Goal: Task Accomplishment & Management: Use online tool/utility

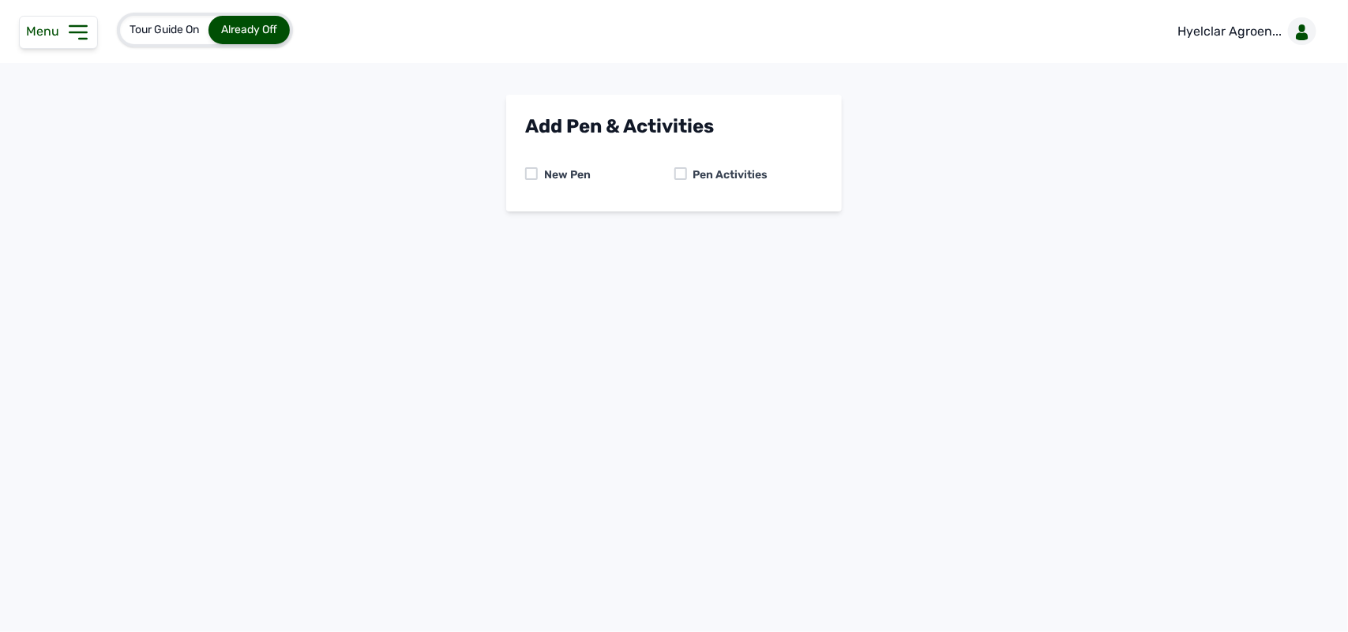
click at [680, 171] on div at bounding box center [680, 173] width 13 height 13
click at [672, 238] on select "-- Select pen -- Pen A (Broilers)" at bounding box center [674, 240] width 298 height 33
select select "mdogo7hx0720"
click at [525, 224] on select "-- Select pen -- Pen A (Broilers)" at bounding box center [674, 240] width 298 height 33
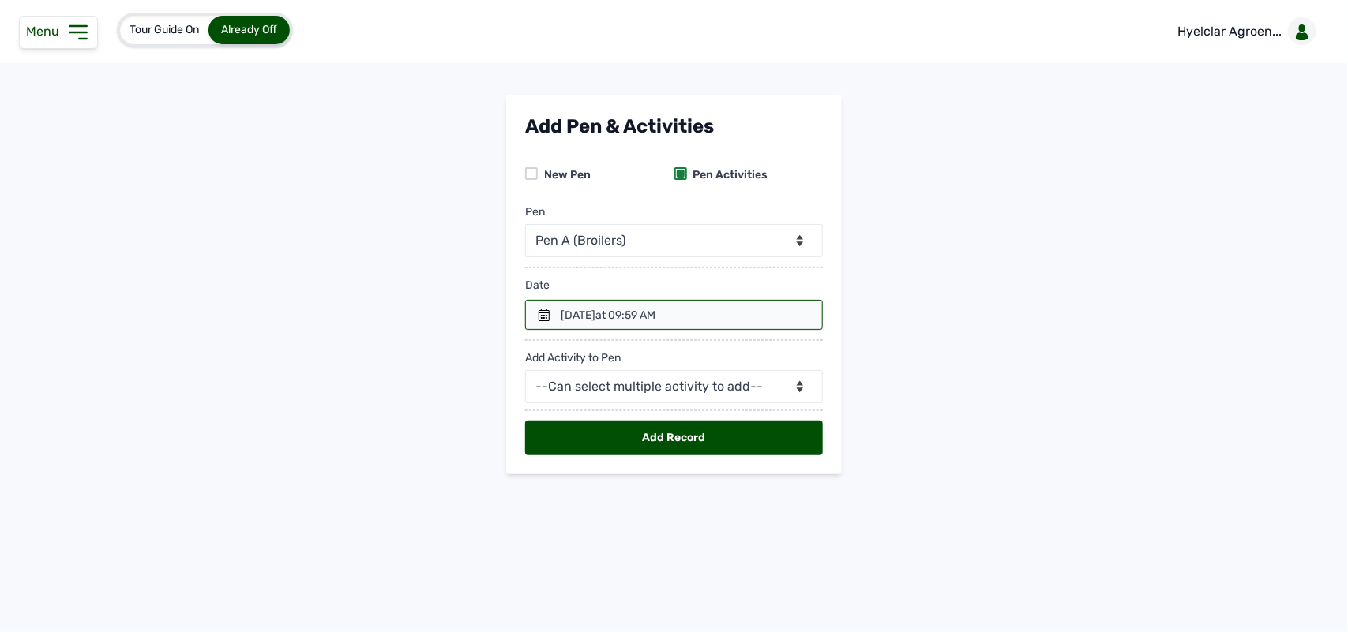
click at [549, 309] on icon at bounding box center [544, 315] width 13 height 13
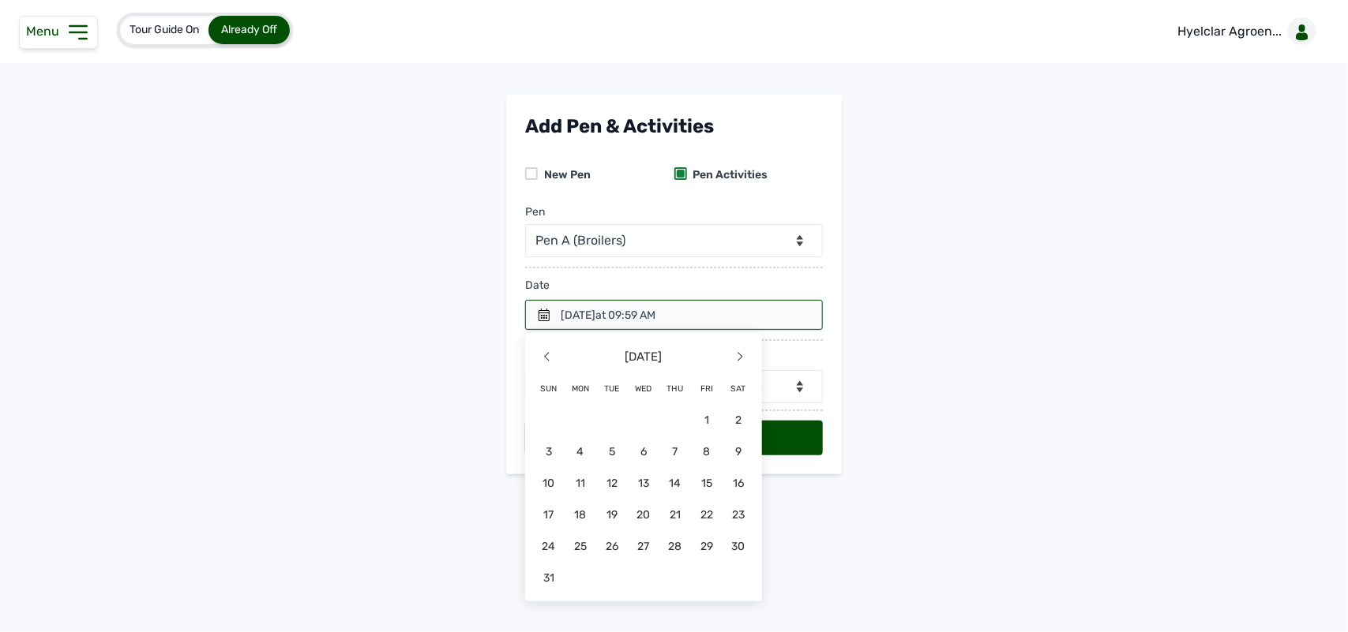
click at [77, 28] on icon at bounding box center [78, 32] width 25 height 25
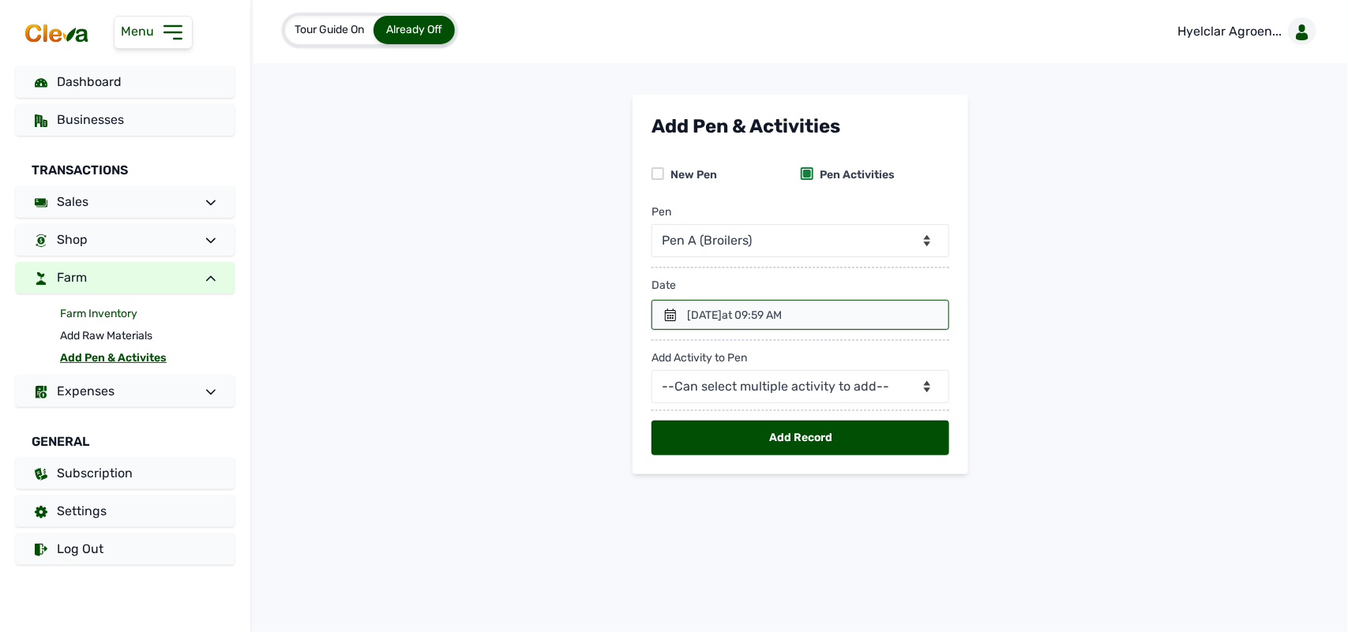
click at [107, 314] on link "Farm Inventory" at bounding box center [147, 314] width 174 height 22
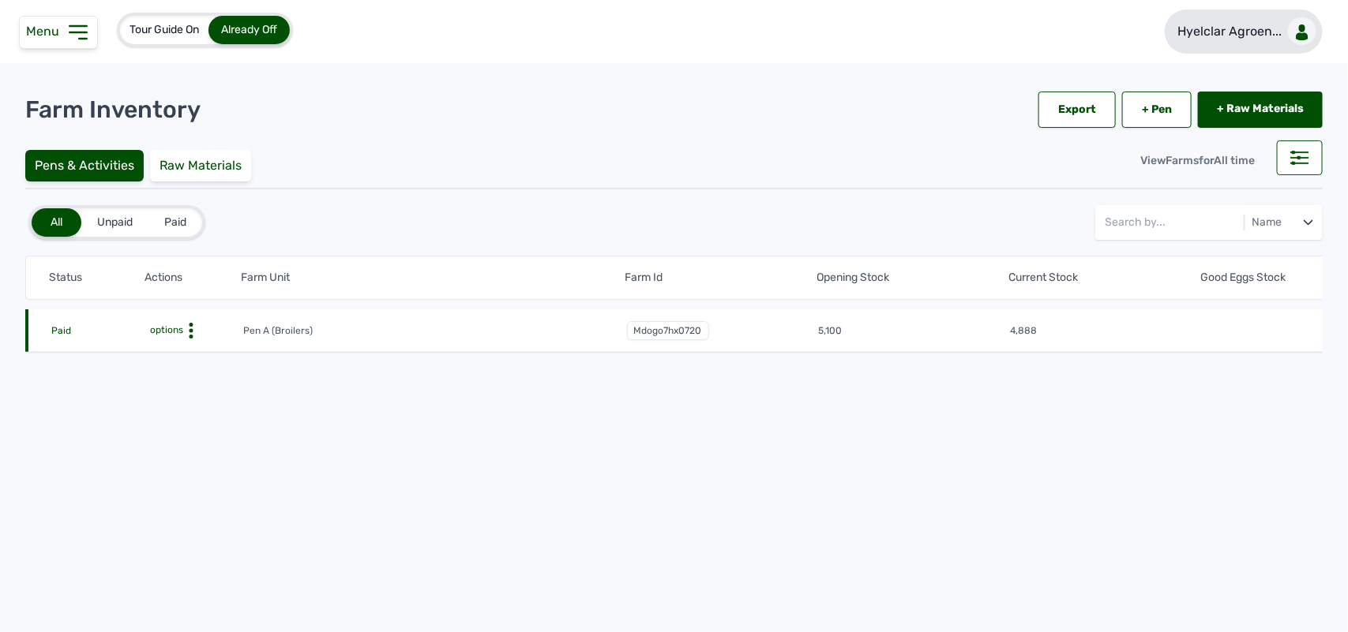
click at [1253, 28] on p "Hyelclar Agroen..." at bounding box center [1229, 31] width 104 height 19
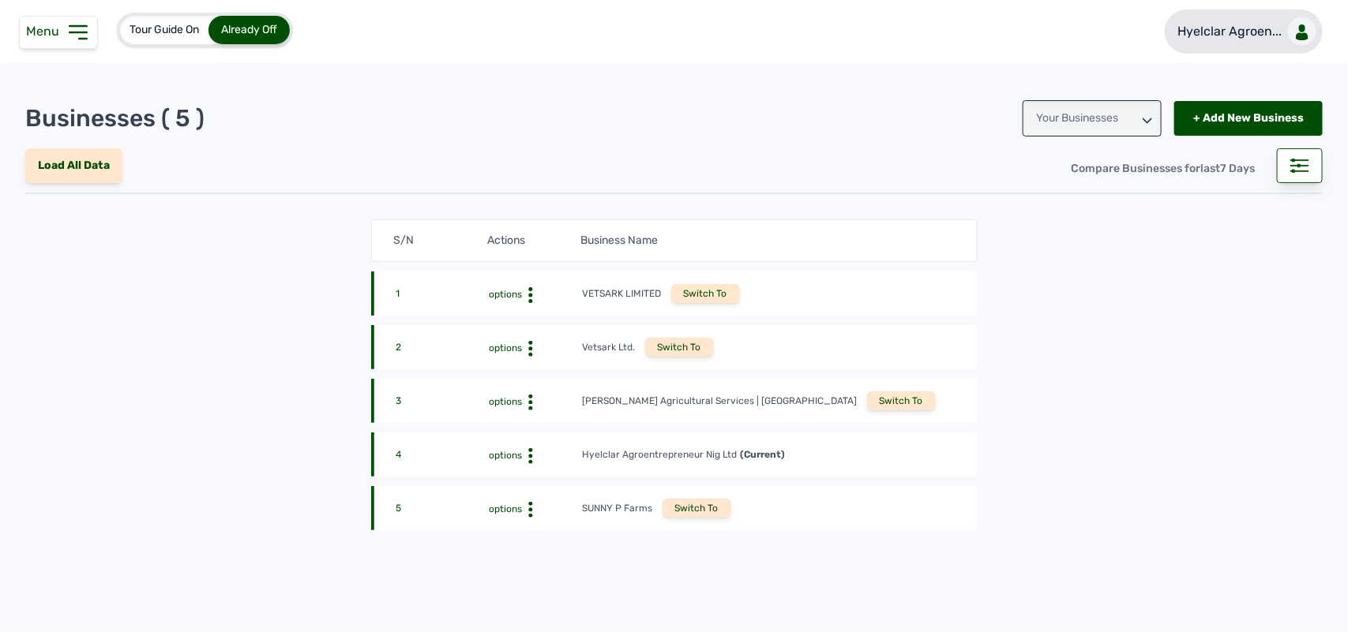
click at [1257, 40] on p "Hyelclar Agroen..." at bounding box center [1229, 31] width 104 height 19
click at [1247, 48] on link "Hyelclar Agroen..." at bounding box center [1243, 31] width 158 height 44
click at [1299, 26] on icon at bounding box center [1302, 28] width 6 height 8
click at [1218, 26] on p "Hyelclar Agroen..." at bounding box center [1229, 31] width 104 height 19
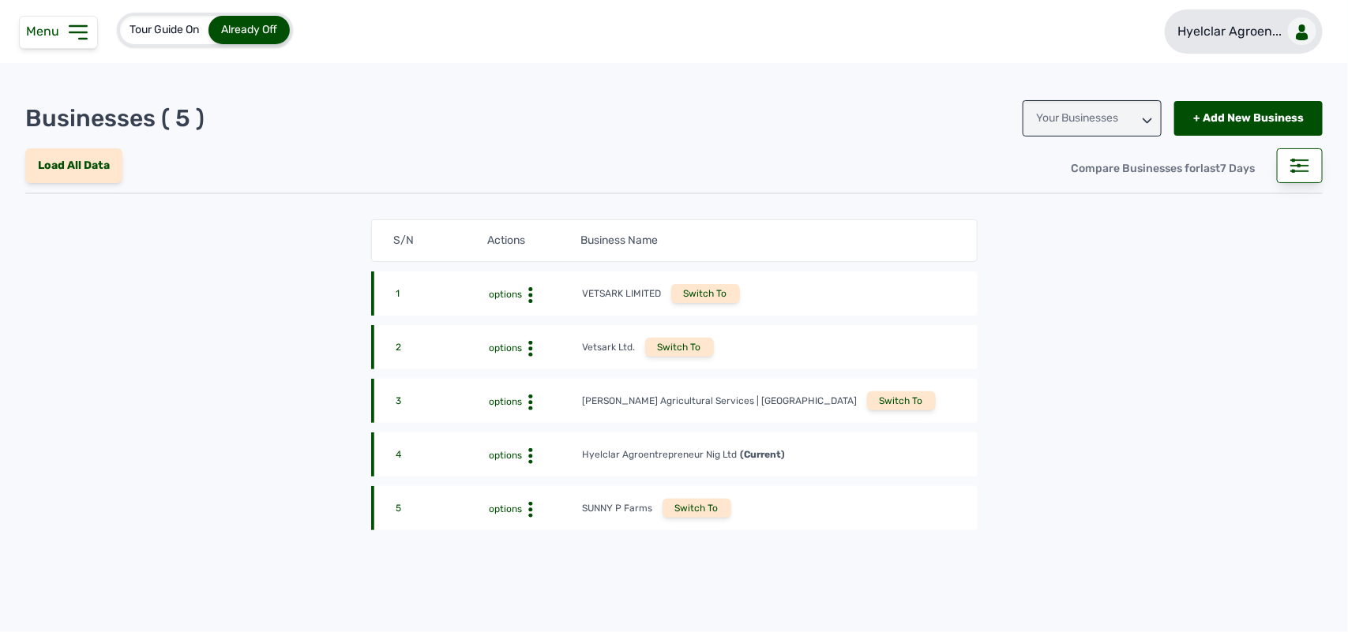
click at [1288, 33] on div at bounding box center [1302, 31] width 28 height 28
click at [1253, 34] on p "Hyelclar Agroen..." at bounding box center [1229, 31] width 104 height 19
click at [1288, 18] on div at bounding box center [1302, 31] width 28 height 28
click at [1299, 29] on icon at bounding box center [1302, 28] width 6 height 8
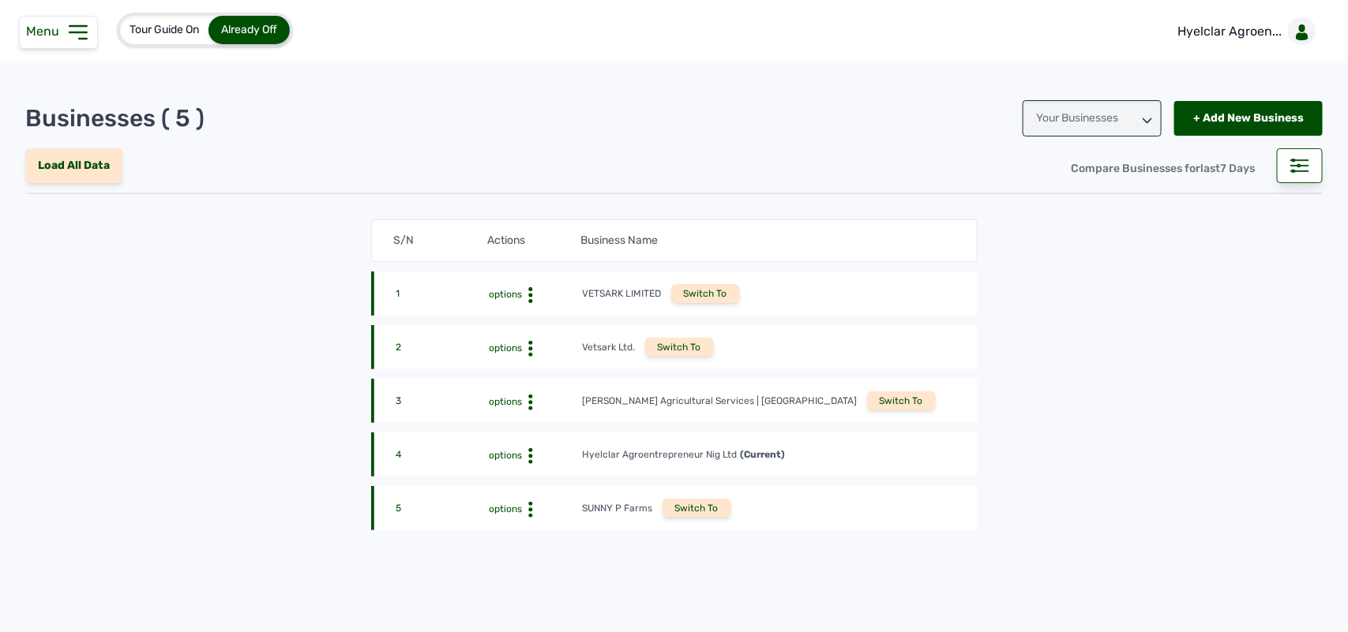
click at [83, 32] on icon at bounding box center [77, 32] width 17 height 13
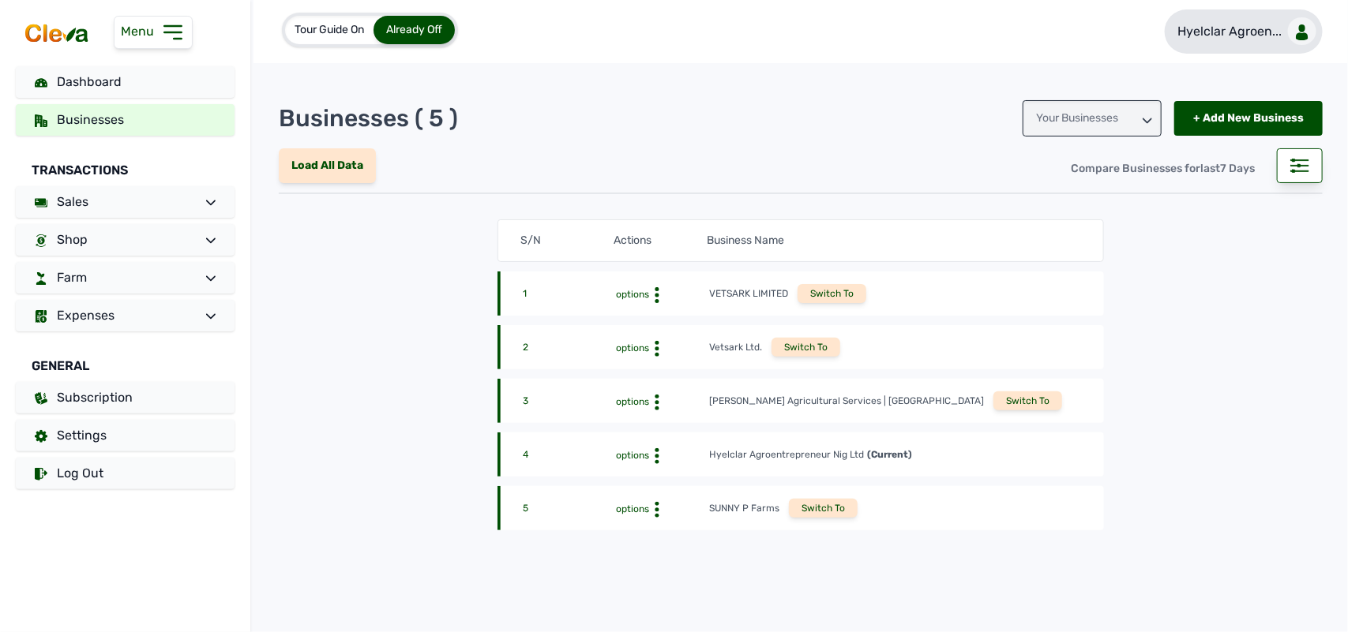
click at [1205, 32] on p "Hyelclar Agroen..." at bounding box center [1229, 31] width 104 height 19
click at [1291, 21] on div at bounding box center [1302, 31] width 28 height 28
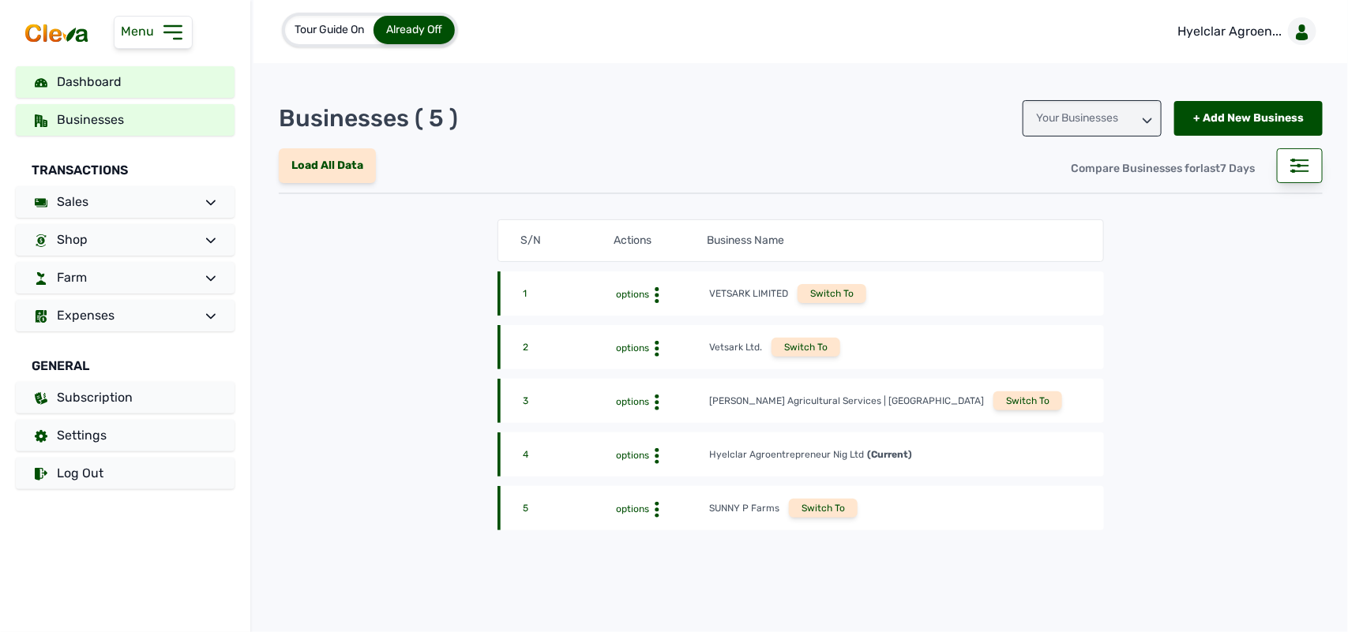
click at [186, 77] on link "Dashboard" at bounding box center [125, 82] width 219 height 32
click at [164, 83] on link "Dashboard" at bounding box center [125, 82] width 219 height 32
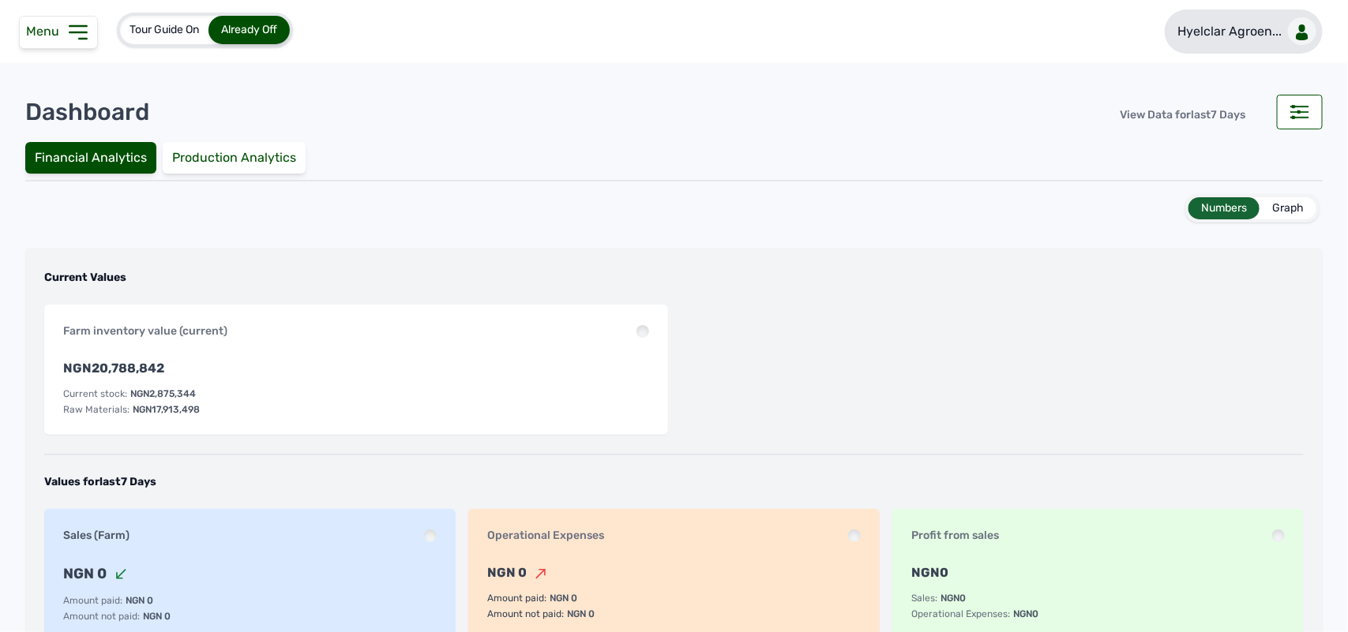
click at [1275, 32] on link "Hyelclar Agroen..." at bounding box center [1243, 31] width 158 height 44
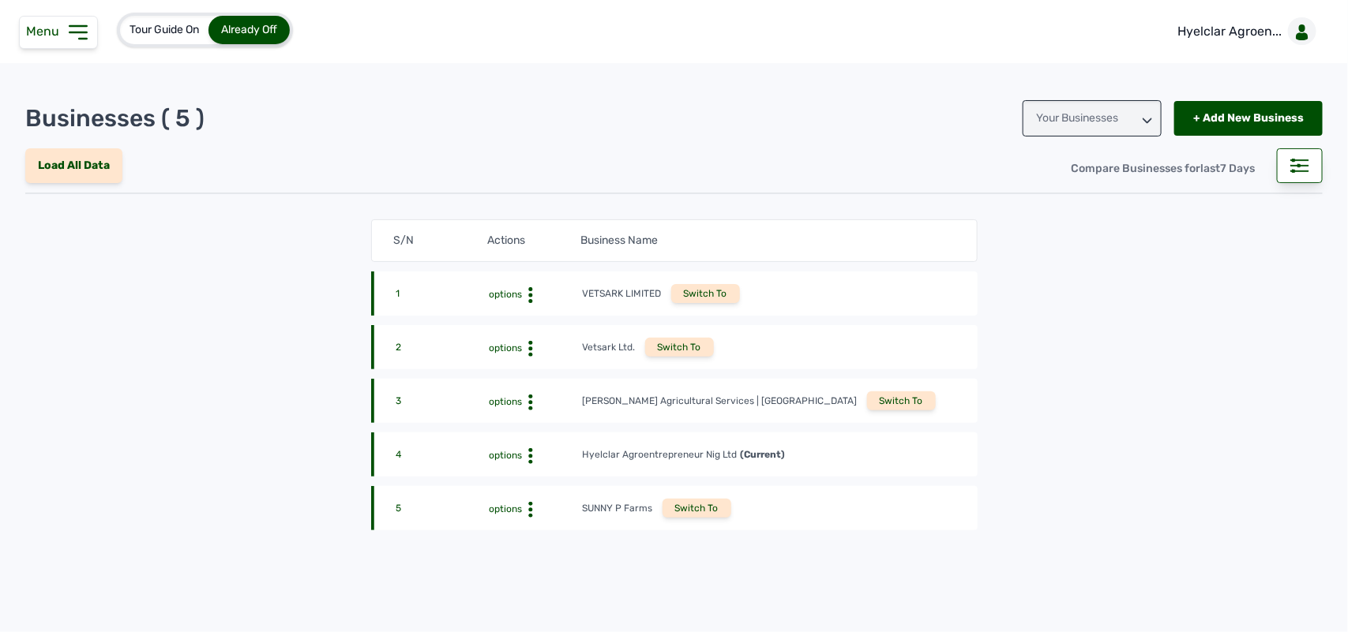
click at [687, 508] on div "Switch To" at bounding box center [696, 508] width 69 height 19
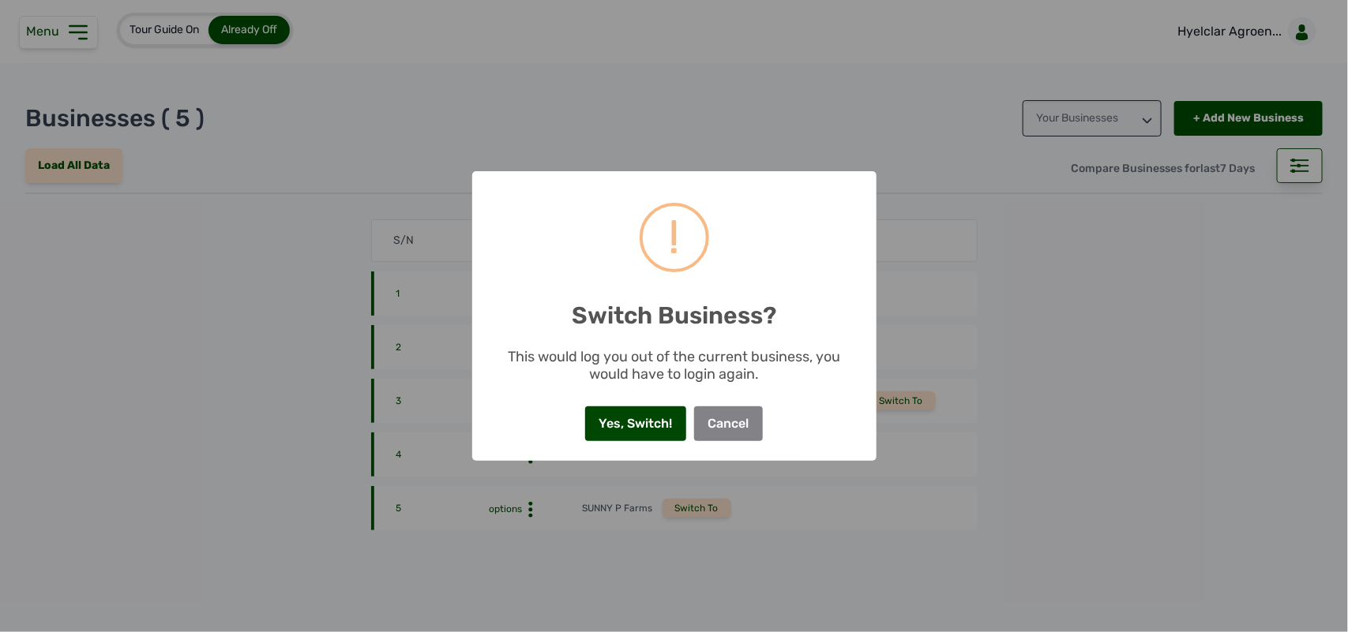
click at [637, 422] on button "Yes, Switch!" at bounding box center [635, 424] width 101 height 35
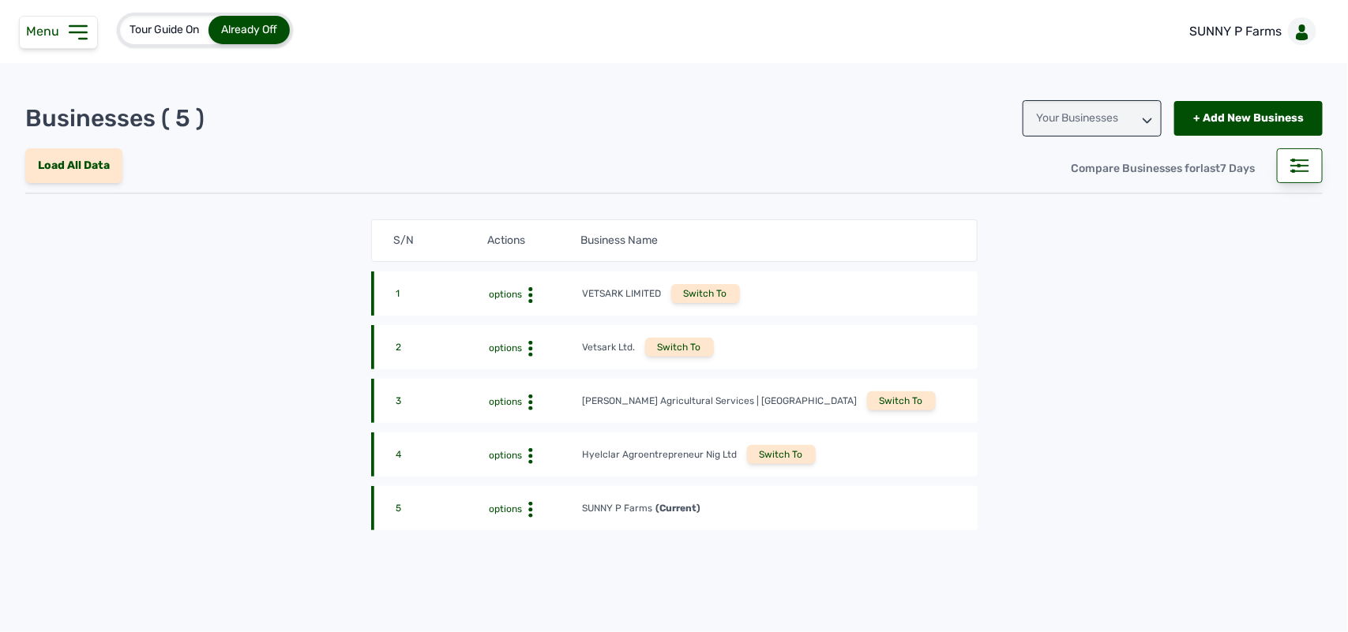
click at [71, 29] on icon at bounding box center [78, 32] width 25 height 25
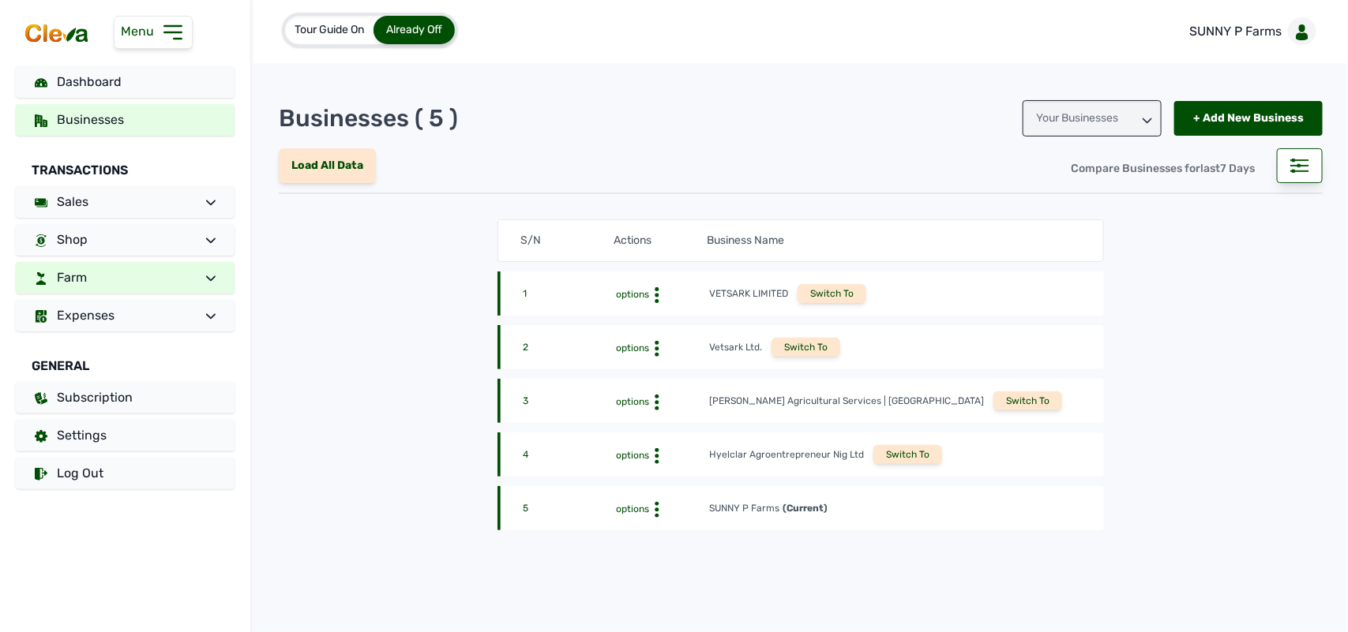
click at [170, 269] on link "Farm" at bounding box center [125, 278] width 219 height 32
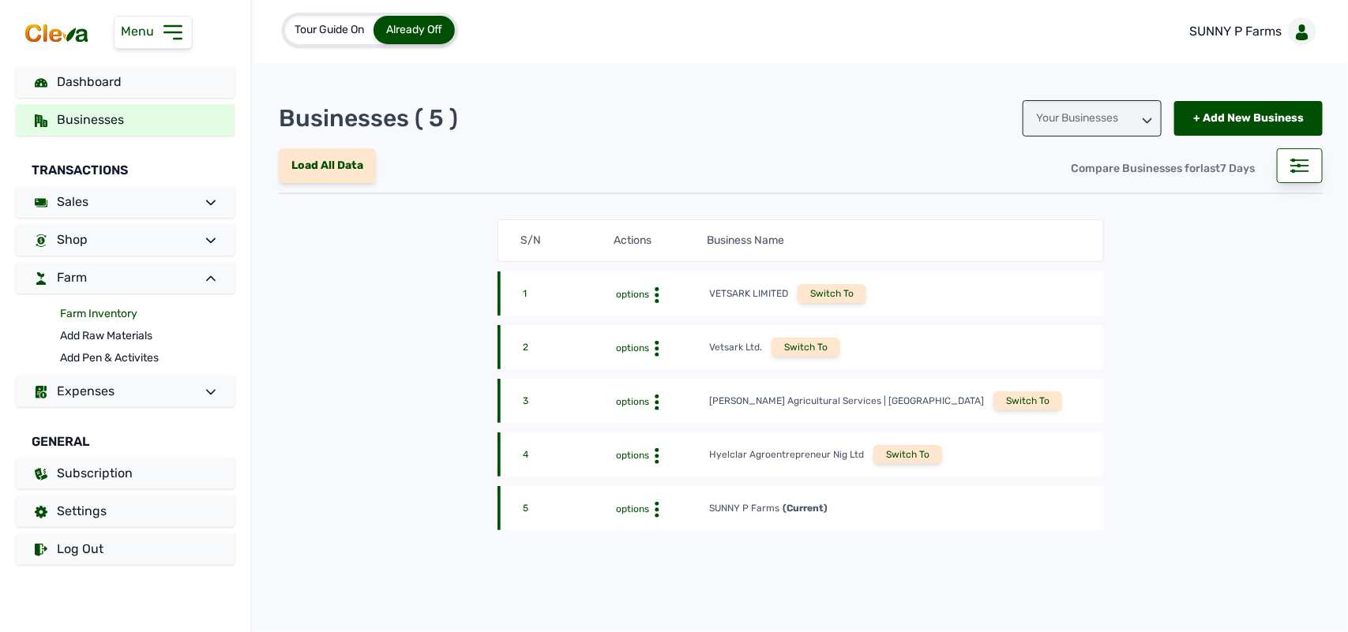
click at [109, 308] on link "Farm Inventory" at bounding box center [147, 314] width 174 height 22
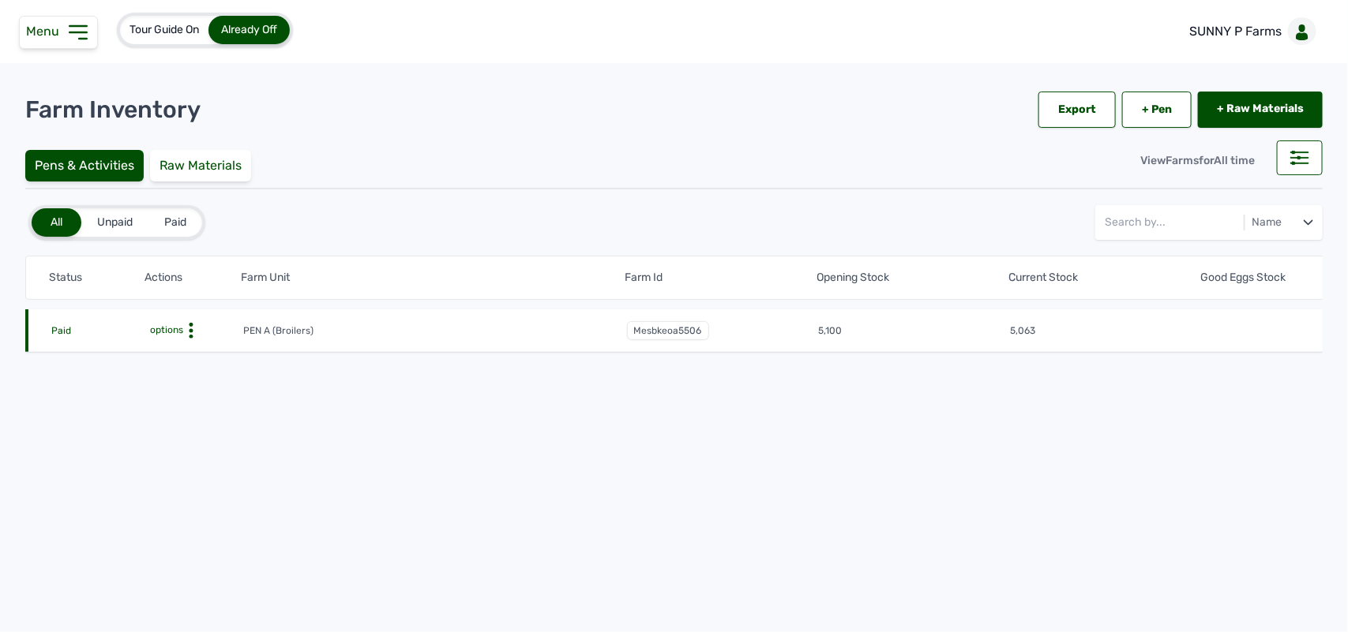
click at [191, 328] on icon at bounding box center [191, 331] width 16 height 16
click at [189, 347] on div "Farm Activities" at bounding box center [185, 355] width 112 height 19
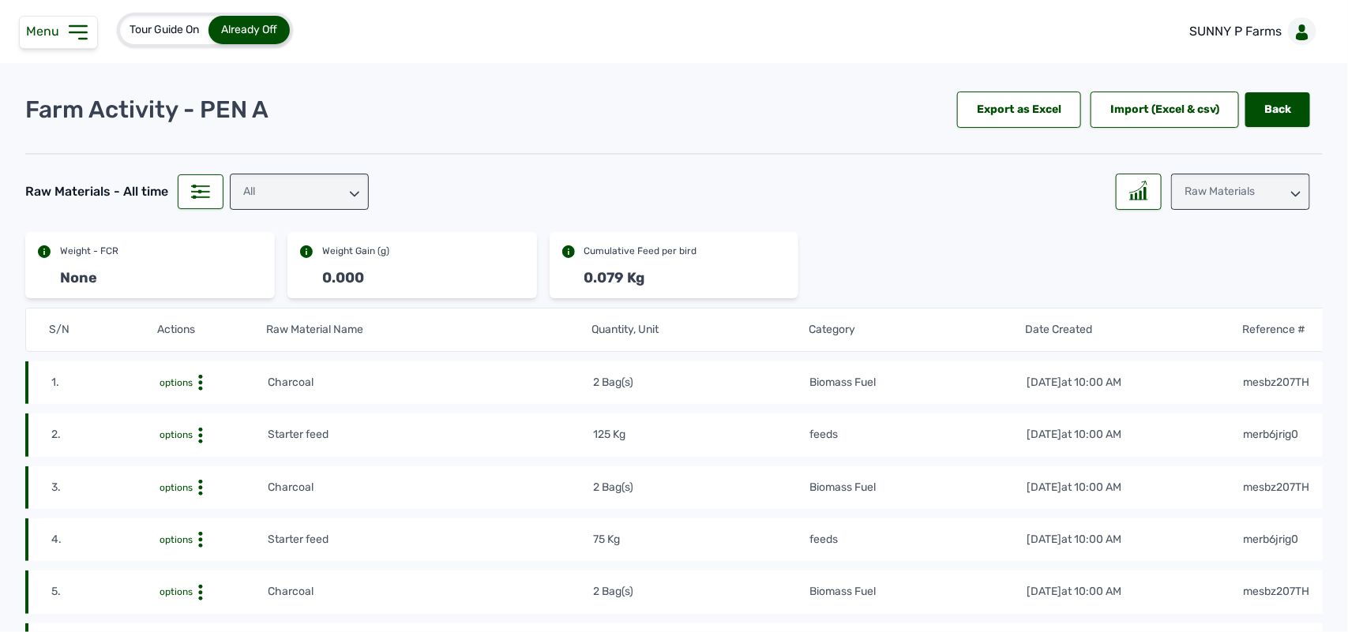
click at [68, 26] on icon at bounding box center [78, 32] width 25 height 25
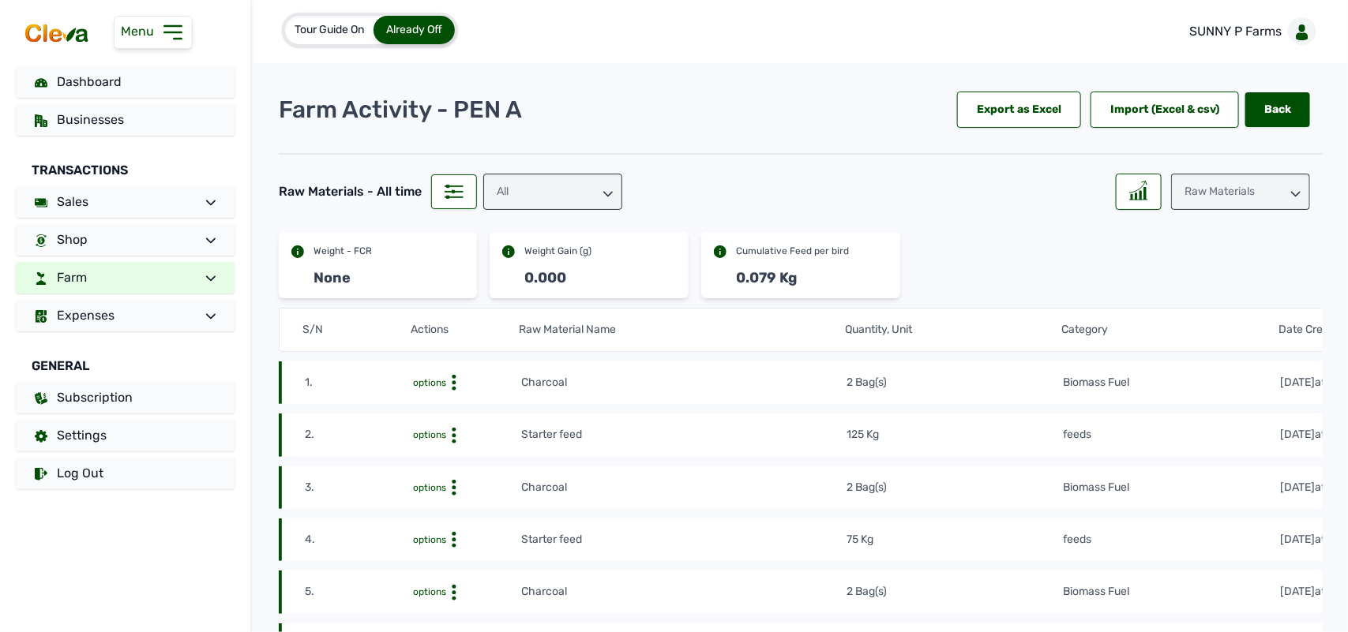
click at [103, 268] on link "Farm" at bounding box center [125, 278] width 219 height 32
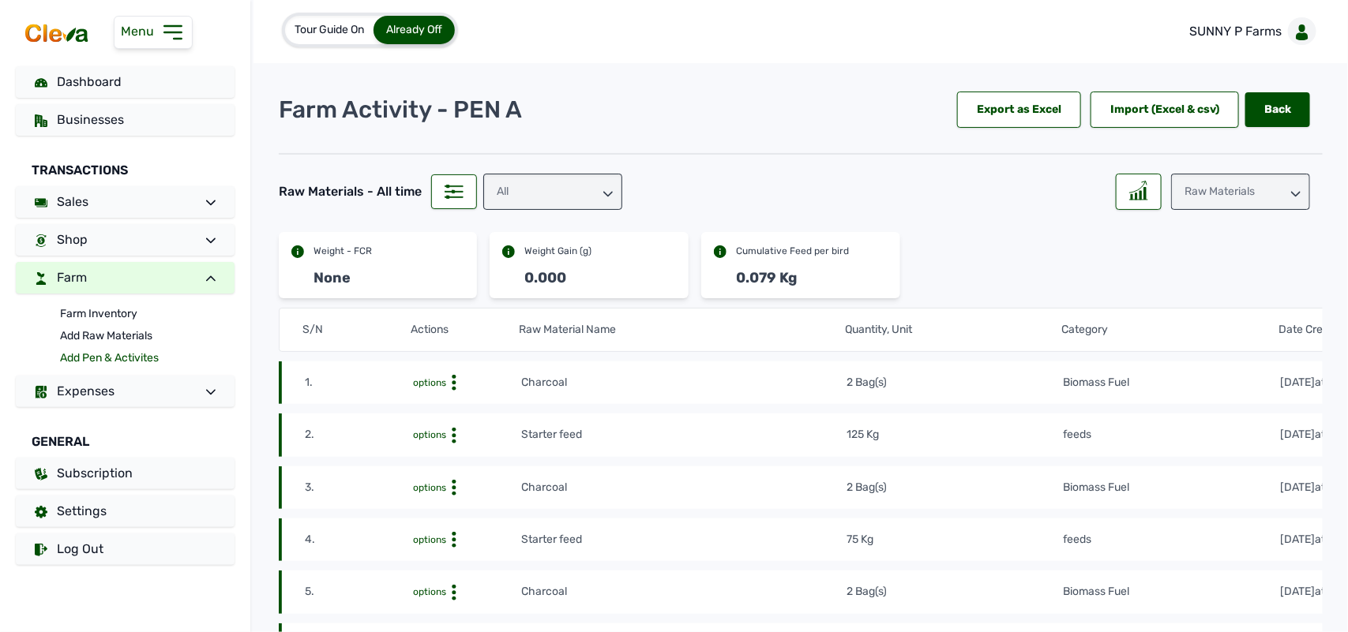
click at [130, 358] on link "Add Pen & Activites" at bounding box center [147, 358] width 174 height 22
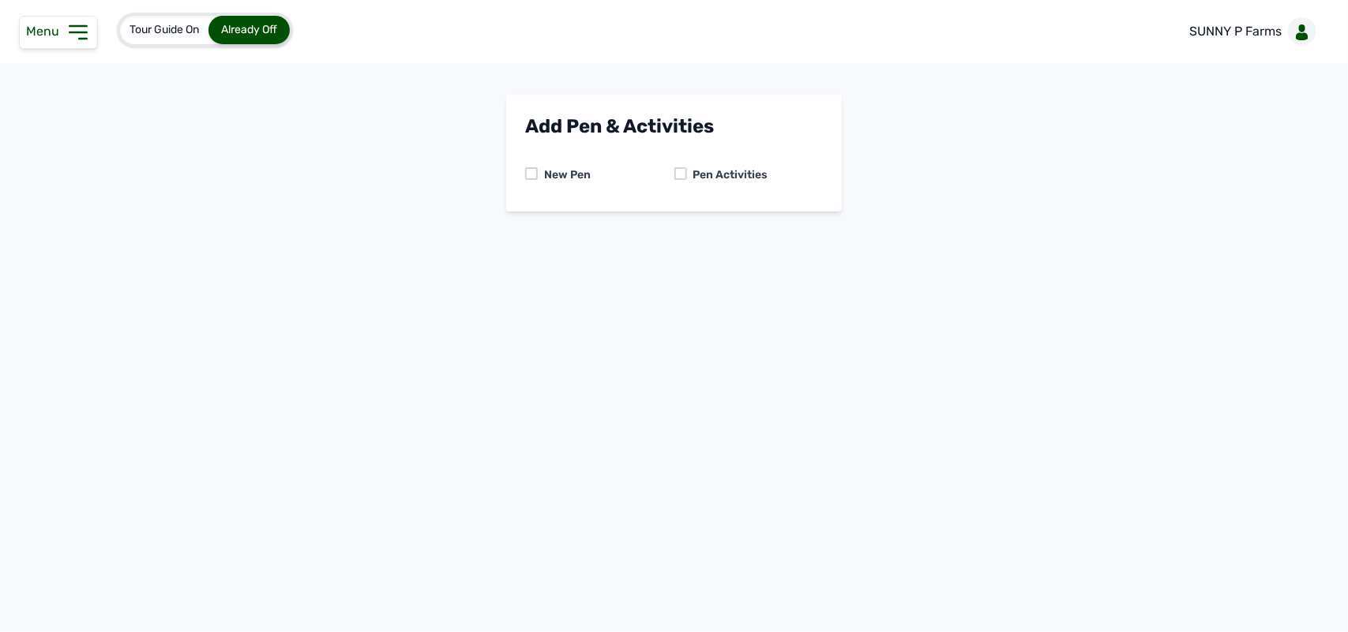
click at [680, 170] on div at bounding box center [680, 173] width 13 height 13
click at [669, 231] on select "-- Select pen -- PEN A (Broilers)" at bounding box center [674, 240] width 298 height 33
select select "mesbkeoa5506"
click at [525, 224] on select "-- Select pen -- PEN A (Broilers)" at bounding box center [674, 240] width 298 height 33
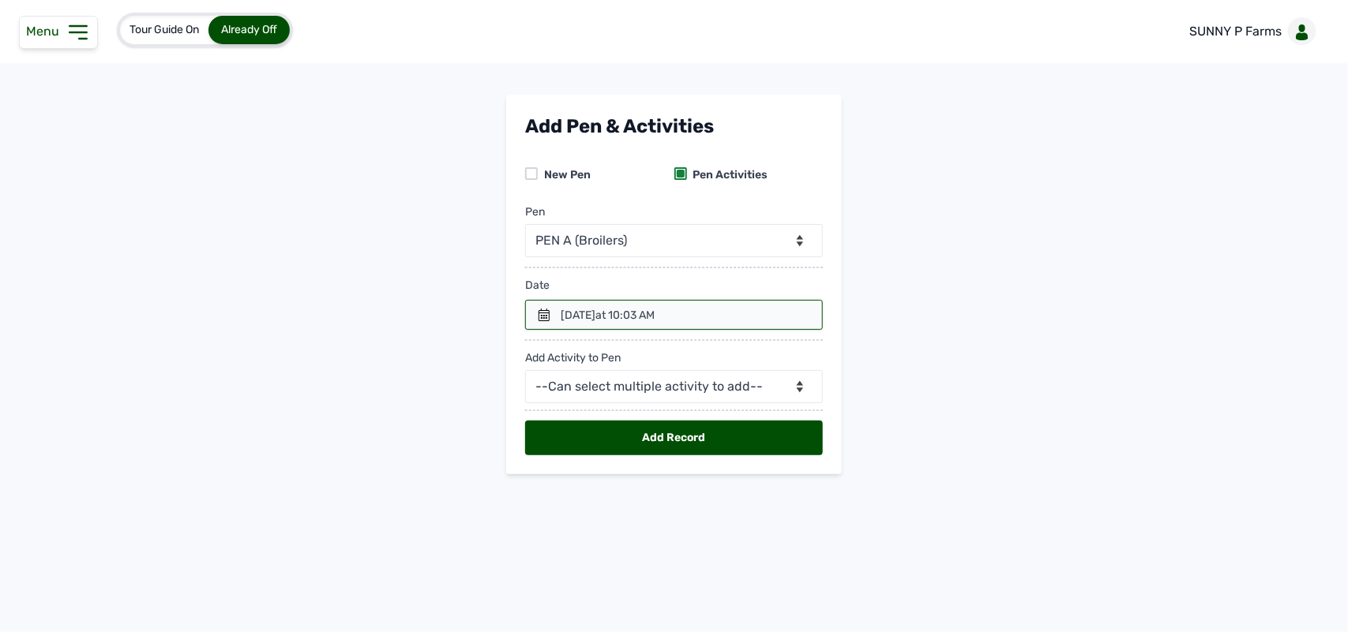
click at [606, 320] on div "29th Aug 2025 at 10:03 AM" at bounding box center [607, 316] width 94 height 16
click at [542, 312] on icon at bounding box center [543, 315] width 11 height 13
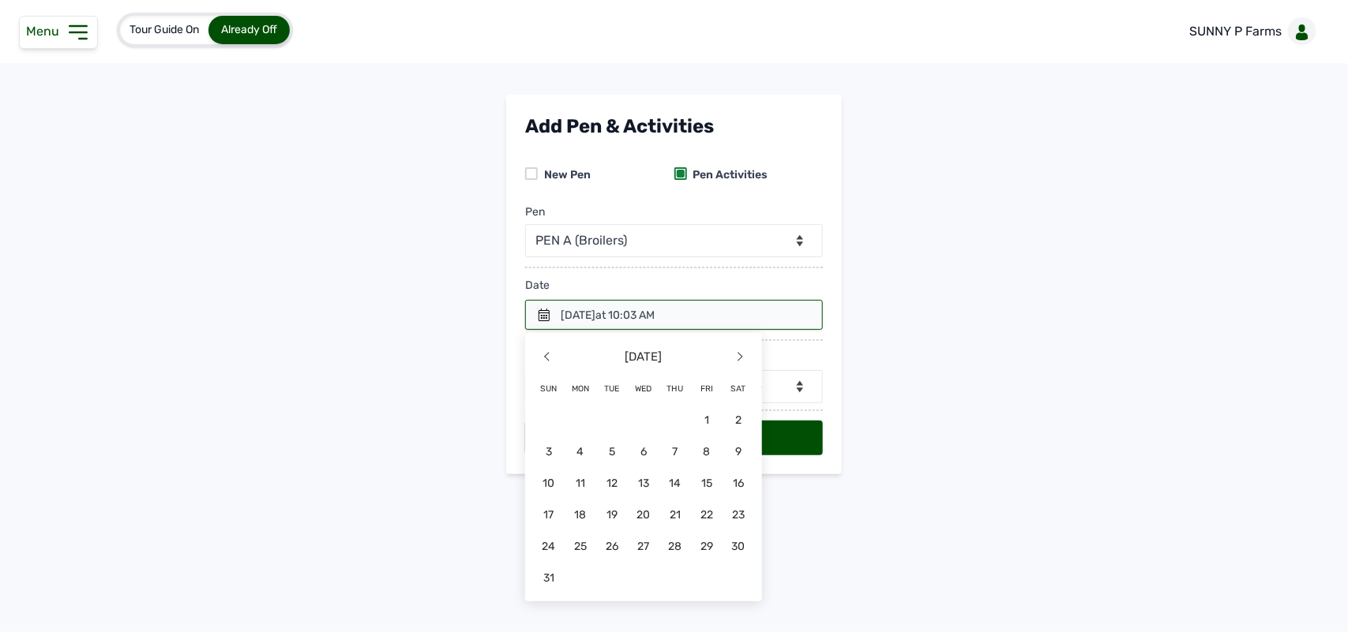
click at [535, 314] on div at bounding box center [674, 315] width 298 height 30
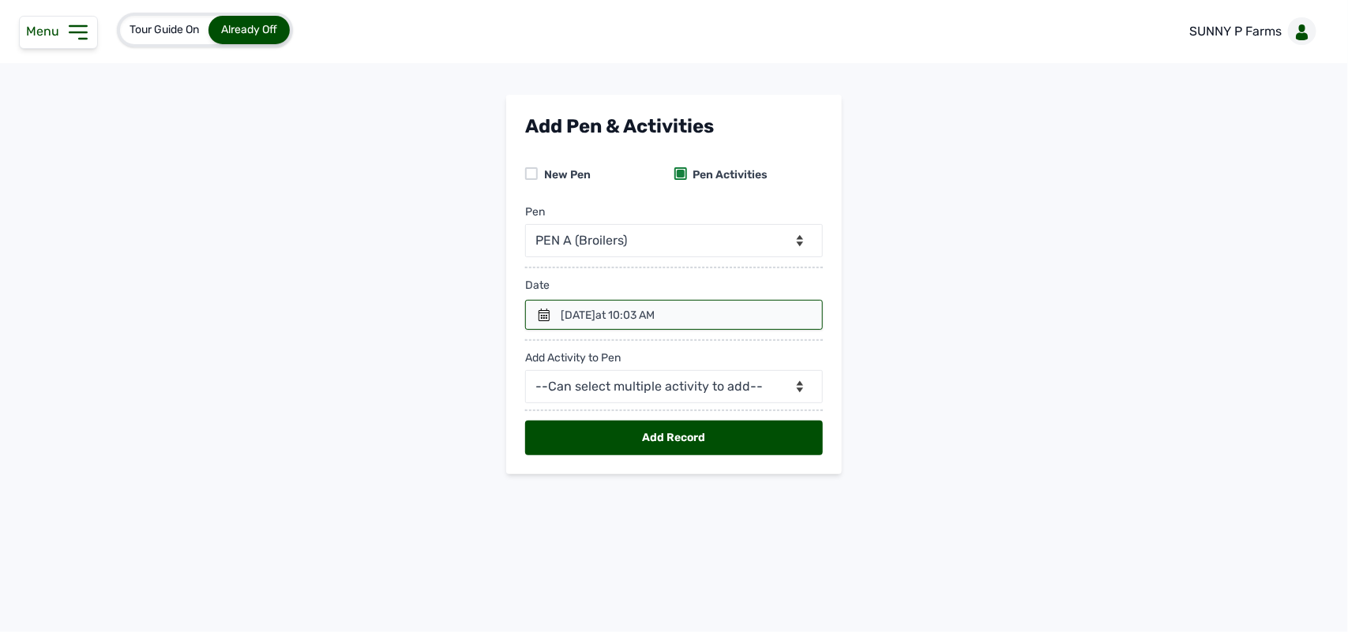
click at [550, 313] on div at bounding box center [674, 315] width 298 height 30
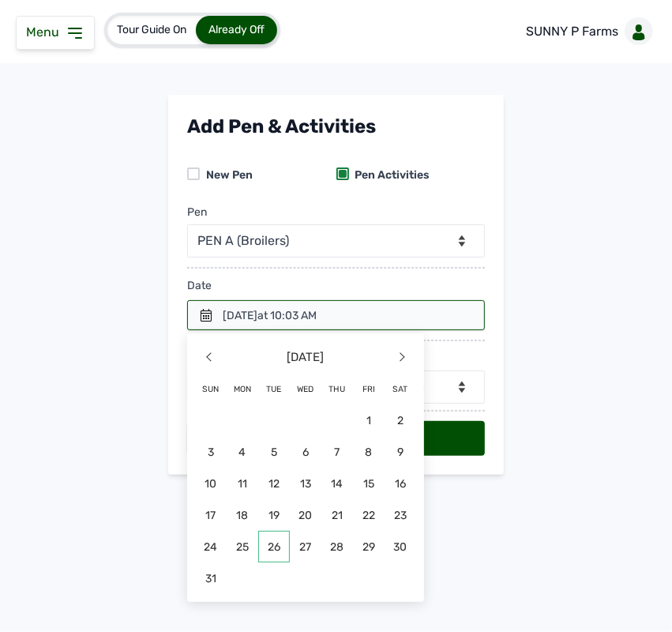
click at [227, 562] on span "26" at bounding box center [211, 578] width 32 height 32
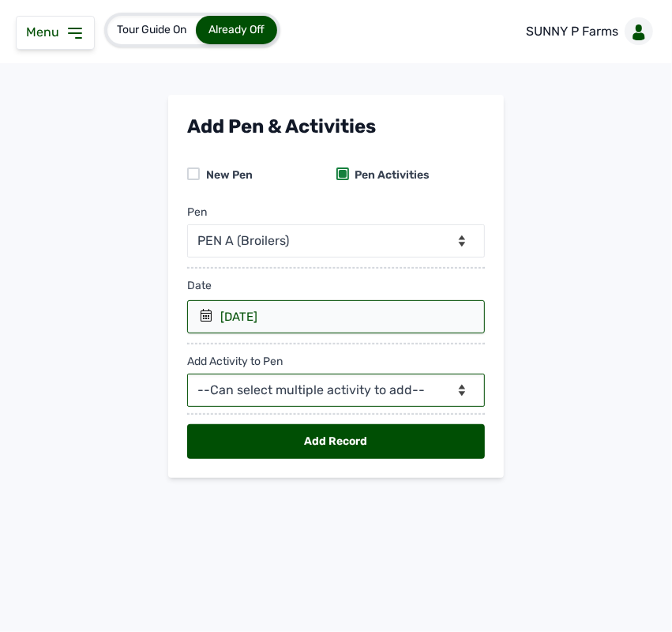
click at [253, 395] on select "--Can select multiple activity to add-- Raw Material Losses Weight" at bounding box center [336, 389] width 298 height 33
select select "Raw Material"
click at [187, 374] on select "--Can select multiple activity to add-- Raw Material Losses Weight" at bounding box center [336, 389] width 298 height 33
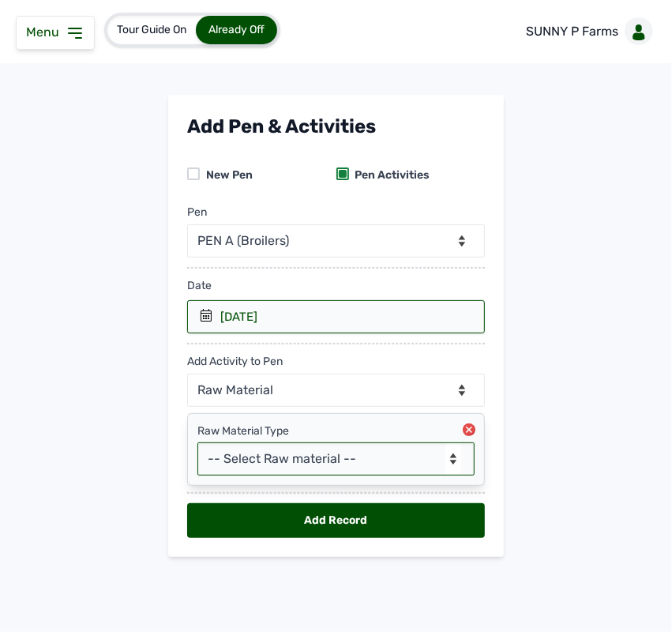
click at [305, 459] on select "-- Select Raw material -- feeds medications vaccines Biomass Fuel" at bounding box center [335, 458] width 277 height 33
select select "feeds"
click at [197, 443] on select "-- Select Raw material -- feeds medications vaccines Biomass Fuel" at bounding box center [335, 458] width 277 height 33
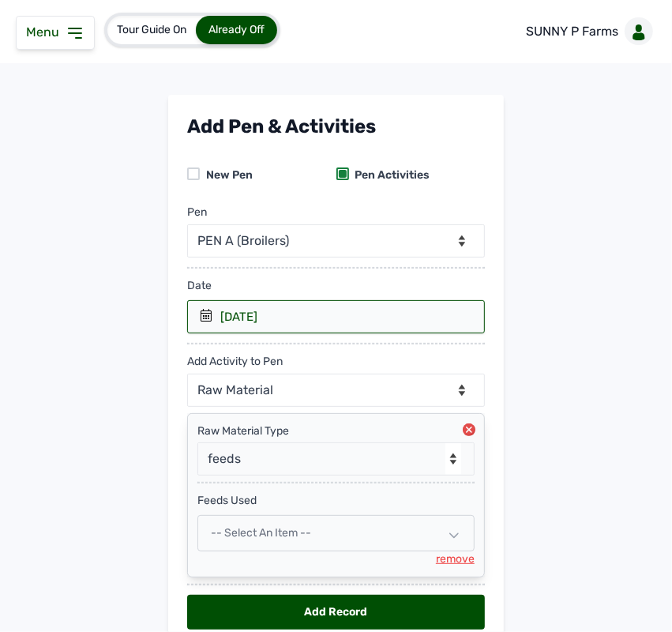
click at [250, 527] on span "-- Select an Item --" at bounding box center [261, 532] width 100 height 13
select select
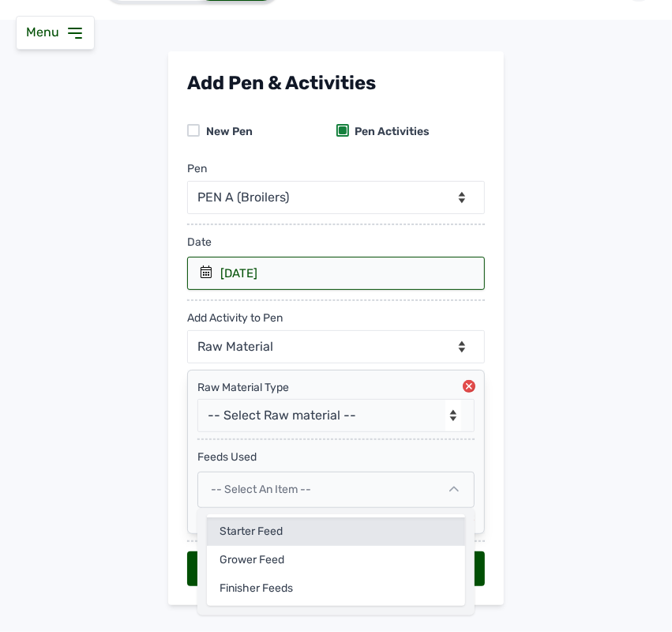
scroll to position [76, 0]
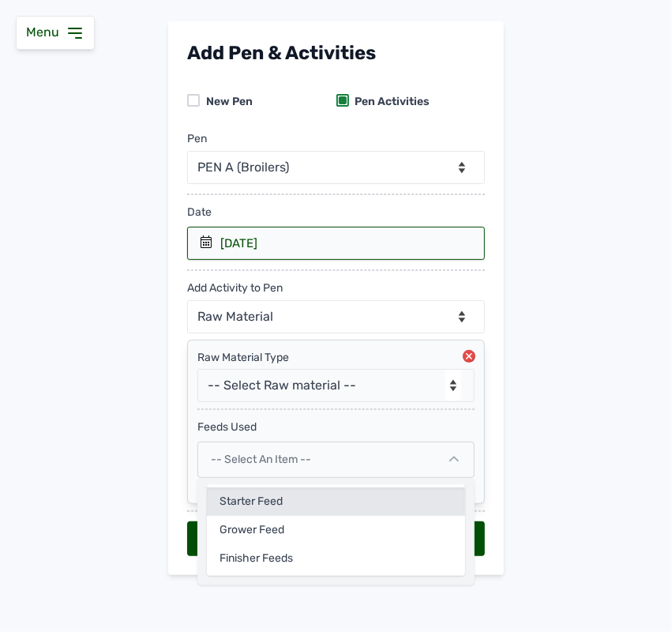
click at [261, 515] on div "Starter feed" at bounding box center [336, 529] width 258 height 28
select select
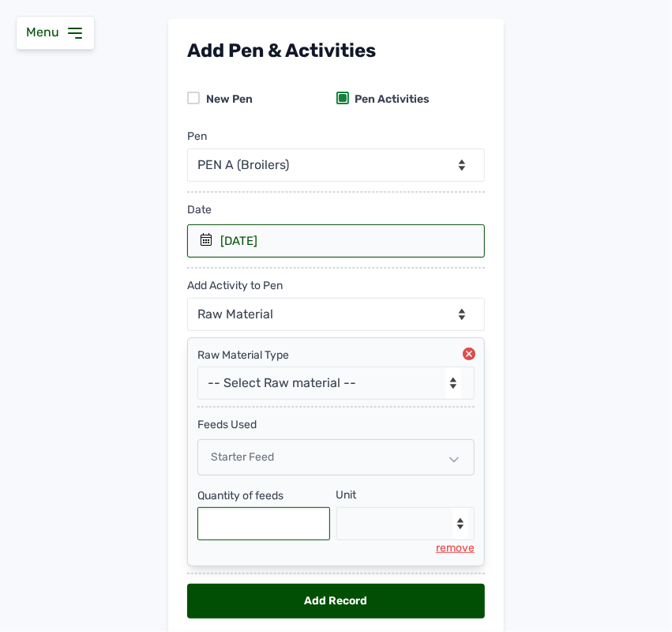
click at [282, 534] on input "text" at bounding box center [263, 523] width 133 height 33
type input "125"
click at [388, 523] on select "--Select unit-- Bag(s) Kg" at bounding box center [405, 523] width 139 height 33
select select "Kg"
click at [336, 508] on select "--Select unit-- Bag(s) Kg" at bounding box center [405, 523] width 139 height 33
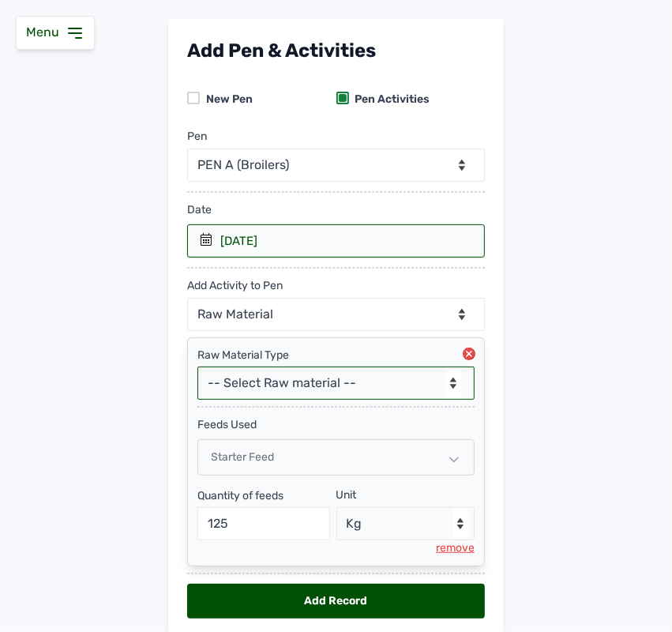
click at [364, 384] on select "-- Select Raw material -- feeds medications vaccines Biomass Fuel" at bounding box center [335, 382] width 277 height 33
click at [592, 408] on main "Add Pen & Activities New Pen Pen Activities Pen -- Select pen -- PEN A (Broiler…" at bounding box center [336, 340] width 672 height 643
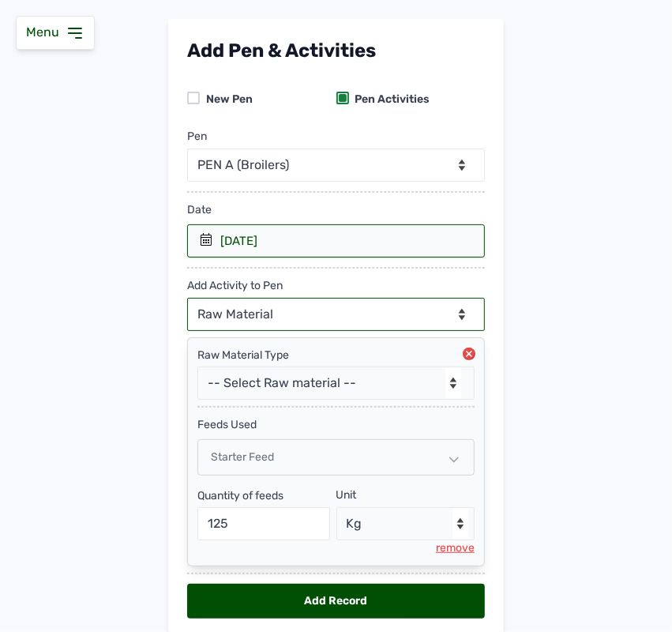
click at [432, 321] on select "--Can select multiple activity to add-- Raw Material Losses Weight" at bounding box center [336, 314] width 298 height 33
click at [187, 298] on select "--Can select multiple activity to add-- Raw Material Losses Weight" at bounding box center [336, 314] width 298 height 33
click at [389, 314] on select "--Can select multiple activity to add-- Raw Material Losses Weight" at bounding box center [336, 314] width 298 height 33
click at [187, 298] on select "--Can select multiple activity to add-- Raw Material Losses Weight" at bounding box center [336, 314] width 298 height 33
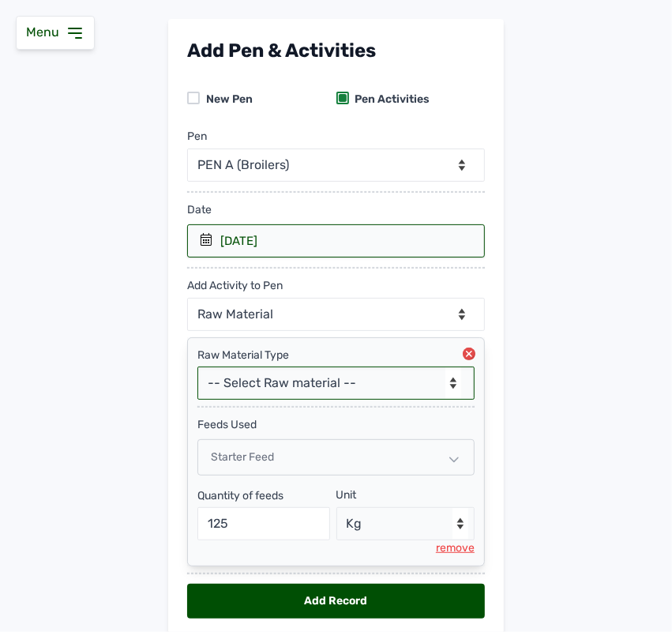
click at [333, 388] on select "-- Select Raw material -- feeds medications vaccines Biomass Fuel" at bounding box center [335, 382] width 277 height 33
select select "Biomass Fuel"
click at [197, 367] on select "-- Select Raw material -- feeds medications vaccines Biomass Fuel" at bounding box center [335, 382] width 277 height 33
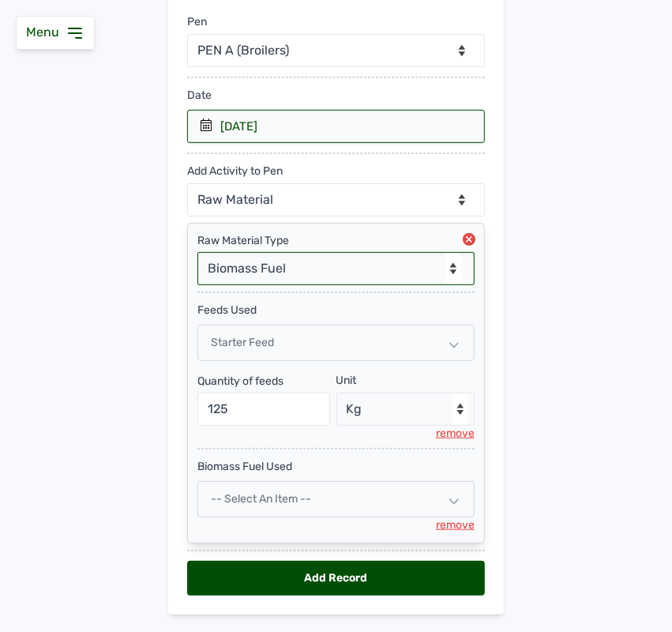
scroll to position [234, 0]
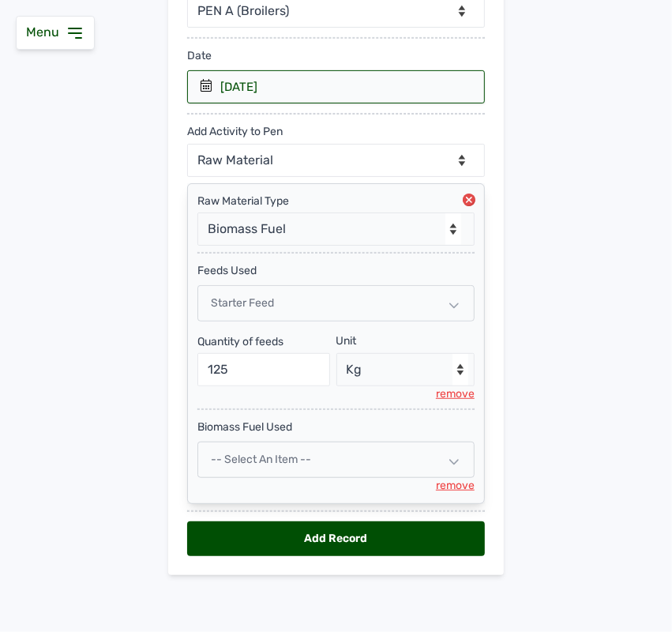
click at [305, 458] on span "-- Select an Item --" at bounding box center [261, 458] width 100 height 13
select select
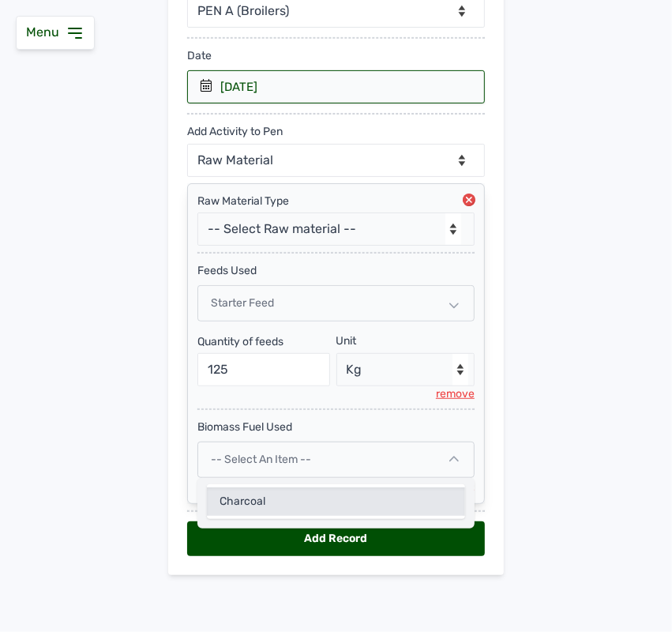
click at [266, 496] on div "Charcoal" at bounding box center [336, 501] width 258 height 28
select select
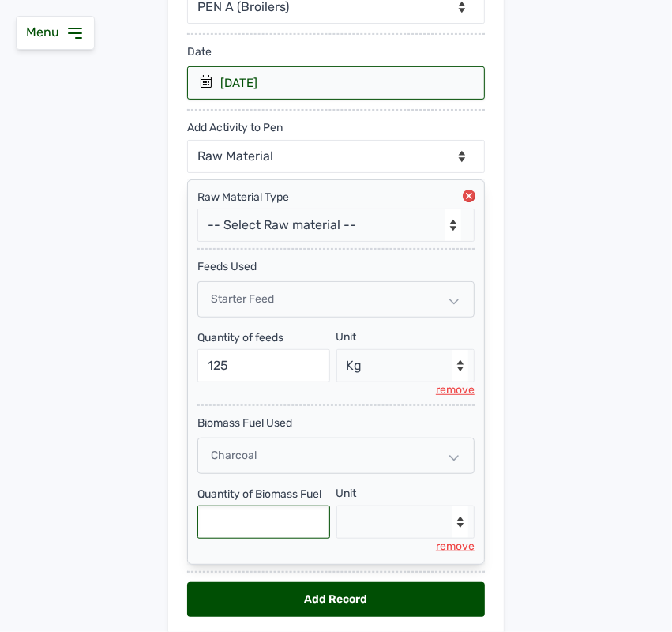
click at [270, 519] on input "text" at bounding box center [263, 521] width 133 height 33
type input "2"
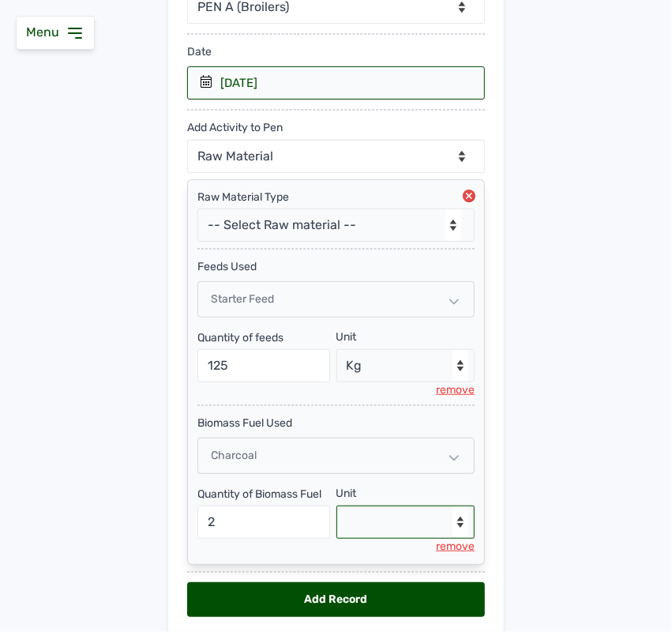
click at [371, 523] on select "--Select unit-- Bag(s)" at bounding box center [405, 521] width 139 height 33
select select "Bag(s)"
click at [336, 508] on select "--Select unit-- Bag(s)" at bounding box center [405, 521] width 139 height 33
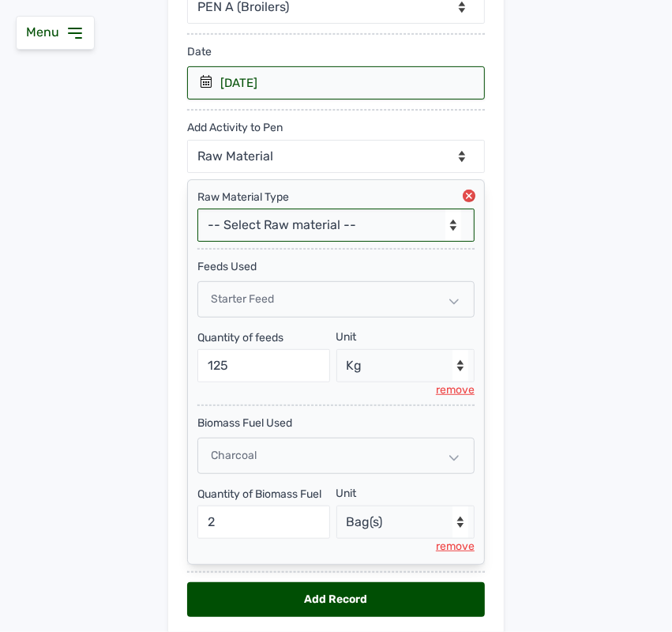
click at [437, 219] on select "-- Select Raw material -- feeds medications vaccines Biomass Fuel" at bounding box center [335, 224] width 277 height 33
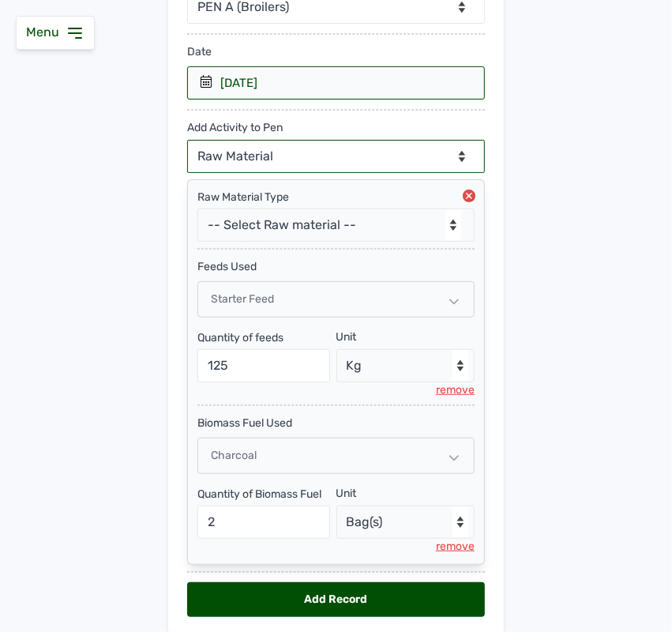
click at [424, 154] on select "--Can select multiple activity to add-- Raw Material Losses Weight" at bounding box center [336, 156] width 298 height 33
select select "Losses"
click at [187, 140] on select "--Can select multiple activity to add-- Raw Material Losses Weight" at bounding box center [336, 156] width 298 height 33
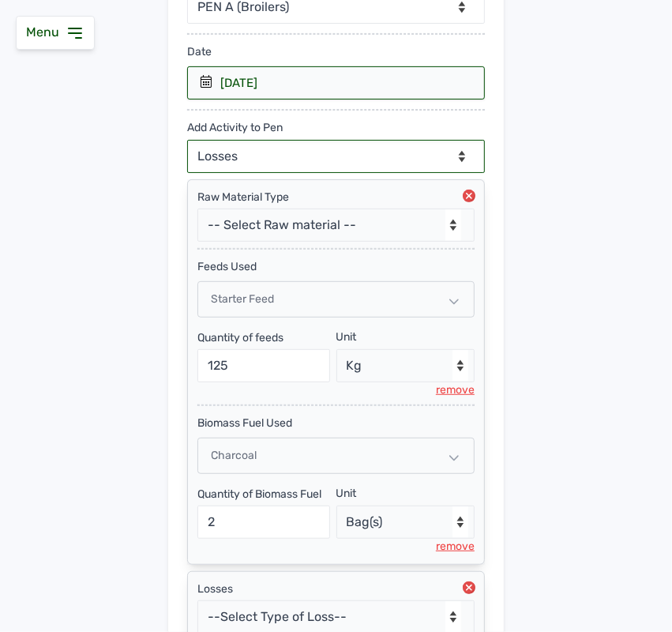
scroll to position [379, 0]
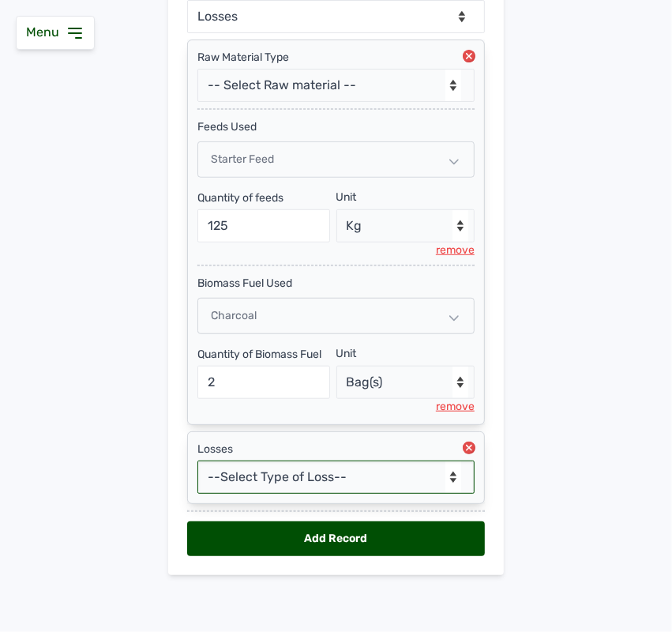
click at [298, 468] on select "--Select Type of Loss-- Mortality Culled Theft" at bounding box center [335, 476] width 277 height 33
select select "Mortality"
click at [197, 460] on select "--Select Type of Loss-- Mortality Culled Theft" at bounding box center [335, 476] width 277 height 33
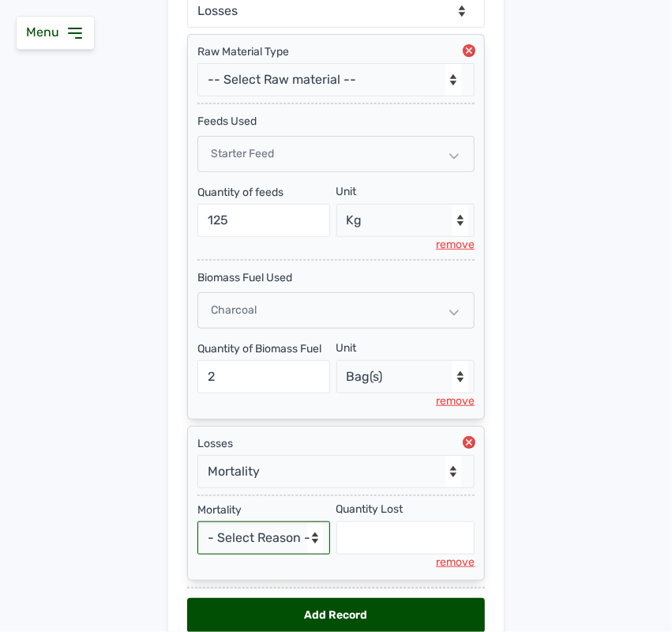
click at [253, 539] on select "- Select Reason - Disease Late Vaccination Wrong Vaccination Heat [MEDICAL_DATA…" at bounding box center [263, 537] width 133 height 33
select select "Others"
click at [197, 526] on select "- Select Reason - Disease Late Vaccination Wrong Vaccination Heat [MEDICAL_DATA…" at bounding box center [263, 537] width 133 height 33
select select "null"
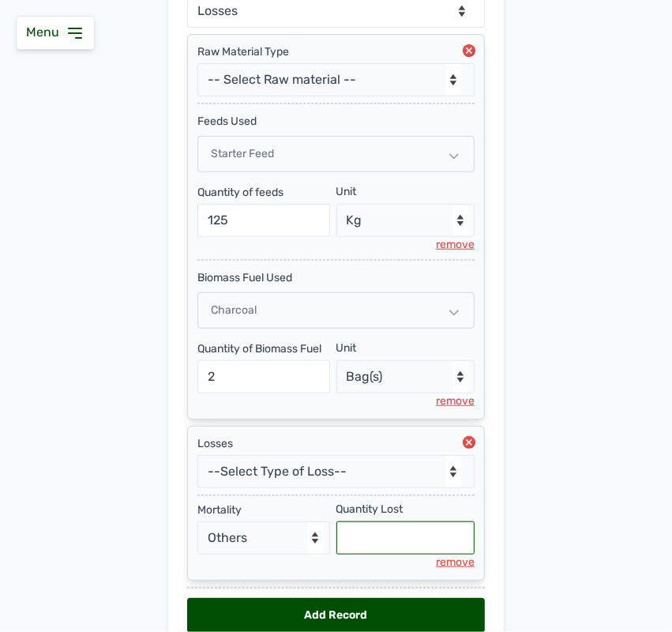
click at [419, 541] on input "text" at bounding box center [405, 537] width 139 height 33
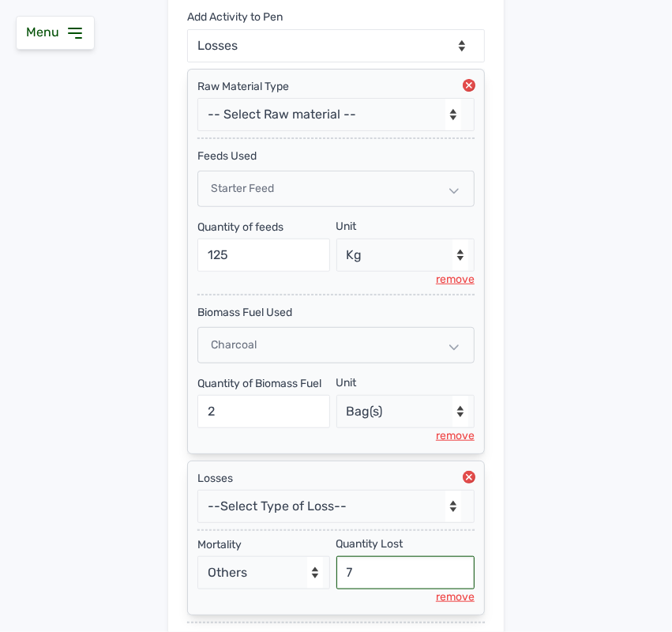
scroll to position [462, 0]
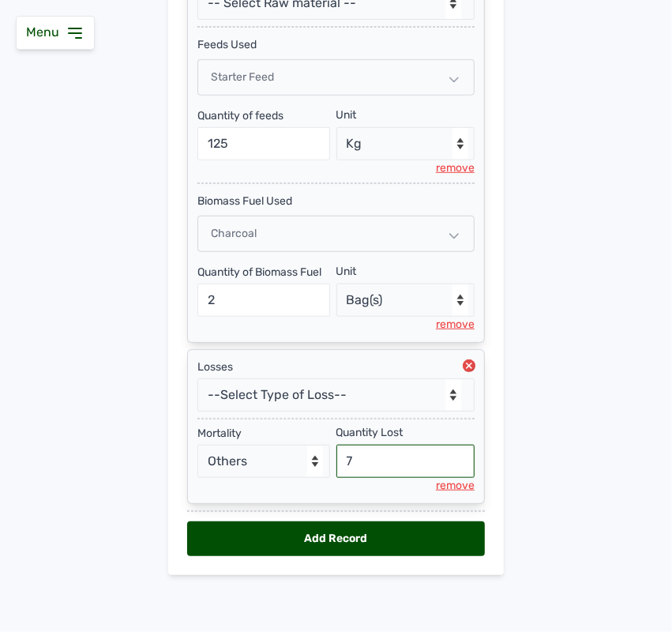
type input "7"
click at [363, 533] on div "Add Record" at bounding box center [336, 538] width 298 height 35
select select "null"
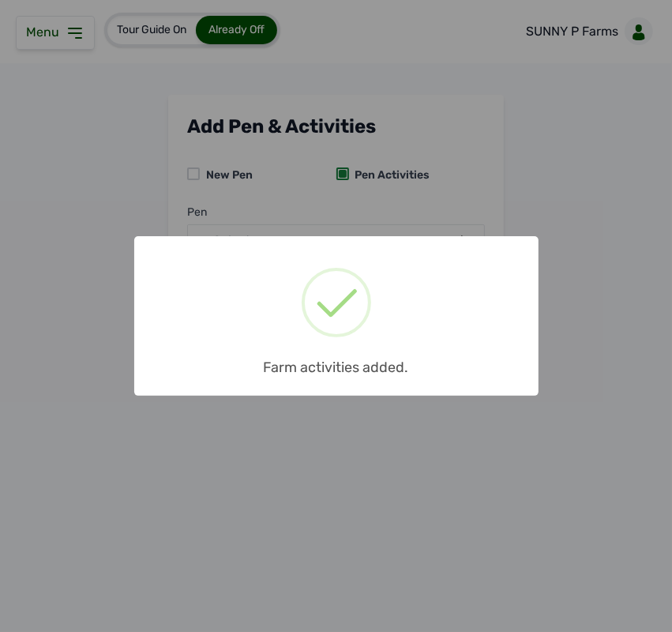
scroll to position [0, 0]
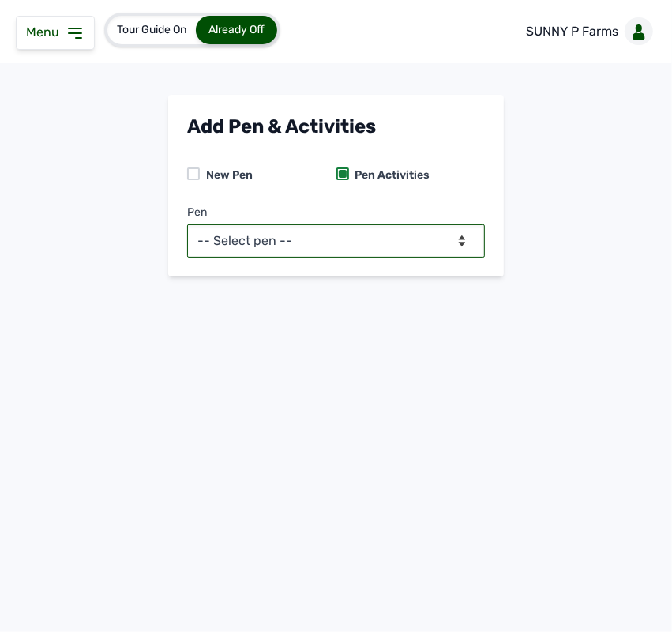
click at [391, 243] on select "-- Select pen -- PEN A (Broilers)" at bounding box center [336, 240] width 298 height 33
select select "mesbkeoa5506"
click at [187, 224] on select "-- Select pen -- PEN A (Broilers)" at bounding box center [336, 240] width 298 height 33
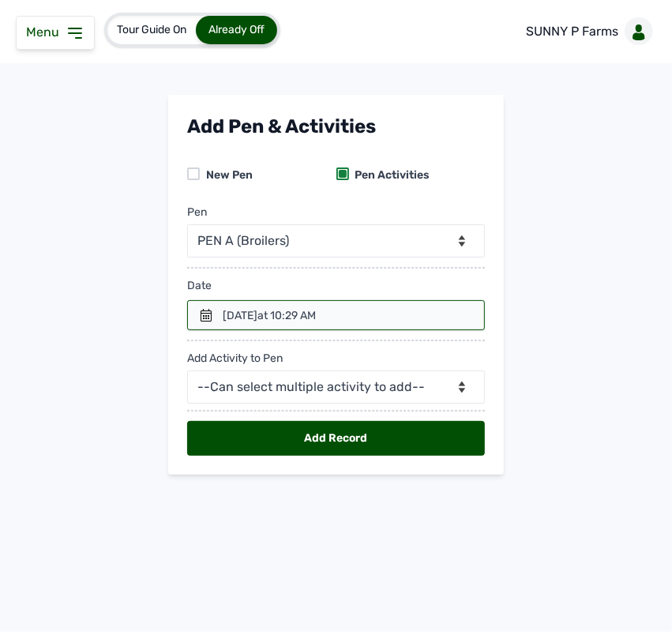
click at [198, 308] on div at bounding box center [336, 315] width 298 height 30
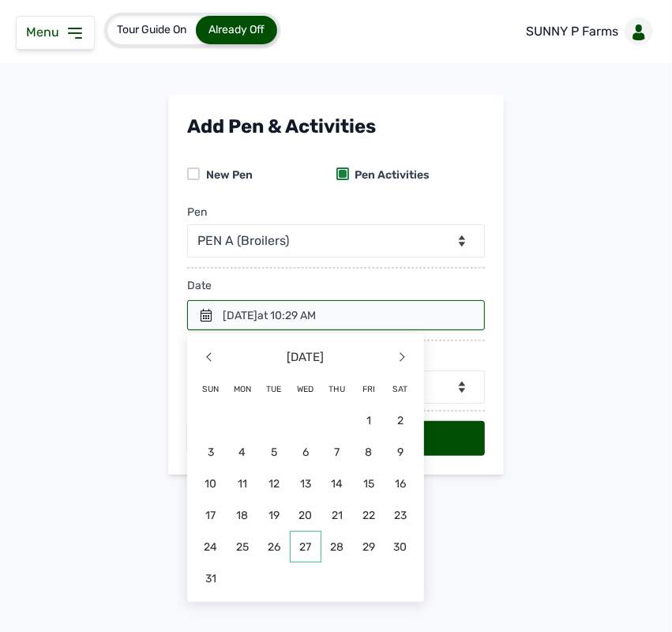
click at [301, 551] on span "27" at bounding box center [306, 546] width 32 height 32
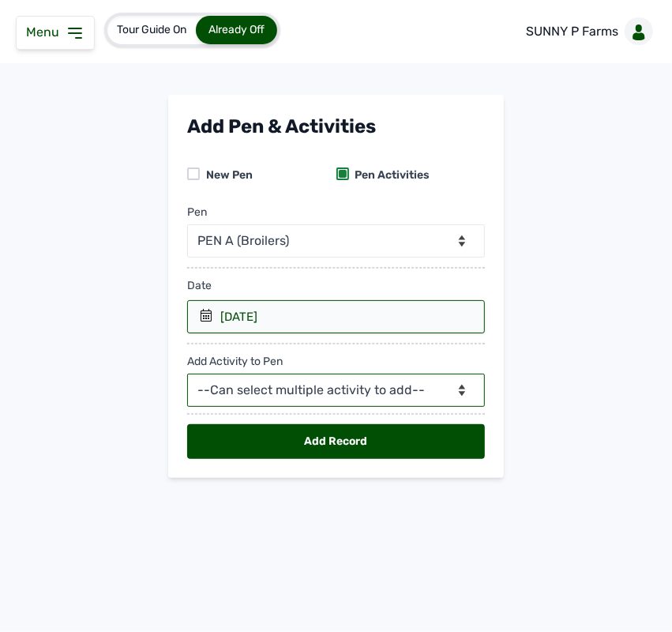
click at [334, 392] on select "--Can select multiple activity to add-- Raw Material Losses Weight" at bounding box center [336, 389] width 298 height 33
select select "Raw Material"
click at [187, 374] on select "--Can select multiple activity to add-- Raw Material Losses Weight" at bounding box center [336, 389] width 298 height 33
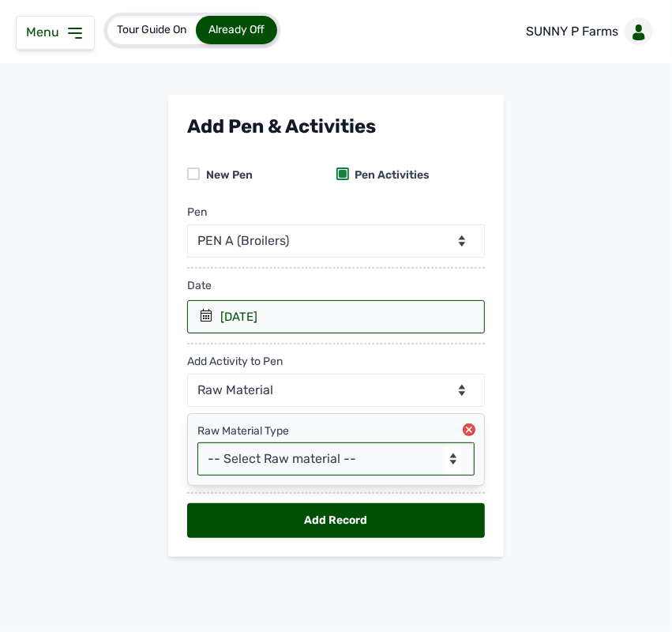
click at [286, 463] on select "-- Select Raw material -- feeds medications vaccines Biomass Fuel" at bounding box center [335, 458] width 277 height 33
select select "feeds"
click at [197, 443] on select "-- Select Raw material -- feeds medications vaccines Biomass Fuel" at bounding box center [335, 458] width 277 height 33
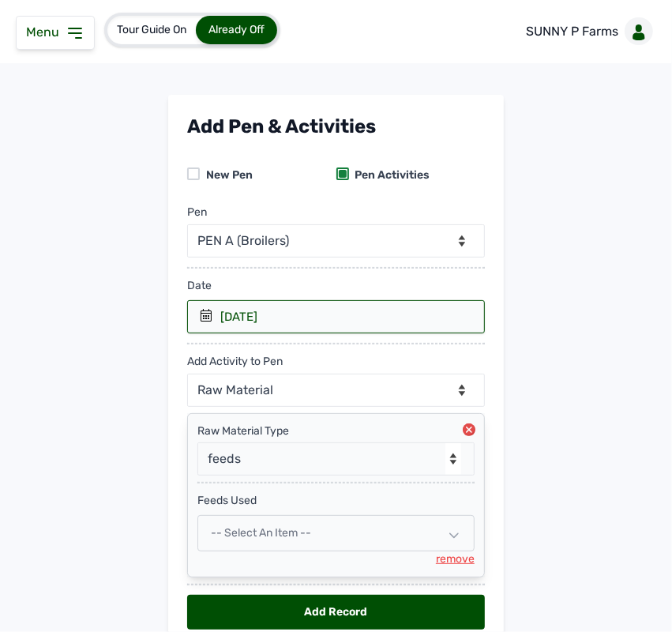
click at [320, 529] on div "-- Select an Item --" at bounding box center [335, 533] width 277 height 36
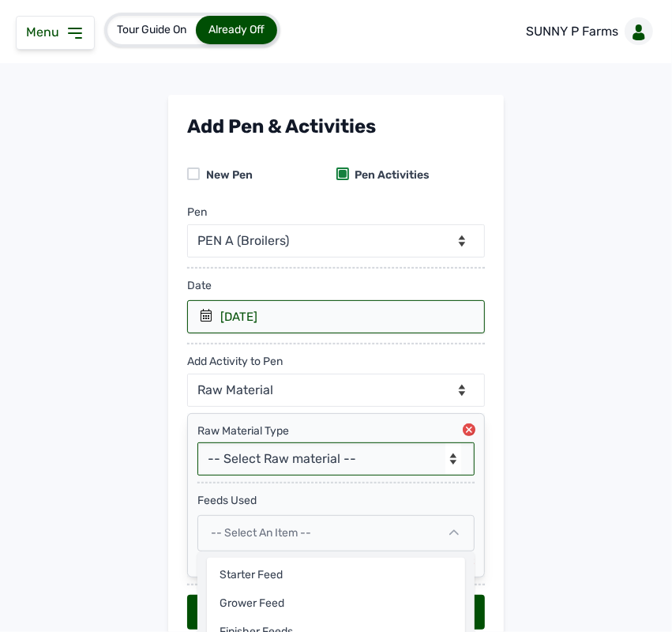
click at [298, 462] on select "-- Select Raw material -- feeds medications vaccines Biomass Fuel" at bounding box center [335, 458] width 277 height 33
select select "feeds"
click at [197, 443] on select "-- Select Raw material -- feeds medications vaccines Biomass Fuel" at bounding box center [335, 458] width 277 height 33
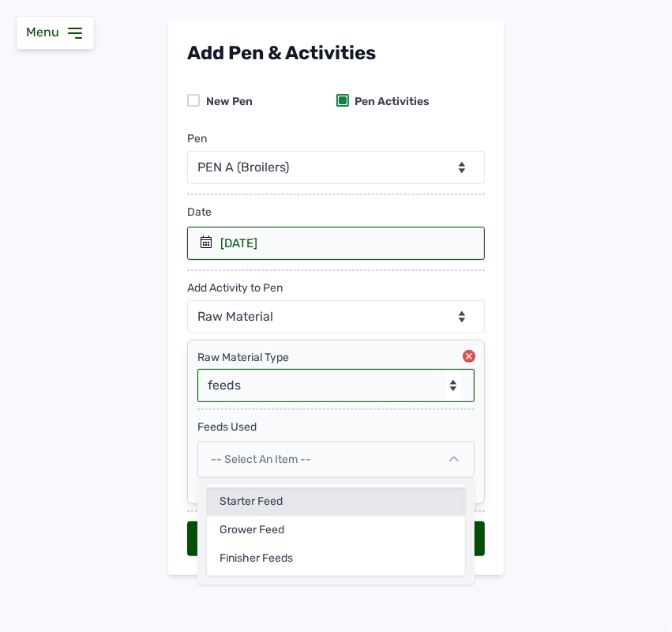
click at [309, 515] on div "Starter feed" at bounding box center [336, 529] width 258 height 28
select select
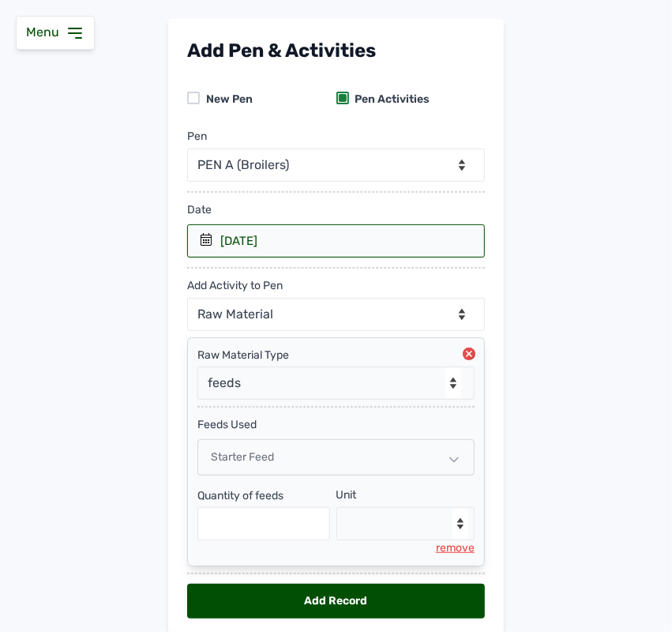
select select
click at [292, 462] on div "Starter feed" at bounding box center [335, 457] width 277 height 36
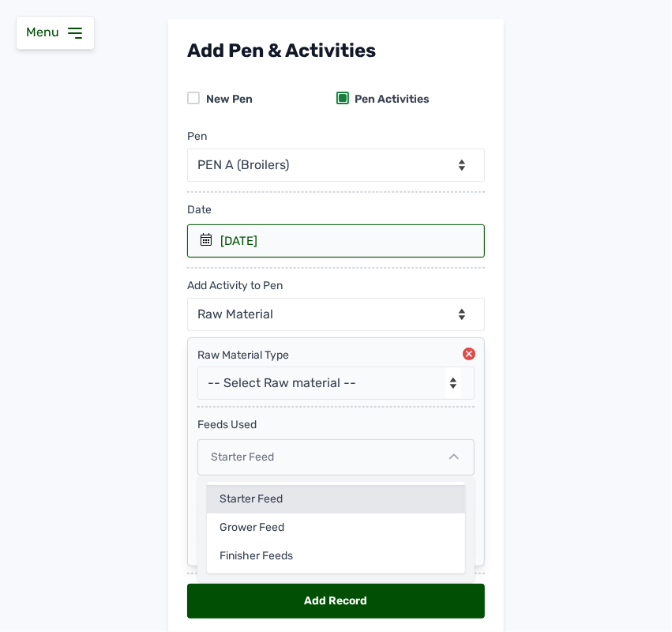
click at [268, 513] on div "Starter feed" at bounding box center [336, 527] width 258 height 28
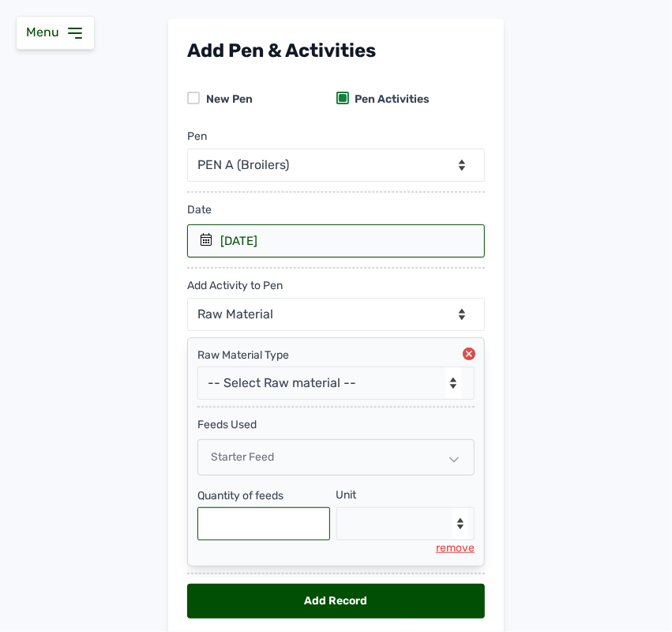
click at [251, 527] on input "text" at bounding box center [263, 523] width 133 height 33
type input "125"
click at [369, 523] on select "--Select unit-- Bag(s) Kg" at bounding box center [405, 523] width 139 height 33
select select "Kg"
click at [336, 508] on select "--Select unit-- Bag(s) Kg" at bounding box center [405, 523] width 139 height 33
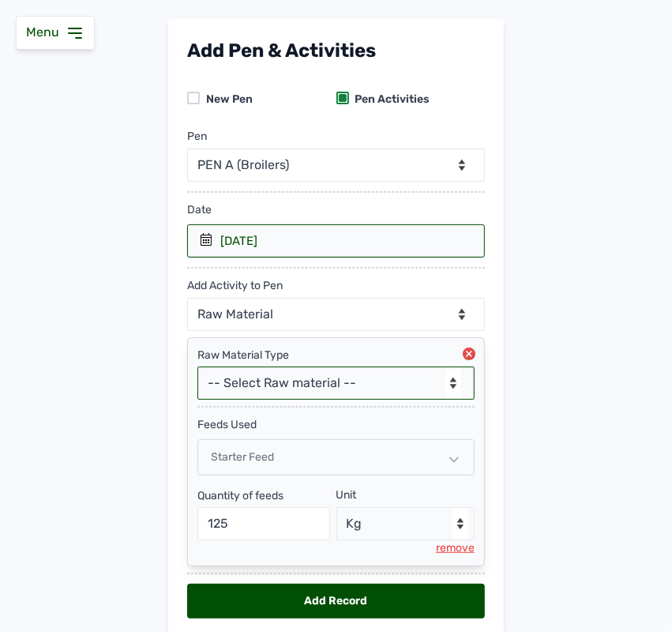
click at [334, 377] on select "-- Select Raw material -- feeds medications vaccines Biomass Fuel" at bounding box center [335, 382] width 277 height 33
select select "vaccines"
click at [197, 367] on select "-- Select Raw material -- feeds medications vaccines Biomass Fuel" at bounding box center [335, 382] width 277 height 33
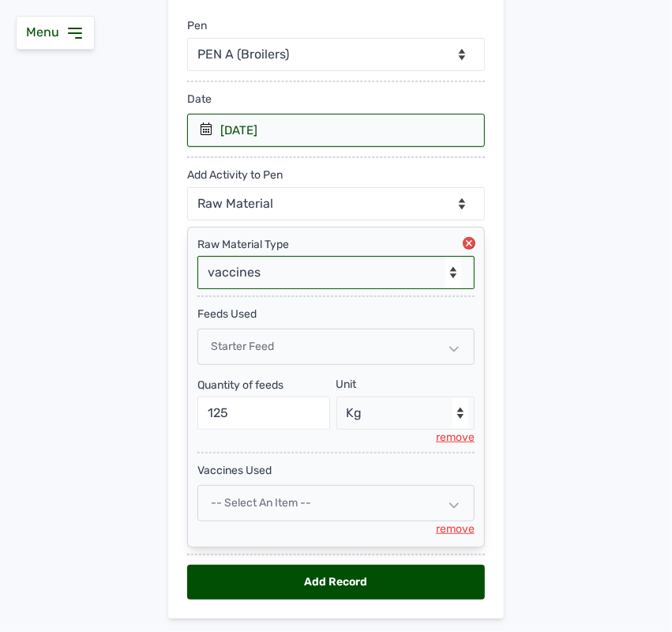
scroll to position [234, 0]
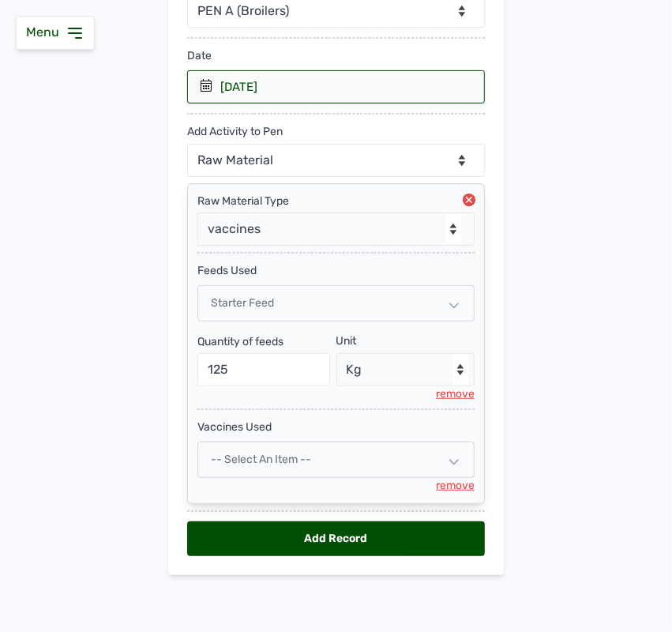
click at [279, 460] on span "-- Select an Item --" at bounding box center [261, 458] width 100 height 13
select select
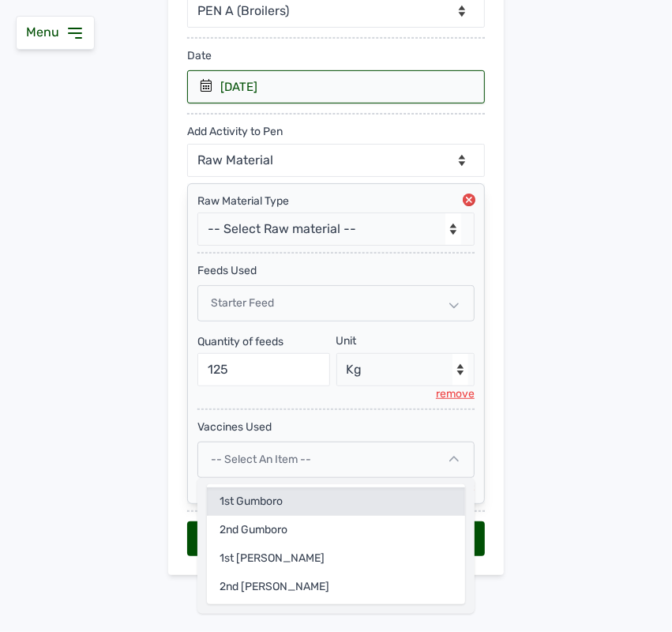
click at [261, 515] on div "1st Gumboro" at bounding box center [336, 529] width 258 height 28
select select
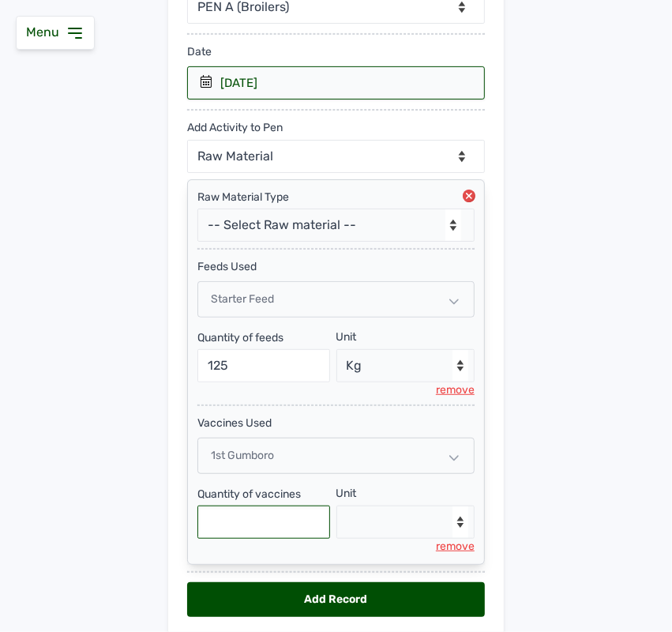
click at [257, 515] on input "text" at bounding box center [263, 521] width 133 height 33
type input "5000"
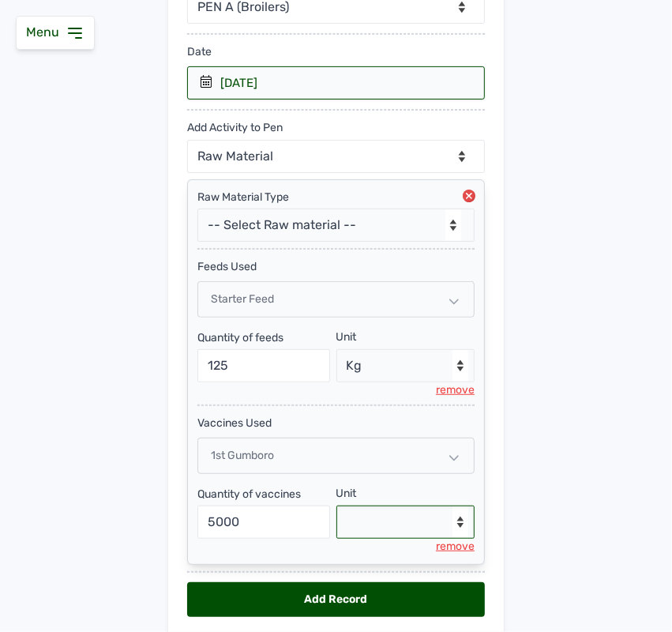
click at [371, 513] on select "--Select unit-- dose(s)" at bounding box center [405, 521] width 139 height 33
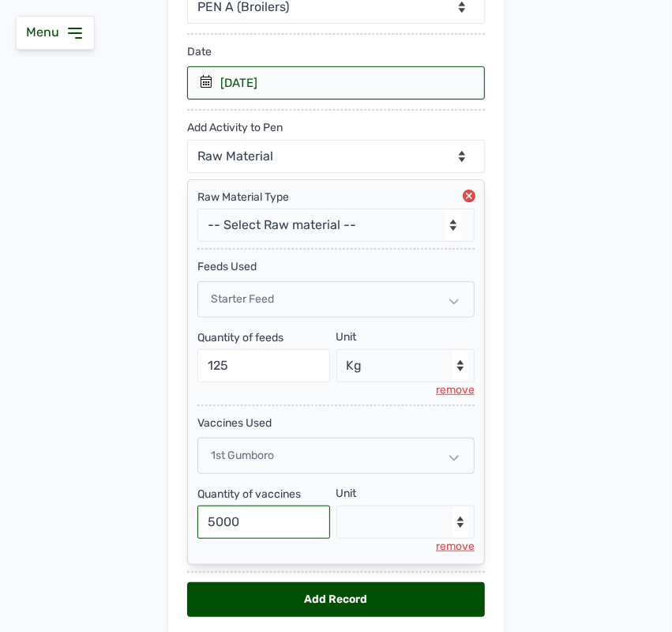
drag, startPoint x: 253, startPoint y: 525, endPoint x: 134, endPoint y: 505, distance: 120.8
click at [134, 505] on main "Add Pen & Activities New Pen Pen Activities Pen -- Select pen -- PEN A (Broiler…" at bounding box center [336, 261] width 672 height 800
click at [452, 546] on div "remove" at bounding box center [455, 546] width 39 height 16
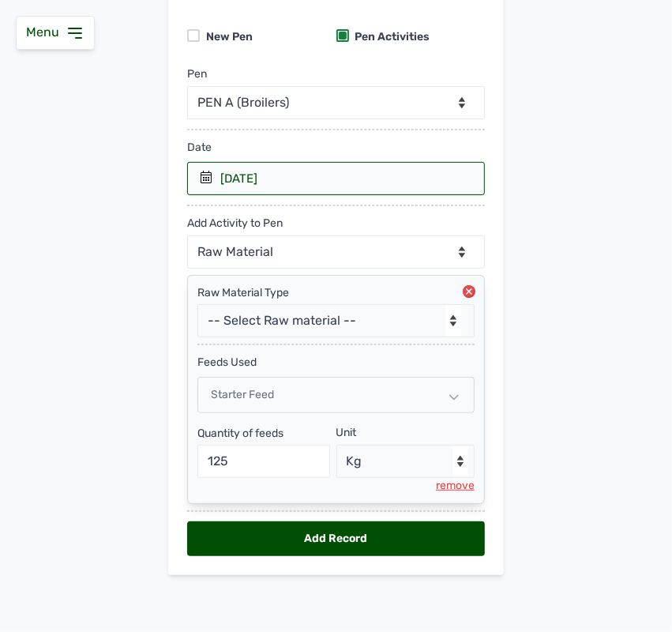
scroll to position [141, 0]
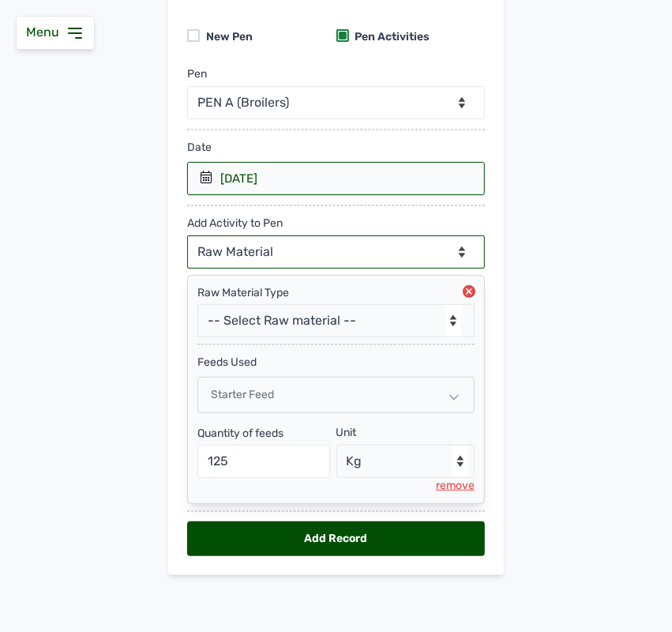
click at [312, 249] on select "--Can select multiple activity to add-- Raw Material Losses Weight" at bounding box center [336, 251] width 298 height 33
select select "Losses"
click at [187, 235] on select "--Can select multiple activity to add-- Raw Material Losses Weight" at bounding box center [336, 251] width 298 height 33
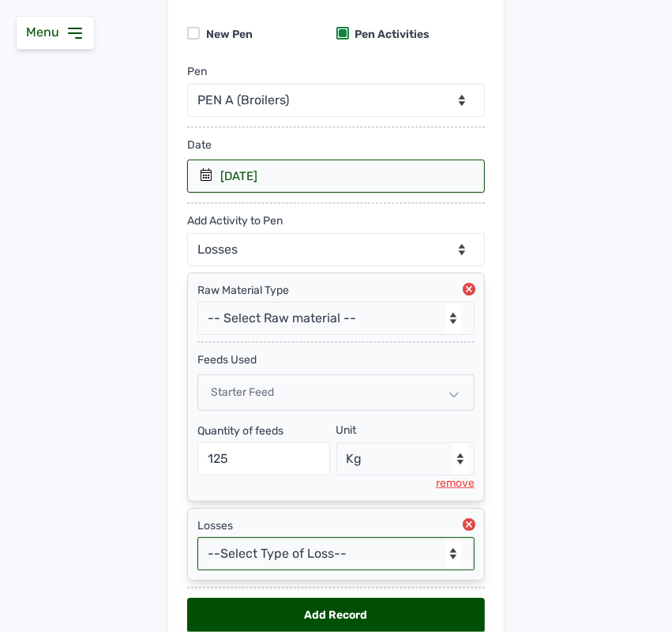
click at [230, 553] on select "--Select Type of Loss-- Mortality Culled Theft" at bounding box center [335, 553] width 277 height 33
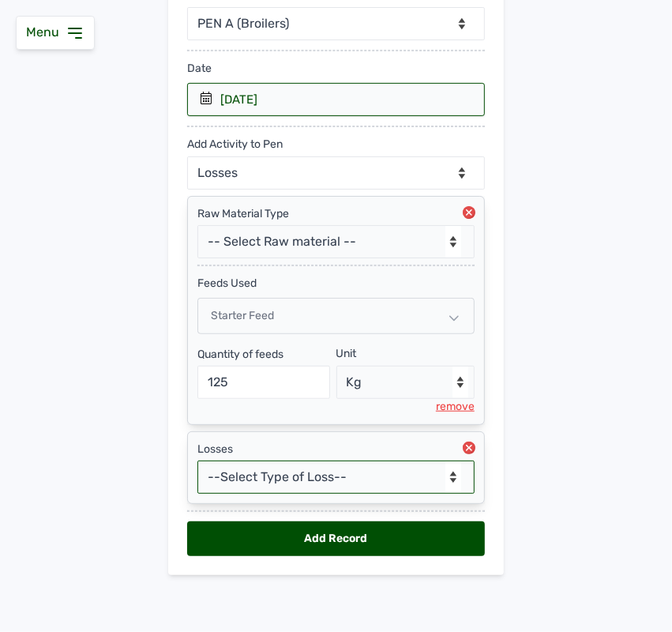
click at [246, 472] on select "--Select Type of Loss-- Mortality Culled Theft" at bounding box center [335, 476] width 277 height 33
select select "Mortality"
click at [197, 460] on select "--Select Type of Loss-- Mortality Culled Theft" at bounding box center [335, 476] width 277 height 33
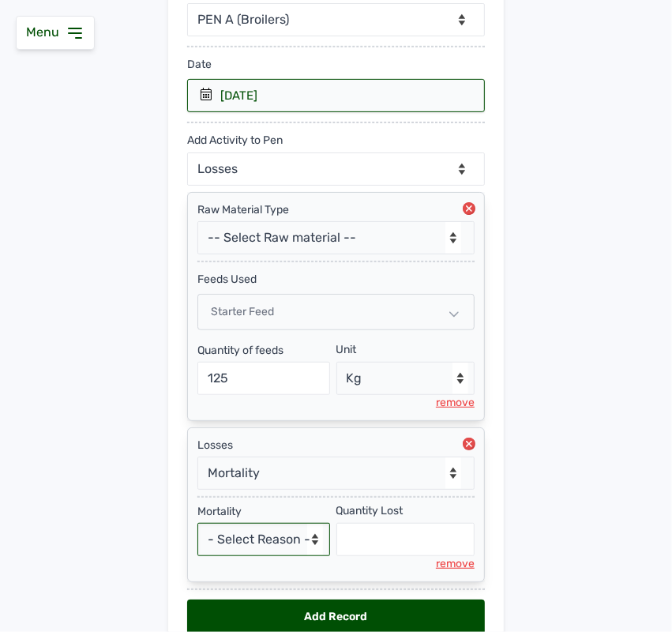
click at [237, 545] on select "- Select Reason - Disease Late Vaccination Wrong Vaccination Heat [MEDICAL_DATA…" at bounding box center [263, 539] width 133 height 33
select select "Others"
click at [197, 526] on select "- Select Reason - Disease Late Vaccination Wrong Vaccination Heat [MEDICAL_DATA…" at bounding box center [263, 539] width 133 height 33
select select "null"
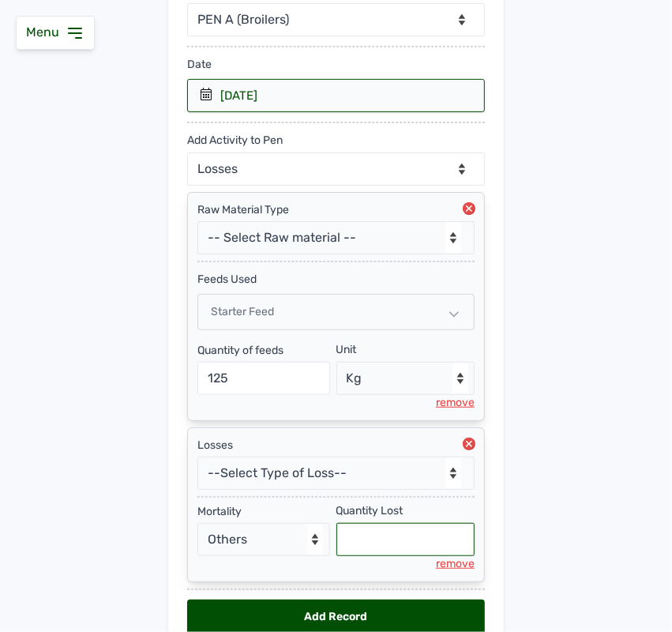
click at [367, 545] on input "text" at bounding box center [405, 539] width 139 height 33
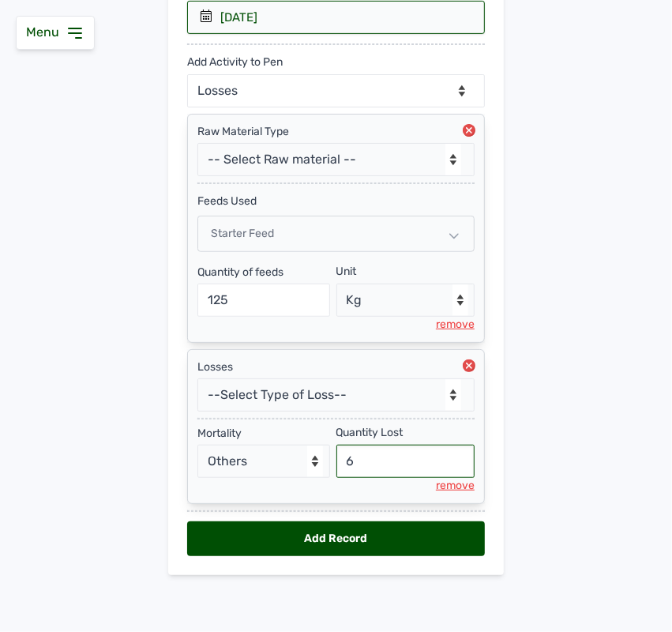
type input "6"
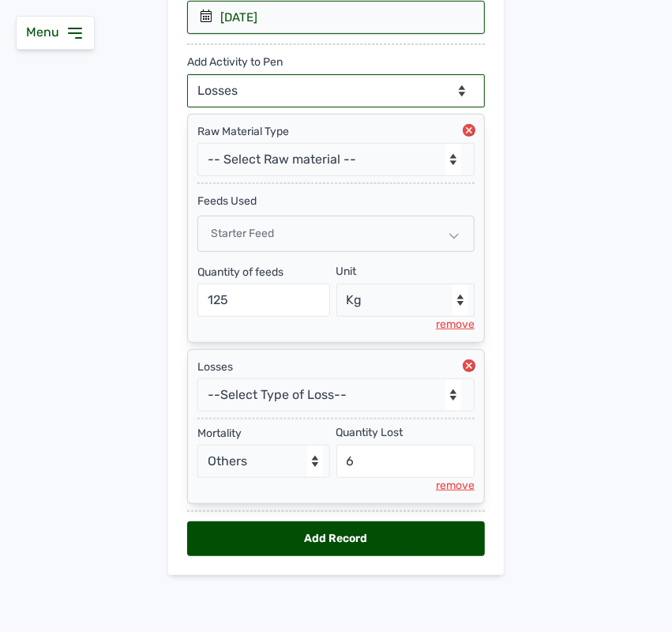
click at [305, 81] on select "--Can select multiple activity to add-- Raw Material Losses Weight" at bounding box center [336, 90] width 298 height 33
select select "Weight"
click at [187, 74] on select "--Can select multiple activity to add-- Raw Material Losses Weight" at bounding box center [336, 90] width 298 height 33
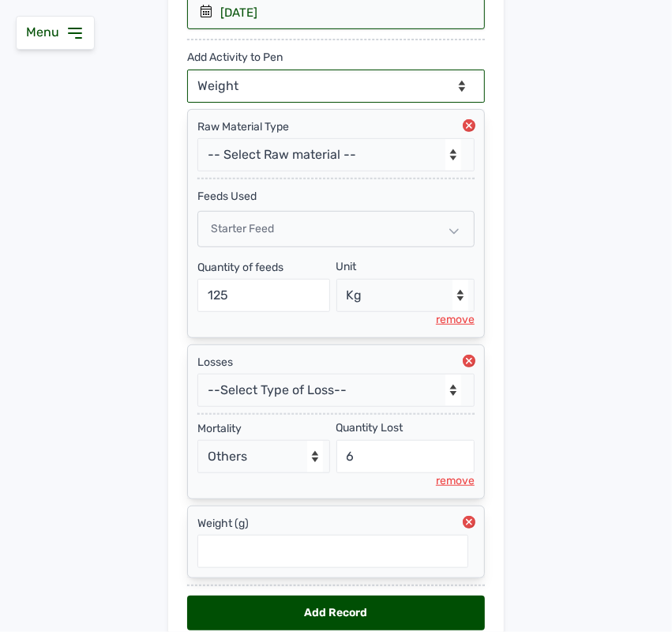
scroll to position [384, 0]
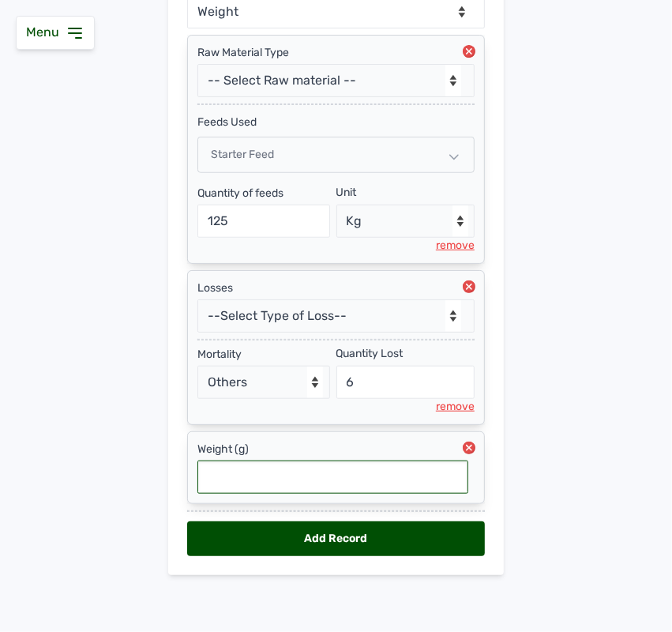
click at [255, 470] on input "text" at bounding box center [332, 476] width 271 height 33
type input "0.1"
click at [389, 534] on div "Add Record" at bounding box center [336, 538] width 298 height 35
select select "null"
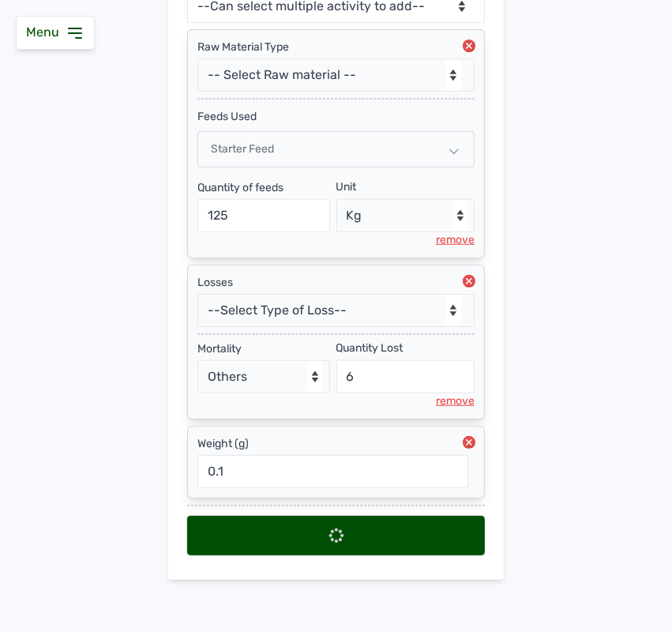
scroll to position [0, 0]
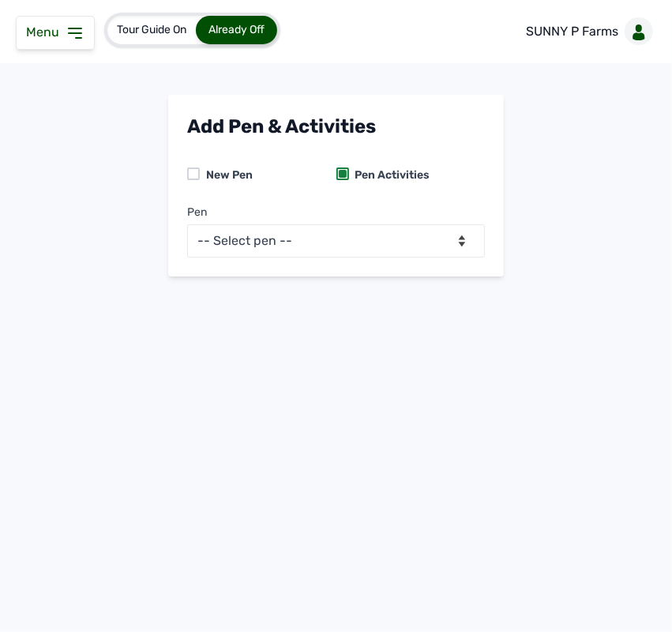
click at [389, 534] on div "Tour Guide On Already Off SUNNY P Farms Add Pen & Activities New Pen Pen Activi…" at bounding box center [336, 316] width 672 height 632
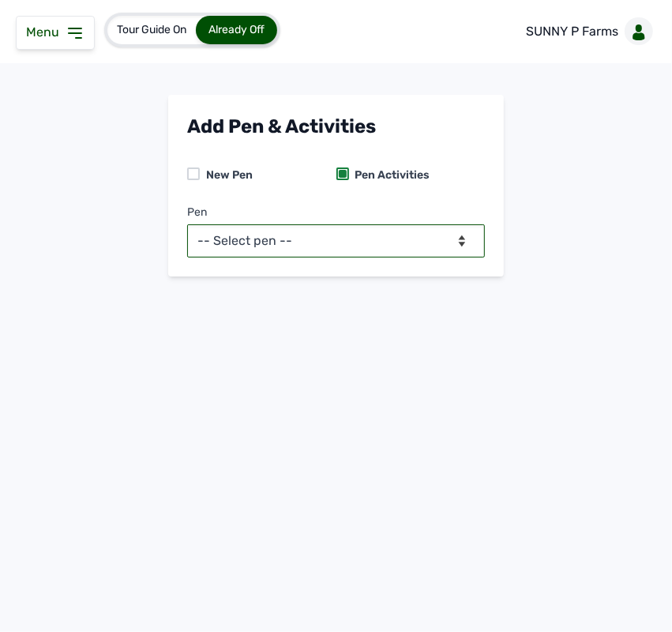
click at [358, 242] on select "-- Select pen -- PEN A (Broilers)" at bounding box center [336, 240] width 298 height 33
select select "mesbkeoa5506"
click at [187, 224] on select "-- Select pen -- PEN A (Broilers)" at bounding box center [336, 240] width 298 height 33
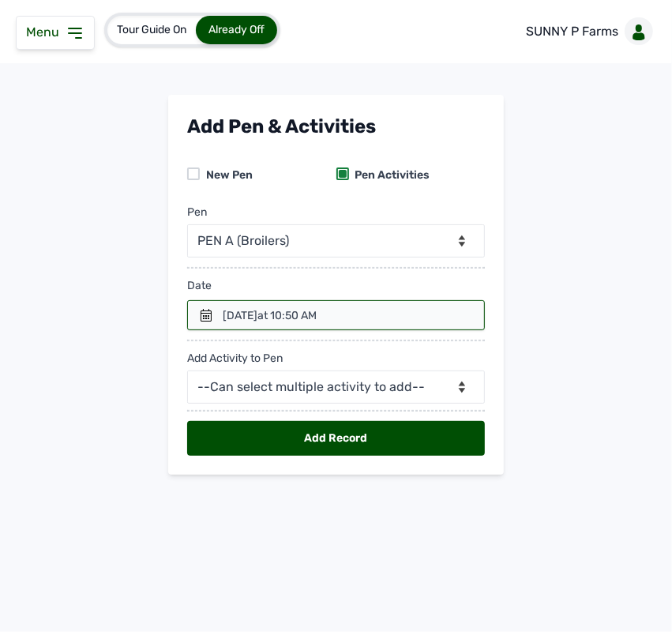
click at [209, 320] on icon at bounding box center [206, 315] width 11 height 13
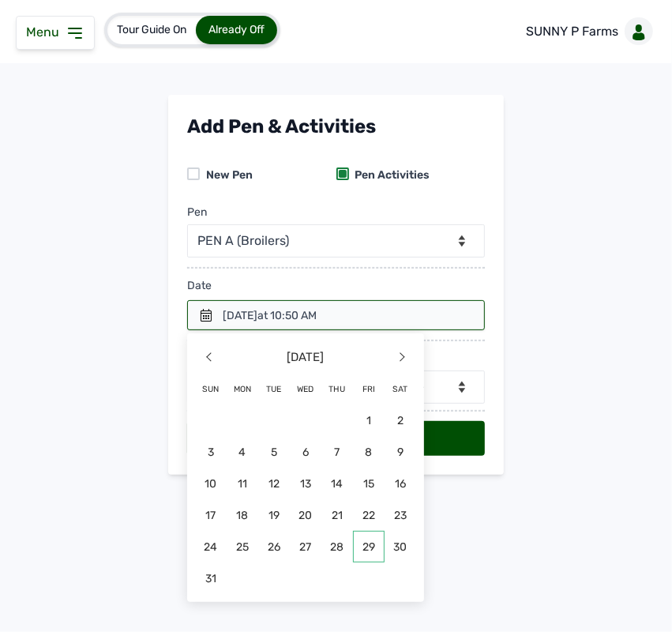
click at [369, 542] on span "29" at bounding box center [369, 546] width 32 height 32
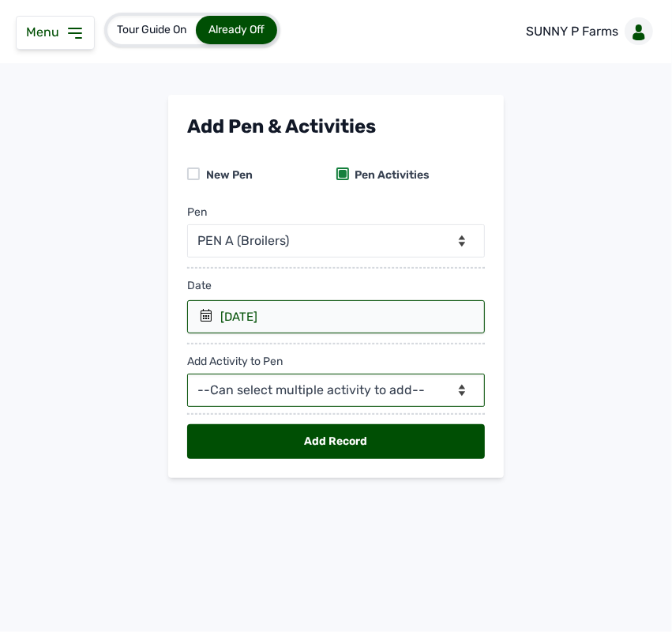
click at [439, 377] on select "--Can select multiple activity to add-- Raw Material Losses Weight" at bounding box center [336, 389] width 298 height 33
select select "Raw Material"
click at [187, 374] on select "--Can select multiple activity to add-- Raw Material Losses Weight" at bounding box center [336, 389] width 298 height 33
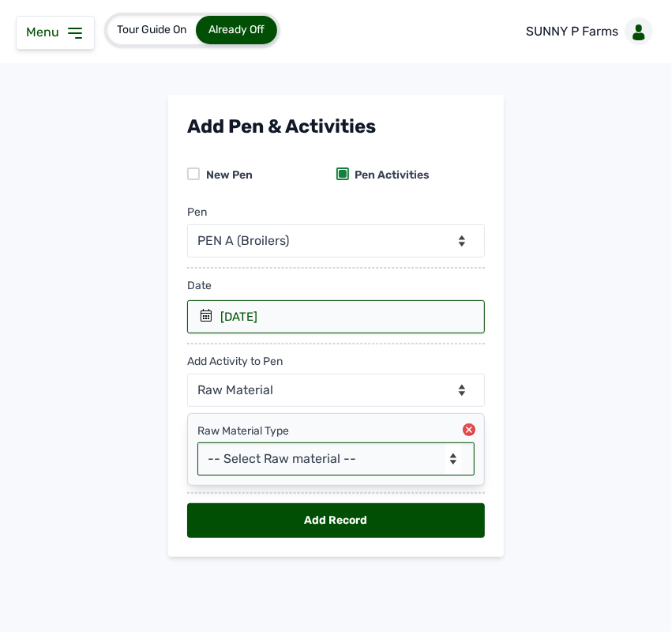
click at [392, 460] on select "-- Select Raw material -- feeds medications vaccines Biomass Fuel" at bounding box center [335, 458] width 277 height 33
select select "feeds"
click at [197, 443] on select "-- Select Raw material -- feeds medications vaccines Biomass Fuel" at bounding box center [335, 458] width 277 height 33
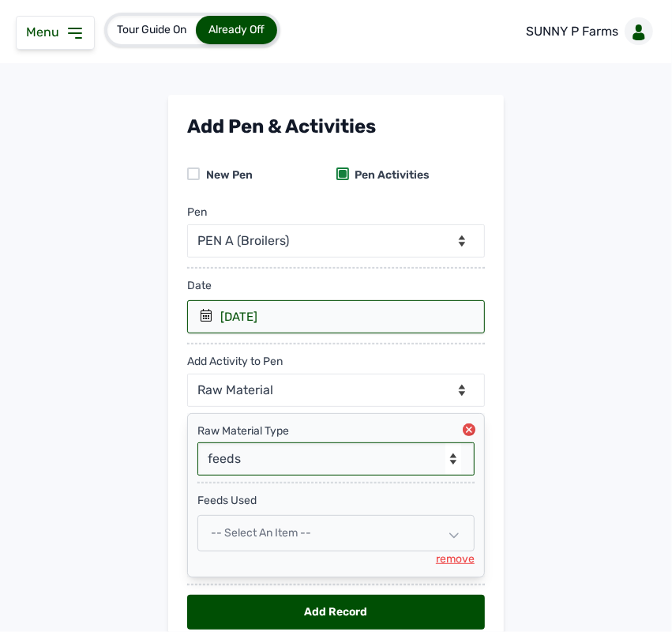
scroll to position [76, 0]
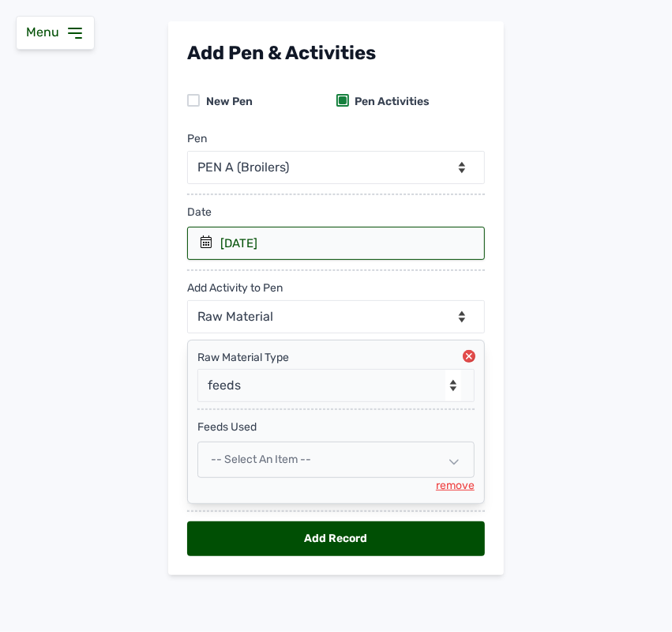
click at [309, 454] on span "-- Select an Item --" at bounding box center [261, 458] width 100 height 13
select select
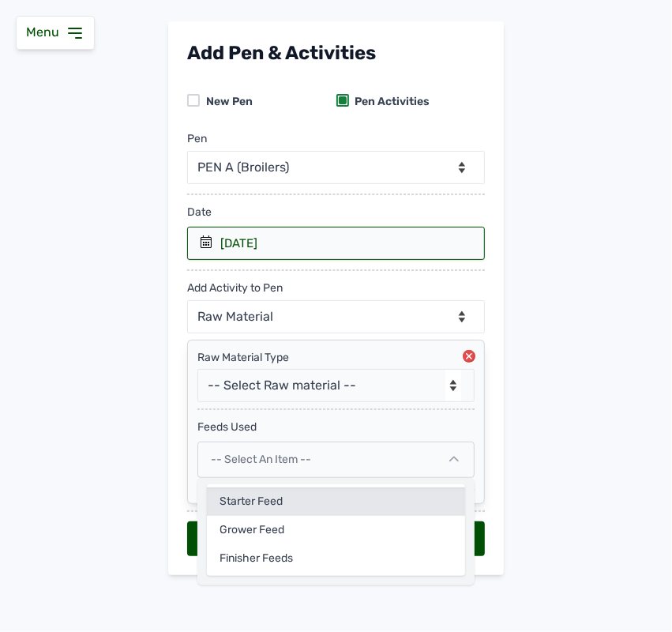
click at [274, 515] on div "Starter feed" at bounding box center [336, 529] width 258 height 28
select select
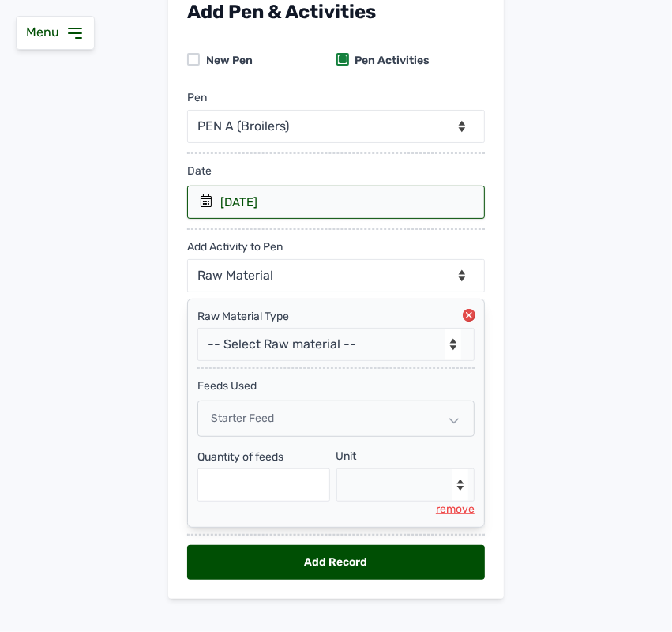
scroll to position [141, 0]
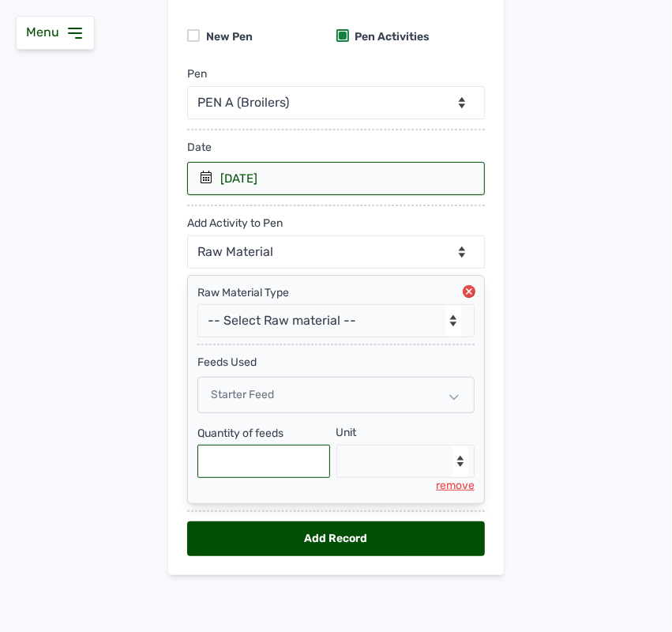
click at [270, 460] on input "text" at bounding box center [263, 460] width 133 height 33
type input "175"
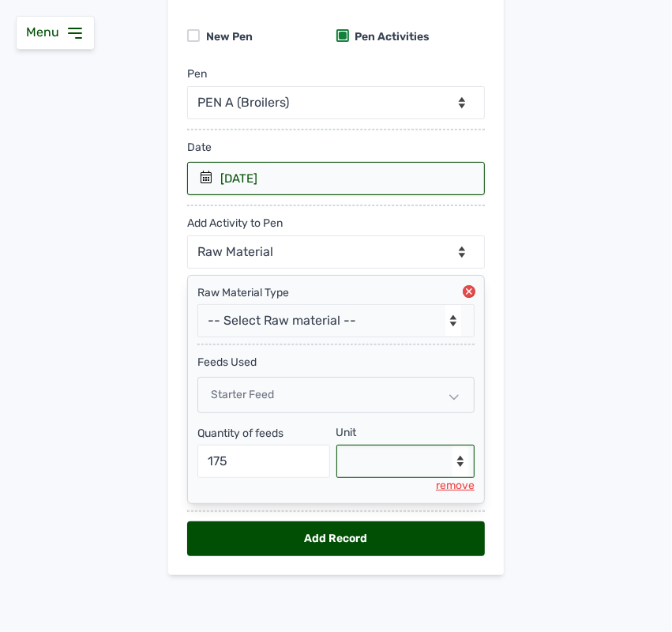
click at [411, 452] on select "--Select unit-- Bag(s) Kg" at bounding box center [405, 460] width 139 height 33
select select "Kg"
click at [336, 444] on select "--Select unit-- Bag(s) Kg" at bounding box center [405, 460] width 139 height 33
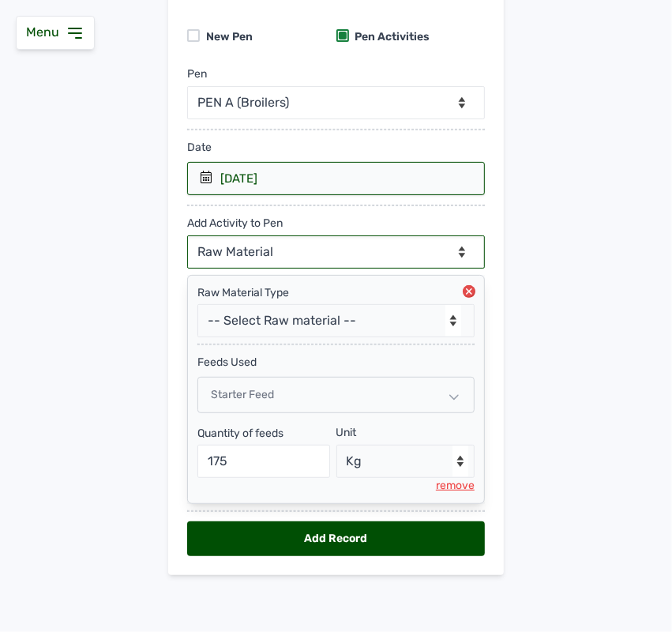
click at [332, 243] on select "--Can select multiple activity to add-- Raw Material Losses Weight" at bounding box center [336, 251] width 298 height 33
select select "Losses"
click at [187, 235] on select "--Can select multiple activity to add-- Raw Material Losses Weight" at bounding box center [336, 251] width 298 height 33
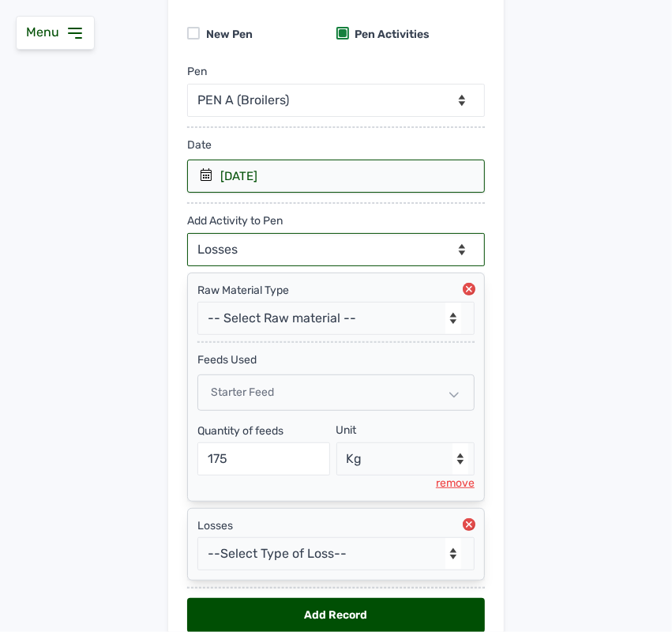
scroll to position [221, 0]
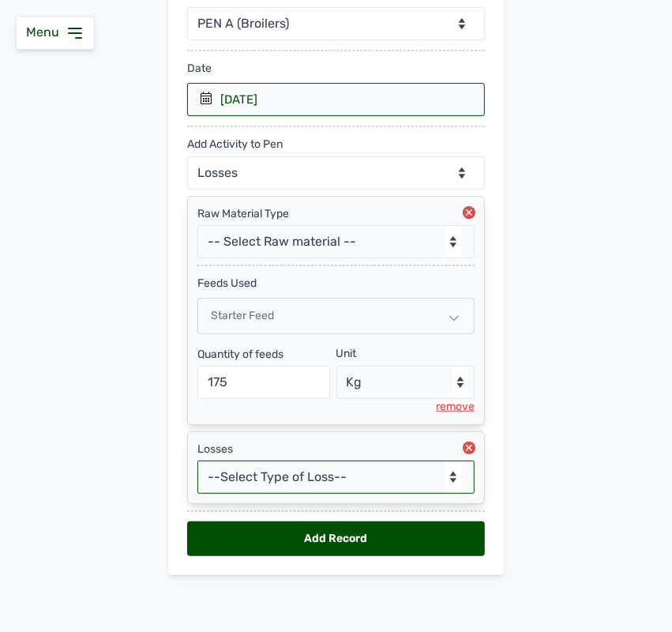
click at [274, 476] on select "--Select Type of Loss-- Mortality Culled Theft" at bounding box center [335, 476] width 277 height 33
select select "Mortality"
click at [197, 460] on select "--Select Type of Loss-- Mortality Culled Theft" at bounding box center [335, 476] width 277 height 33
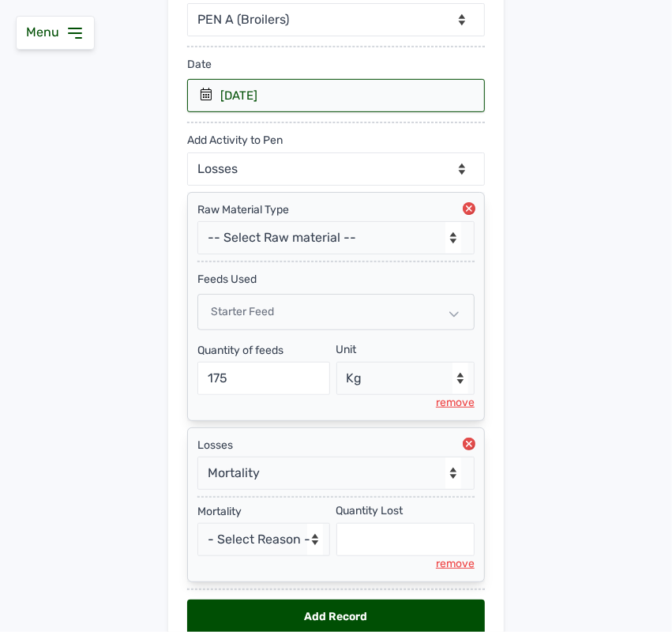
drag, startPoint x: 541, startPoint y: 493, endPoint x: 296, endPoint y: 545, distance: 250.2
click at [296, 545] on main "Add Pen & Activities New Pen Pen Activities Pen -- Select pen -- PEN A (Broiler…" at bounding box center [336, 276] width 672 height 804
click at [296, 545] on select "- Select Reason - Disease Late Vaccination Wrong Vaccination Heat [MEDICAL_DATA…" at bounding box center [263, 539] width 133 height 33
select select "Others"
click at [197, 526] on select "- Select Reason - Disease Late Vaccination Wrong Vaccination Heat [MEDICAL_DATA…" at bounding box center [263, 539] width 133 height 33
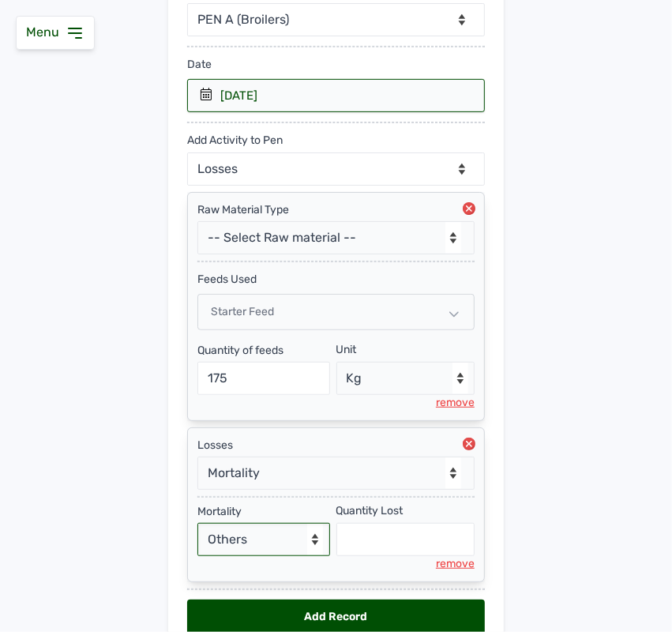
select select "null"
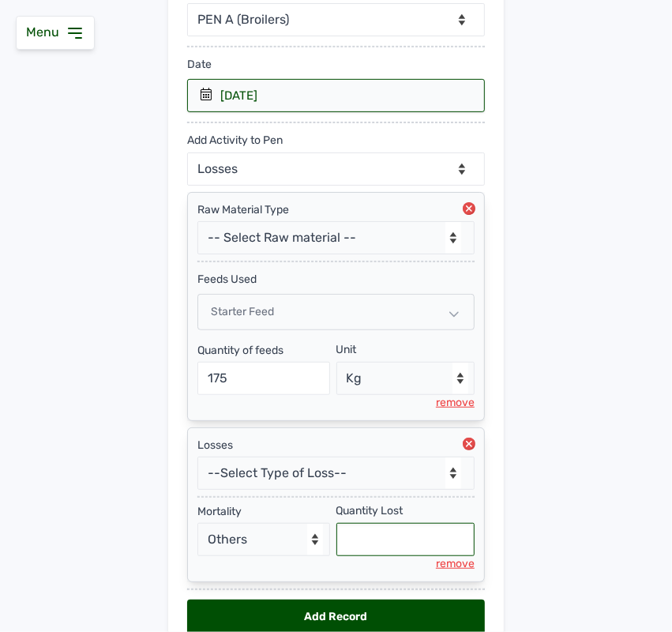
click at [350, 535] on input "text" at bounding box center [405, 539] width 139 height 33
type input "5"
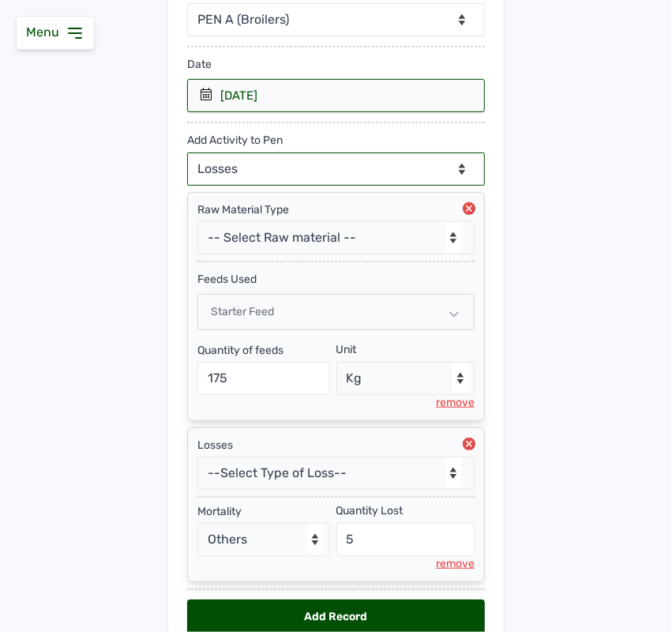
click at [279, 163] on select "--Can select multiple activity to add-- Raw Material Losses Weight" at bounding box center [336, 168] width 298 height 33
select select "Weight"
click at [187, 153] on select "--Can select multiple activity to add-- Raw Material Losses Weight" at bounding box center [336, 168] width 298 height 33
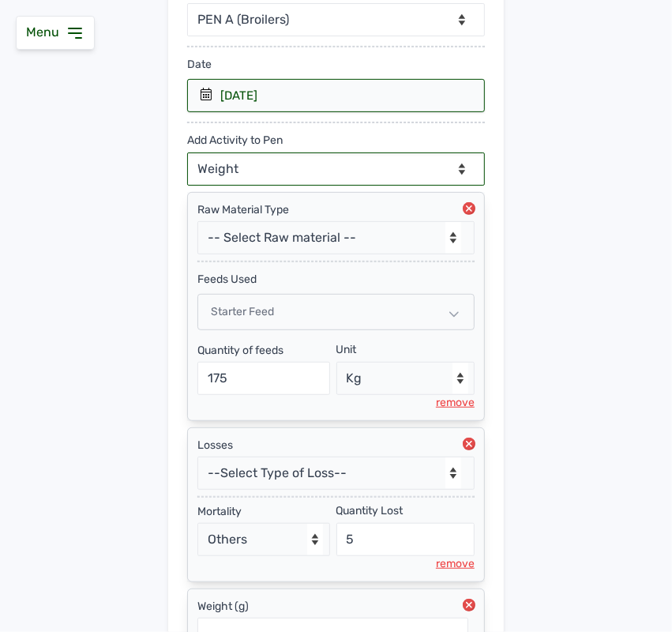
scroll to position [384, 0]
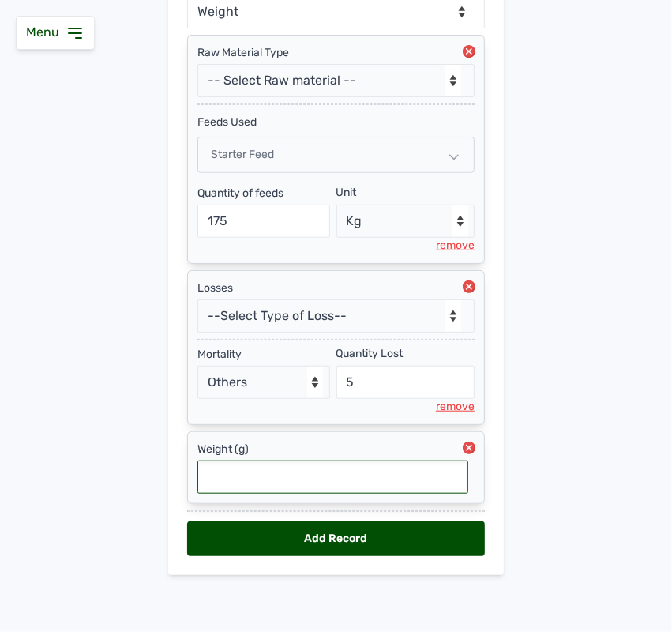
click at [282, 467] on input "text" at bounding box center [332, 476] width 271 height 33
type input "1"
click at [274, 462] on input "0.0133" at bounding box center [332, 476] width 271 height 33
type input "0.01333"
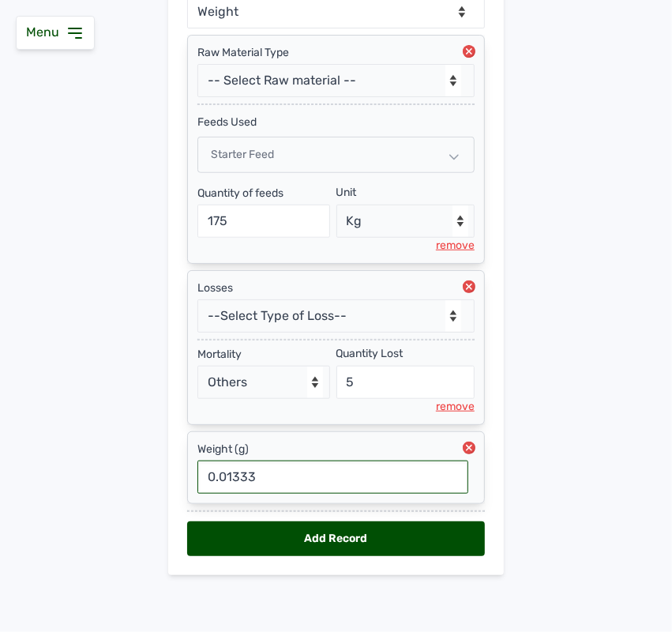
click at [334, 537] on div "Add Record" at bounding box center [336, 538] width 298 height 35
select select "null"
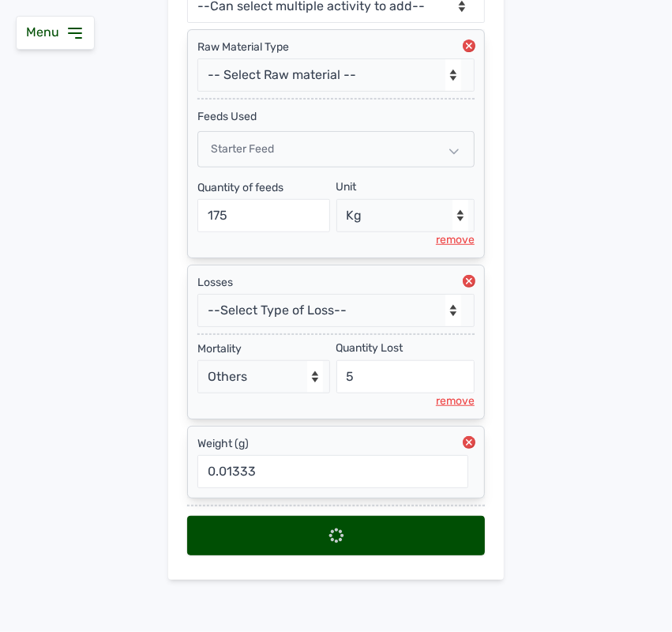
select select
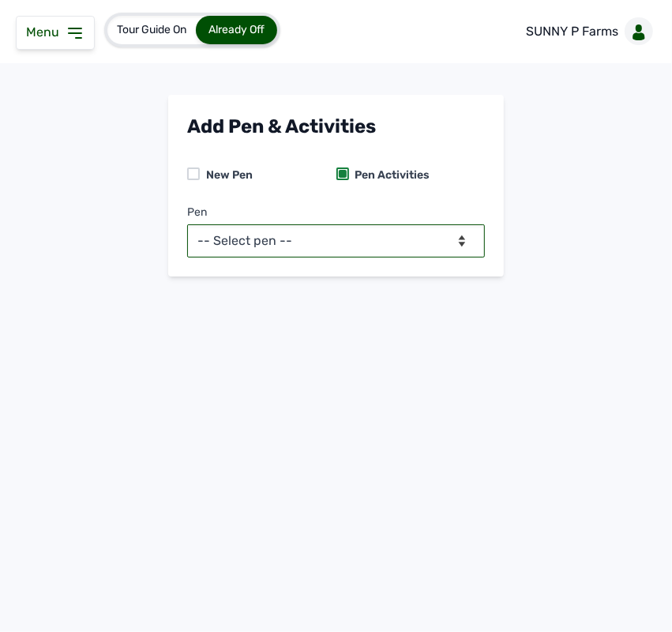
click at [352, 237] on select "-- Select pen -- PEN A (Broilers)" at bounding box center [336, 240] width 298 height 33
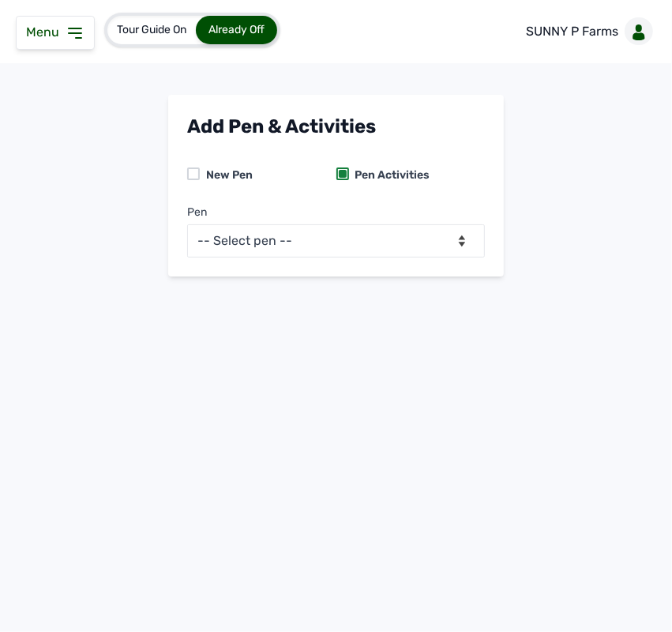
click at [69, 39] on icon at bounding box center [75, 33] width 19 height 19
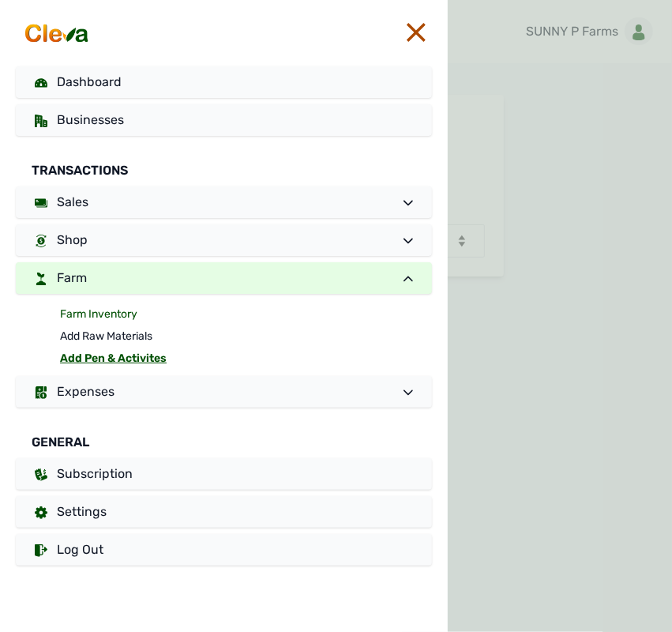
click at [83, 314] on link "Farm Inventory" at bounding box center [246, 314] width 372 height 22
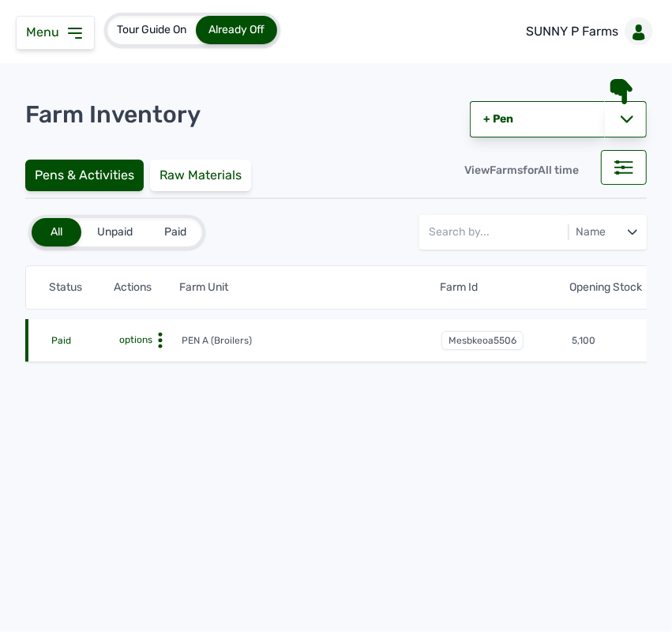
click at [159, 338] on icon at bounding box center [160, 340] width 16 height 16
click at [136, 365] on div "Farm Activities" at bounding box center [123, 364] width 112 height 19
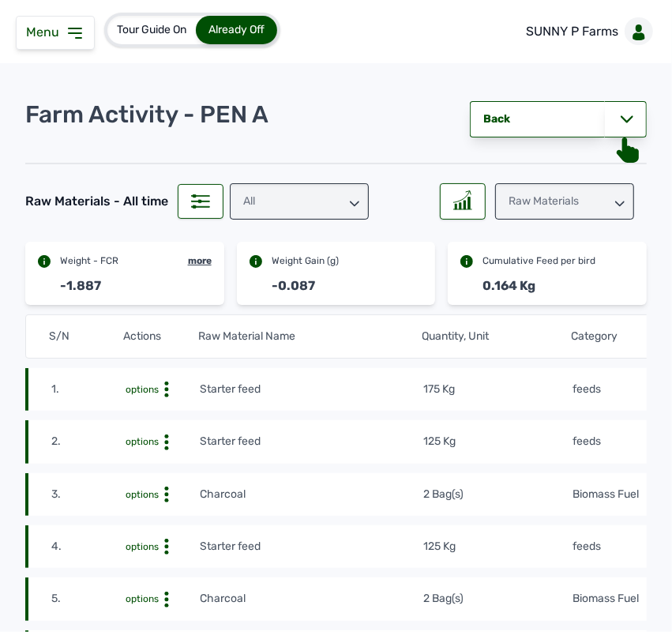
click at [561, 196] on div "Raw Materials" at bounding box center [564, 201] width 139 height 36
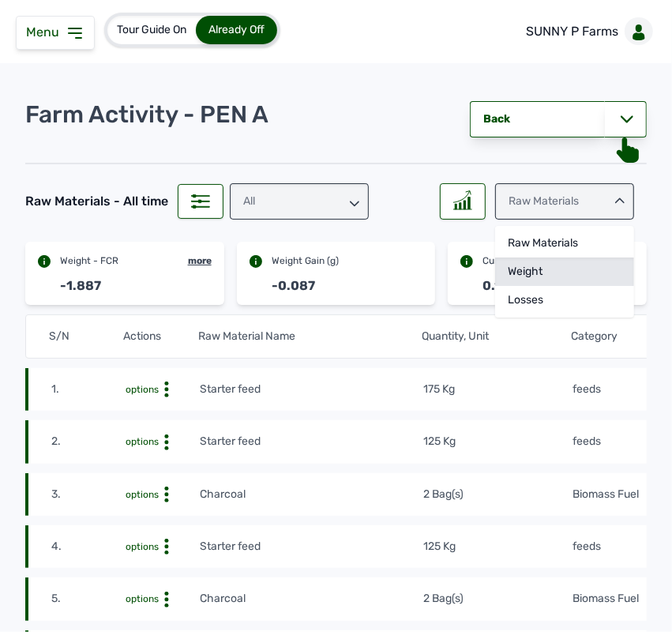
click at [550, 286] on div "Weight" at bounding box center [564, 300] width 139 height 28
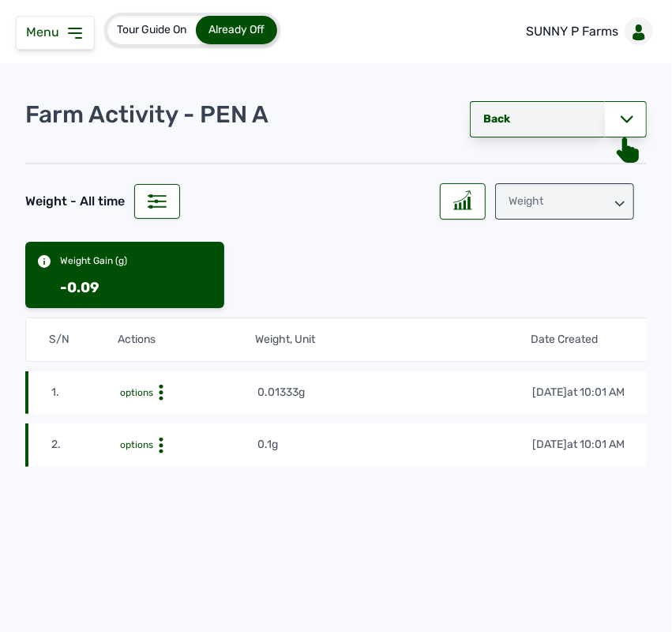
click at [543, 114] on link "Back" at bounding box center [537, 119] width 135 height 36
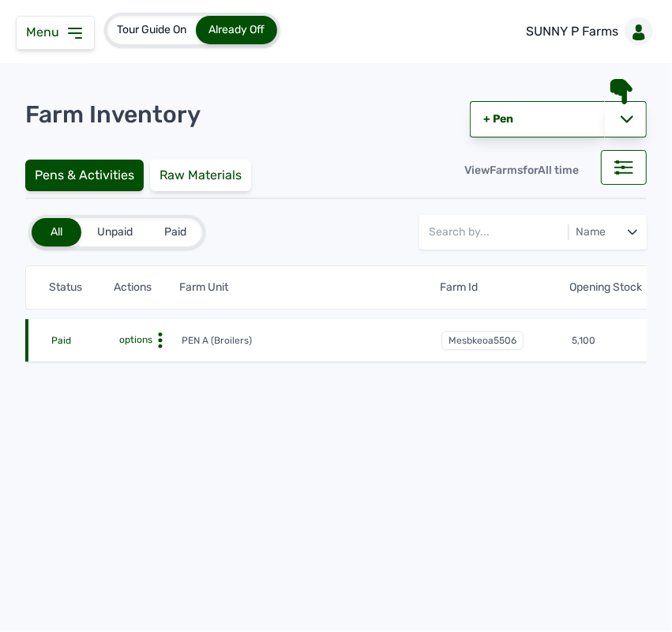
click at [53, 26] on span "Menu" at bounding box center [45, 31] width 39 height 15
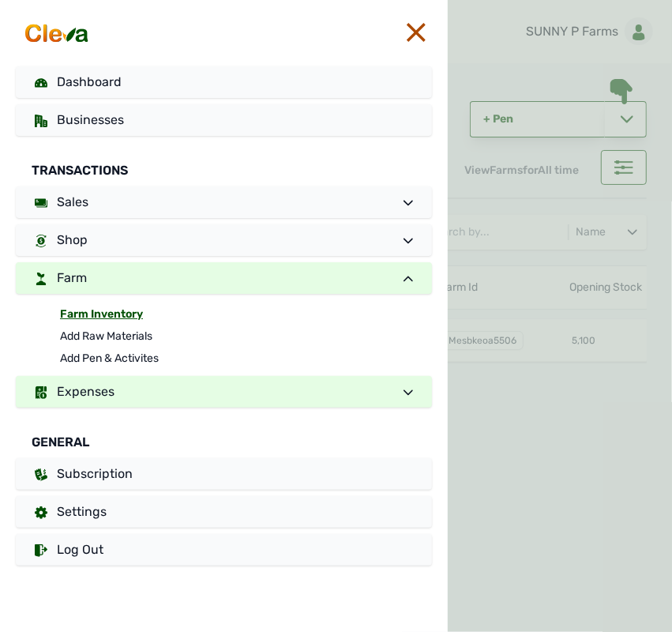
click at [88, 399] on link "Expenses" at bounding box center [224, 392] width 416 height 32
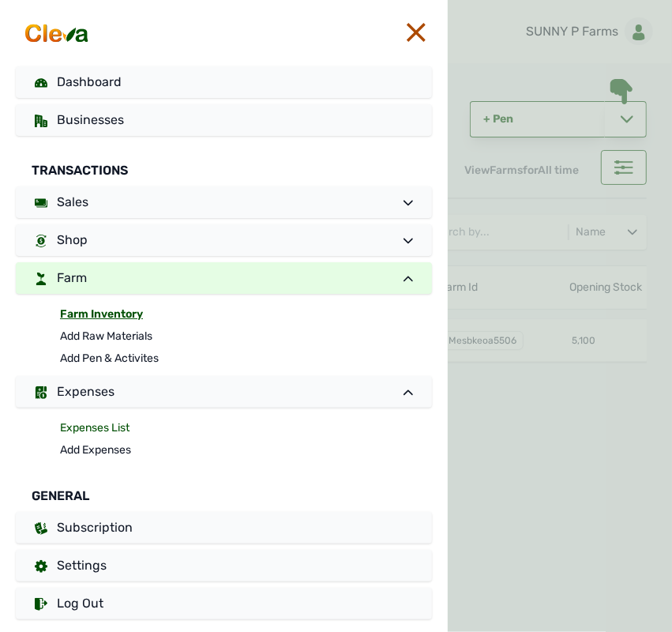
click at [95, 426] on link "Expenses List" at bounding box center [246, 428] width 372 height 22
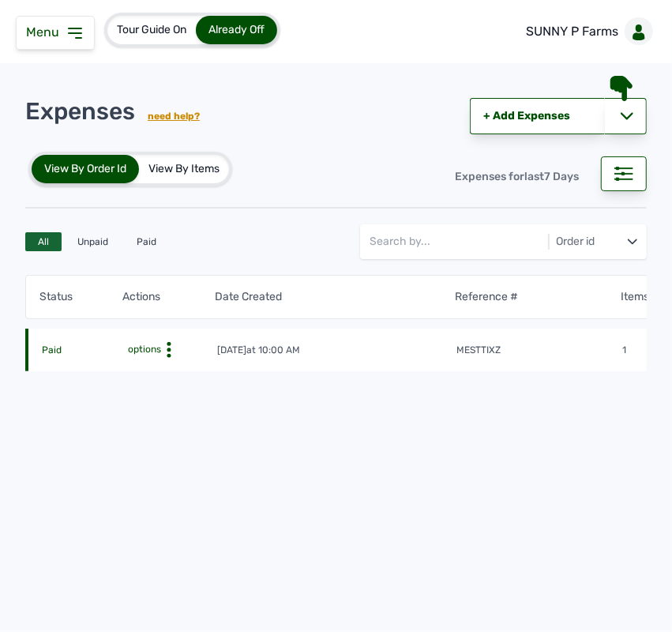
click at [167, 346] on icon at bounding box center [169, 350] width 16 height 16
click at [159, 369] on div "View" at bounding box center [149, 374] width 112 height 19
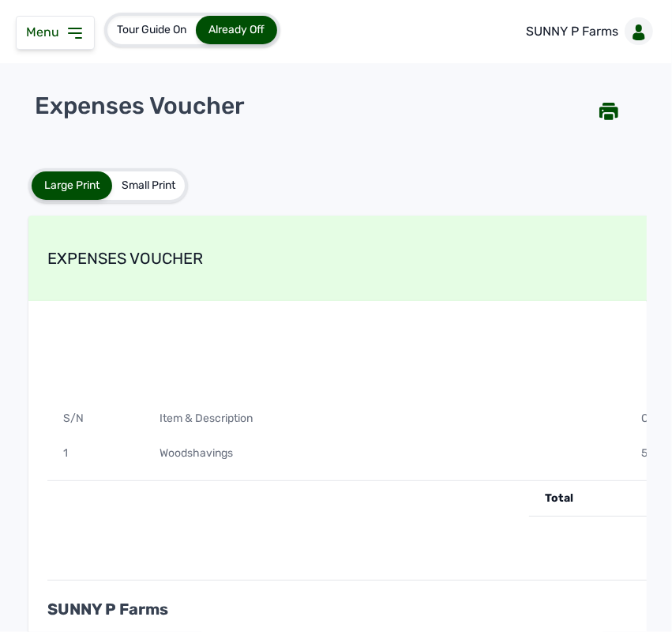
click at [159, 369] on div "Reference # Order Date mesttixz 25th Aug 2025 at 10:00 AM" at bounding box center [529, 360] width 964 height 81
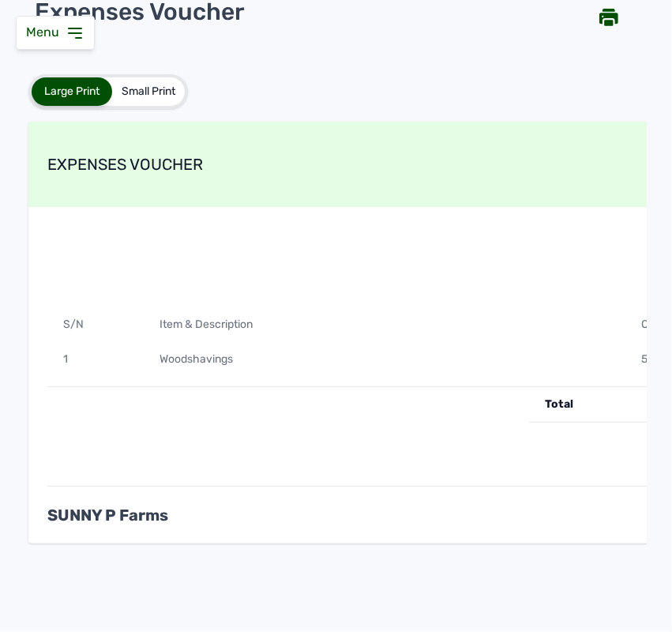
click at [357, 362] on div "Woodshavings" at bounding box center [385, 359] width 482 height 35
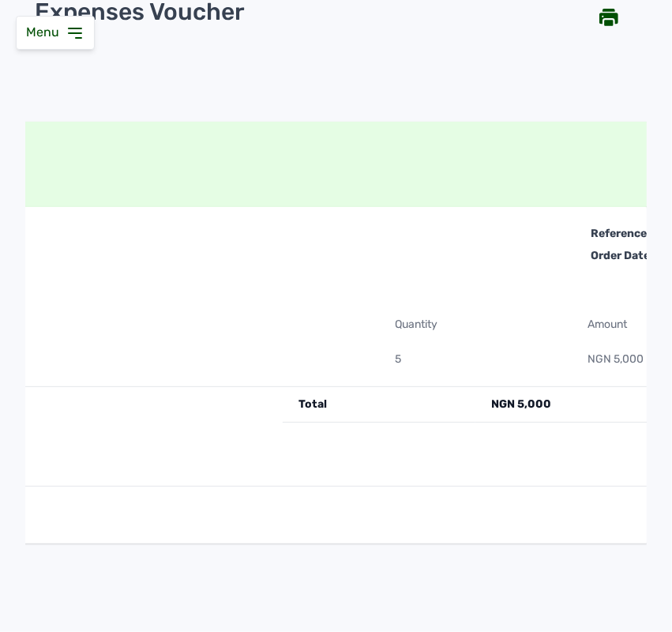
scroll to position [0, 395]
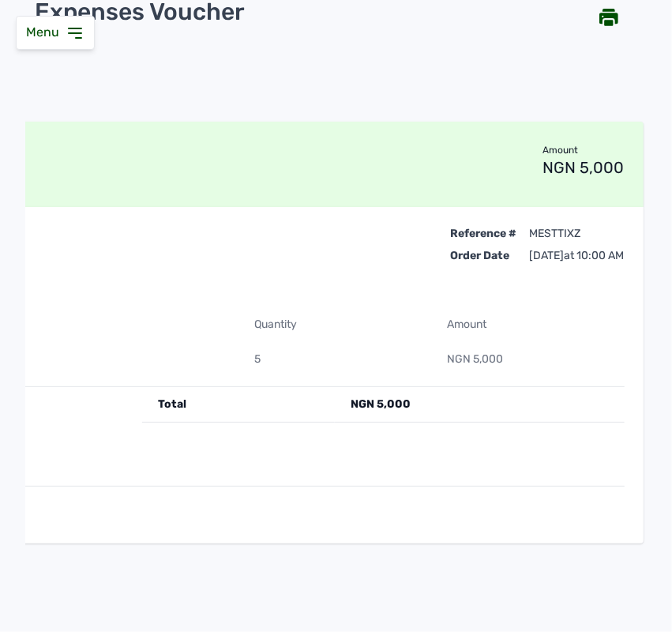
click at [69, 32] on icon at bounding box center [75, 33] width 19 height 19
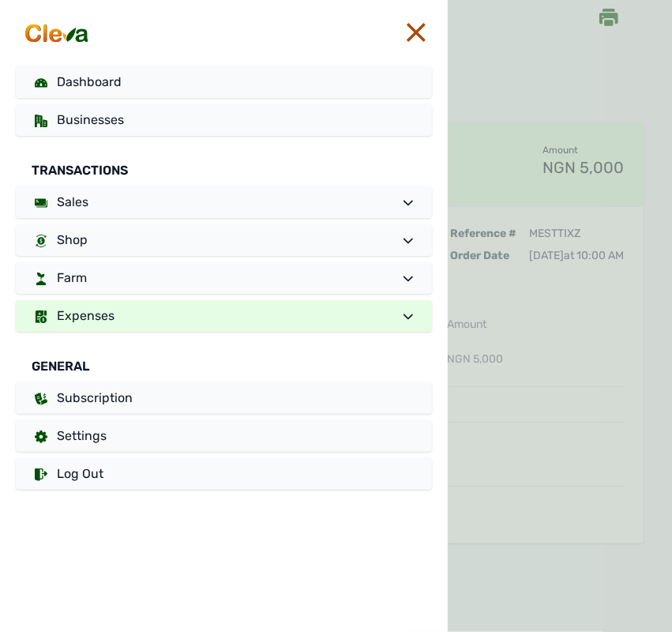
click at [69, 326] on link "Expenses" at bounding box center [224, 316] width 416 height 32
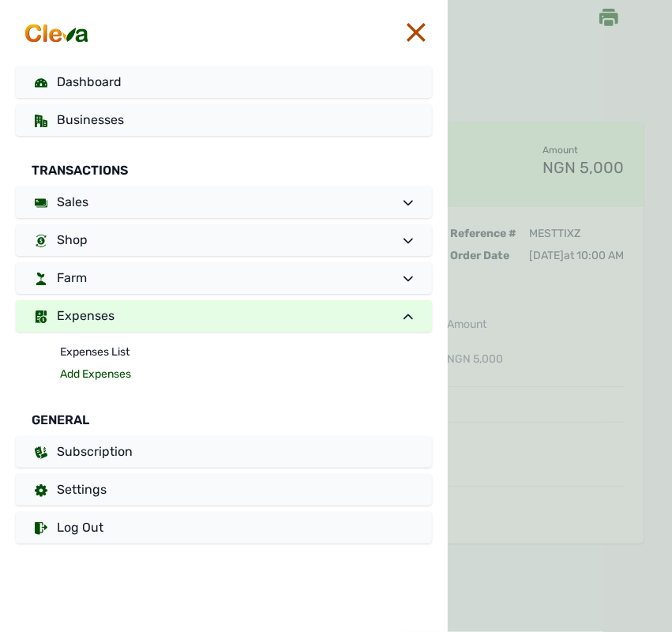
click at [93, 380] on link "Add Expenses" at bounding box center [246, 374] width 372 height 22
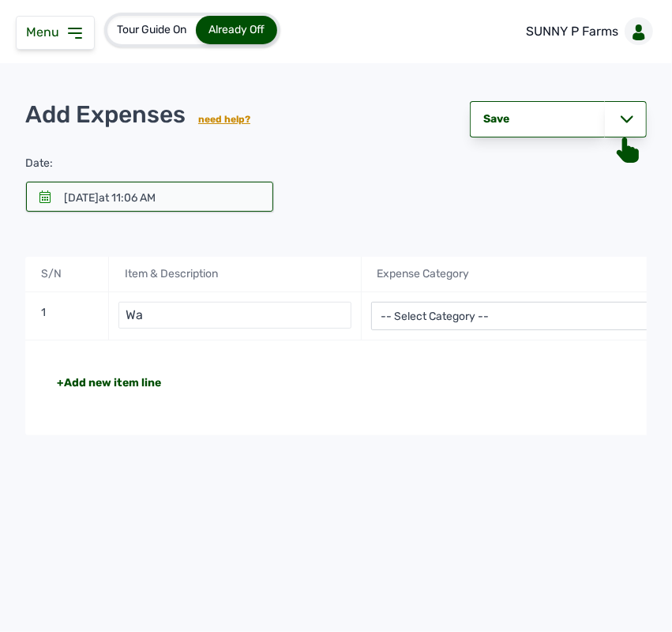
type input "W"
type input "Petrol"
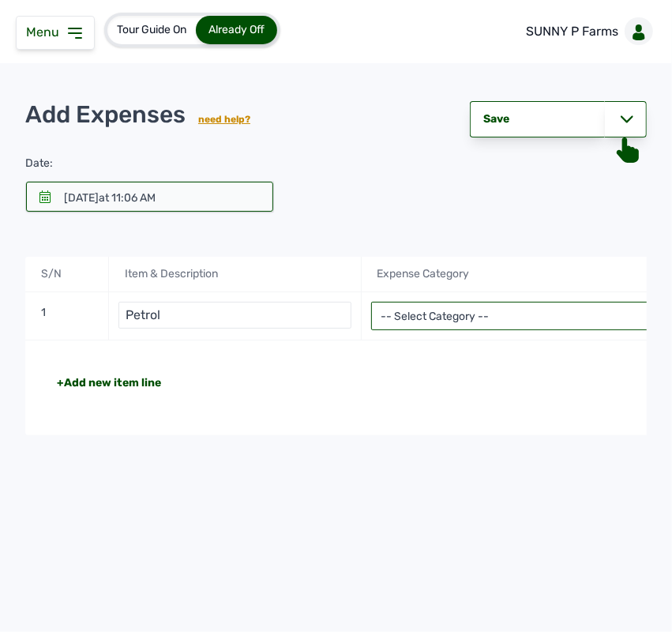
click at [432, 317] on select "-- Select Category -- Advertising Expenses Bank Charges Entertainment Expenses …" at bounding box center [529, 316] width 317 height 28
select select "Utility Expenses"
click at [371, 303] on select "-- Select Category -- Advertising Expenses Bank Charges Entertainment Expenses …" at bounding box center [529, 316] width 317 height 28
click at [511, 357] on div "+Add new item line Total NGN 0" at bounding box center [529, 387] width 1008 height 95
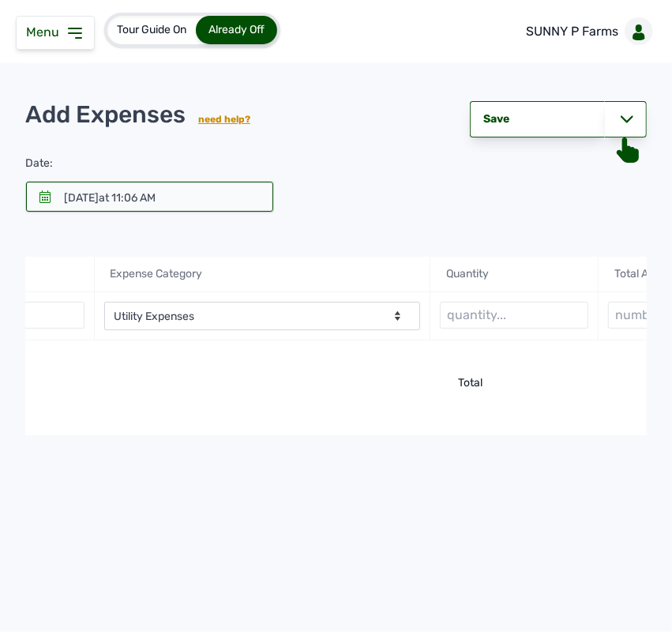
scroll to position [0, 387]
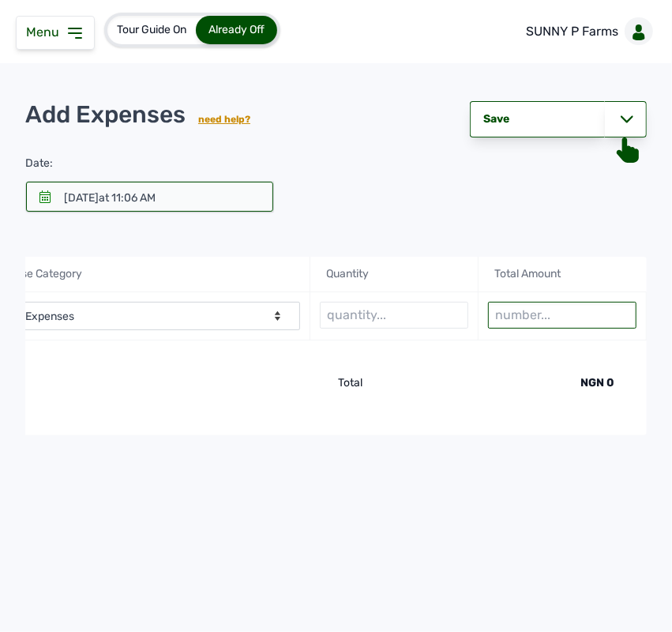
click at [549, 316] on input "number" at bounding box center [562, 315] width 148 height 27
type input "1"
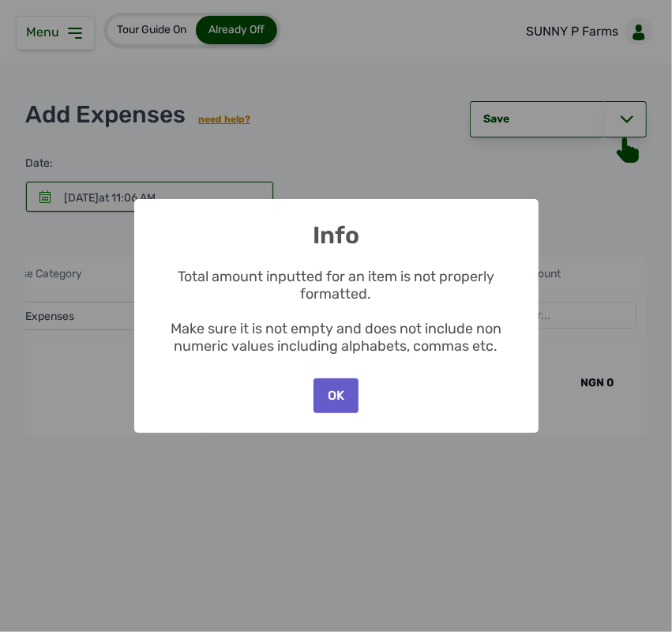
click at [346, 397] on button "OK" at bounding box center [335, 395] width 44 height 35
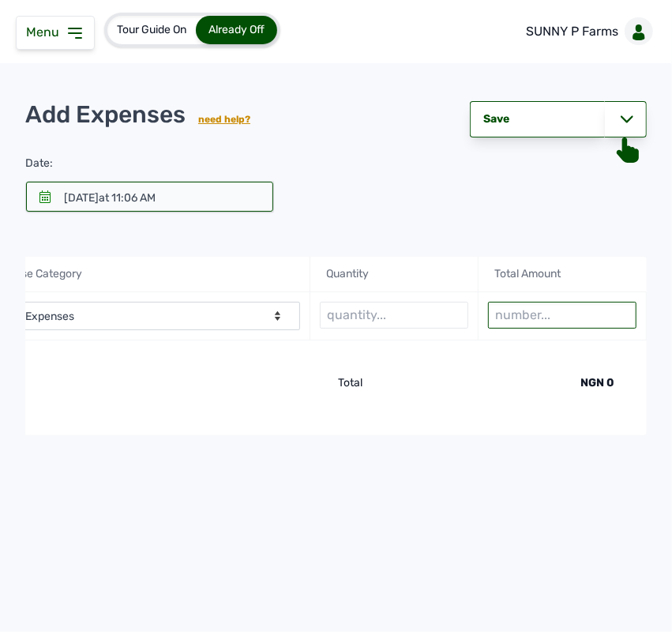
click at [521, 320] on input "number" at bounding box center [562, 315] width 148 height 27
type input "4000"
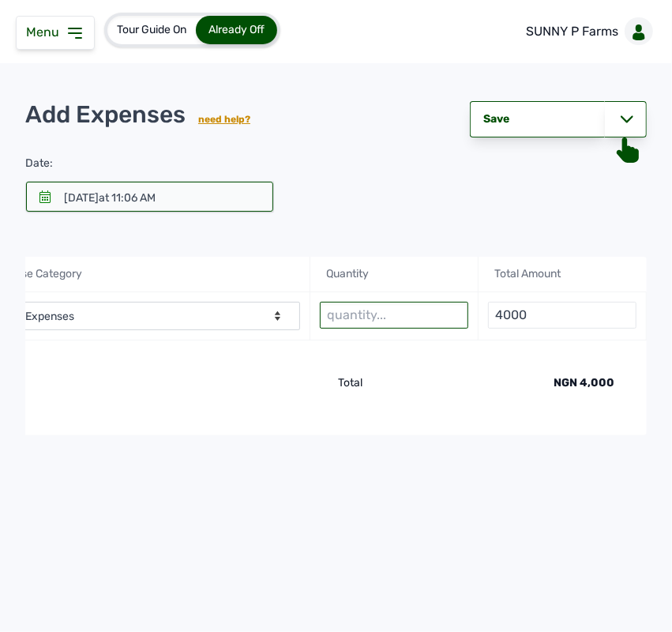
click at [388, 312] on input "text" at bounding box center [394, 315] width 148 height 27
click at [332, 316] on input "4 litres" at bounding box center [394, 315] width 148 height 27
type input "4.5 litres"
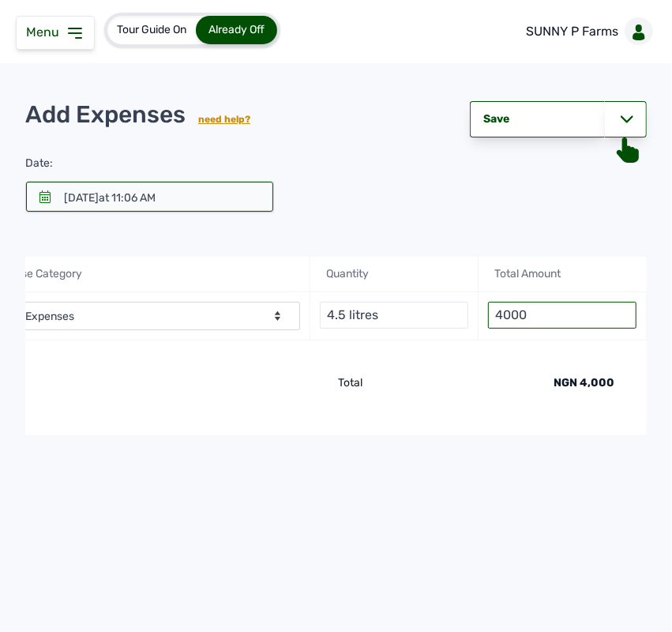
click at [569, 312] on input "4000" at bounding box center [562, 315] width 148 height 27
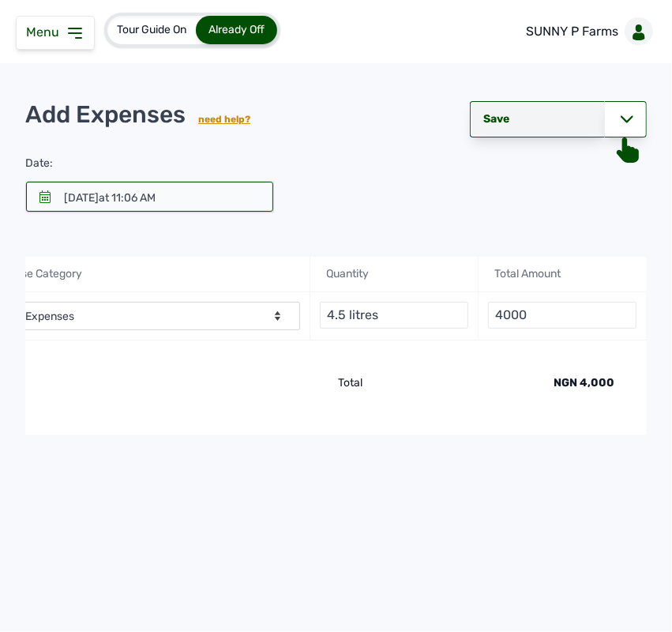
click at [557, 116] on div "Save" at bounding box center [537, 119] width 135 height 36
select select "undefined"
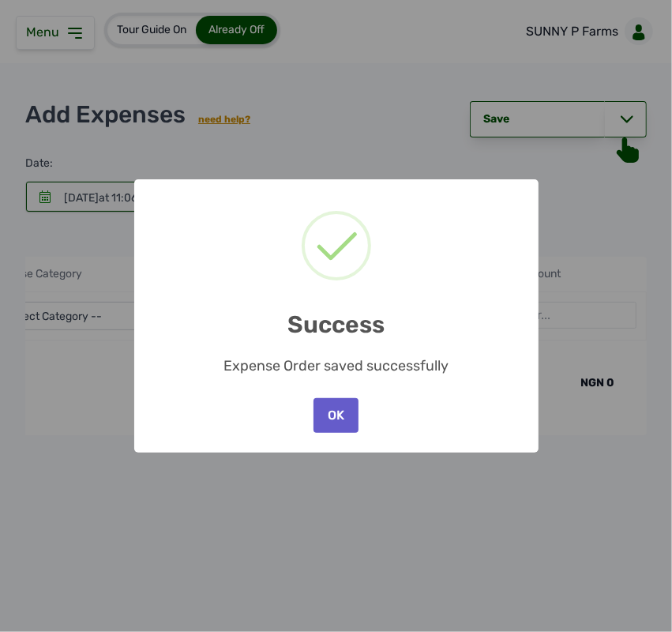
click at [346, 415] on button "OK" at bounding box center [335, 415] width 44 height 35
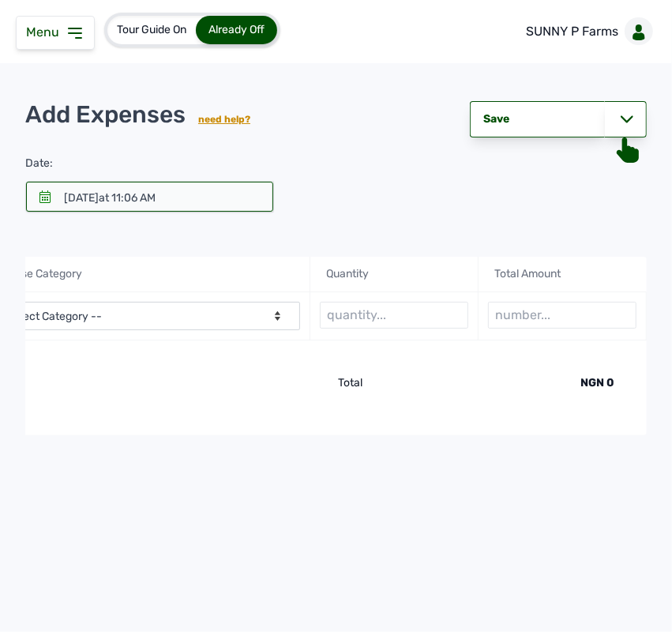
click at [208, 411] on div "+Add new item line Total NGN 0" at bounding box center [142, 387] width 1008 height 95
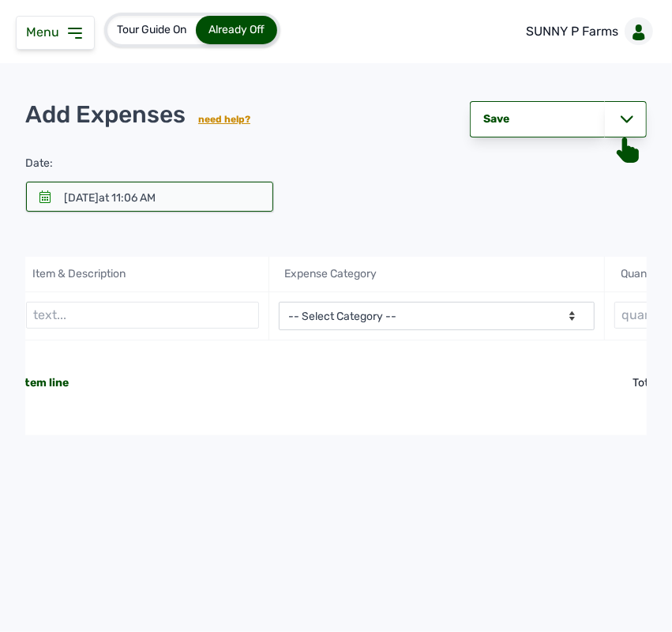
scroll to position [0, 0]
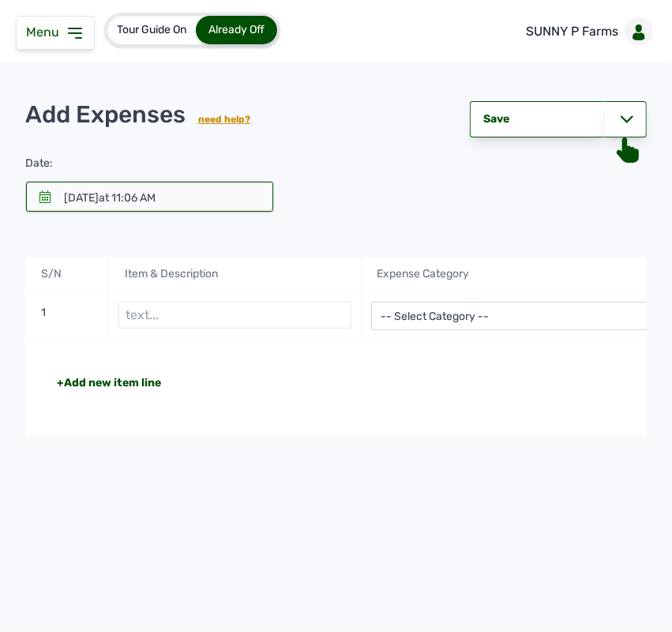
click at [60, 200] on div at bounding box center [149, 197] width 247 height 30
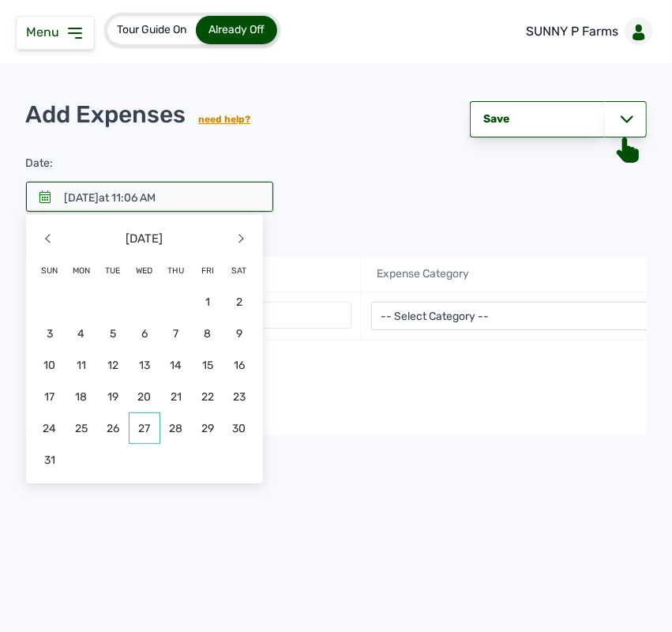
click at [143, 424] on span "27" at bounding box center [145, 428] width 32 height 32
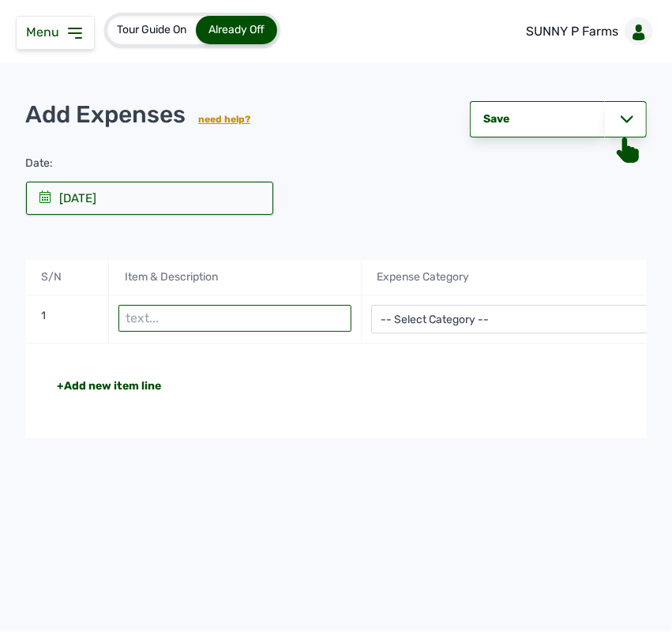
click at [227, 324] on input "text" at bounding box center [234, 318] width 232 height 27
type input "E"
type input "Woodshavings"
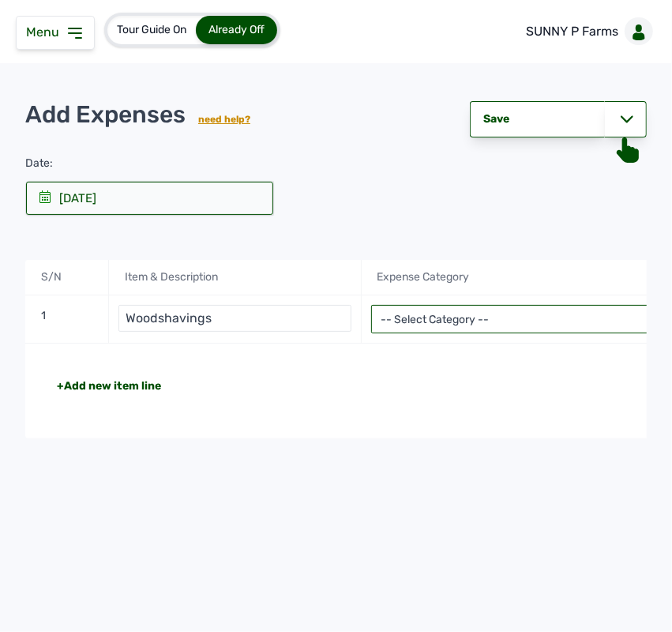
click at [423, 309] on select "-- Select Category -- Advertising Expenses Bank Charges Entertainment Expenses …" at bounding box center [529, 319] width 317 height 28
select select "Repair & Maintenance Expenses"
click at [371, 306] on select "-- Select Category -- Advertising Expenses Bank Charges Entertainment Expenses …" at bounding box center [529, 319] width 317 height 28
click at [458, 359] on div "+Add new item line Total NGN 0" at bounding box center [529, 390] width 1008 height 95
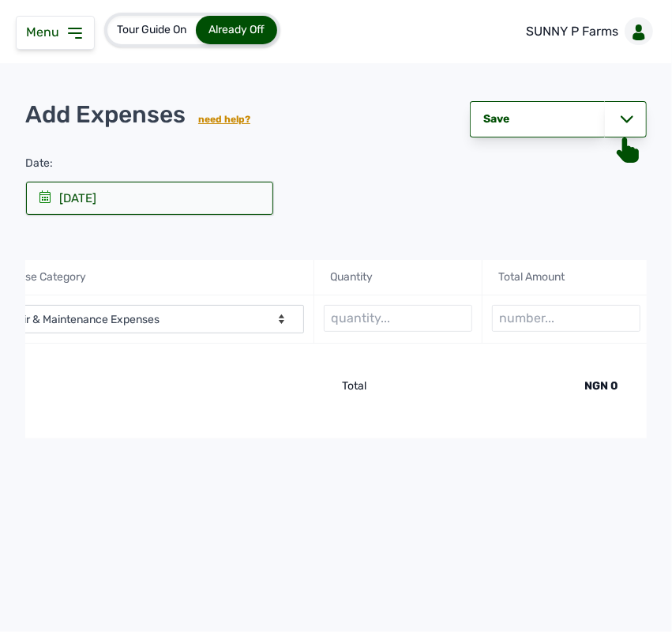
scroll to position [0, 387]
click at [432, 318] on input "text" at bounding box center [394, 318] width 148 height 27
type input "4 bags"
click at [554, 328] on input "number" at bounding box center [562, 318] width 148 height 27
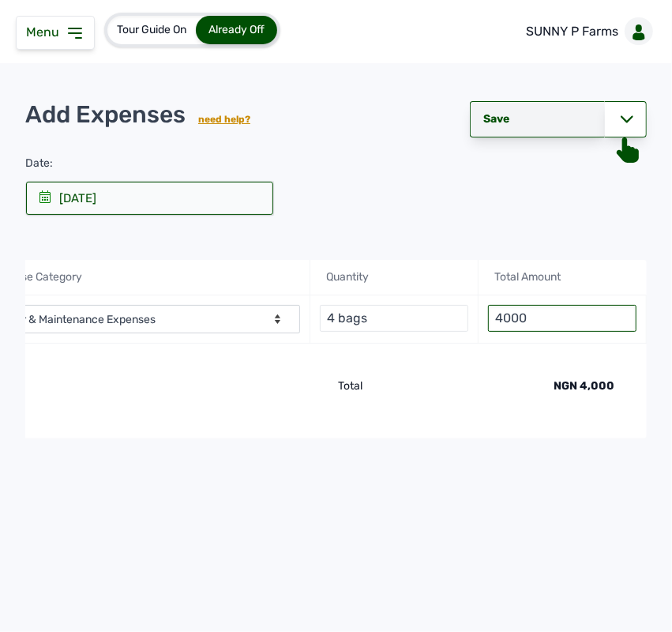
type input "4000"
click at [570, 116] on div "Save" at bounding box center [537, 119] width 135 height 36
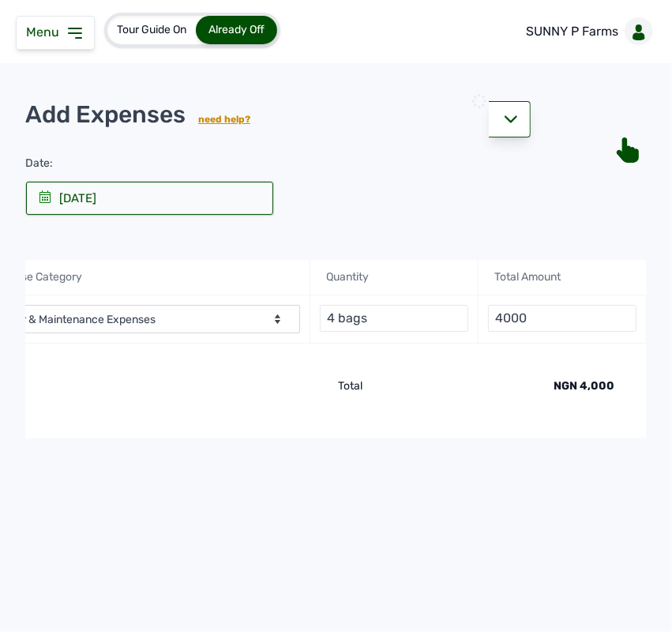
select select "undefined"
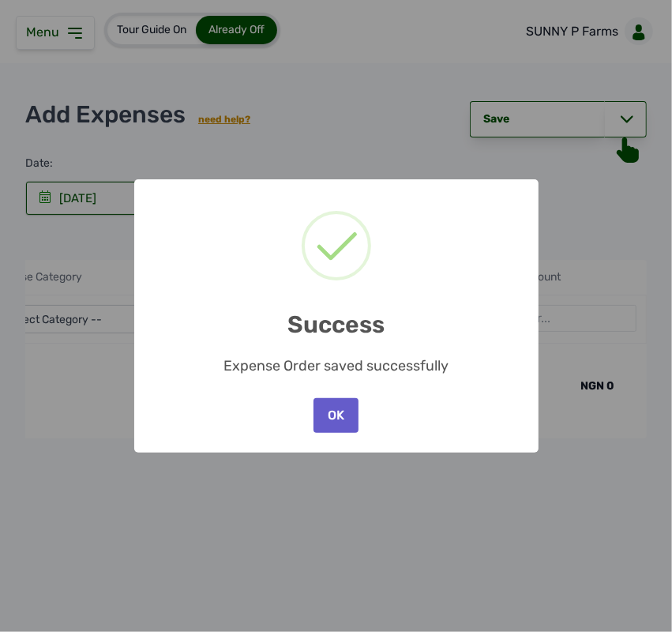
click at [353, 422] on button "OK" at bounding box center [335, 415] width 44 height 35
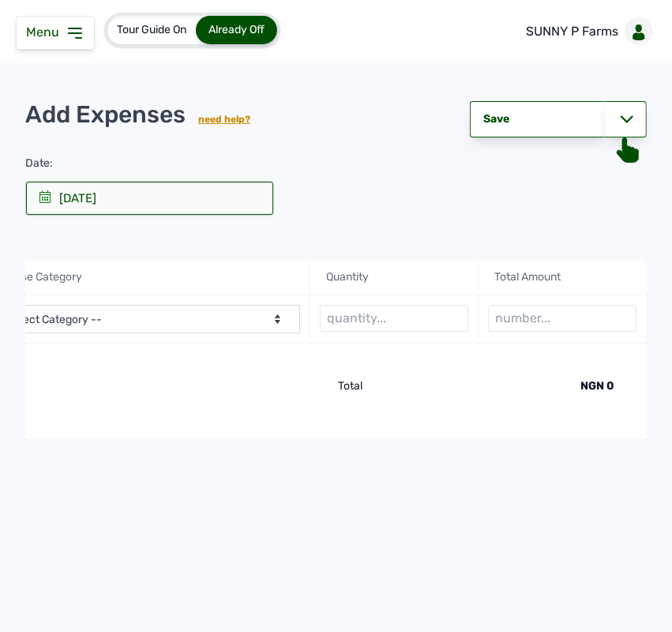
scroll to position [0, 0]
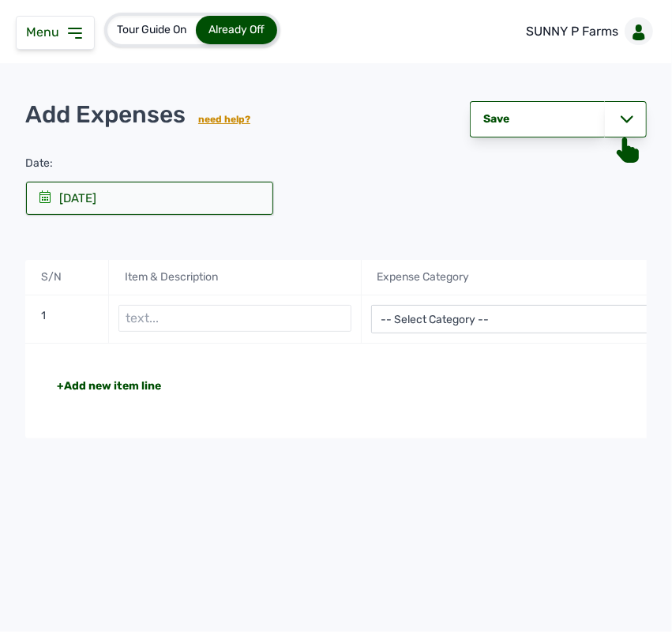
click at [77, 25] on icon at bounding box center [75, 33] width 19 height 19
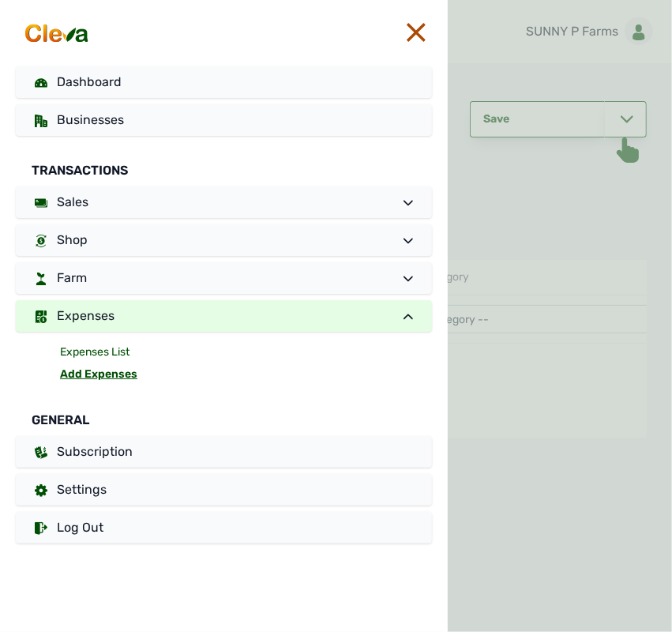
click at [85, 349] on link "Expenses List" at bounding box center [246, 352] width 372 height 22
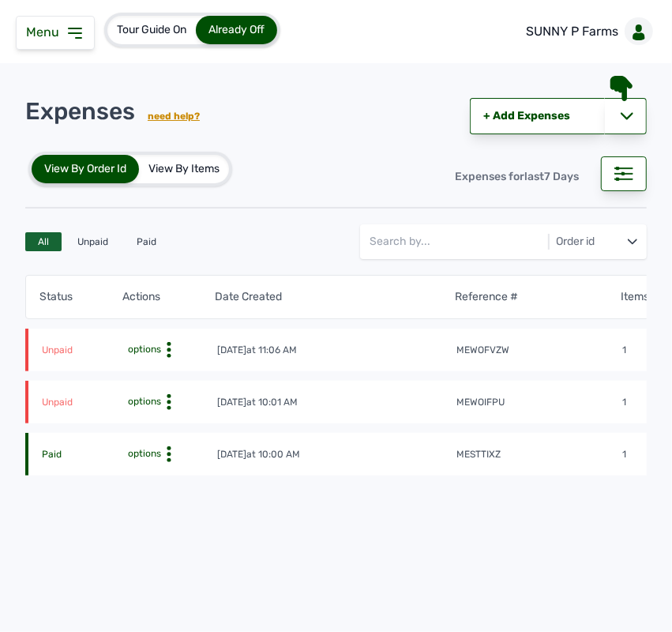
click at [167, 352] on icon at bounding box center [169, 350] width 16 height 16
click at [137, 396] on div "Edit" at bounding box center [149, 393] width 112 height 19
select select
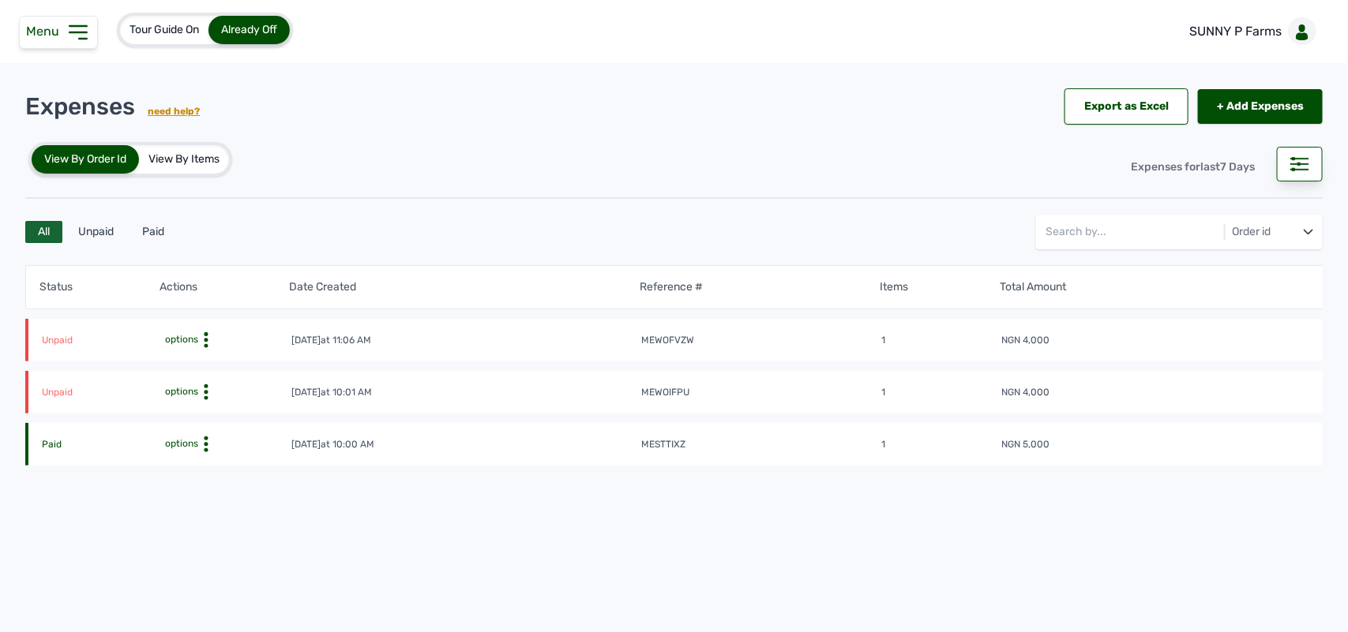
click at [204, 339] on circle at bounding box center [206, 341] width 4 height 4
click at [206, 413] on div "Delete" at bounding box center [223, 421] width 112 height 19
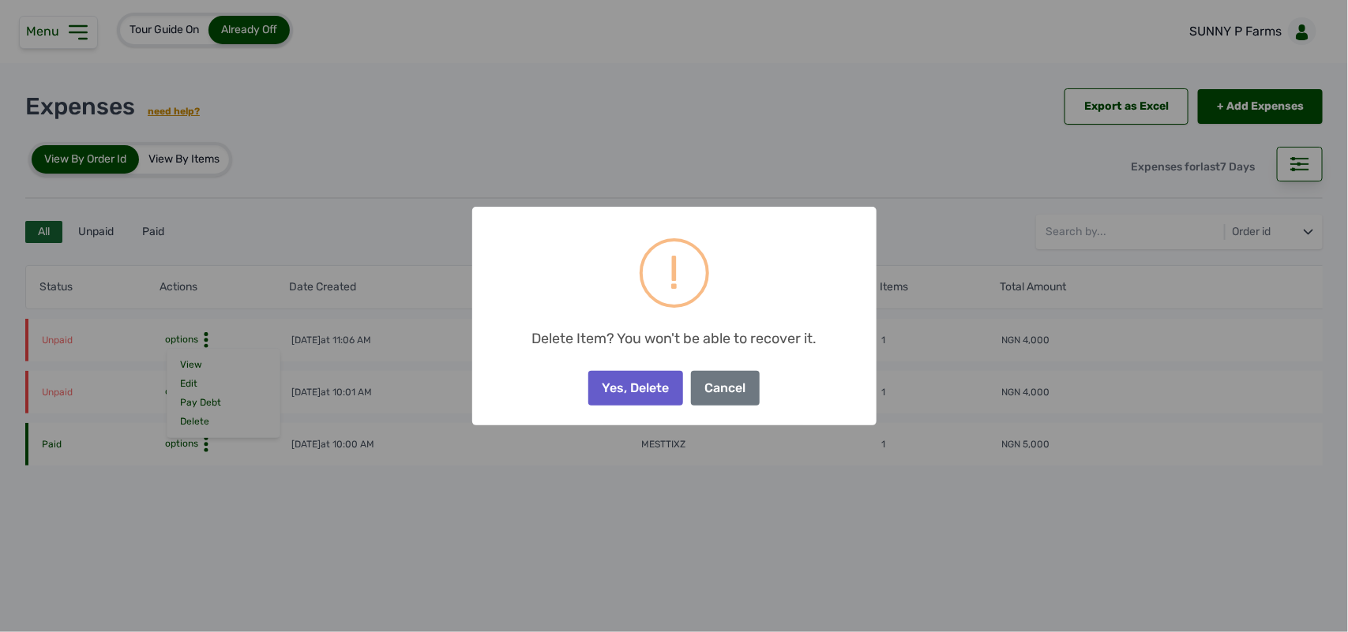
click at [643, 383] on button "Yes, Delete" at bounding box center [635, 388] width 95 height 35
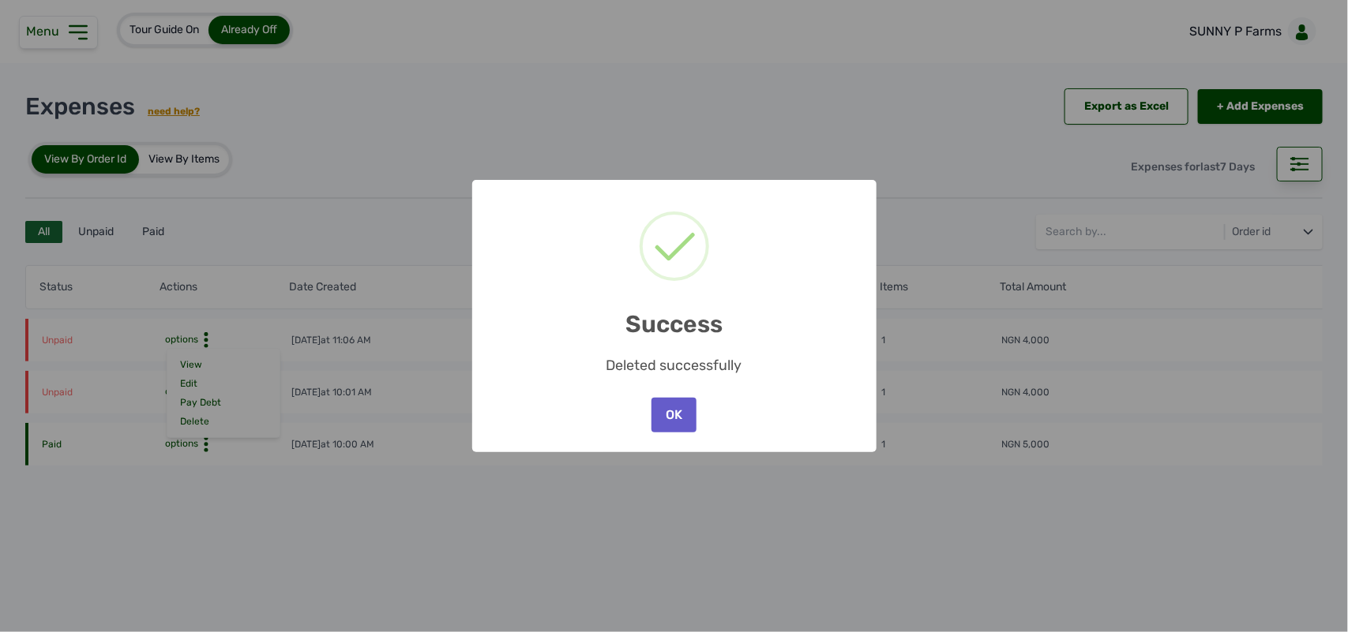
click at [681, 407] on button "OK" at bounding box center [673, 415] width 44 height 35
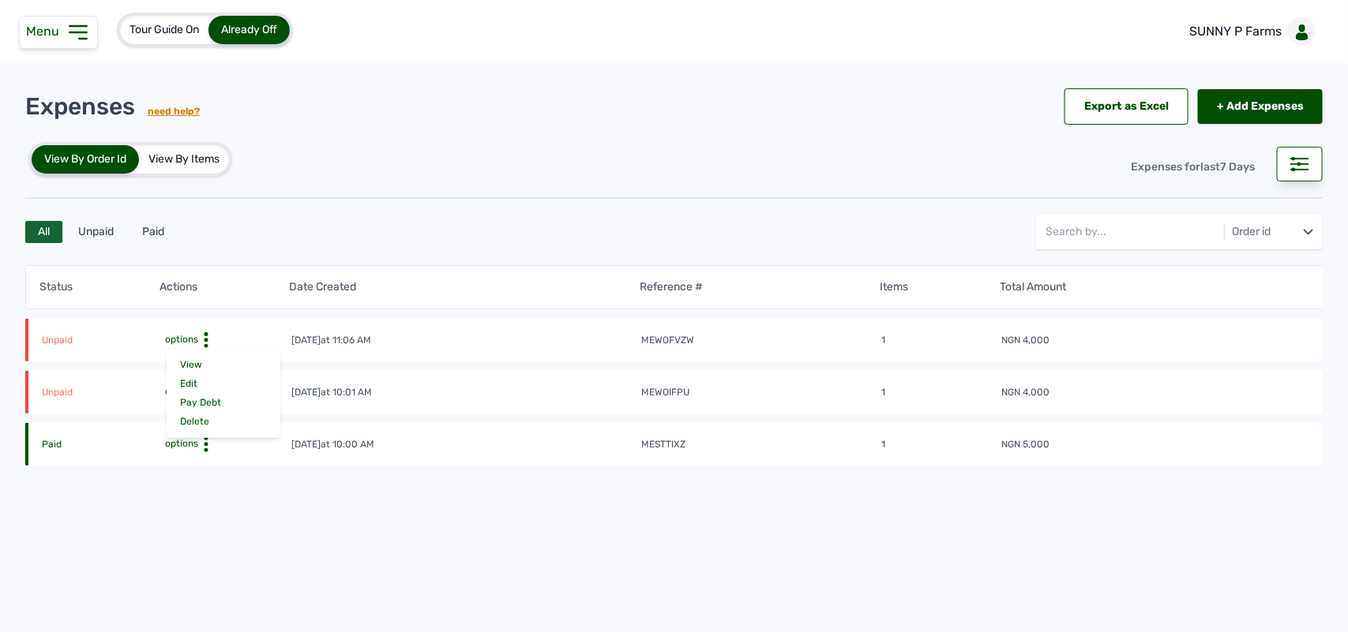
click at [198, 448] on icon at bounding box center [206, 445] width 16 height 16
click at [205, 467] on div "View" at bounding box center [223, 468] width 112 height 19
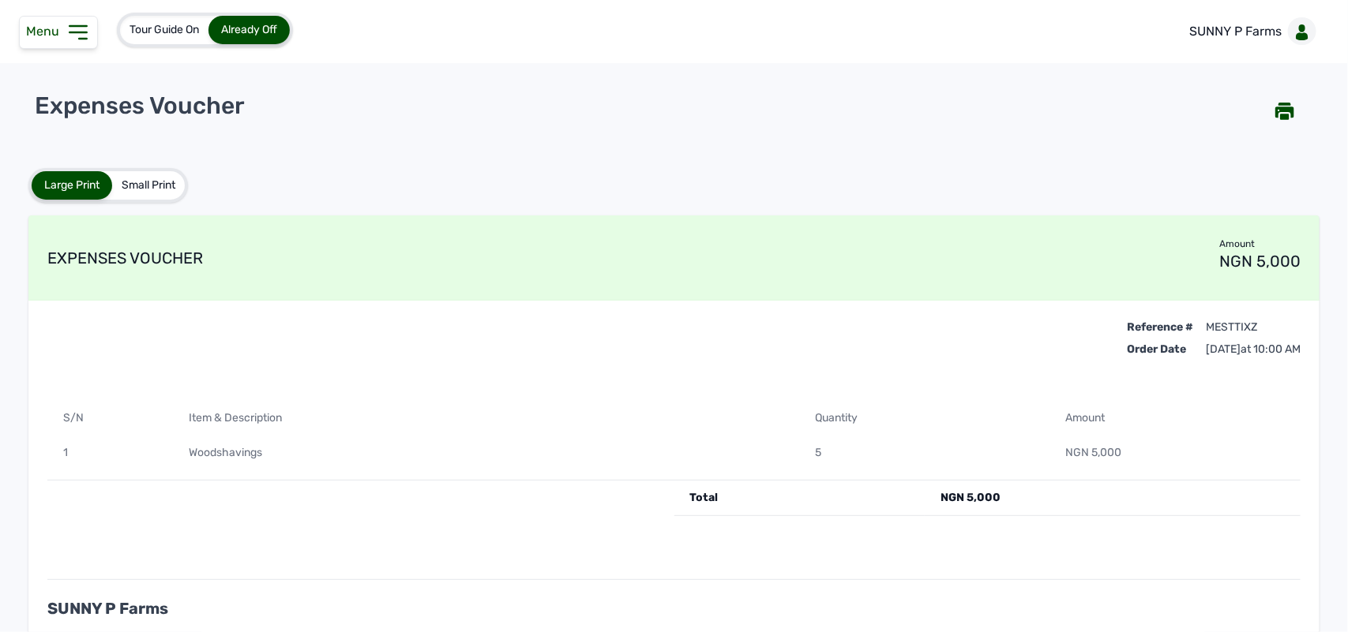
click at [509, 137] on div "Large Print Small Print EXPENSES VOUCHER Amount NGN 5,000 Reference # Order Dat…" at bounding box center [673, 389] width 1297 height 504
click at [560, 302] on div "Reference # Order Date mesttixz 25th Aug 2025 at 10:00 AM S/N Item & Descriptio…" at bounding box center [673, 469] width 1291 height 336
click at [88, 34] on icon at bounding box center [78, 32] width 25 height 25
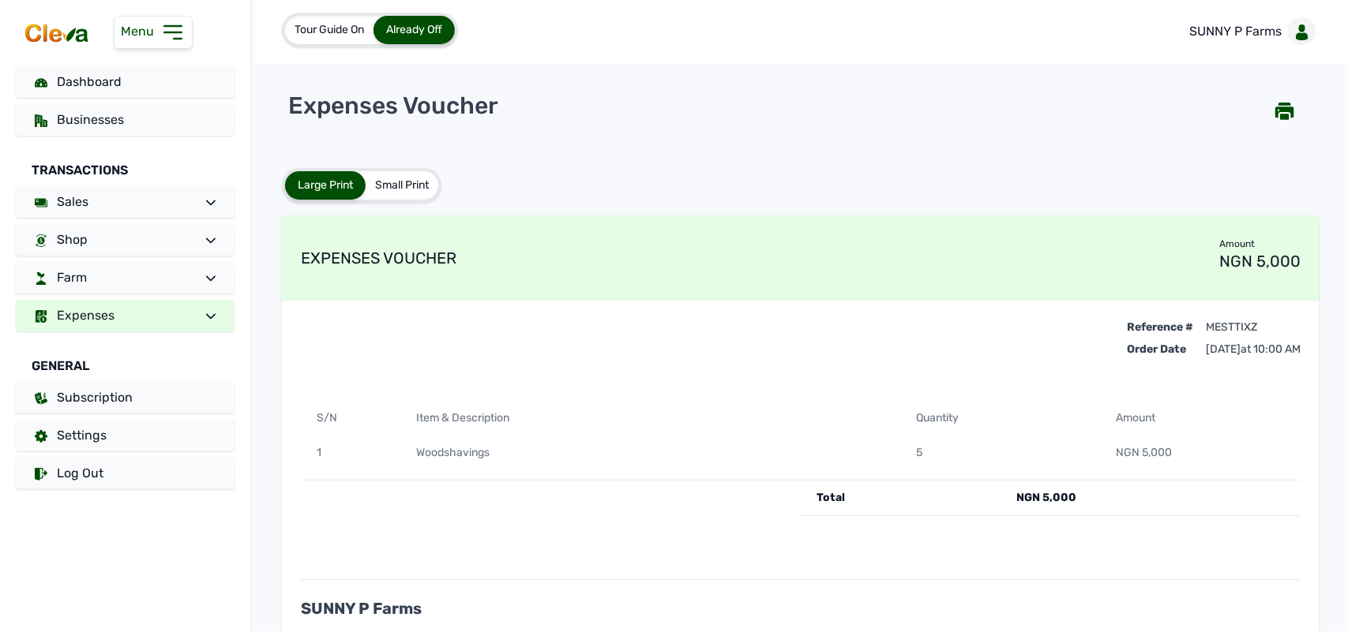
click at [105, 324] on link "Expenses" at bounding box center [125, 316] width 219 height 32
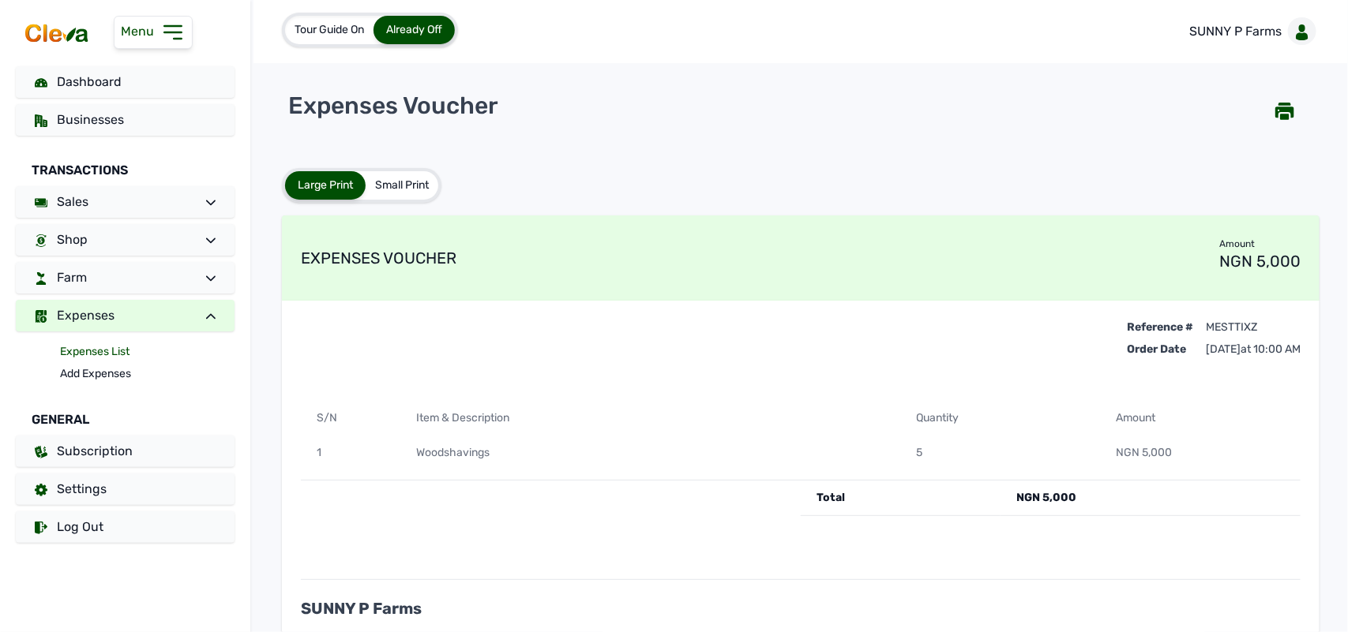
click at [103, 342] on link "Expenses List" at bounding box center [147, 352] width 174 height 22
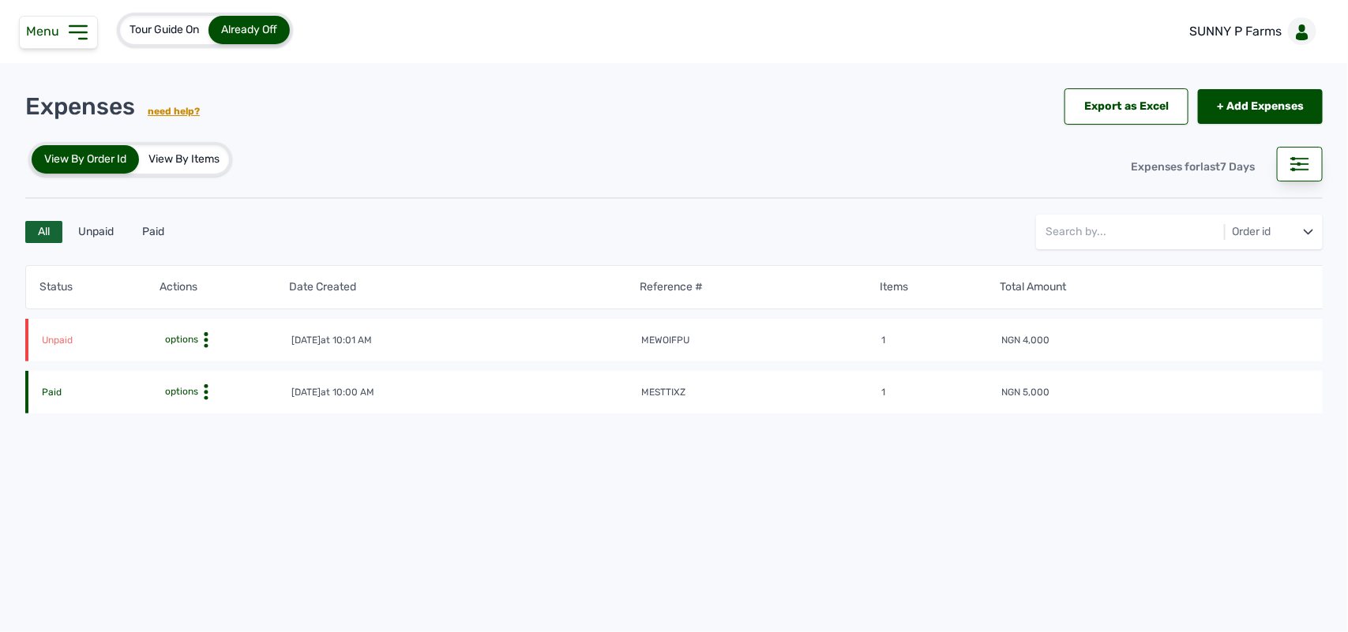
click at [69, 28] on icon at bounding box center [78, 32] width 25 height 25
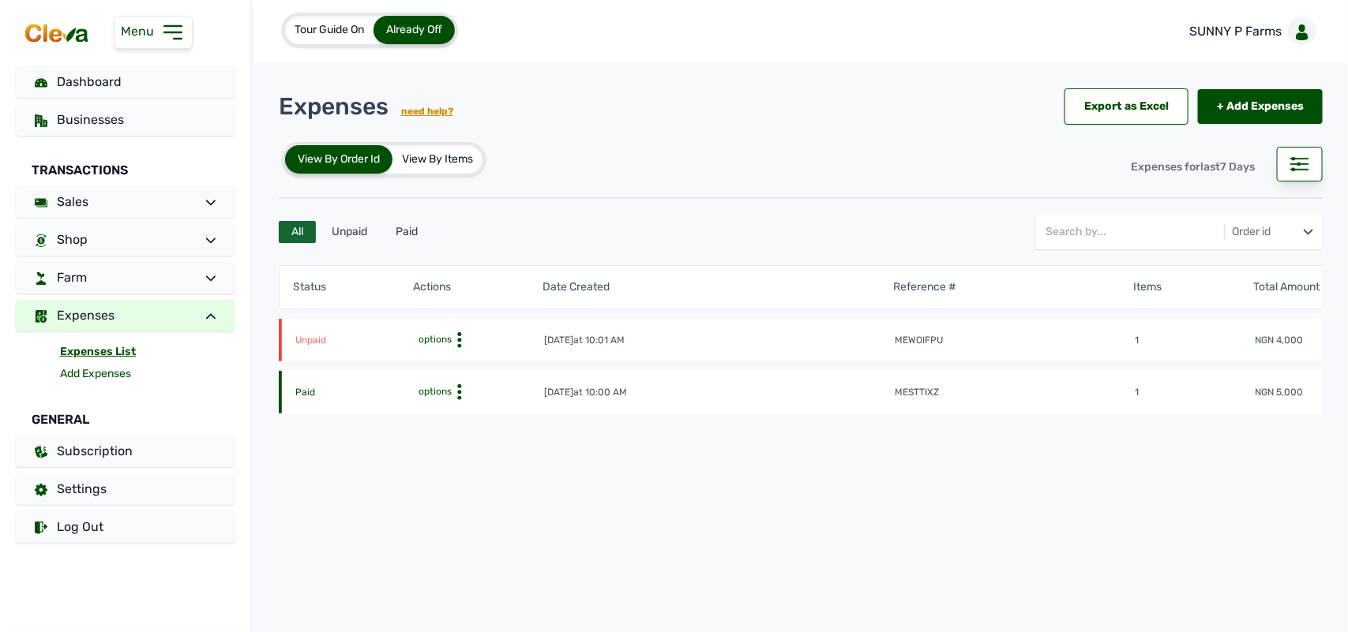
click at [101, 365] on link "Add Expenses" at bounding box center [147, 374] width 174 height 22
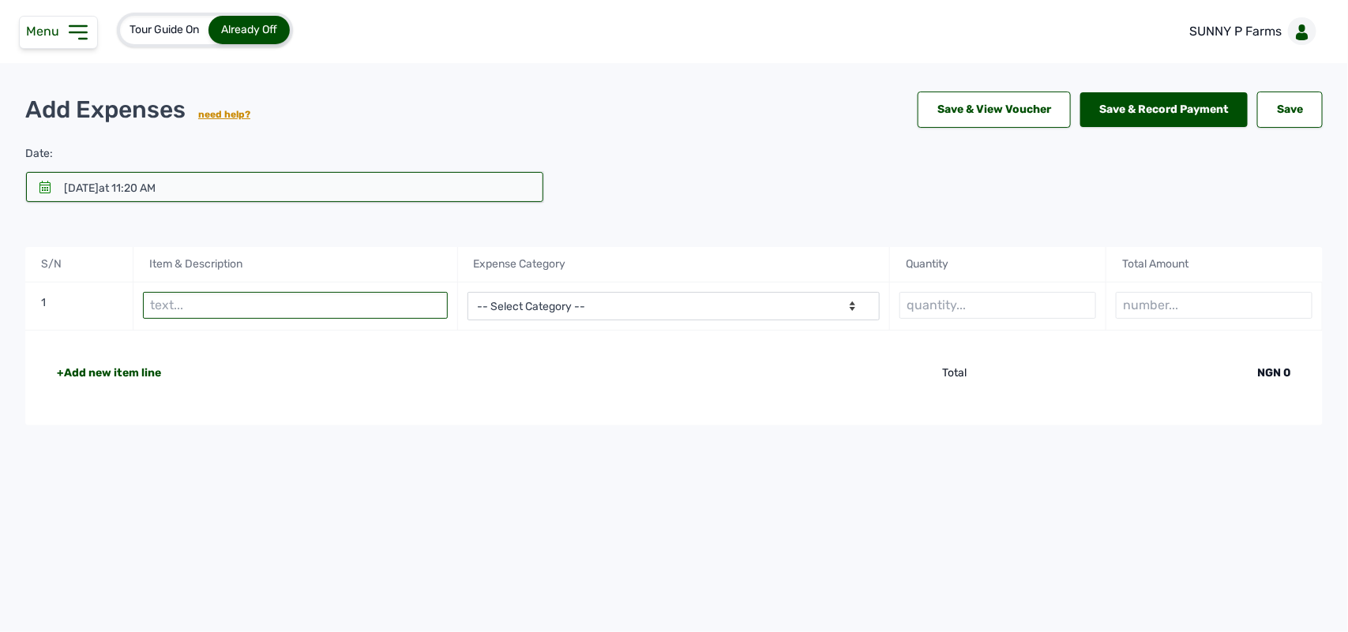
click at [249, 302] on input "text" at bounding box center [295, 305] width 305 height 27
click at [71, 191] on div "29th Aug 2025 at 11:20 AM" at bounding box center [110, 189] width 92 height 16
click at [49, 188] on icon at bounding box center [45, 187] width 13 height 13
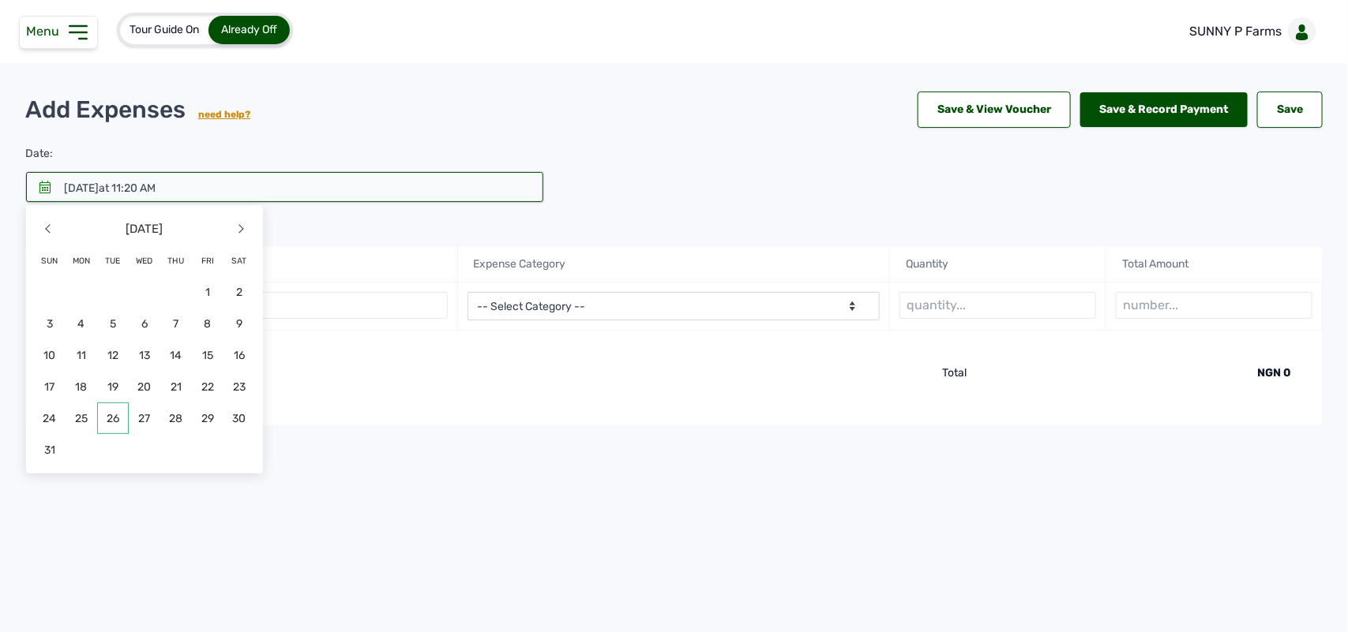
click at [66, 434] on span "26" at bounding box center [50, 450] width 32 height 32
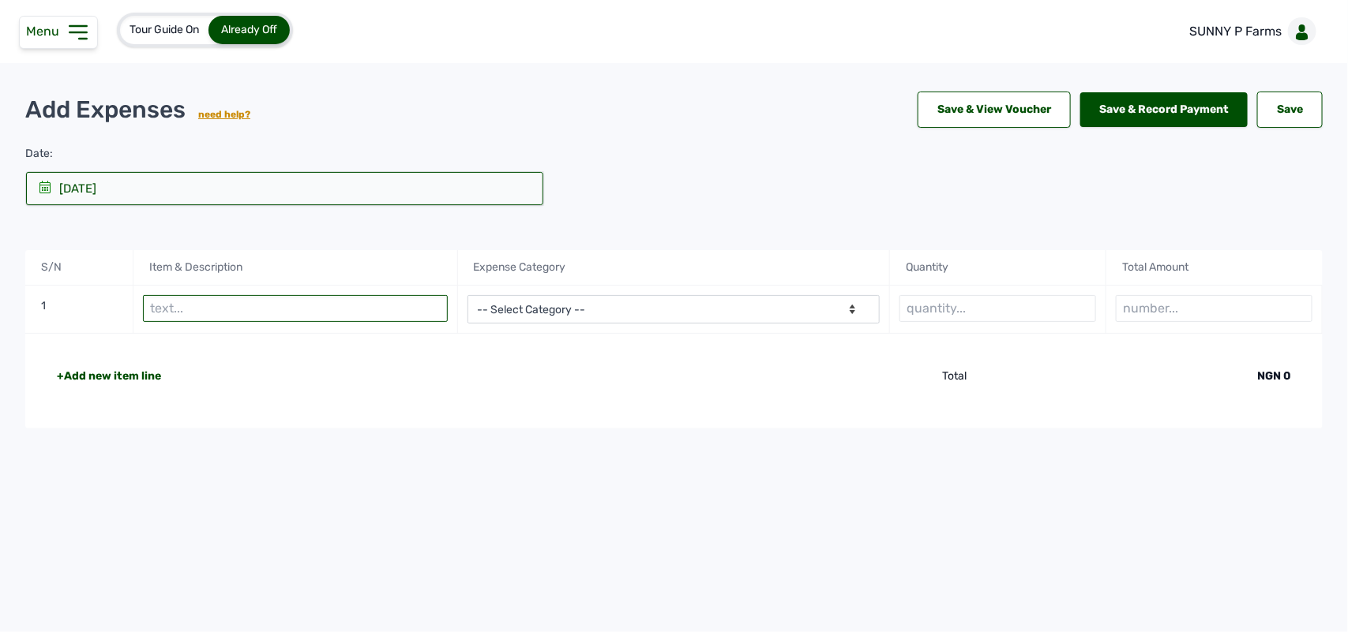
click at [184, 310] on input "text" at bounding box center [295, 308] width 305 height 27
click at [400, 308] on input "text" at bounding box center [295, 308] width 305 height 27
type input "Petrol"
click at [585, 305] on select "-- Select Category -- Advertising Expenses Bank Charges Entertainment Expenses …" at bounding box center [673, 309] width 413 height 28
select select "Utility Expenses"
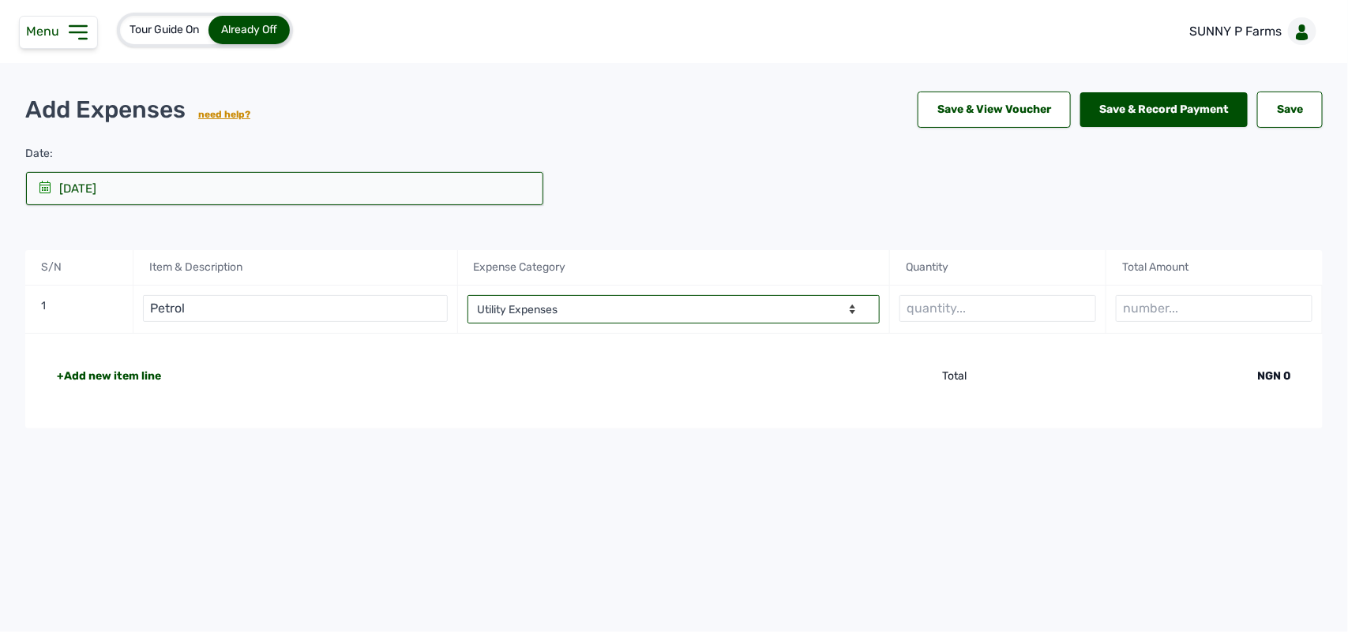
click at [467, 297] on select "-- Select Category -- Advertising Expenses Bank Charges Entertainment Expenses …" at bounding box center [673, 309] width 413 height 28
click at [958, 309] on input "text" at bounding box center [997, 308] width 197 height 27
type input "4.5 ltr"
click at [1156, 317] on input "number" at bounding box center [1213, 308] width 197 height 27
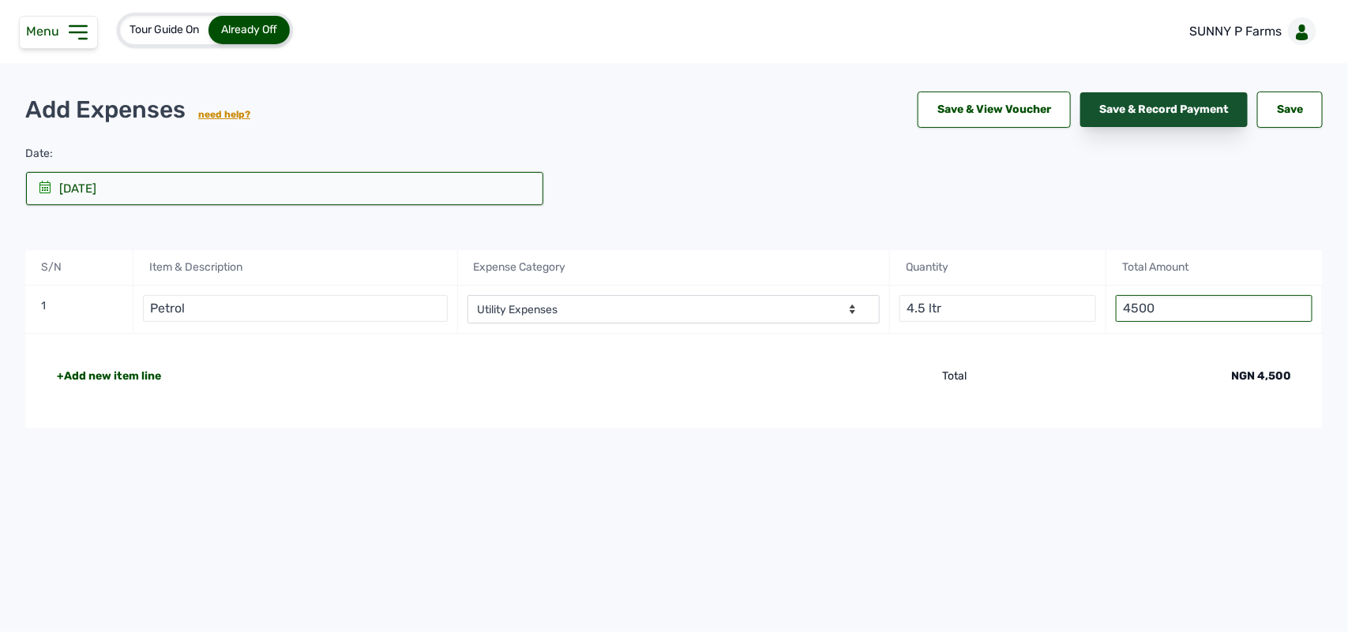
type input "4500"
click at [1168, 105] on div "Save & Record Payment" at bounding box center [1163, 109] width 167 height 35
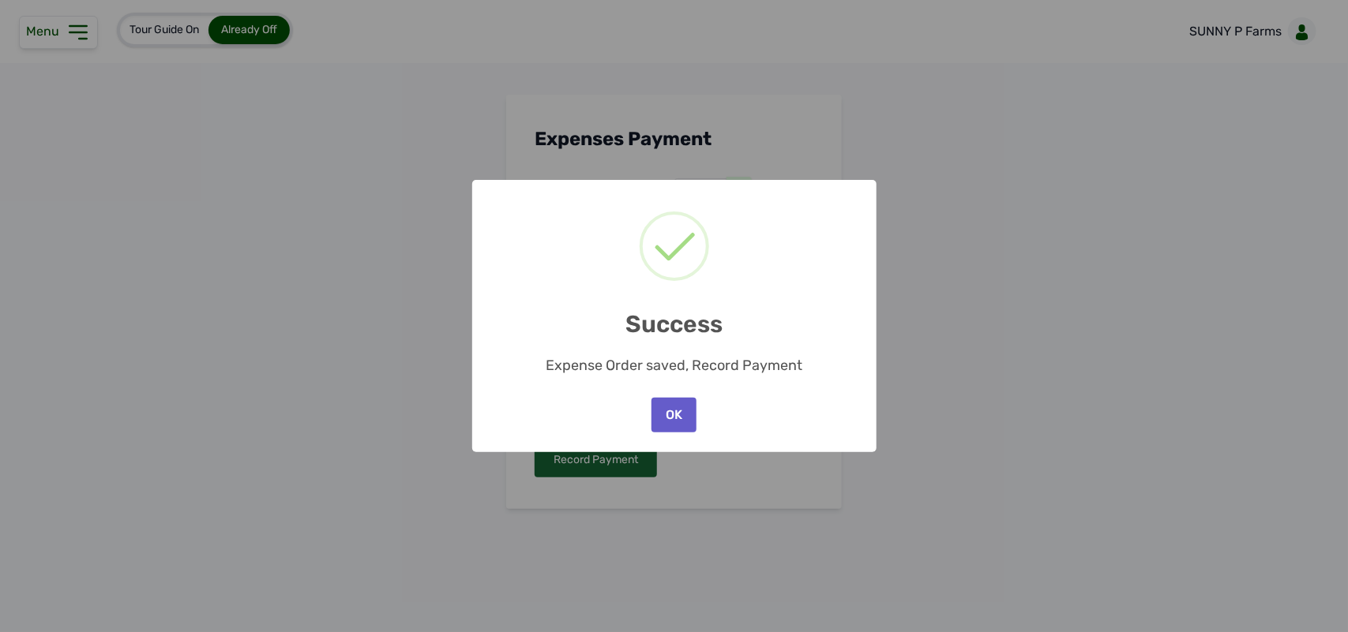
click at [673, 405] on button "OK" at bounding box center [673, 415] width 44 height 35
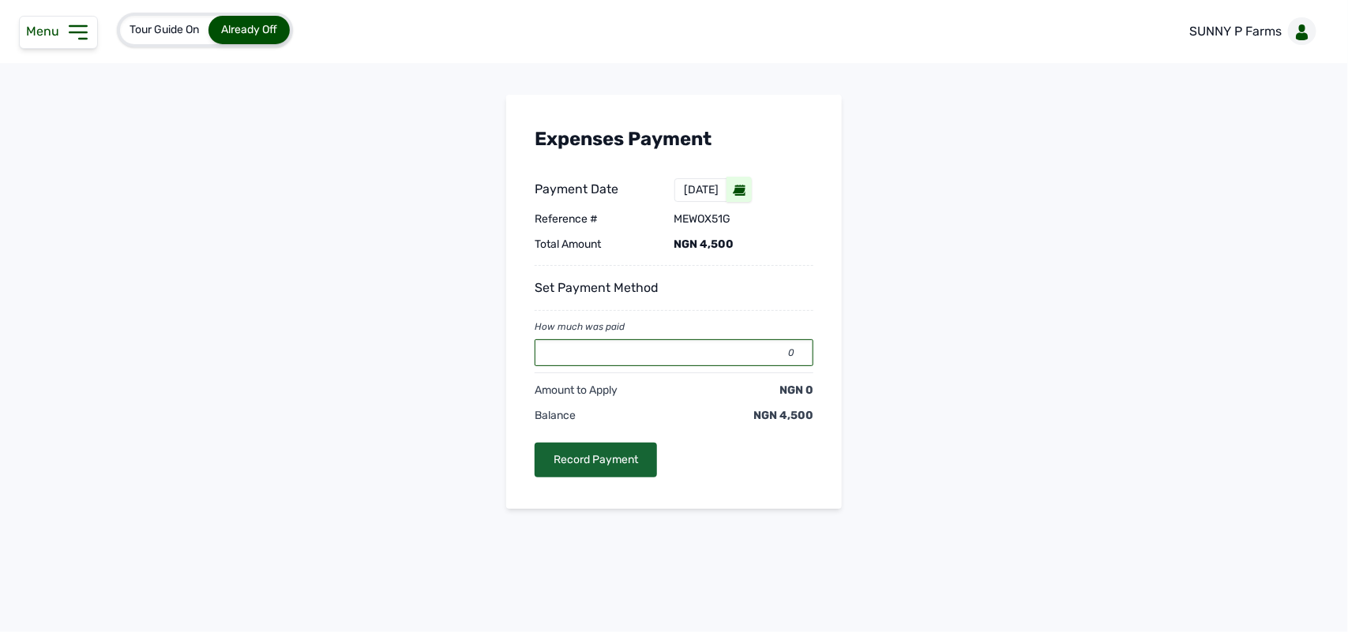
click at [644, 355] on input "0" at bounding box center [673, 352] width 279 height 27
click at [612, 471] on div "Record Payment" at bounding box center [595, 460] width 122 height 35
type input "0"
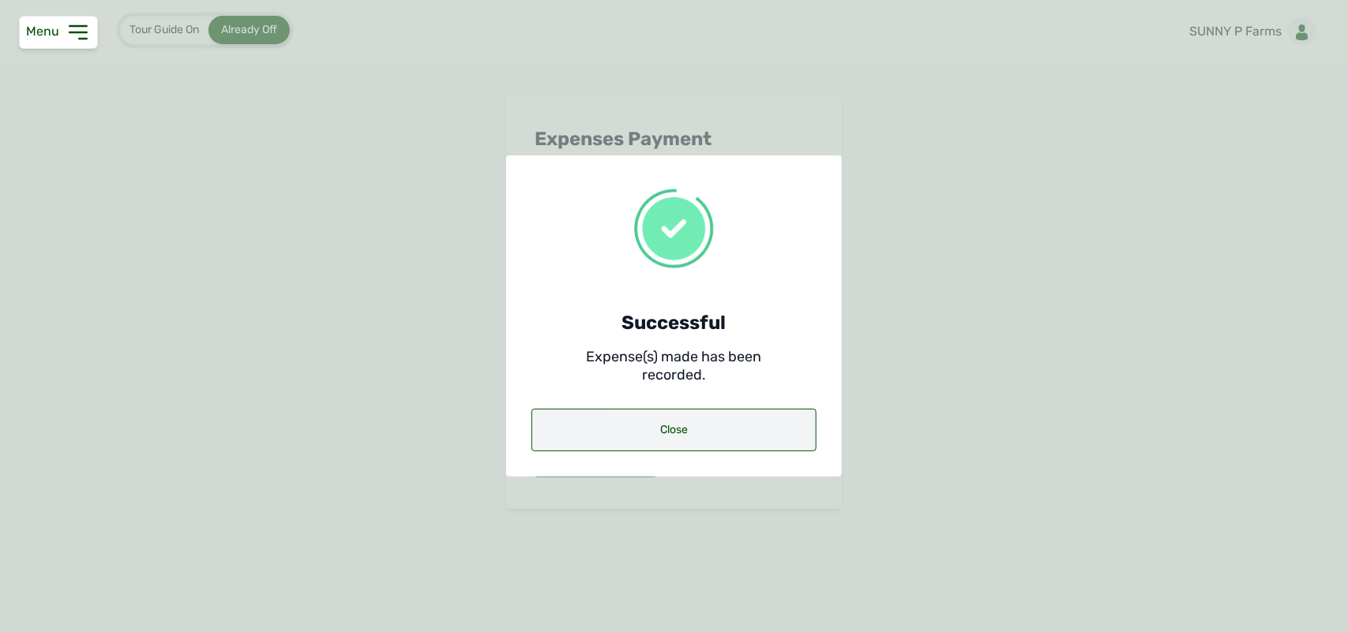
click at [621, 423] on div "Close" at bounding box center [673, 430] width 285 height 43
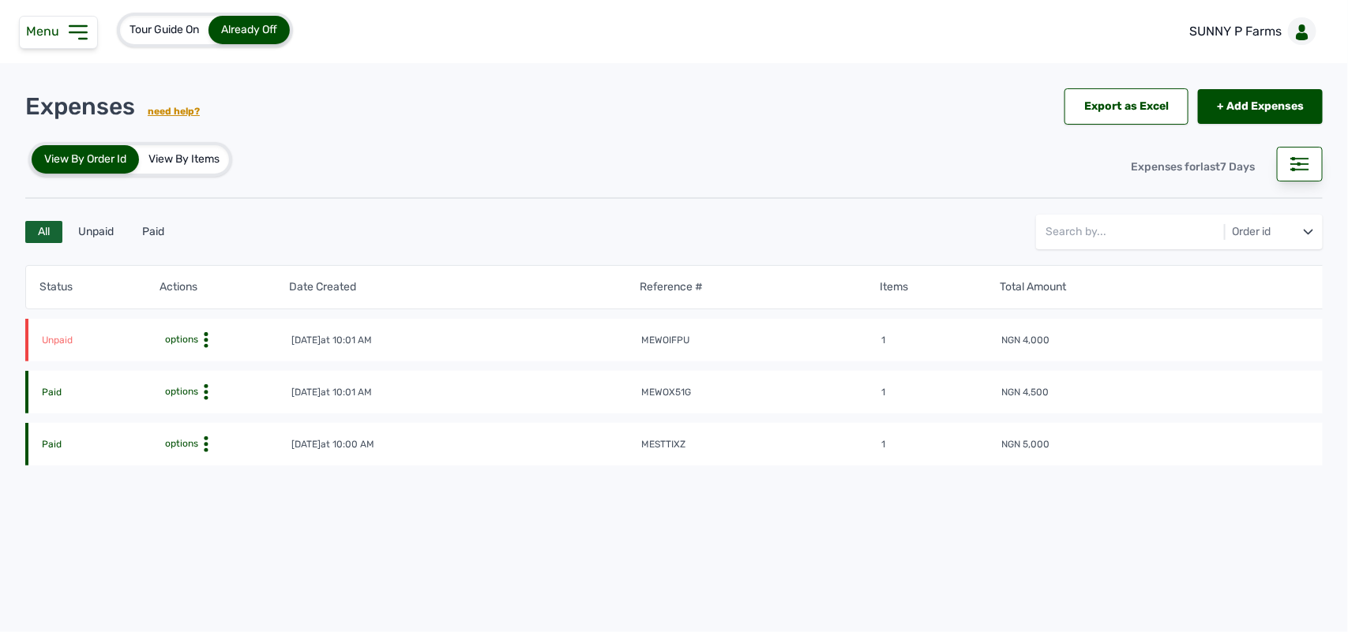
click at [200, 335] on icon at bounding box center [206, 340] width 16 height 16
click at [202, 399] on div "Pay Debt" at bounding box center [223, 402] width 112 height 19
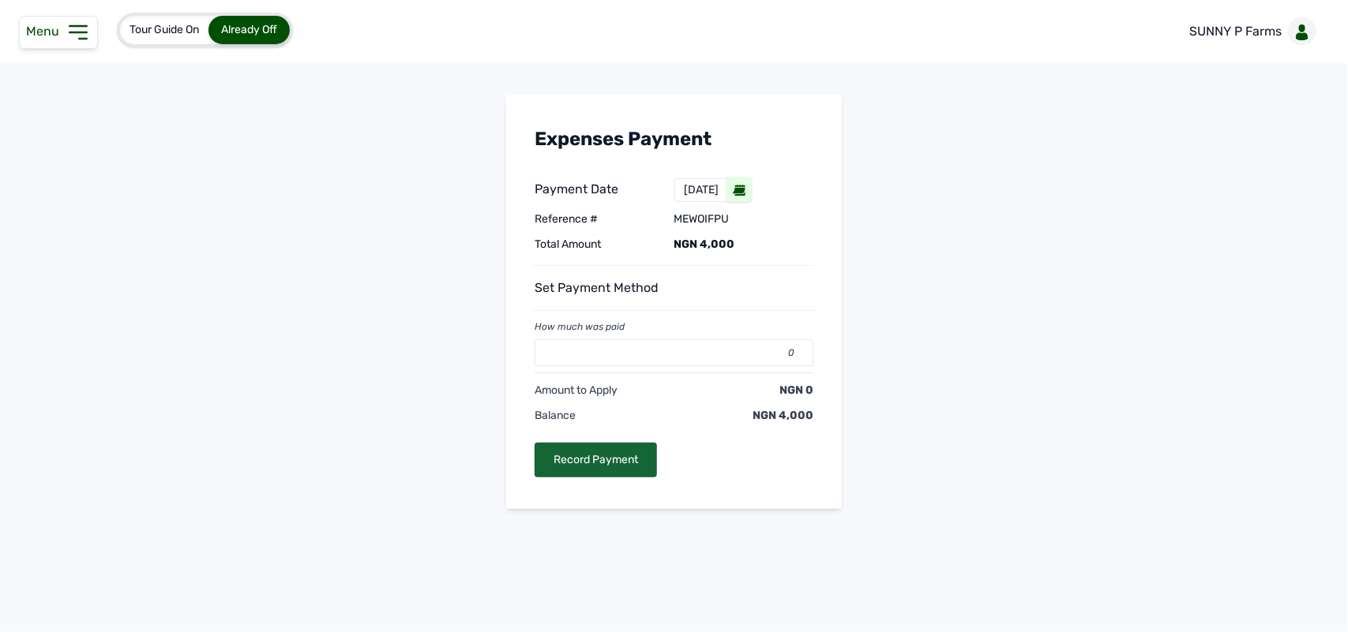
click at [590, 442] on div "How much was paid 0 Amount to Apply NGN 0 Balance NGN 4,000 Record Payment" at bounding box center [673, 391] width 279 height 174
click at [618, 356] on input "0" at bounding box center [673, 352] width 279 height 27
click at [613, 458] on div "Record Payment" at bounding box center [595, 460] width 122 height 35
type input "0"
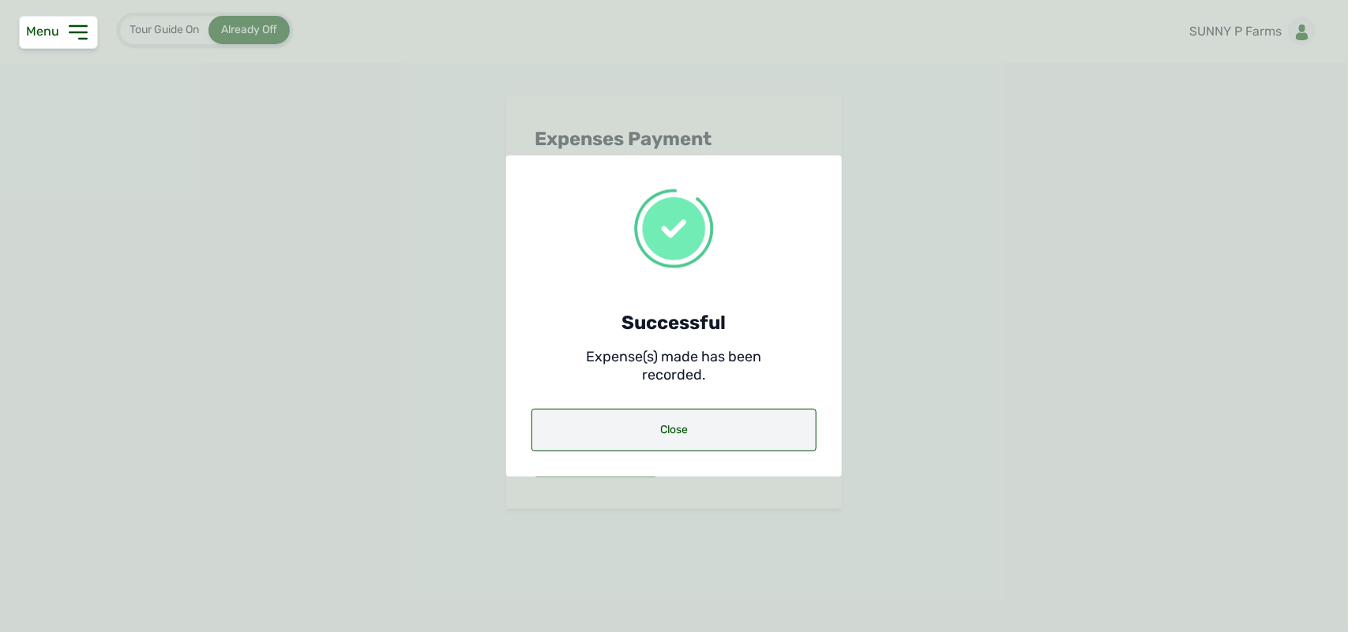
click at [709, 422] on div "Close" at bounding box center [673, 430] width 285 height 43
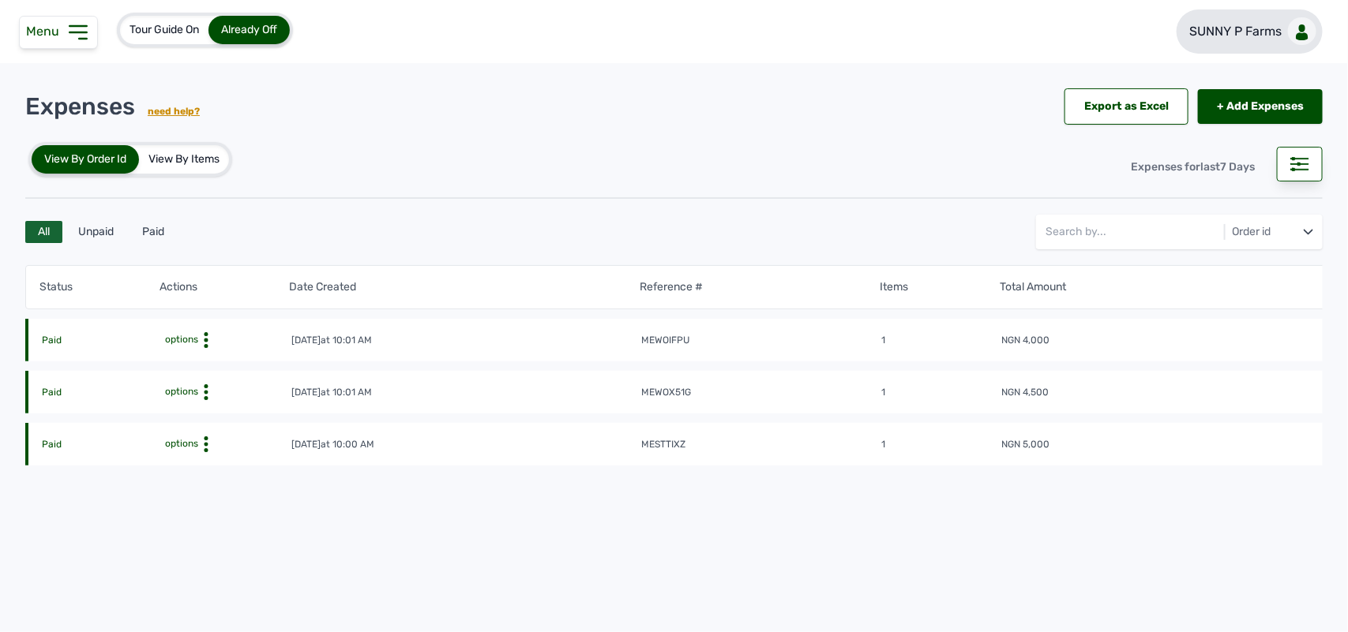
click at [1237, 21] on link "SUNNY P Farms" at bounding box center [1249, 31] width 146 height 44
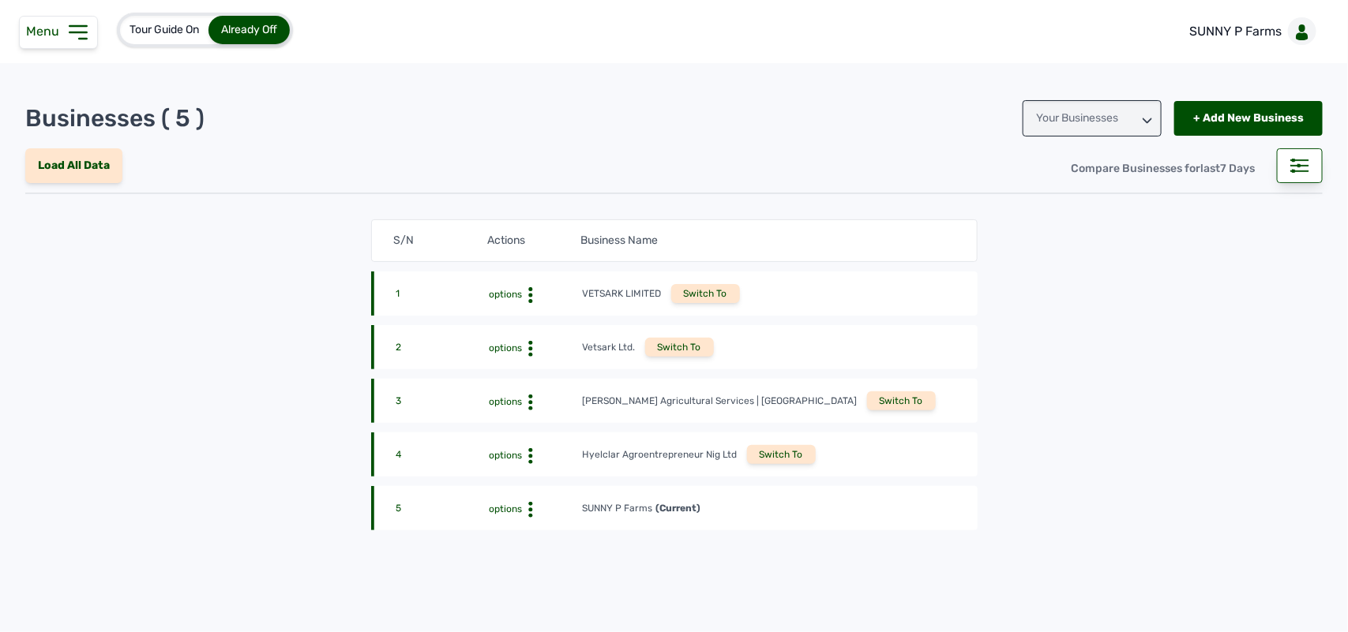
click at [867, 400] on div "Switch To" at bounding box center [901, 401] width 69 height 19
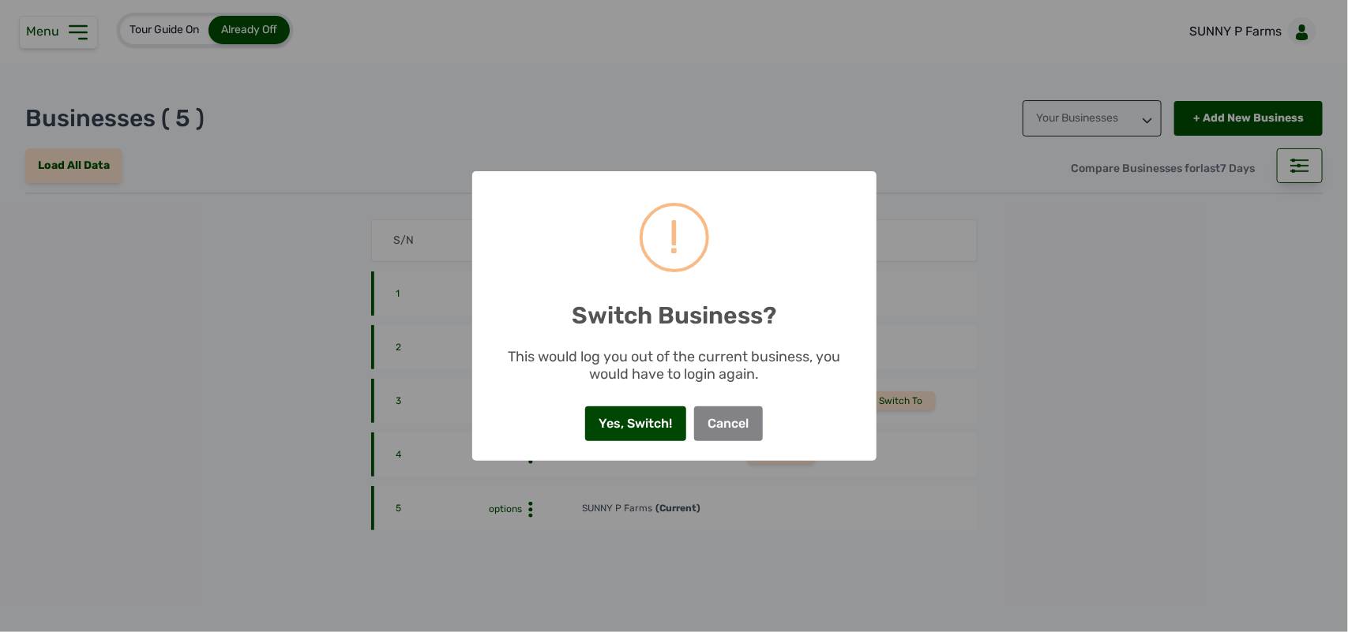
click at [651, 417] on button "Yes, Switch!" at bounding box center [635, 424] width 101 height 35
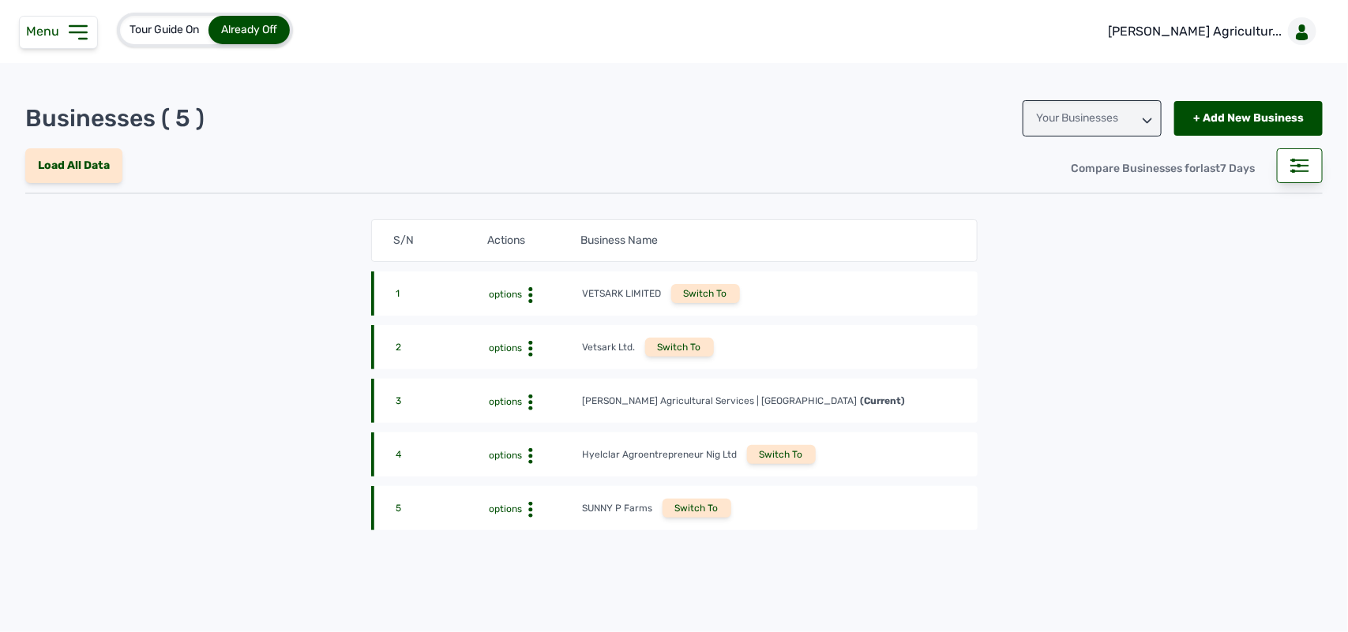
click at [75, 29] on icon at bounding box center [78, 32] width 25 height 25
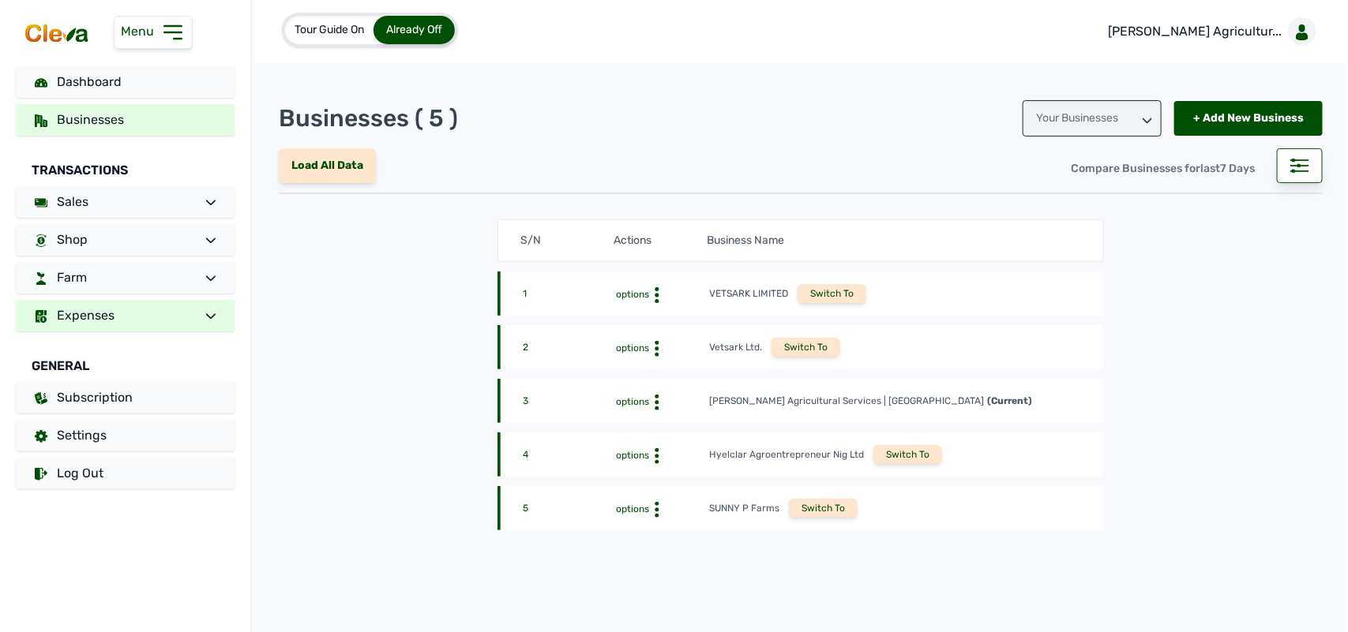
click at [159, 312] on link "Expenses" at bounding box center [125, 316] width 219 height 32
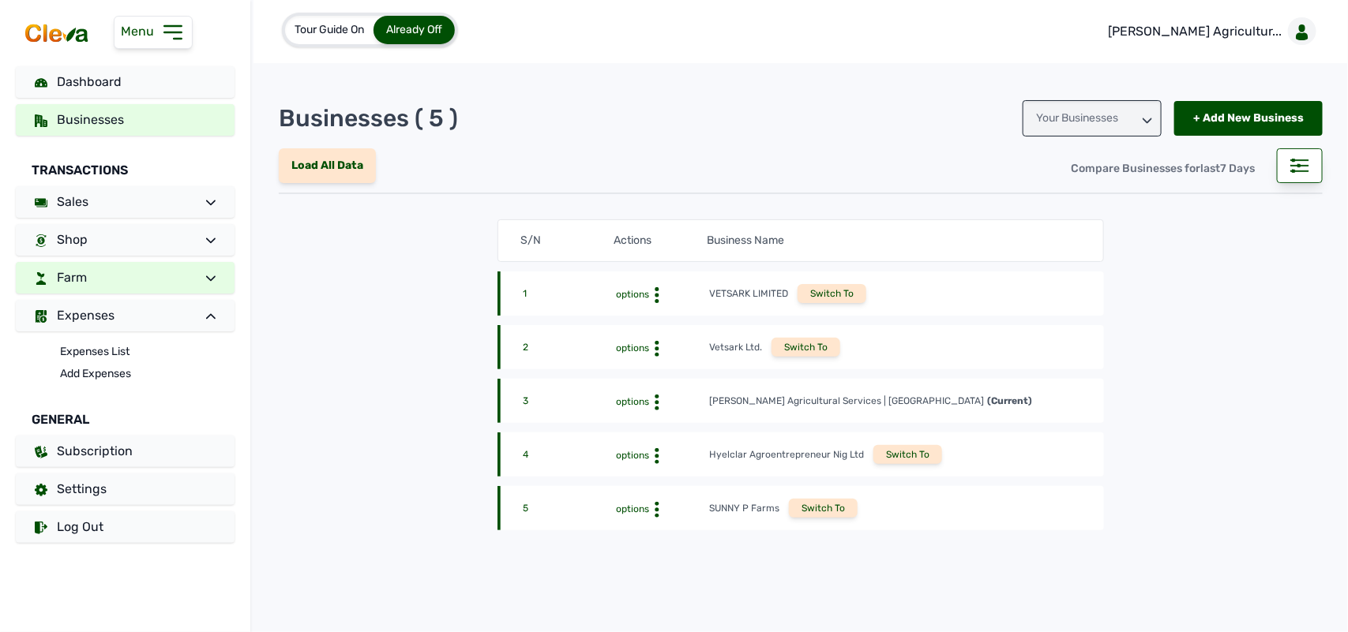
click at [164, 282] on link "Farm" at bounding box center [125, 278] width 219 height 32
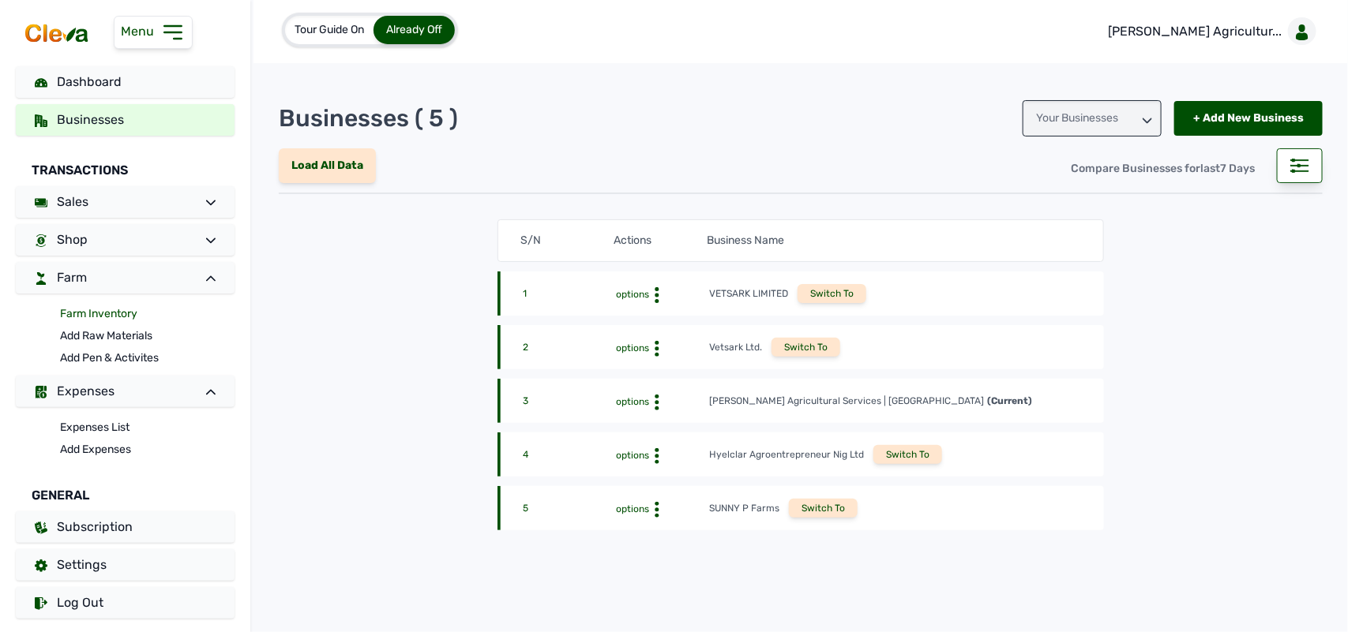
click at [99, 309] on link "Farm Inventory" at bounding box center [147, 314] width 174 height 22
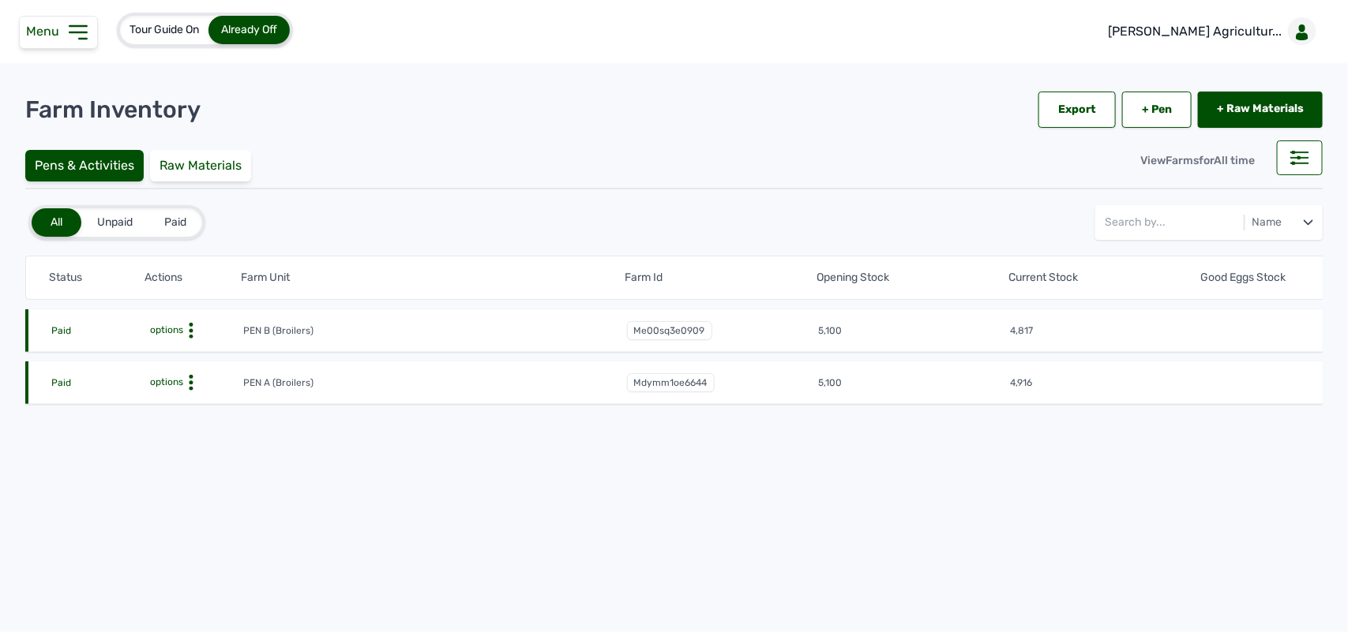
click at [193, 324] on icon at bounding box center [191, 331] width 16 height 16
click at [190, 346] on div "Farm Activities" at bounding box center [185, 355] width 112 height 19
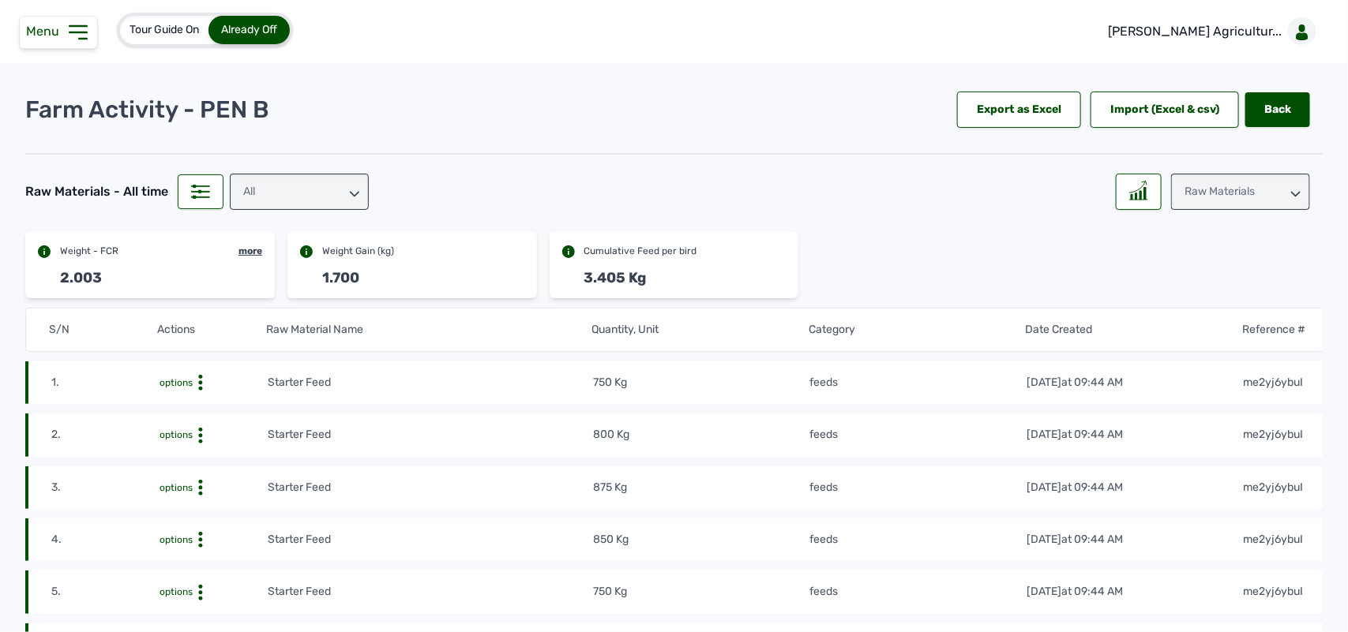
click at [76, 40] on icon at bounding box center [78, 32] width 25 height 25
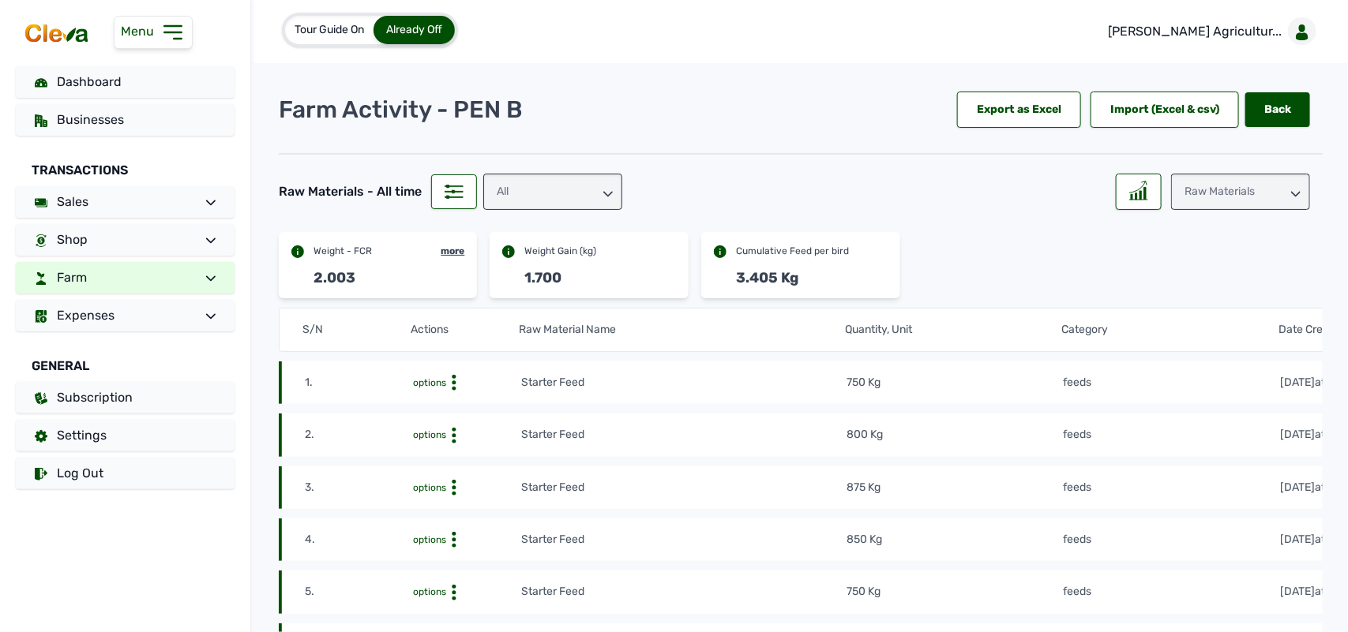
click at [602, 187] on div "All" at bounding box center [552, 192] width 139 height 36
click at [1216, 198] on div "Raw Materials" at bounding box center [1240, 192] width 139 height 36
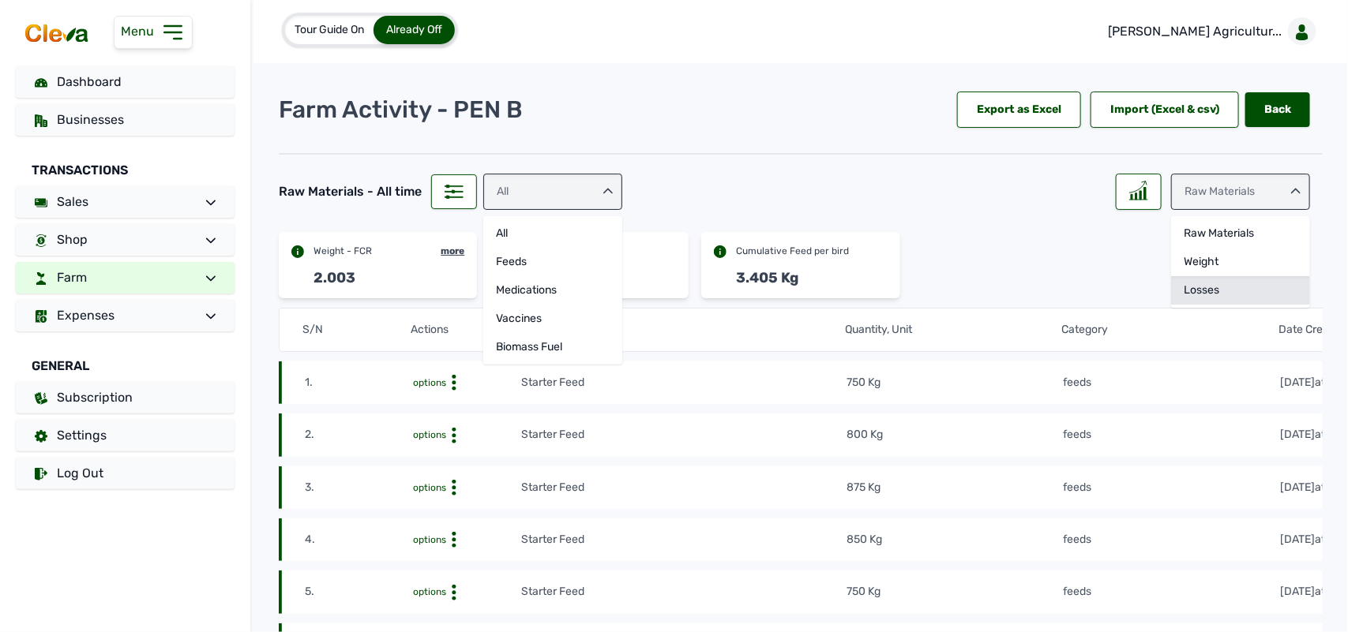
click at [1202, 283] on div "Losses" at bounding box center [1240, 290] width 139 height 28
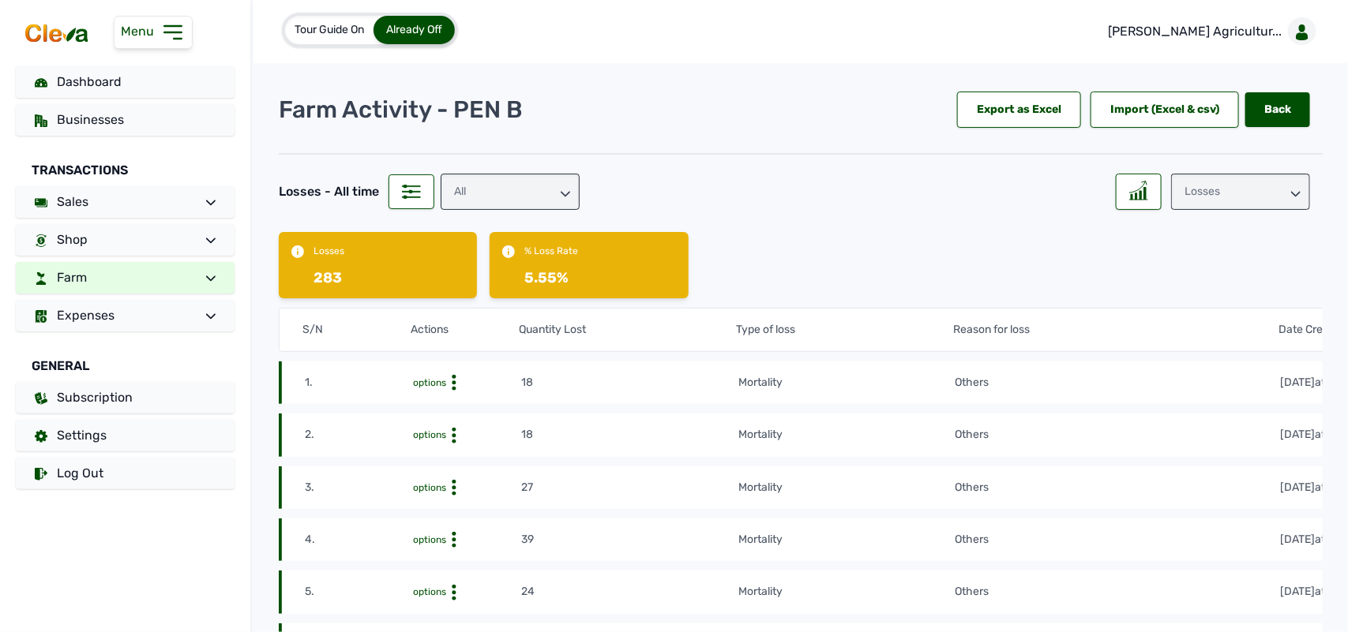
click at [1040, 389] on td "Others" at bounding box center [1116, 382] width 325 height 17
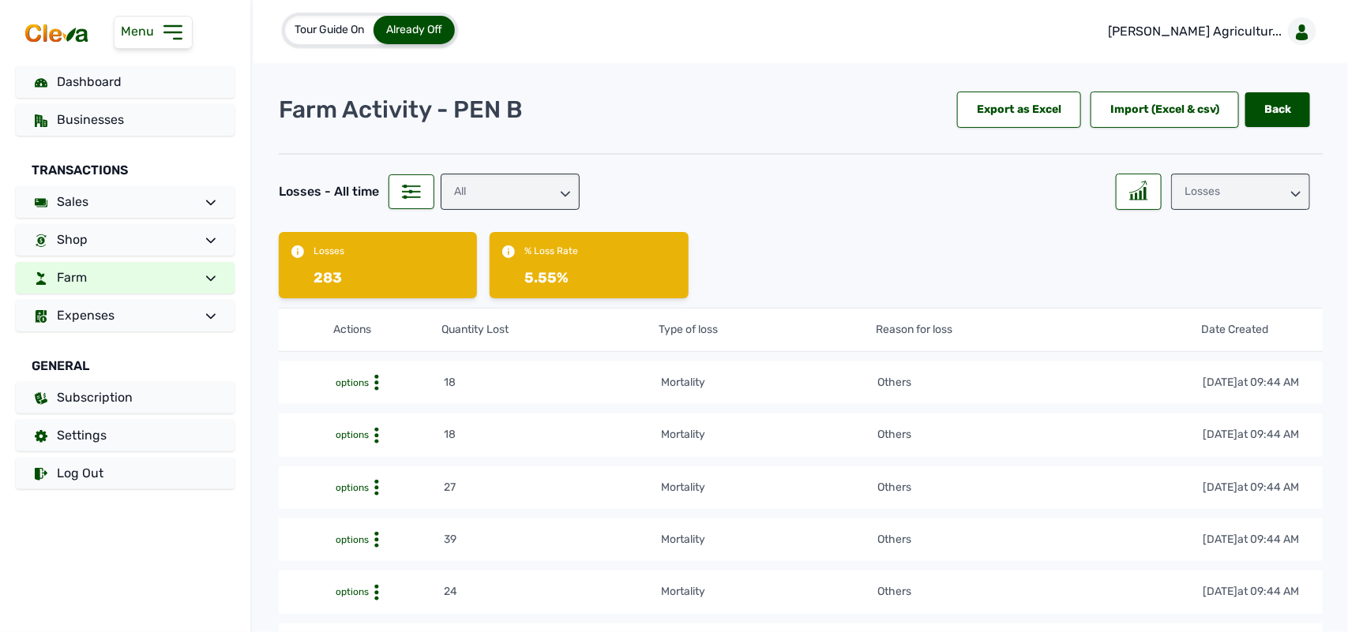
scroll to position [0, 79]
click at [373, 381] on icon at bounding box center [375, 383] width 16 height 16
click at [369, 399] on div "Edit" at bounding box center [384, 407] width 112 height 19
select select "Others"
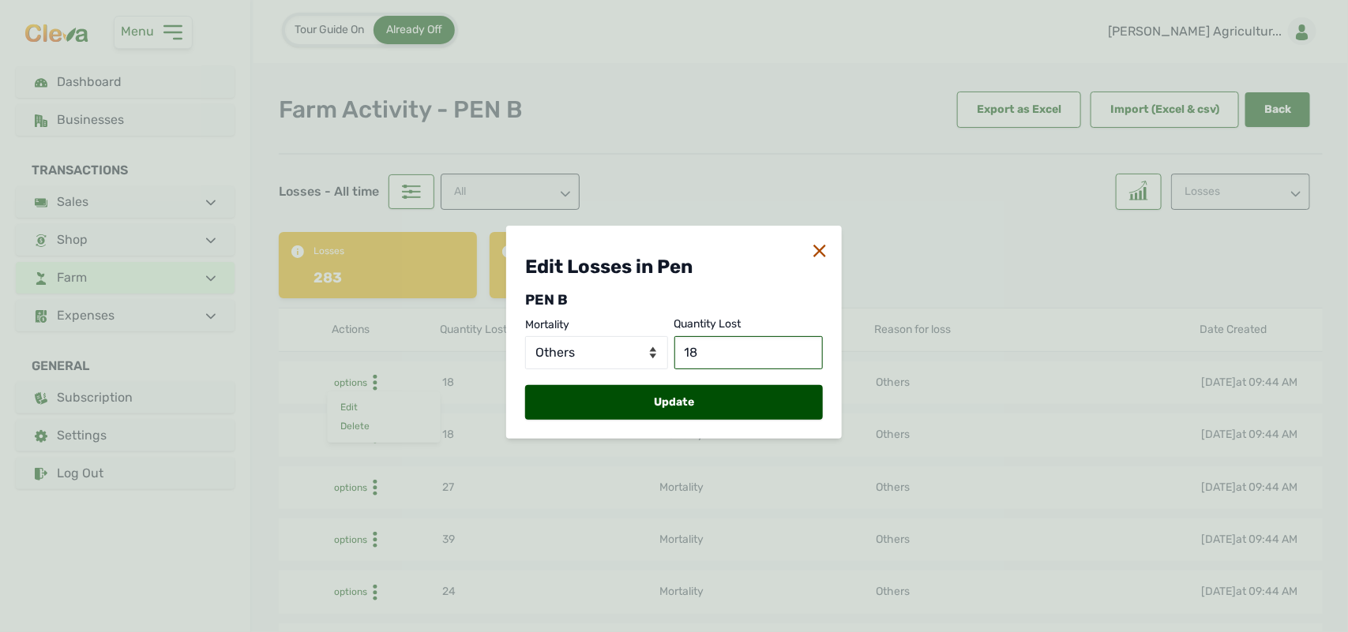
click at [703, 354] on input "18" at bounding box center [748, 352] width 149 height 33
type input "10"
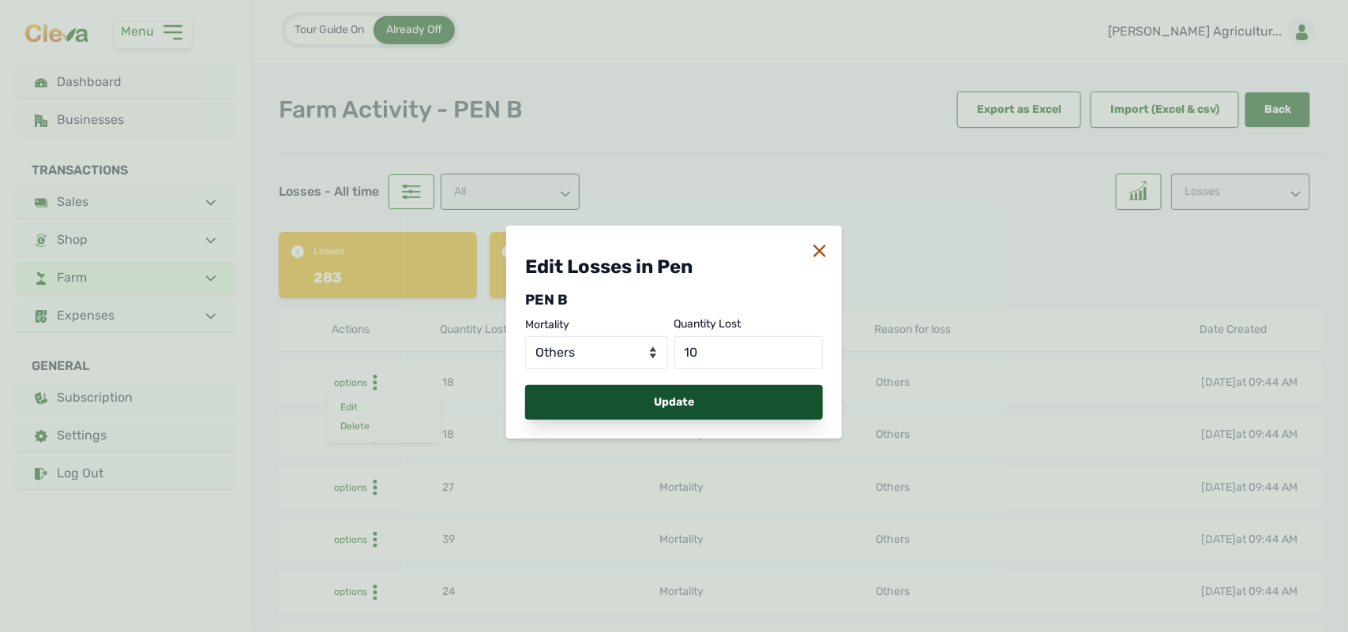
click at [714, 399] on div "Update" at bounding box center [674, 402] width 298 height 35
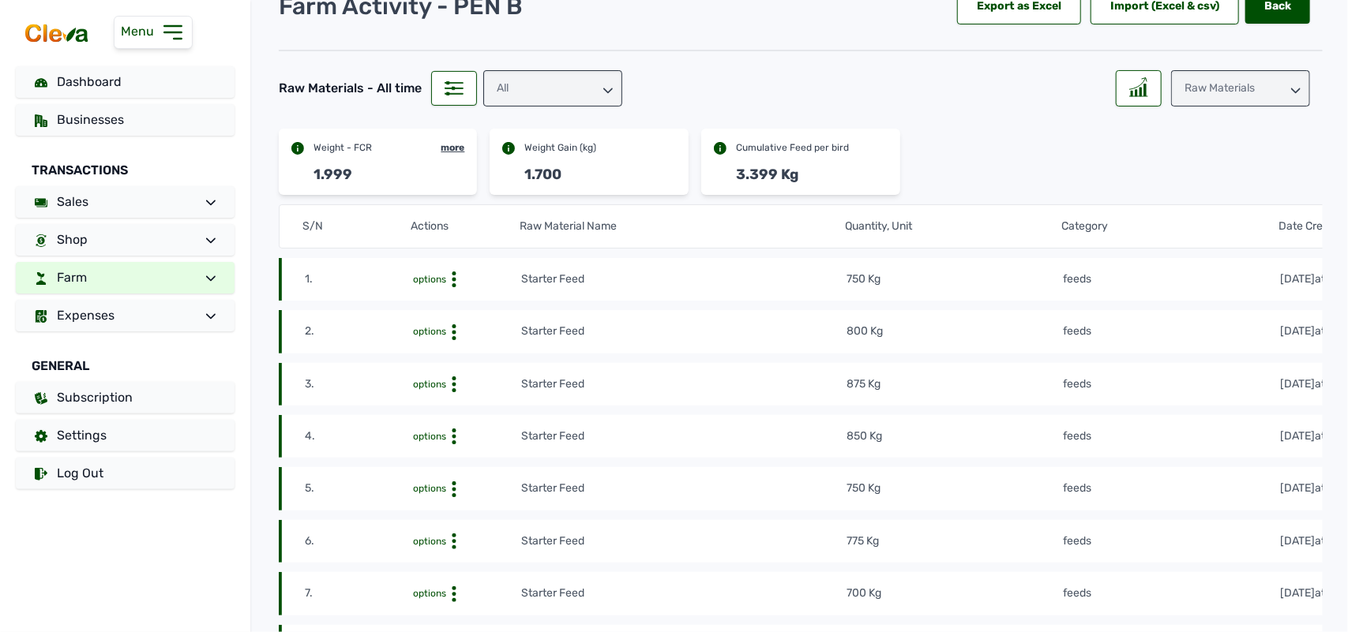
scroll to position [99, 0]
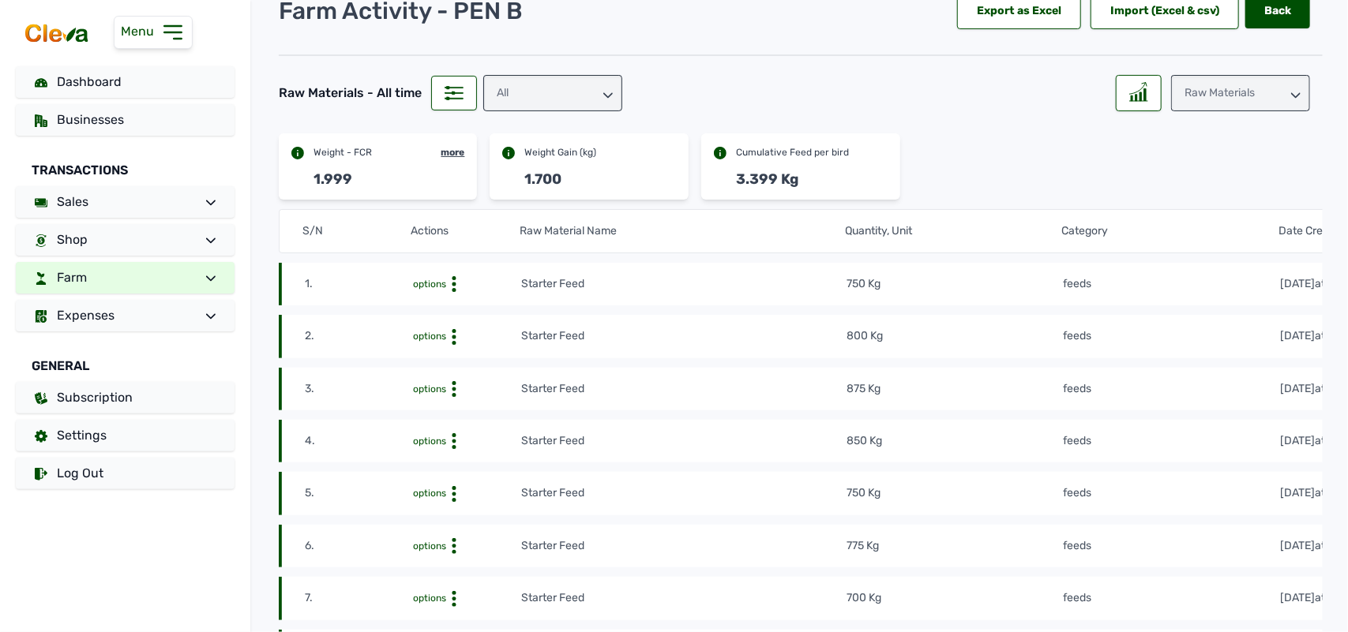
click at [452, 278] on circle at bounding box center [454, 278] width 4 height 4
click at [455, 309] on div "Delete" at bounding box center [463, 308] width 112 height 19
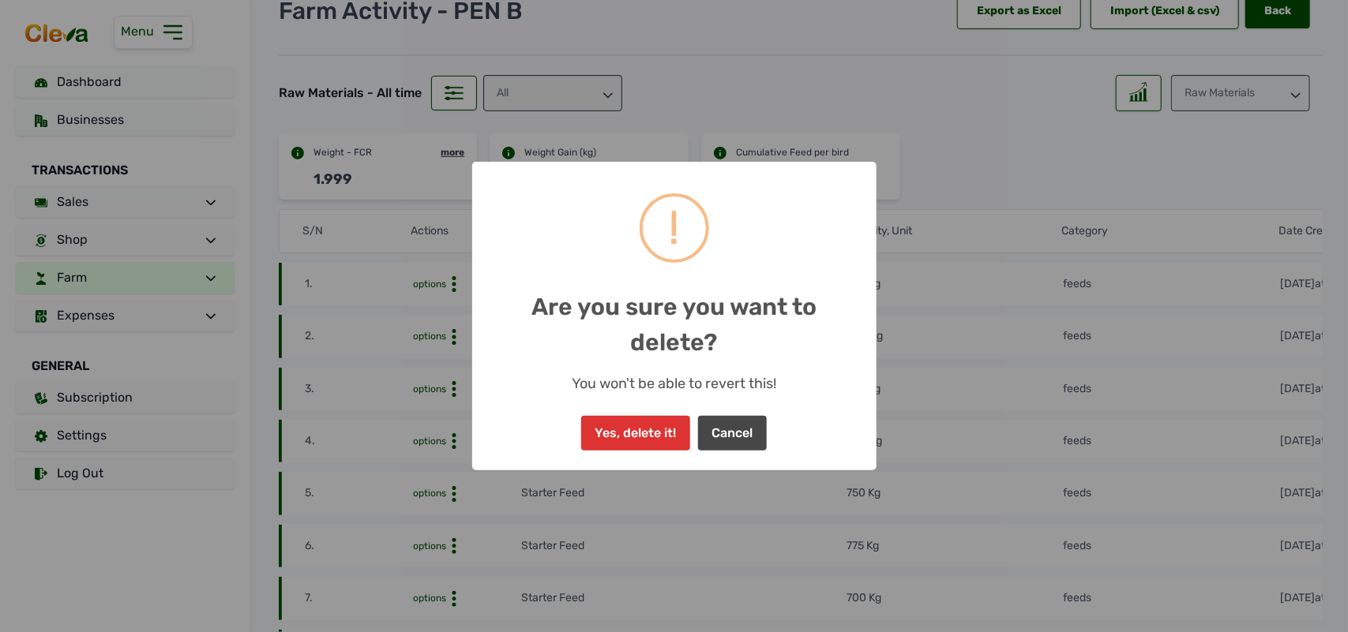
click at [656, 414] on div "Yes, delete it! No Cancel" at bounding box center [673, 433] width 193 height 43
click at [649, 434] on button "Yes, delete it!" at bounding box center [635, 433] width 109 height 35
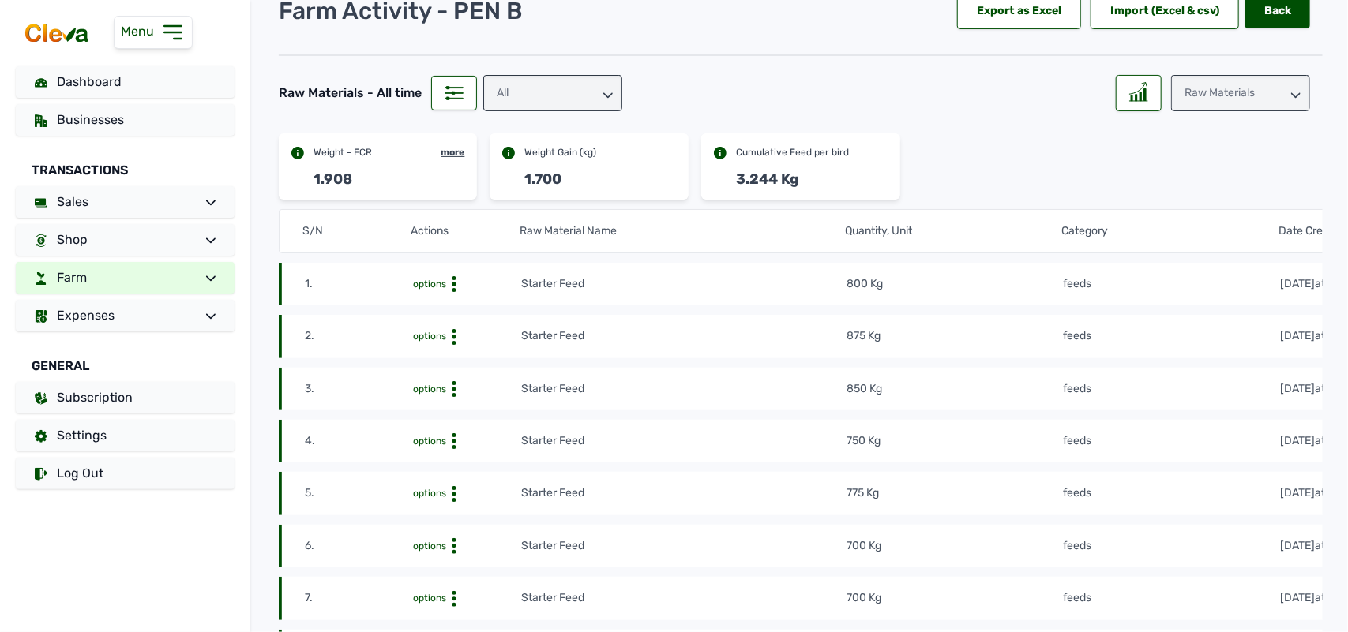
click at [1205, 104] on div "Raw Materials" at bounding box center [1240, 93] width 139 height 36
click at [1194, 182] on div "Losses" at bounding box center [1240, 192] width 139 height 28
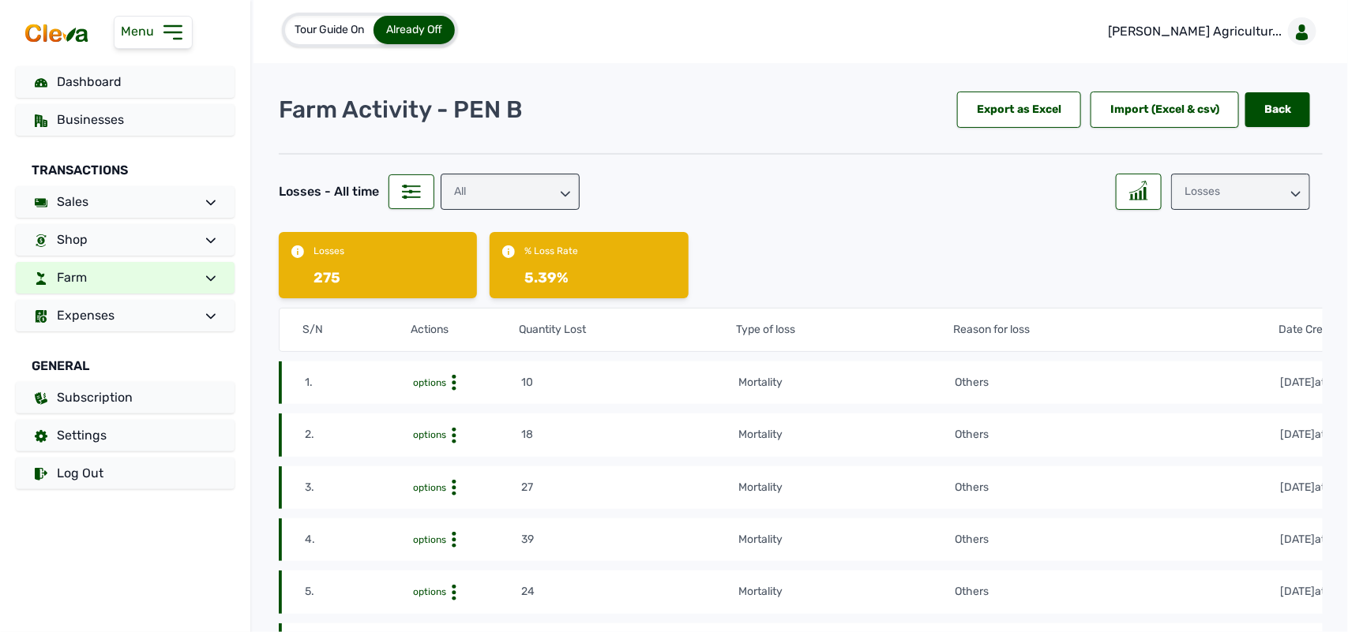
click at [1244, 182] on div "Losses" at bounding box center [1240, 192] width 139 height 36
click at [1194, 276] on div "Weight" at bounding box center [1240, 290] width 139 height 28
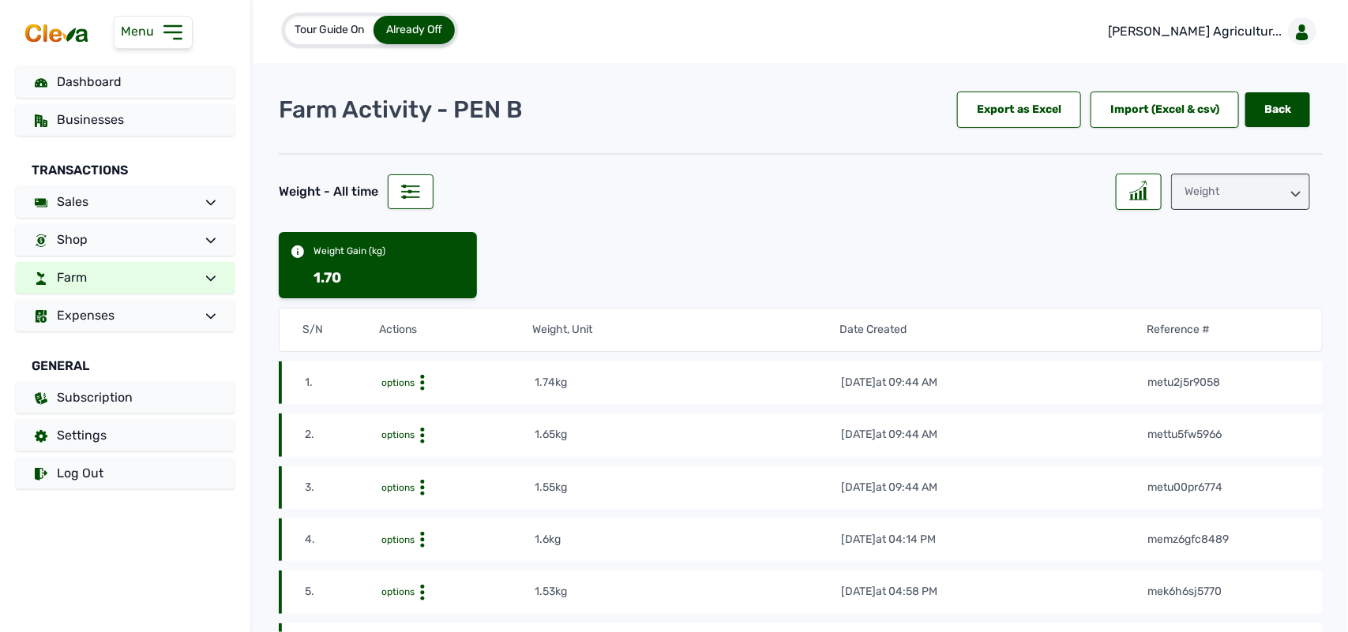
click at [421, 380] on icon at bounding box center [422, 383] width 16 height 16
click at [464, 403] on div "Edit" at bounding box center [476, 407] width 112 height 19
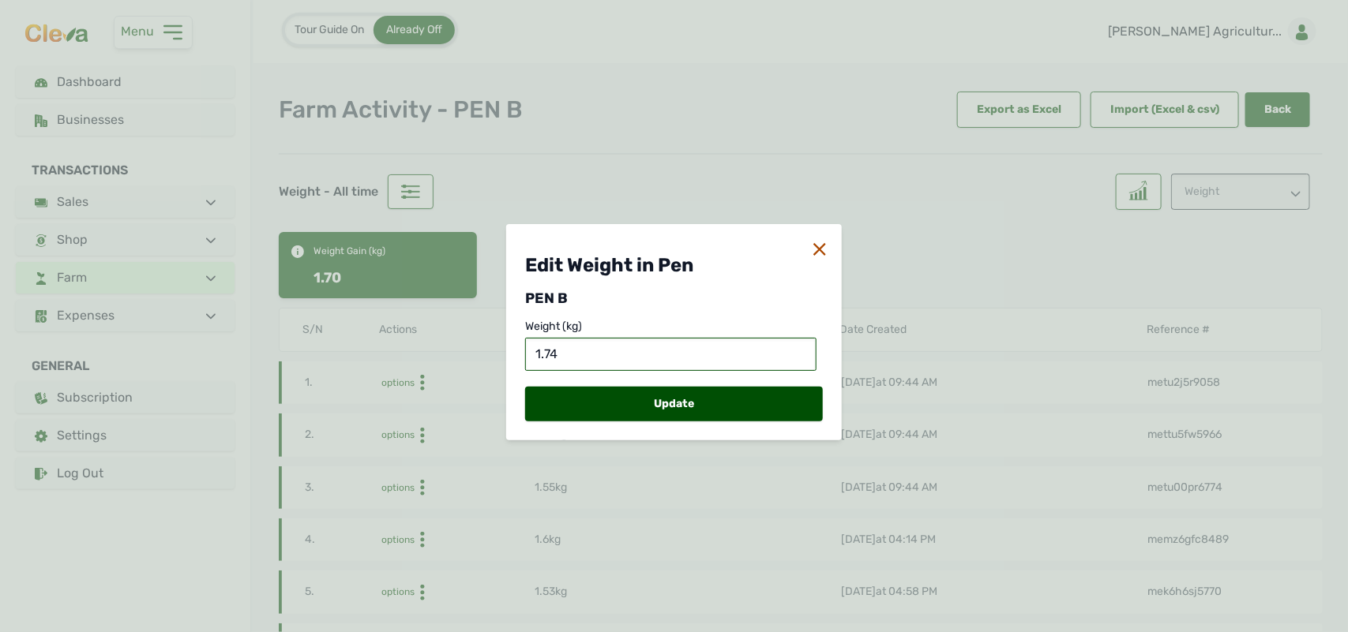
click at [561, 353] on input "1.74" at bounding box center [670, 354] width 291 height 33
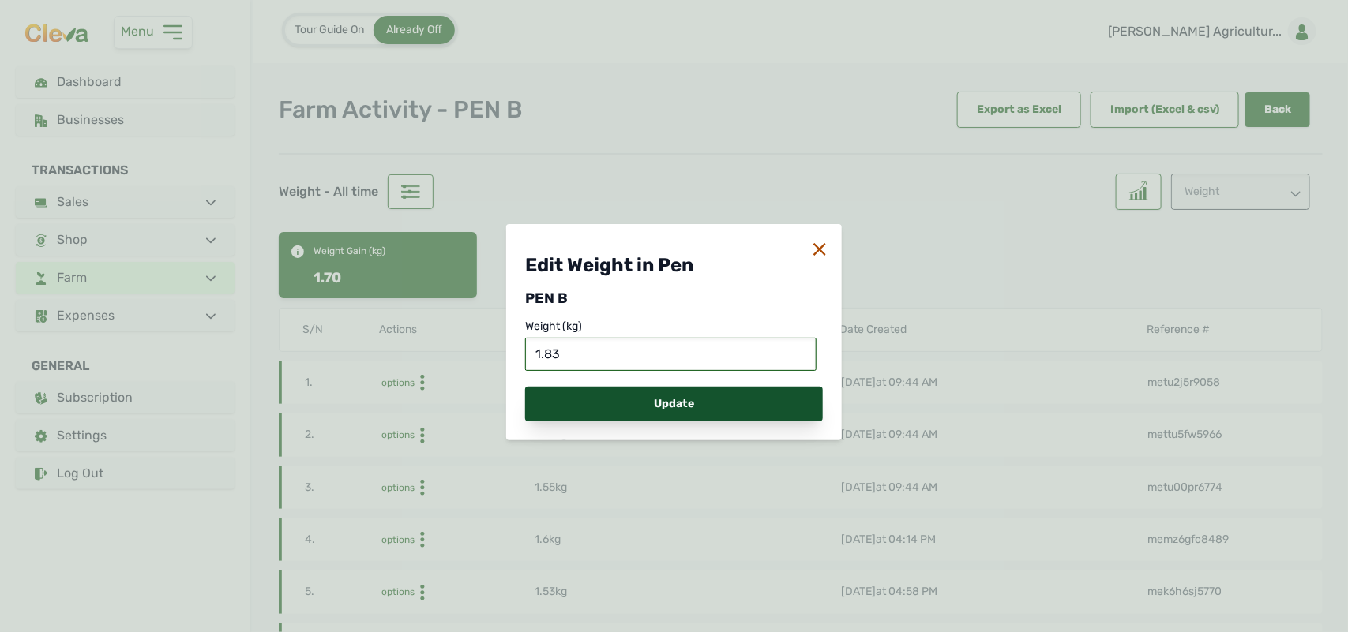
type input "1.83"
click at [587, 399] on div "Update" at bounding box center [674, 404] width 298 height 35
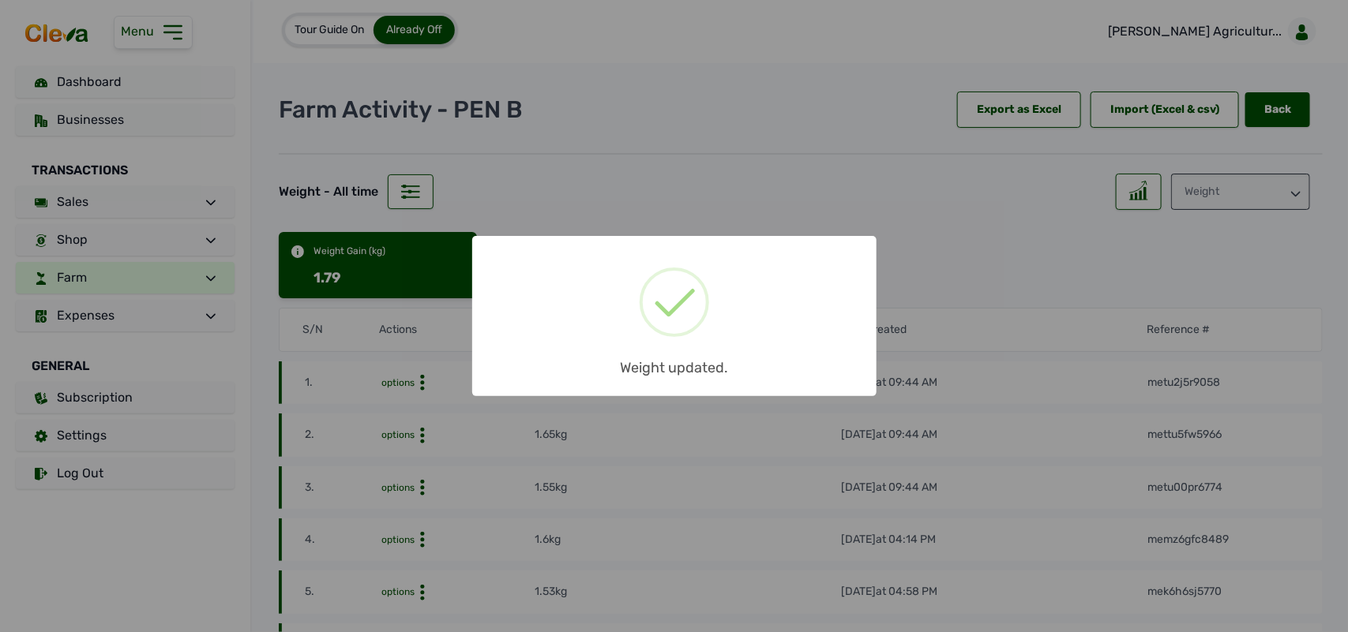
click at [1253, 190] on div "× Weight updated. OK No Cancel" at bounding box center [674, 316] width 1348 height 632
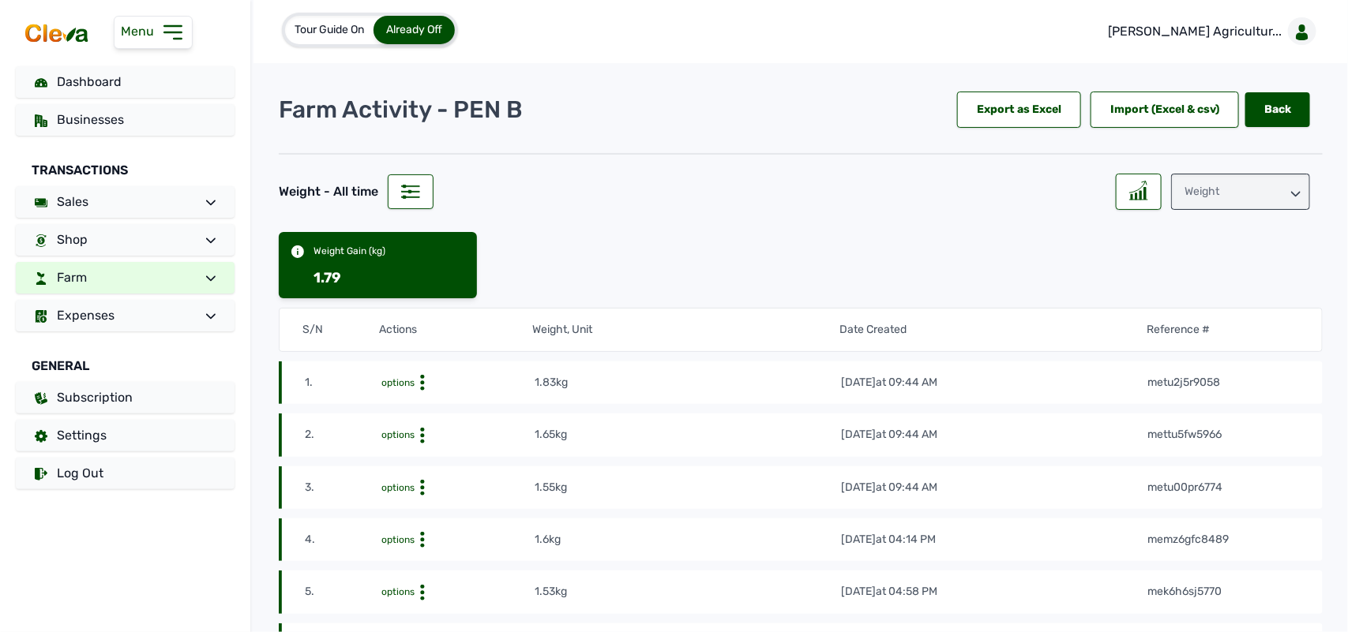
click at [1253, 190] on div "Weight" at bounding box center [1240, 192] width 139 height 36
click at [1216, 286] on div "Losses" at bounding box center [1240, 290] width 139 height 28
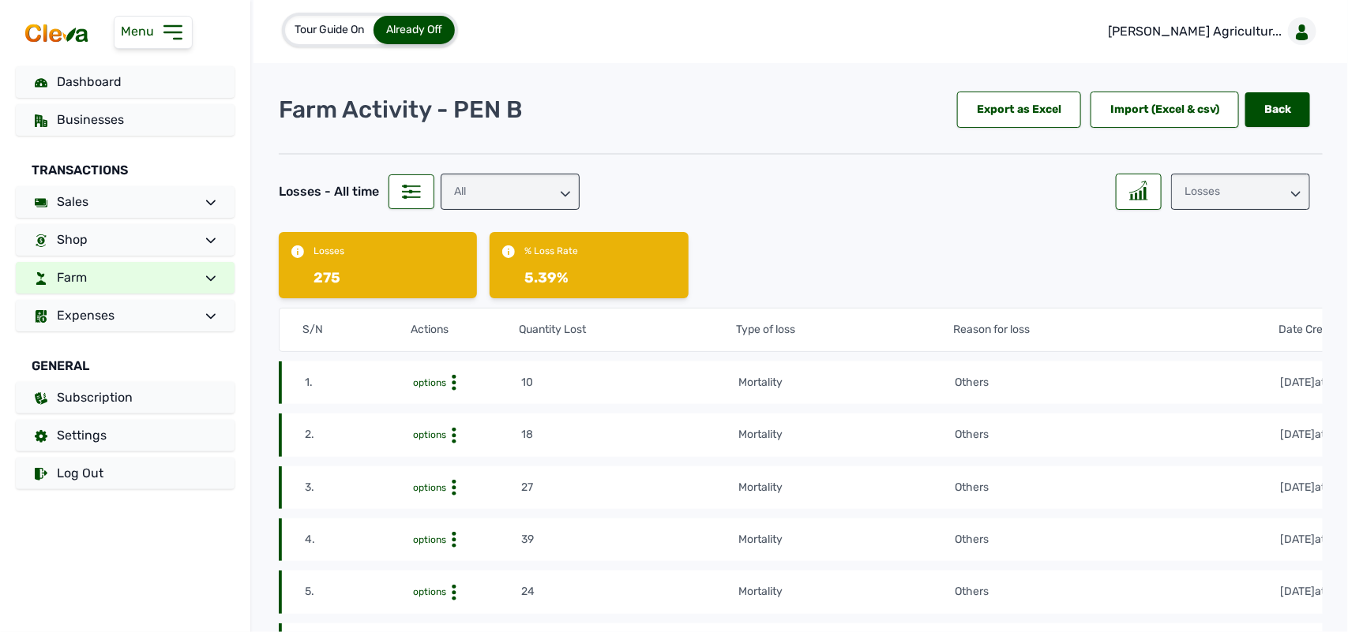
click at [1247, 190] on div "Losses" at bounding box center [1240, 192] width 139 height 36
click at [1230, 276] on div "Weight" at bounding box center [1240, 290] width 139 height 28
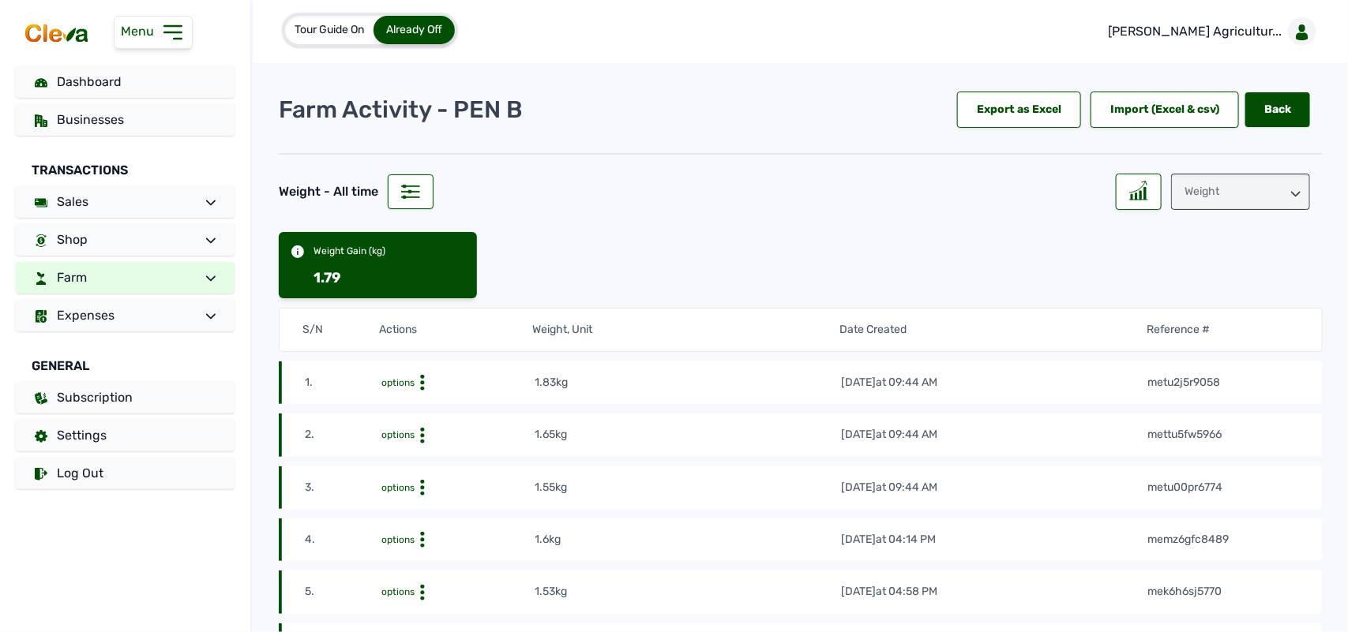
click at [1269, 184] on div "Weight" at bounding box center [1240, 192] width 139 height 36
click at [1232, 248] on div "Raw Materials" at bounding box center [1240, 262] width 139 height 28
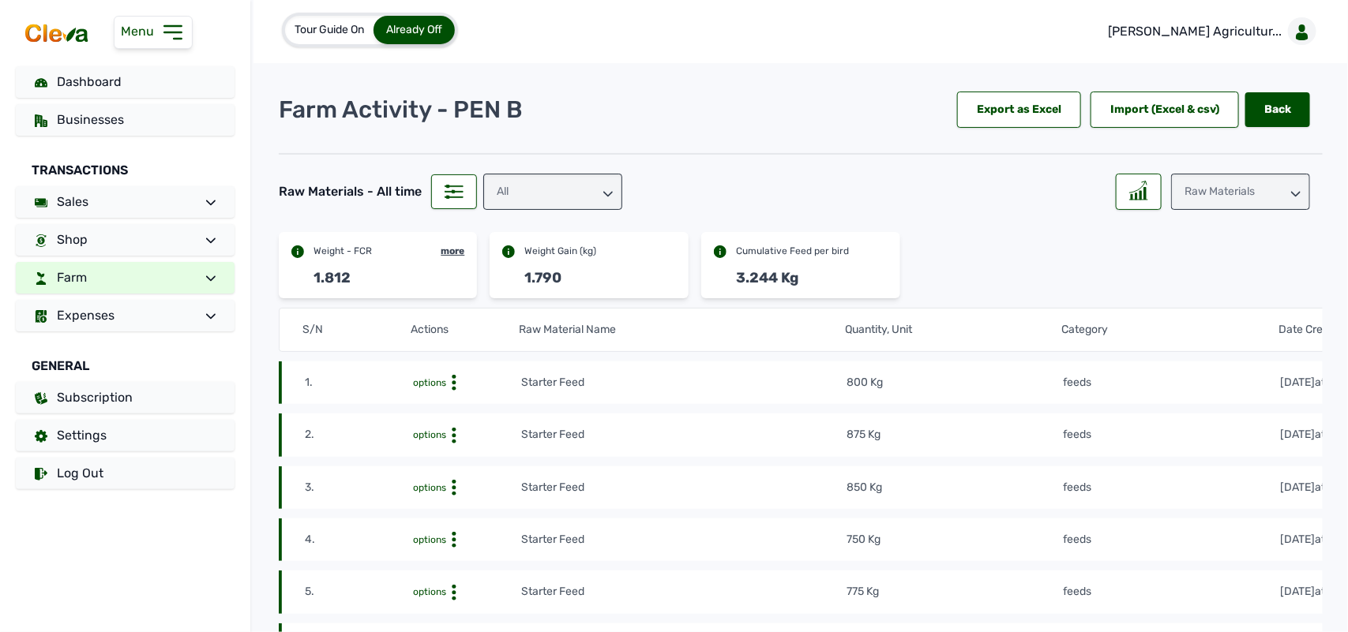
click at [97, 283] on link "Farm" at bounding box center [125, 278] width 219 height 32
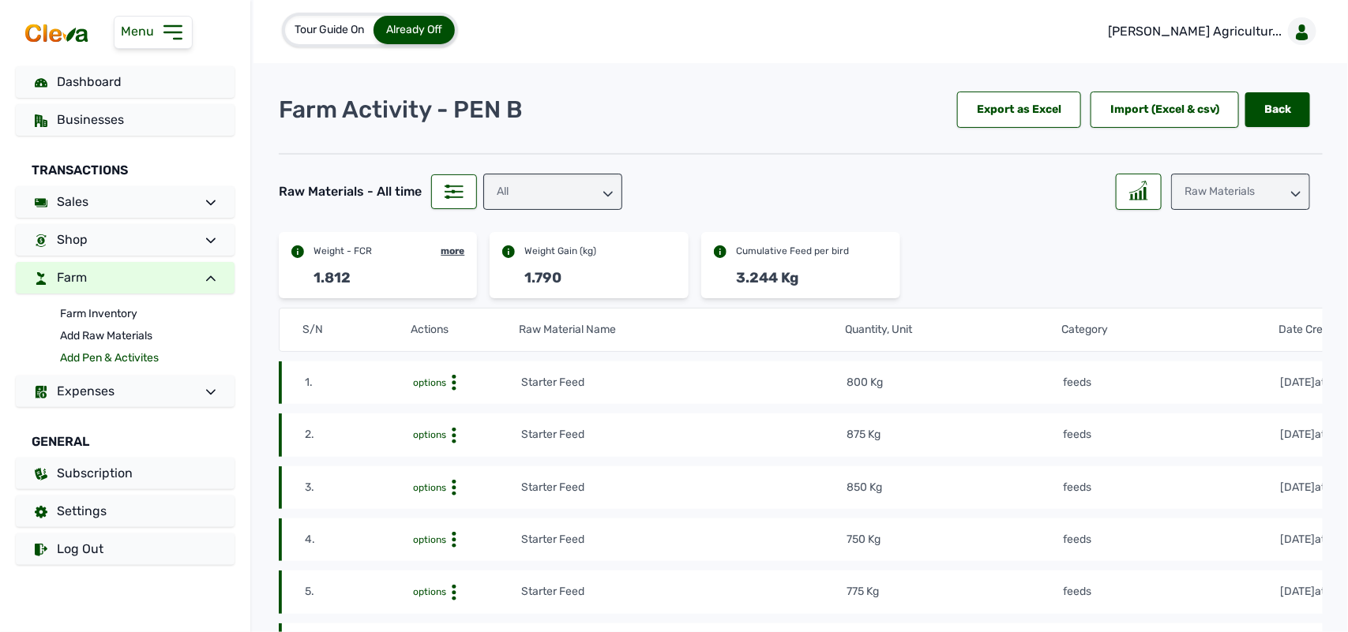
click at [100, 350] on link "Add Pen & Activites" at bounding box center [147, 358] width 174 height 22
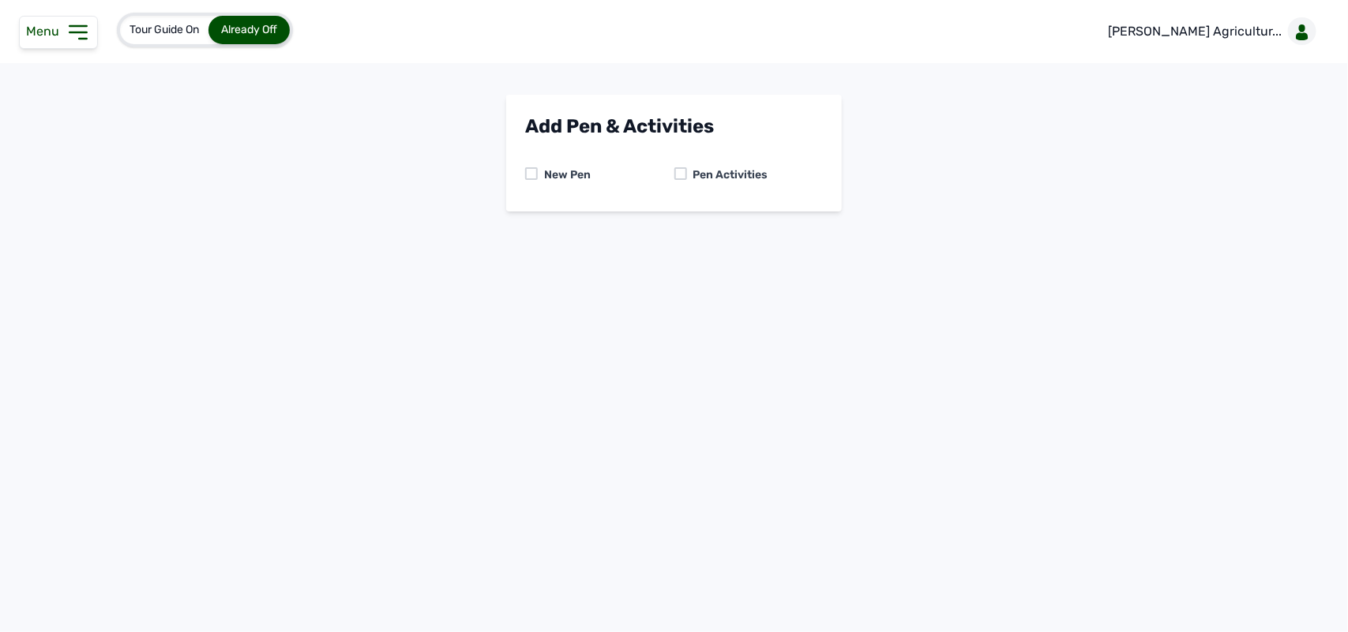
click at [687, 168] on div "Pen Activities" at bounding box center [727, 175] width 81 height 16
click at [684, 172] on div at bounding box center [680, 173] width 13 height 13
click at [707, 246] on select "-- Select pen -- PEN A (Broilers) PEN B (Broilers)" at bounding box center [674, 240] width 298 height 33
select select "me00sq3e0909"
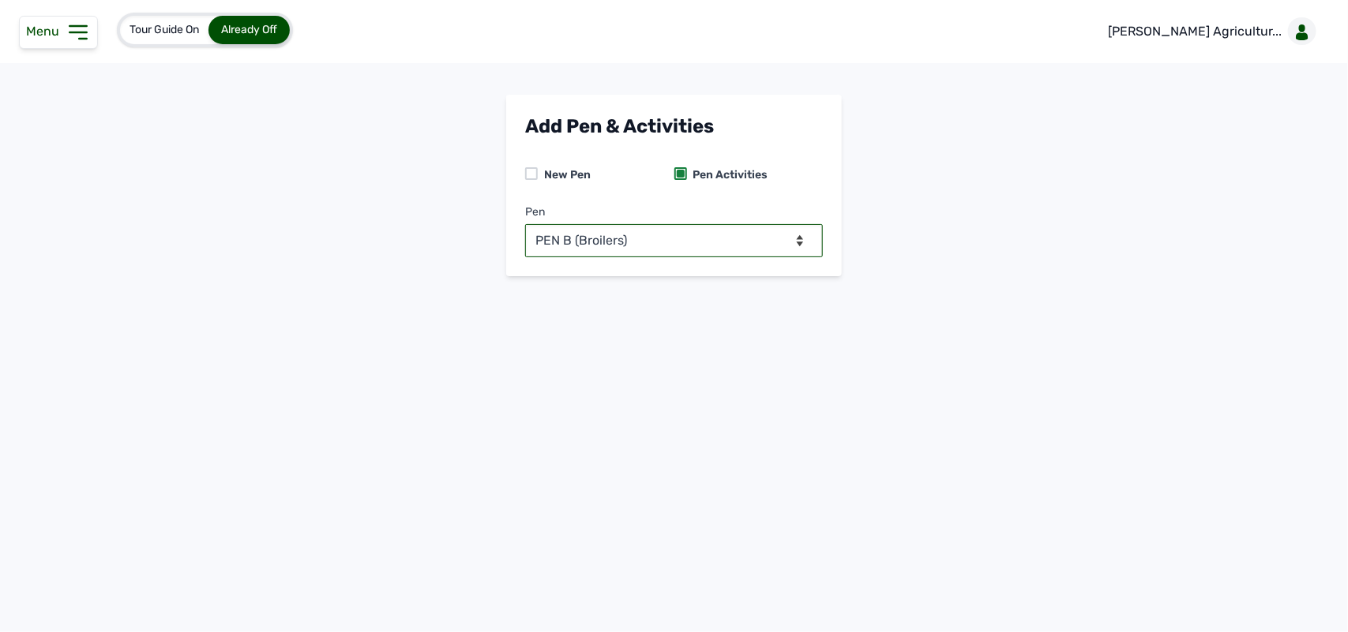
click at [525, 224] on select "-- Select pen -- PEN A (Broilers) PEN B (Broilers)" at bounding box center [674, 240] width 298 height 33
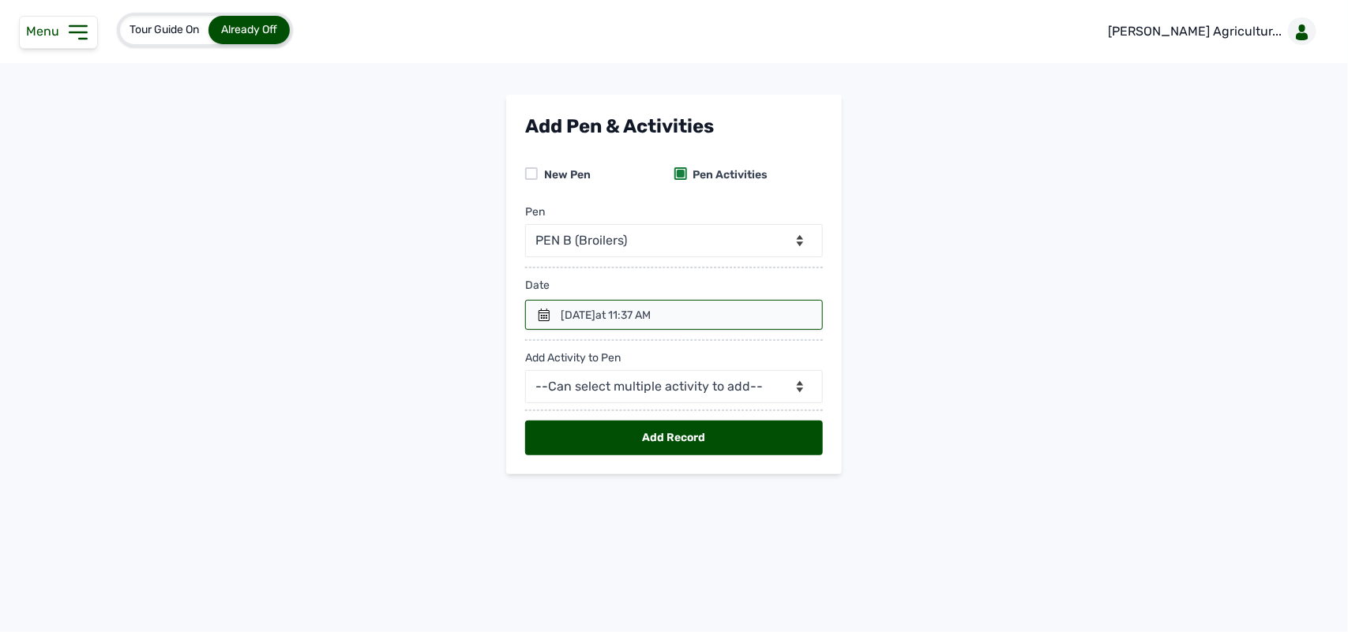
click at [534, 313] on div at bounding box center [674, 315] width 298 height 30
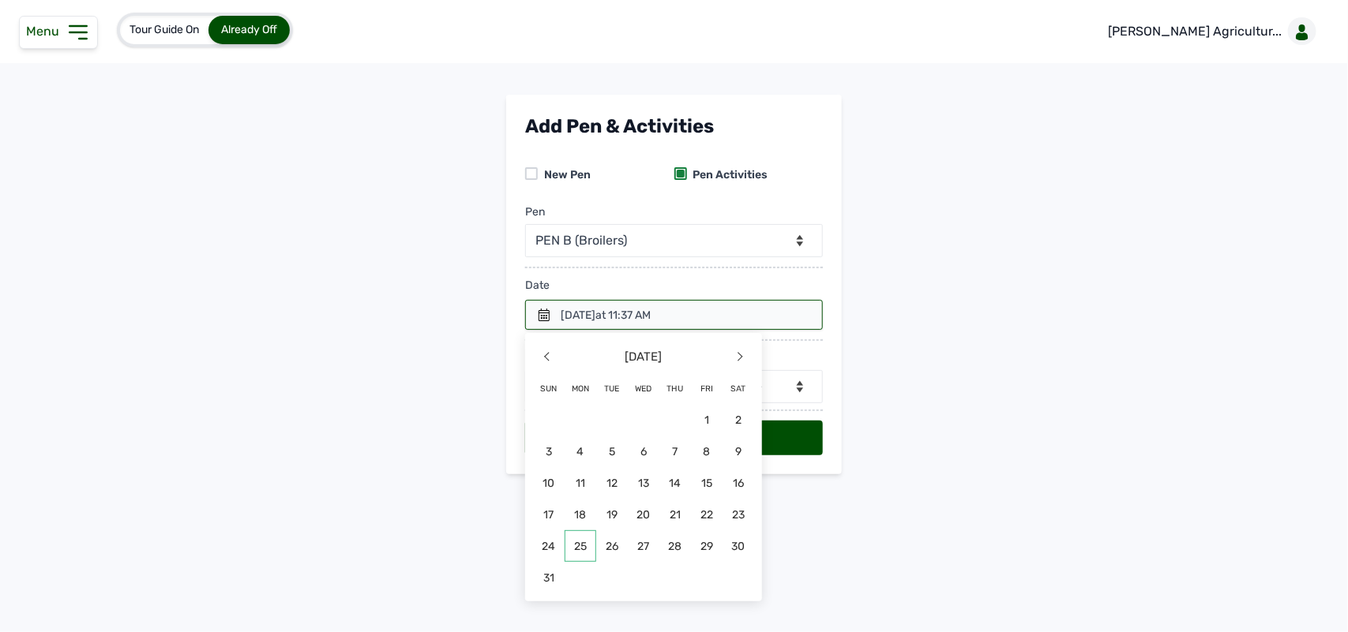
click at [722, 551] on span "25" at bounding box center [738, 546] width 32 height 32
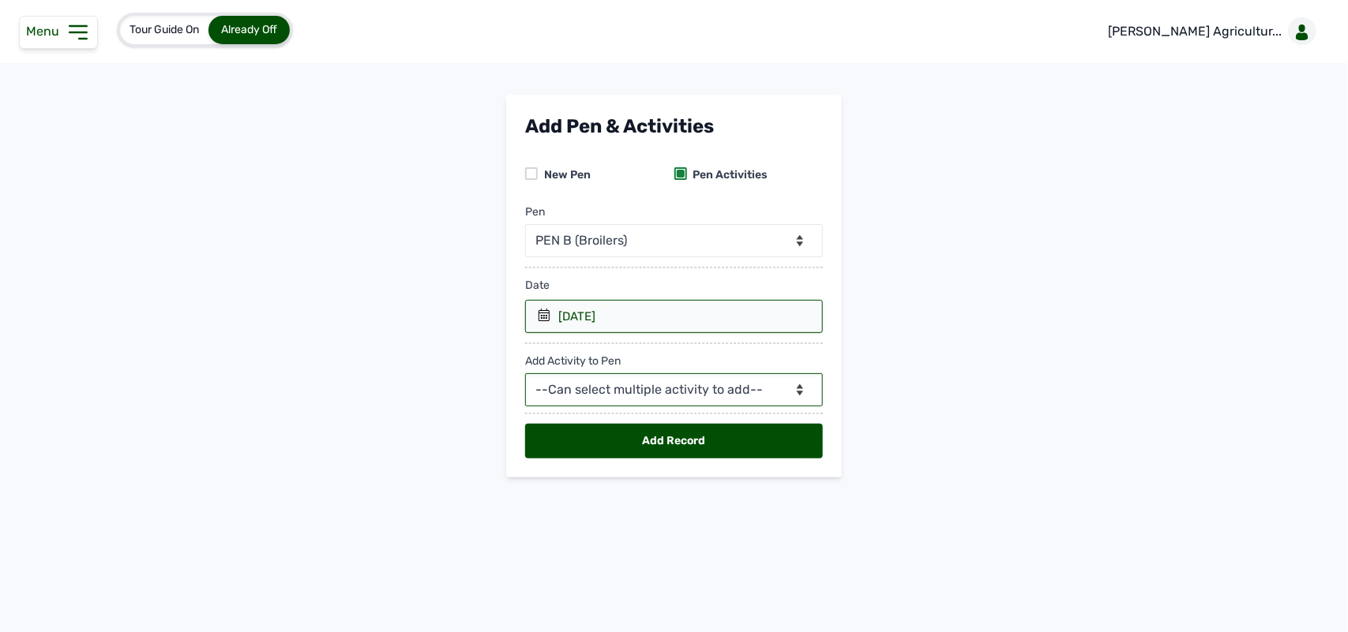
click at [629, 383] on select "--Can select multiple activity to add-- Raw Material Losses Weight" at bounding box center [674, 389] width 298 height 33
select select "Raw Material"
click at [525, 374] on select "--Can select multiple activity to add-- Raw Material Losses Weight" at bounding box center [674, 389] width 298 height 33
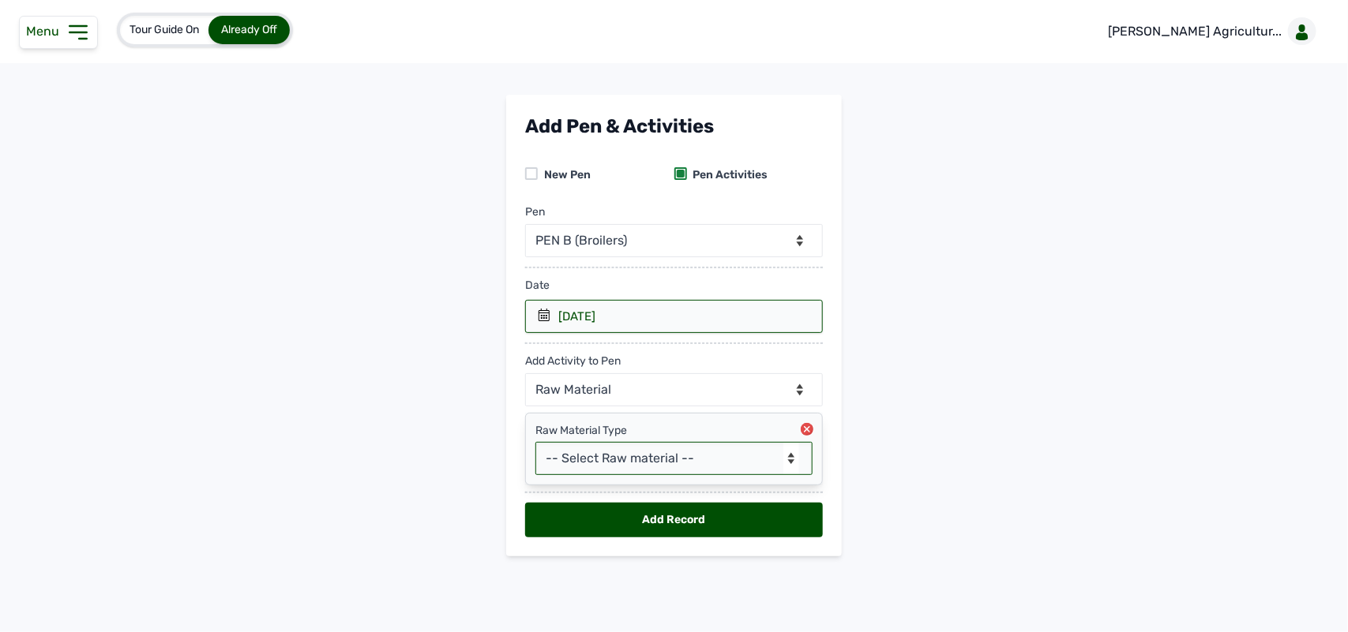
click at [643, 466] on select "-- Select Raw material -- feeds medications vaccines Biomass Fuel" at bounding box center [673, 458] width 277 height 33
select select "feeds"
click at [535, 443] on select "-- Select Raw material -- feeds medications vaccines Biomass Fuel" at bounding box center [673, 458] width 277 height 33
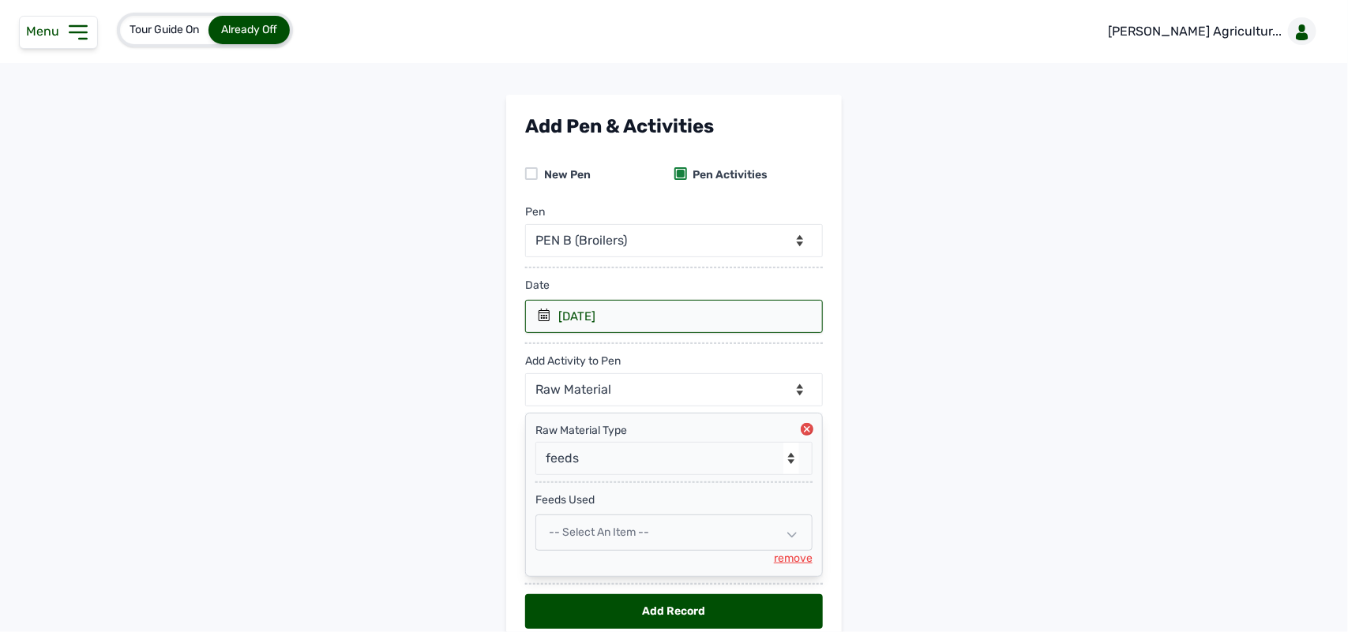
click at [587, 525] on div "-- Select an Item --" at bounding box center [673, 533] width 277 height 36
select select
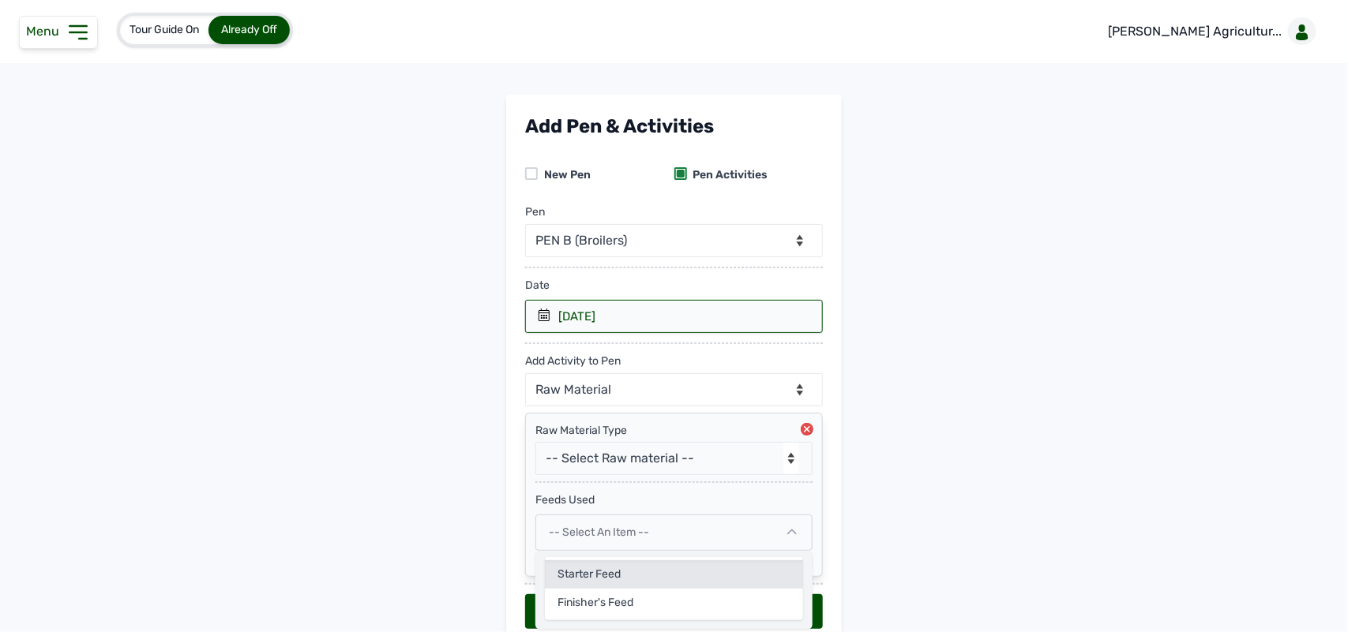
click at [569, 589] on div "Starter Feed" at bounding box center [674, 603] width 258 height 28
select select
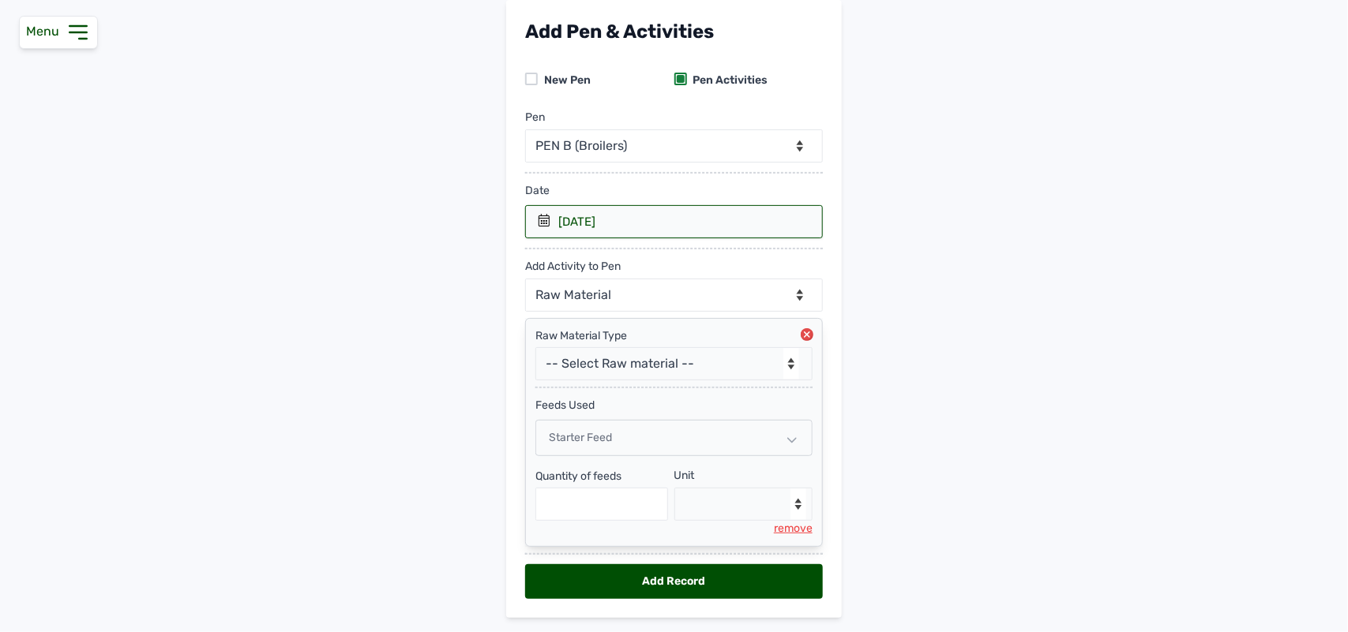
scroll to position [140, 0]
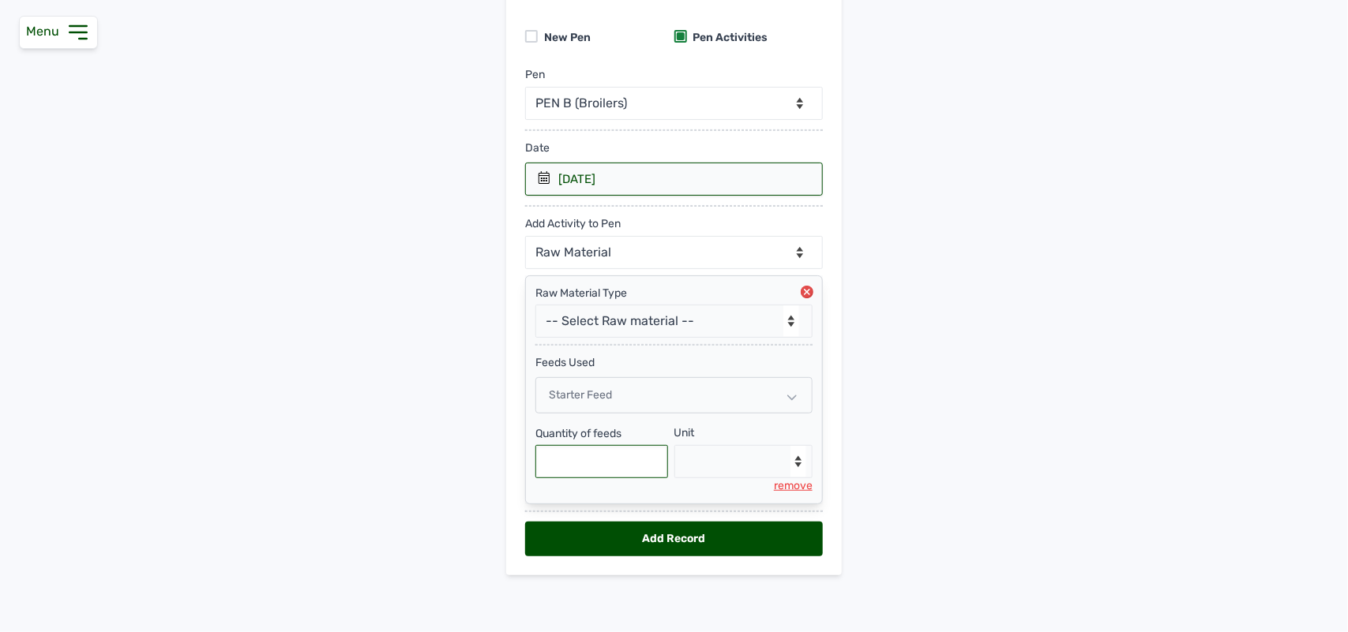
click at [582, 459] on input "text" at bounding box center [601, 461] width 133 height 33
type input "750"
click at [705, 459] on select "--Select unit-- Bag(s) Kg" at bounding box center [743, 461] width 139 height 33
select select "Kg"
click at [674, 445] on select "--Select unit-- Bag(s) Kg" at bounding box center [743, 461] width 139 height 33
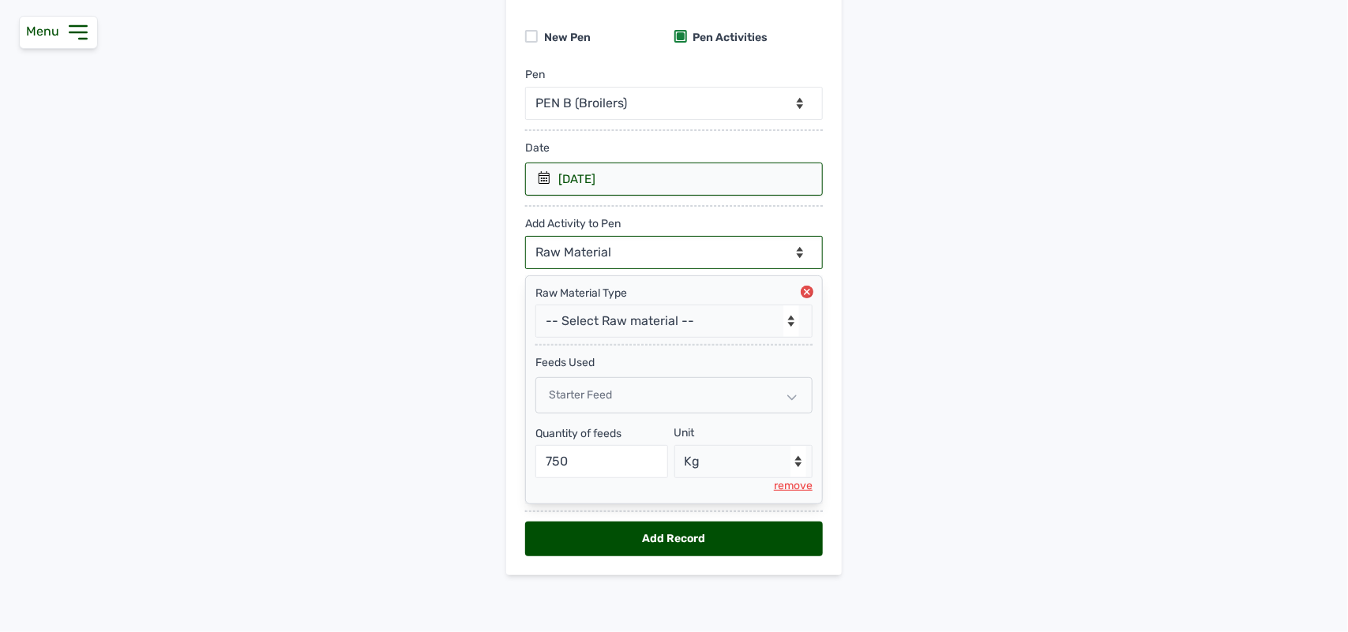
click at [647, 246] on select "--Can select multiple activity to add-- Raw Material Losses Weight" at bounding box center [674, 252] width 298 height 33
select select "Losses"
click at [525, 236] on select "--Can select multiple activity to add-- Raw Material Losses Weight" at bounding box center [674, 252] width 298 height 33
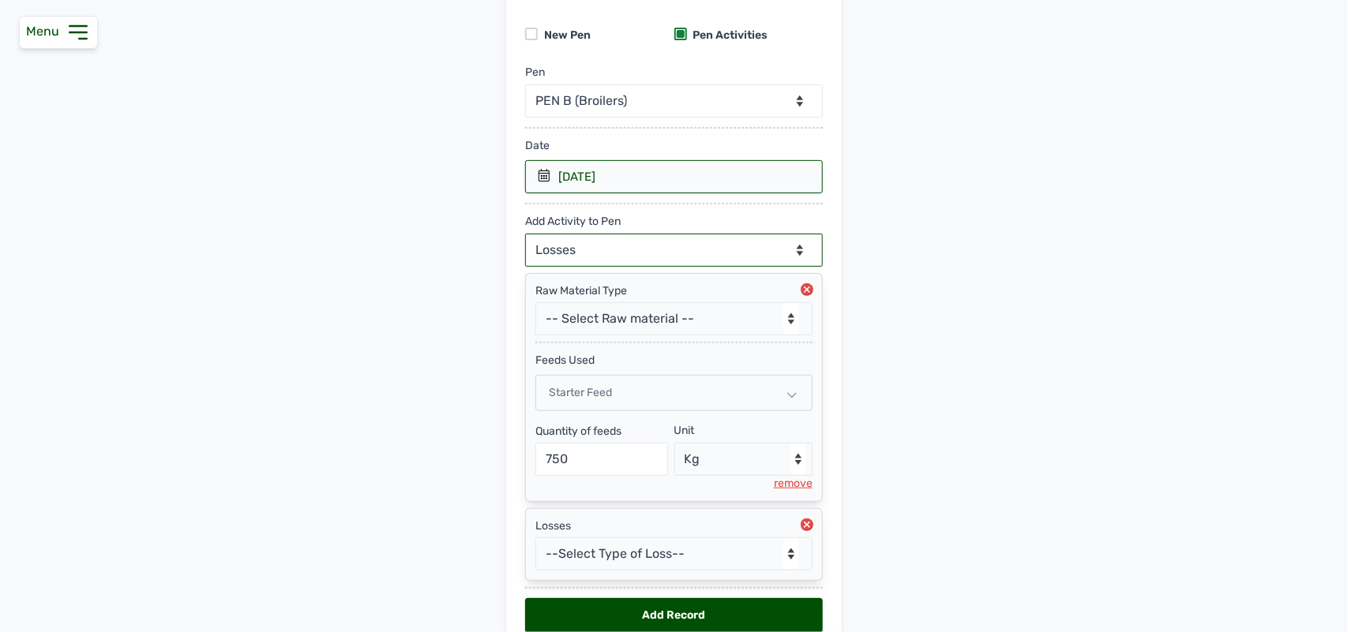
scroll to position [219, 0]
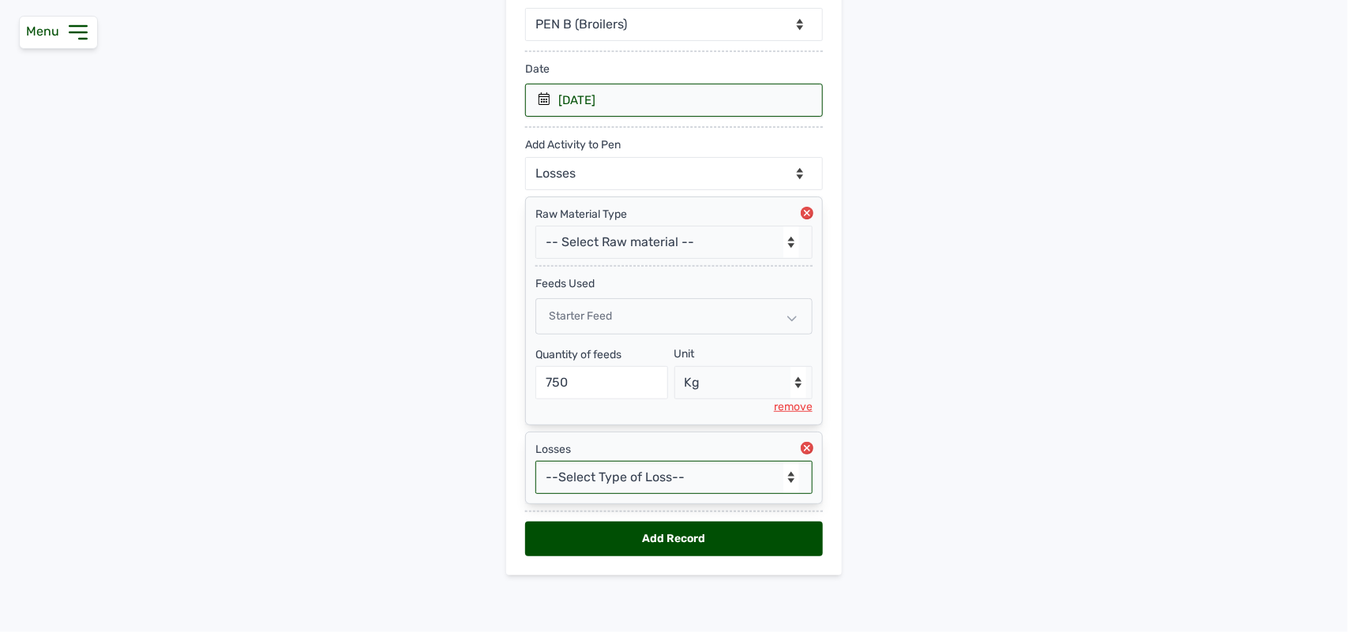
click at [602, 488] on select "--Select Type of Loss-- Mortality Culled Theft" at bounding box center [673, 477] width 277 height 33
select select "Mortality"
click at [535, 461] on select "--Select Type of Loss-- Mortality Culled Theft" at bounding box center [673, 477] width 277 height 33
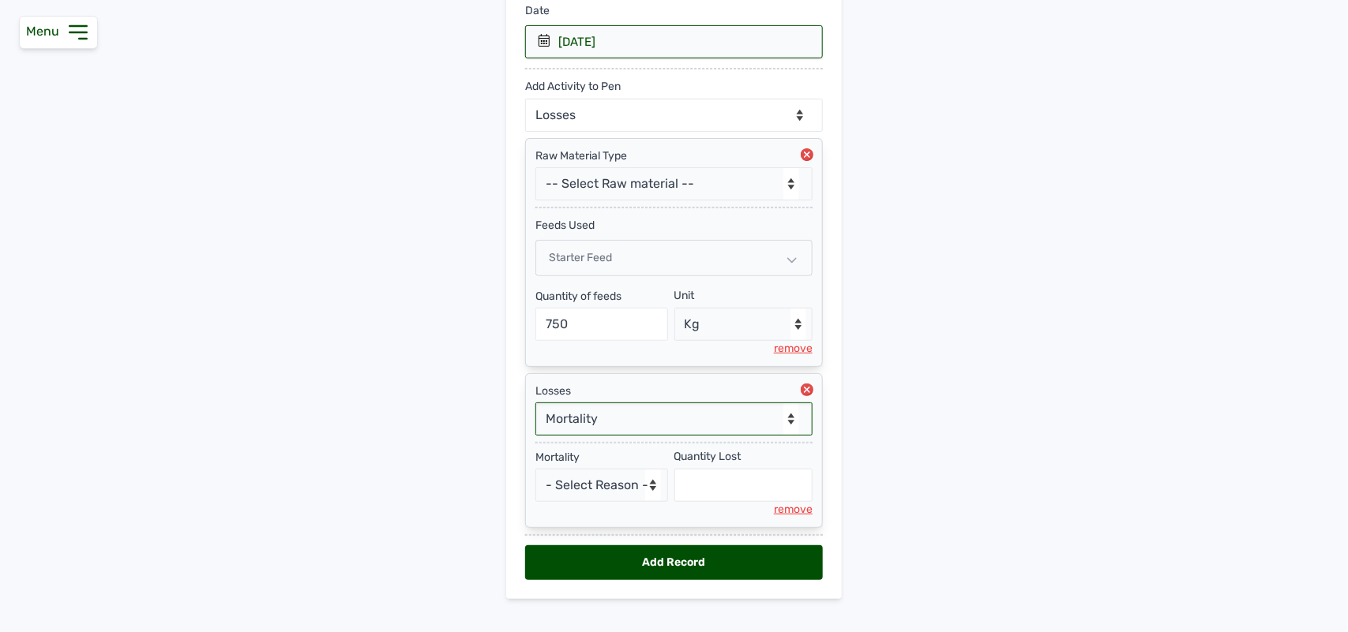
scroll to position [302, 0]
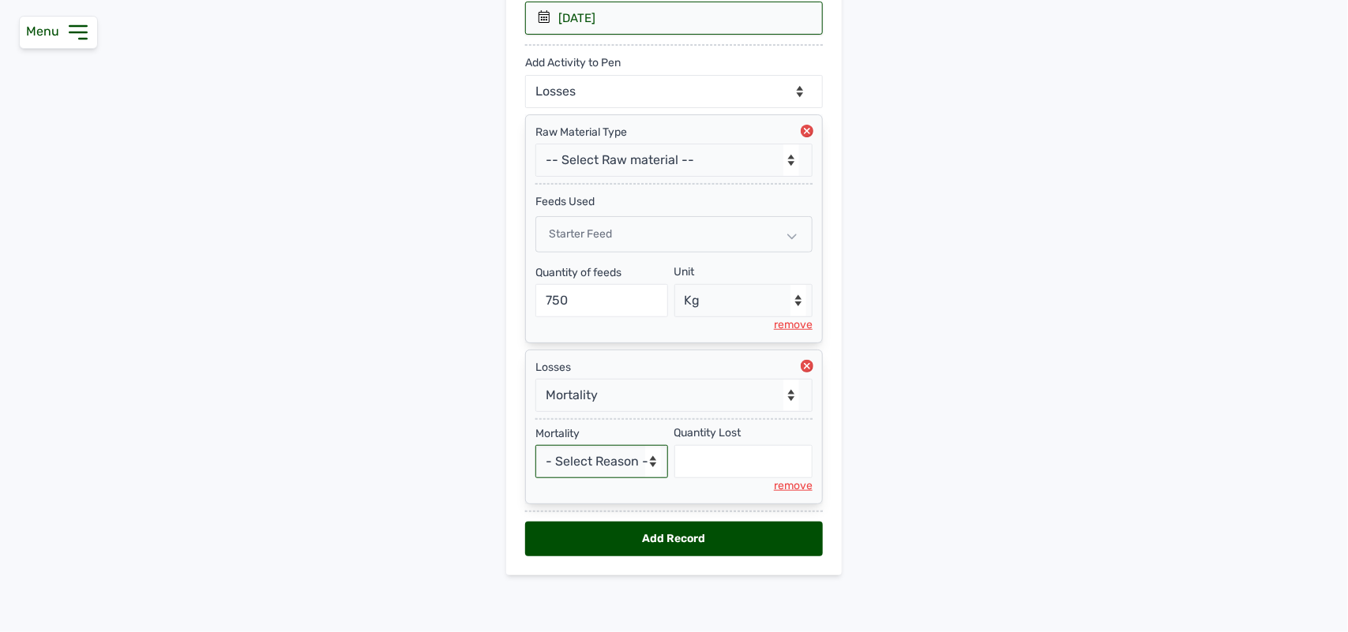
click at [600, 464] on select "- Select Reason - Disease Late Vaccination Wrong Vaccination Heat [MEDICAL_DATA…" at bounding box center [601, 461] width 133 height 33
select select "Others"
click at [535, 445] on select "- Select Reason - Disease Late Vaccination Wrong Vaccination Heat [MEDICAL_DATA…" at bounding box center [601, 461] width 133 height 33
select select "null"
click at [724, 463] on input "text" at bounding box center [743, 461] width 139 height 33
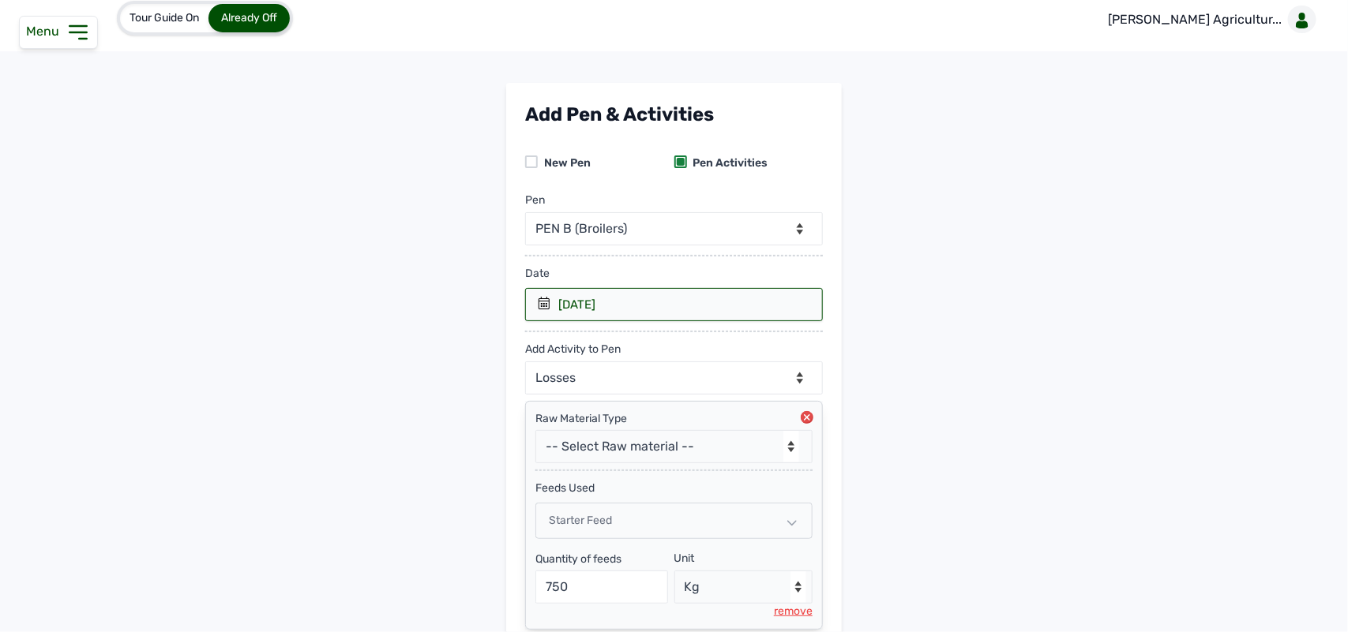
scroll to position [0, 0]
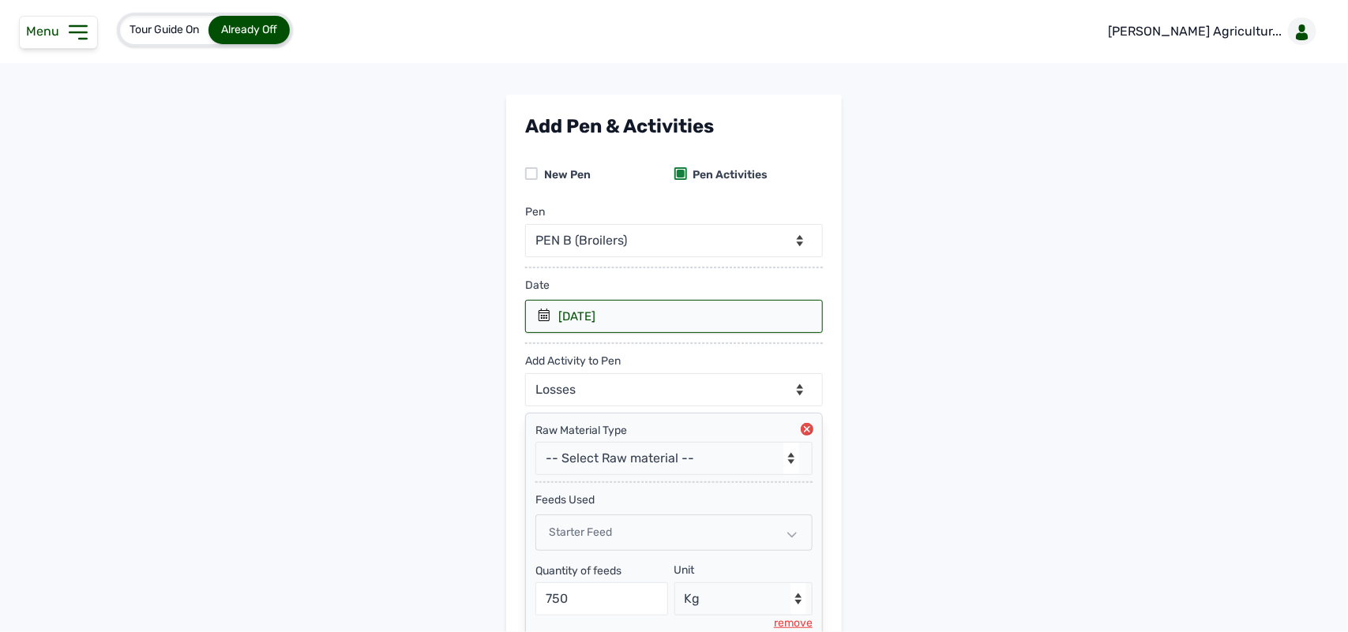
type input "18"
click at [673, 388] on select "--Can select multiple activity to add-- Raw Material Losses Weight" at bounding box center [674, 389] width 298 height 33
select select "Weight"
click at [525, 374] on select "--Can select multiple activity to add-- Raw Material Losses Weight" at bounding box center [674, 389] width 298 height 33
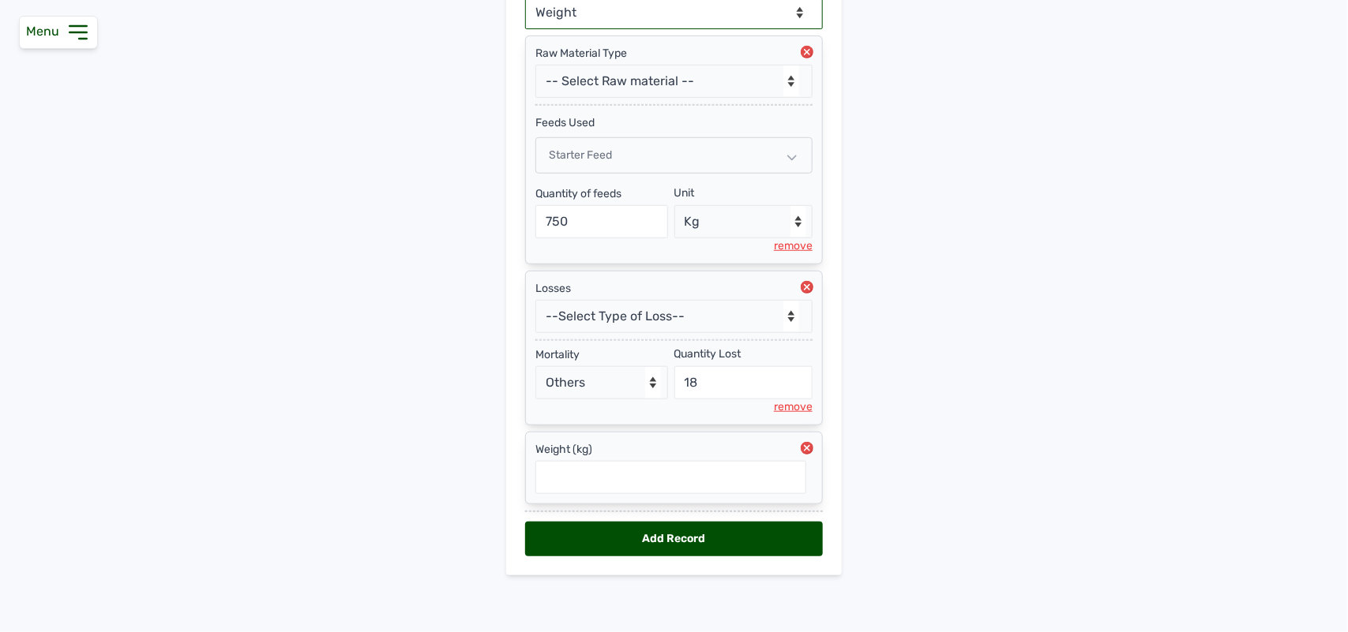
scroll to position [383, 0]
click at [632, 475] on input "text" at bounding box center [670, 477] width 271 height 33
type input "1.74"
click at [687, 539] on div "Add Record" at bounding box center [674, 539] width 298 height 35
select select "null"
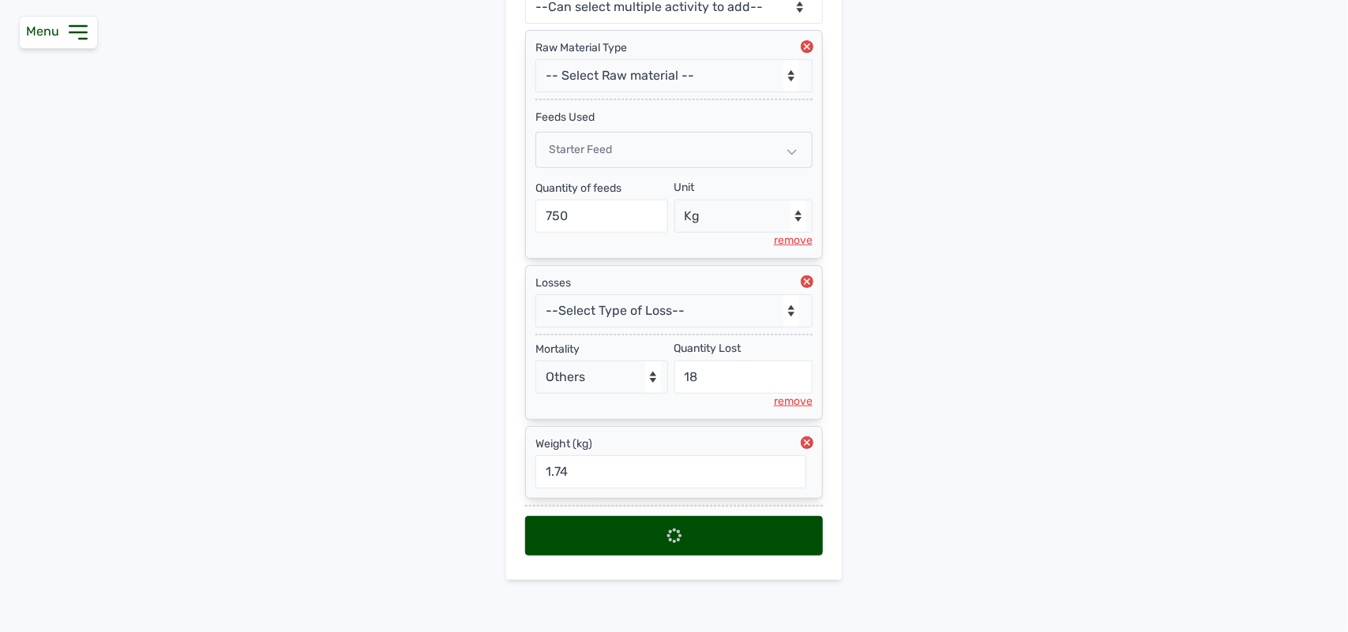
scroll to position [0, 0]
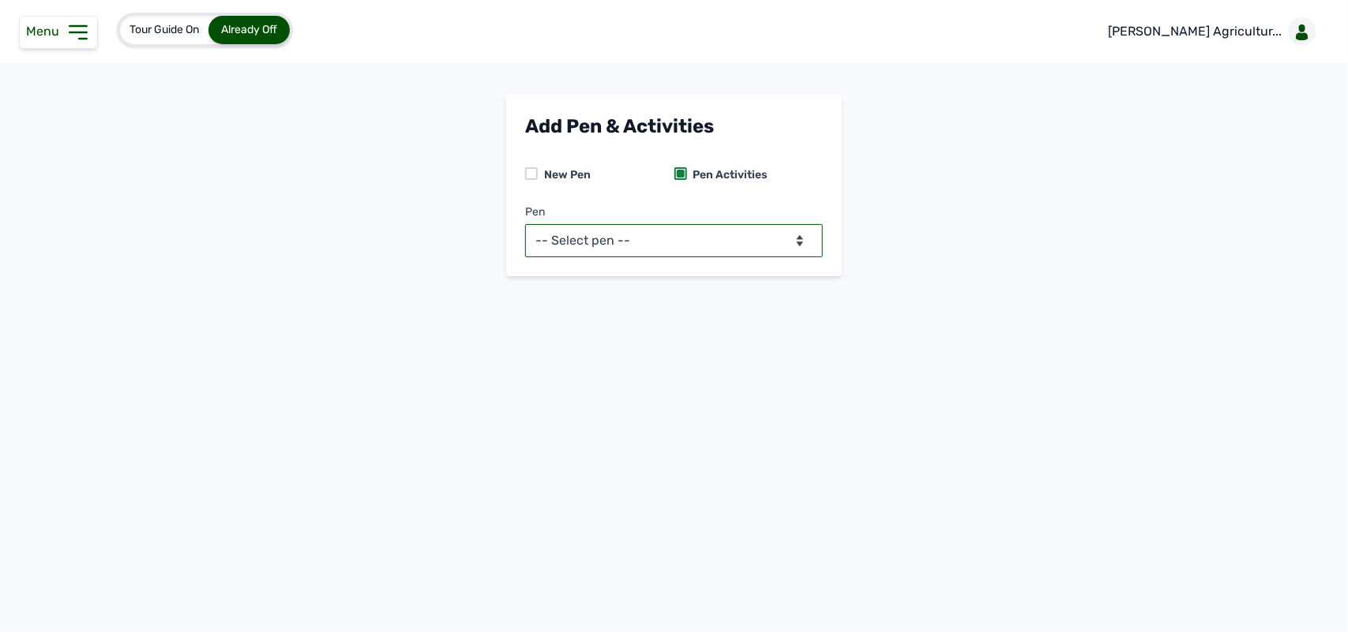
click at [637, 234] on select "-- Select pen -- PEN A (Broilers) PEN B (Broilers)" at bounding box center [674, 240] width 298 height 33
select select "me00sq3e0909"
click at [525, 224] on select "-- Select pen -- PEN A (Broilers) PEN B (Broilers)" at bounding box center [674, 240] width 298 height 33
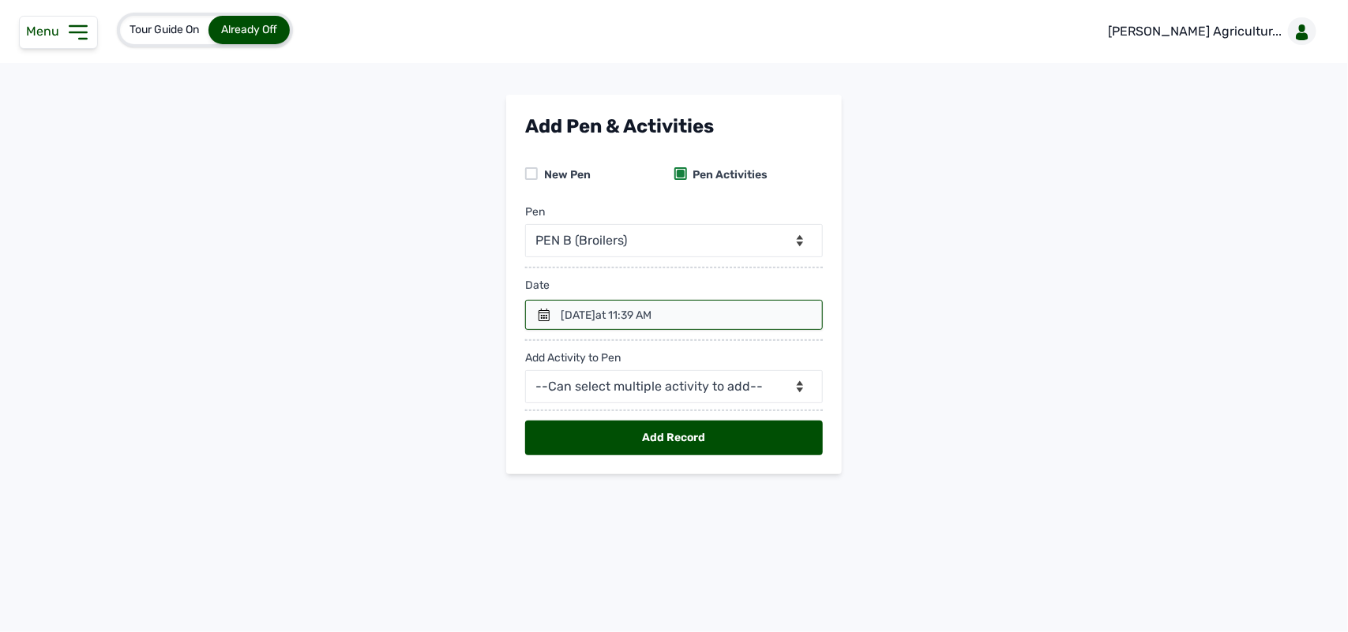
click at [538, 313] on icon at bounding box center [543, 315] width 11 height 13
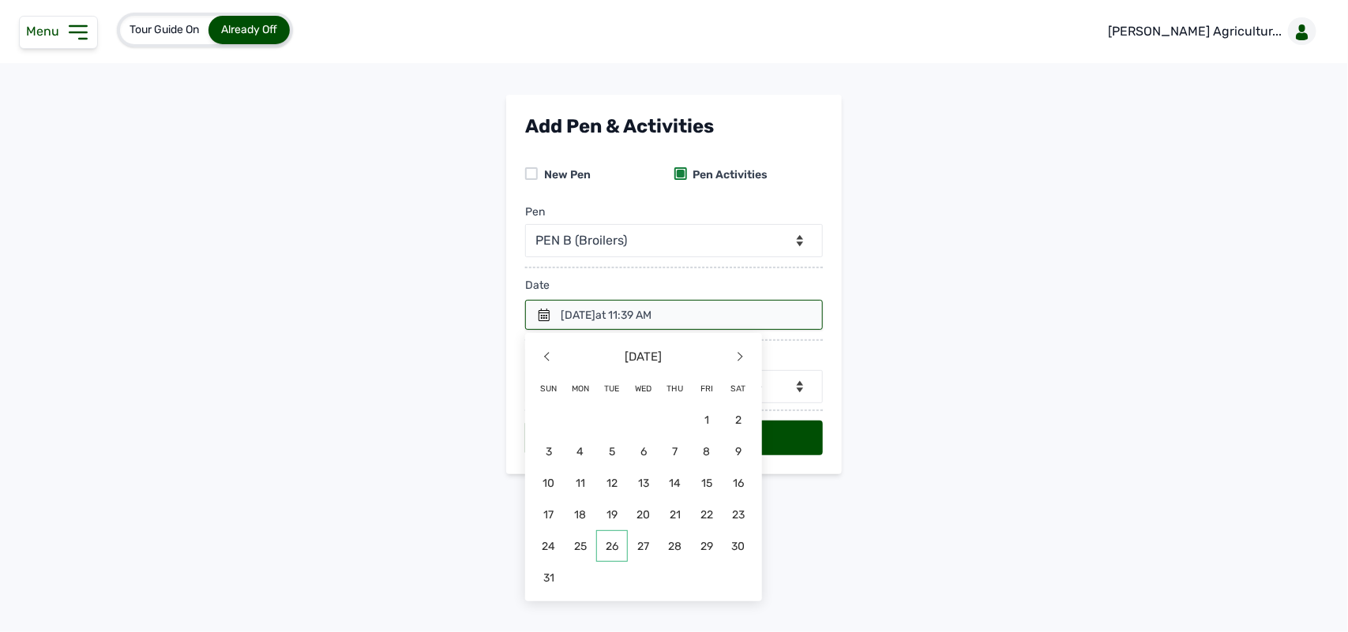
click at [564, 562] on span "26" at bounding box center [549, 578] width 32 height 32
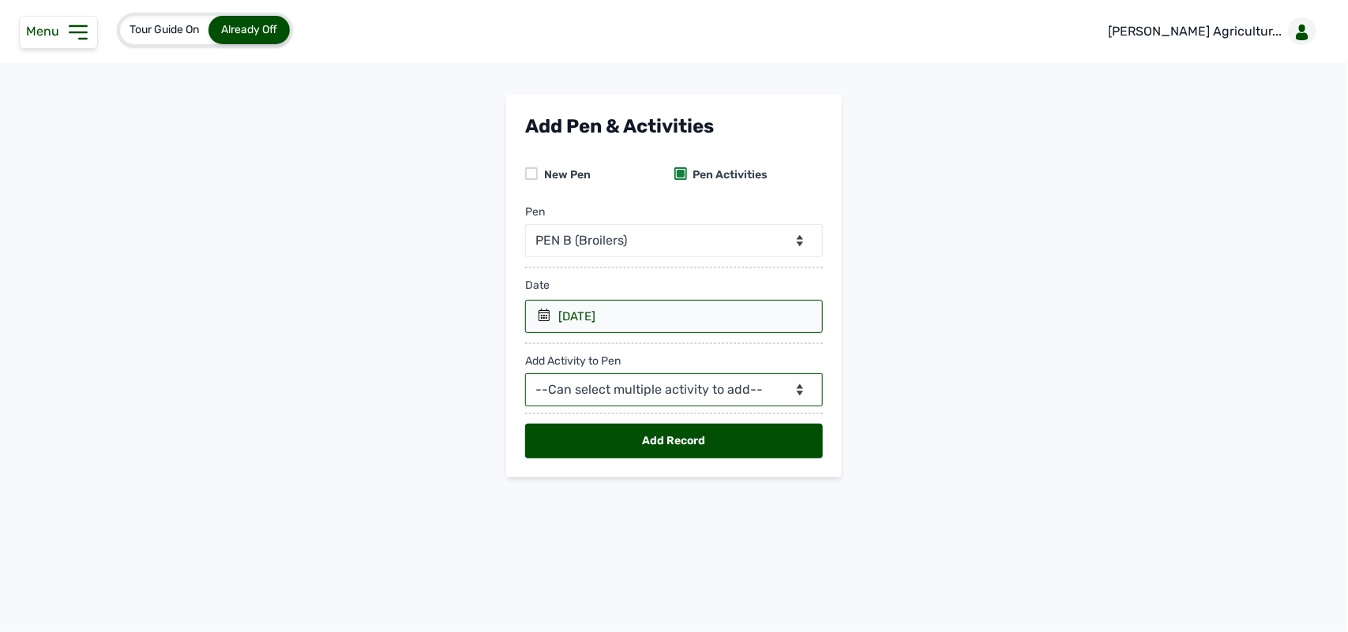
click at [637, 383] on select "--Can select multiple activity to add-- Raw Material Losses Weight" at bounding box center [674, 389] width 298 height 33
select select "Raw Material"
click at [525, 374] on select "--Can select multiple activity to add-- Raw Material Losses Weight" at bounding box center [674, 389] width 298 height 33
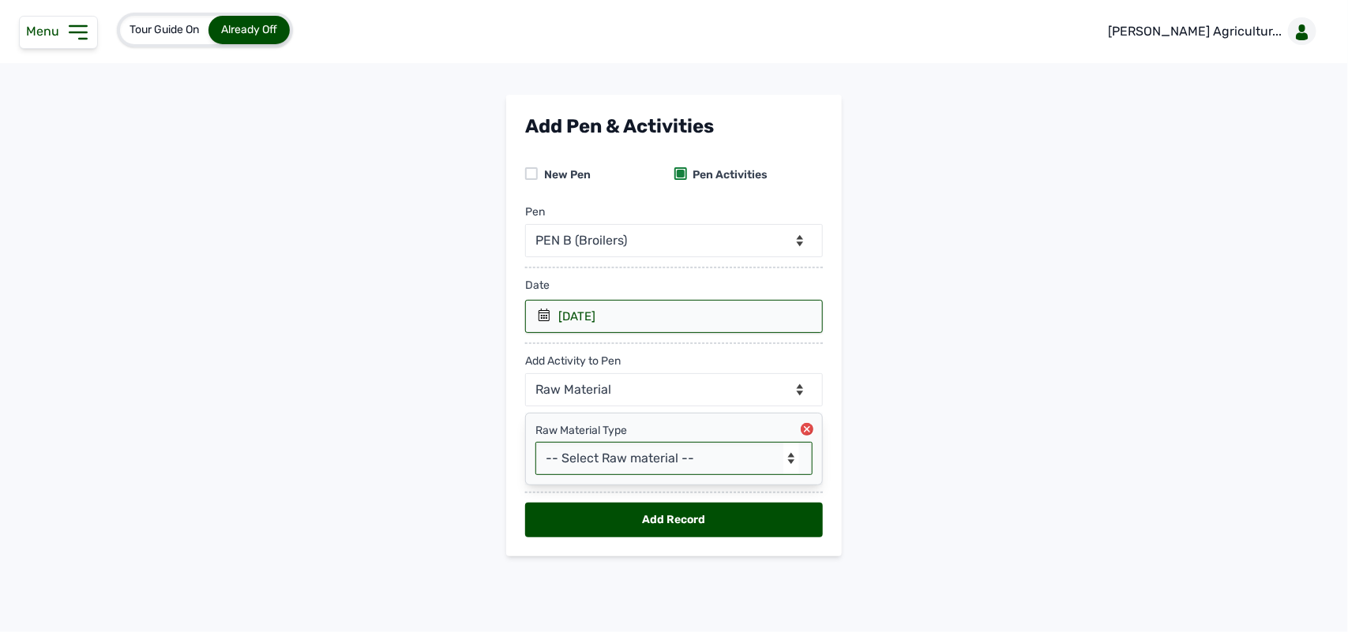
click at [602, 459] on select "-- Select Raw material -- feeds medications vaccines Biomass Fuel" at bounding box center [673, 458] width 277 height 33
select select "feeds"
click at [535, 443] on select "-- Select Raw material -- feeds medications vaccines Biomass Fuel" at bounding box center [673, 458] width 277 height 33
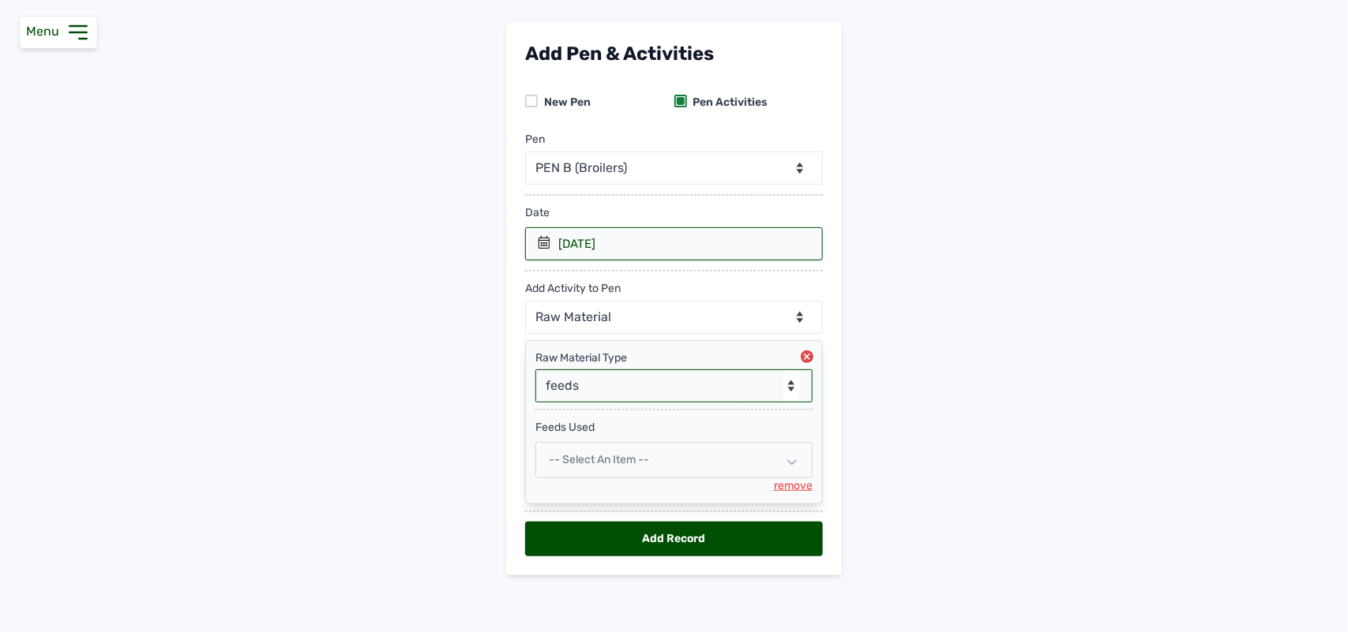
scroll to position [75, 0]
click at [583, 450] on div "-- Select an Item --" at bounding box center [673, 460] width 277 height 36
select select
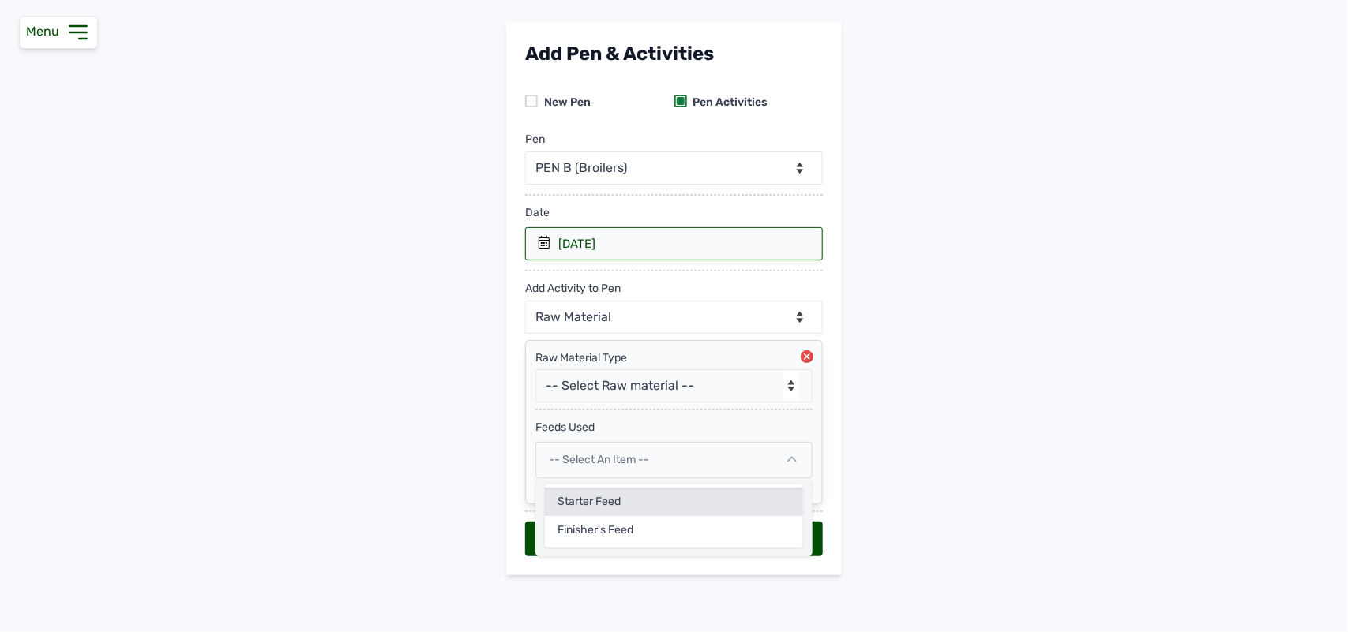
click at [573, 516] on div "Starter Feed" at bounding box center [674, 530] width 258 height 28
select select
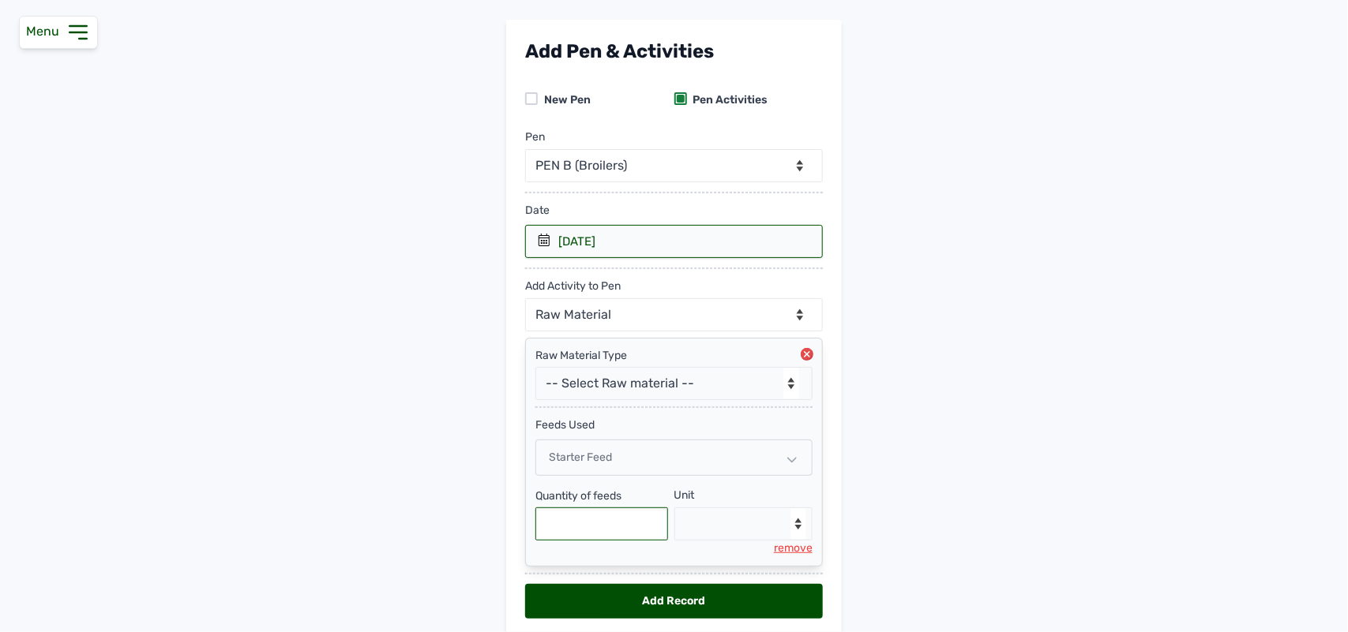
click at [573, 514] on input "text" at bounding box center [601, 524] width 133 height 33
type input "5"
type input "775"
click at [750, 526] on select "--Select unit-- Bag(s) Kg" at bounding box center [743, 524] width 139 height 33
select select "Kg"
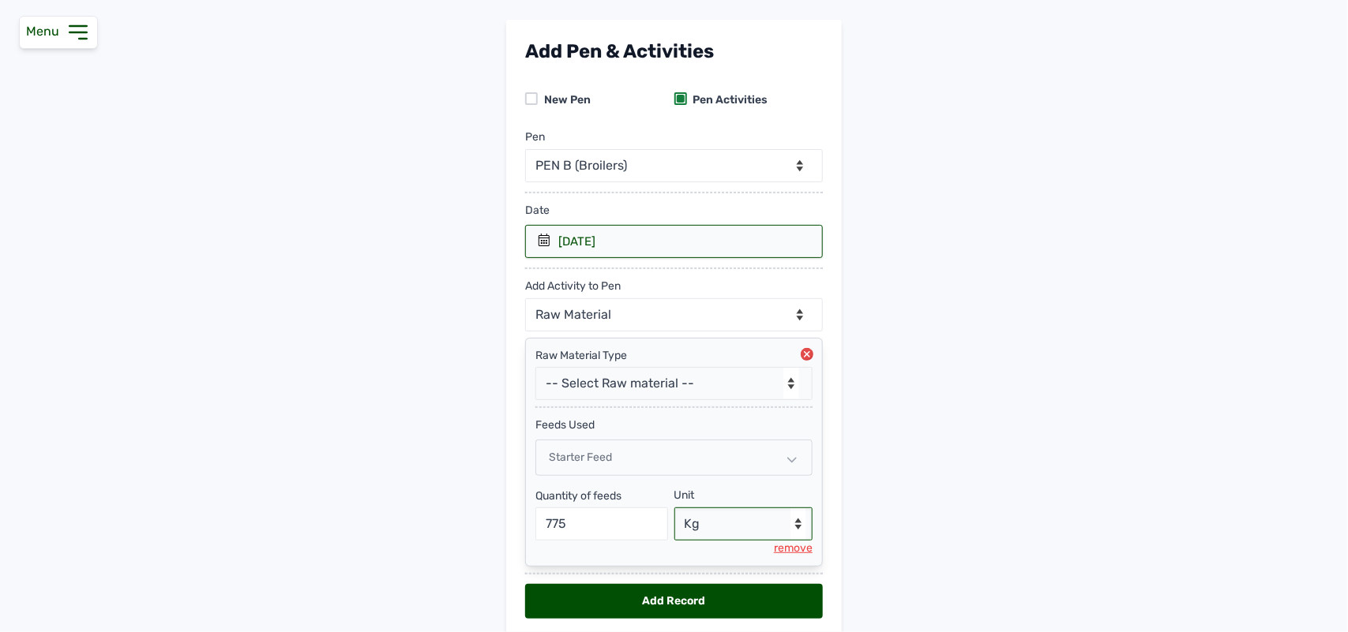
click at [674, 510] on select "--Select unit-- Bag(s) Kg" at bounding box center [743, 524] width 139 height 33
click at [675, 605] on div "Add Record" at bounding box center [674, 601] width 298 height 35
select select "null"
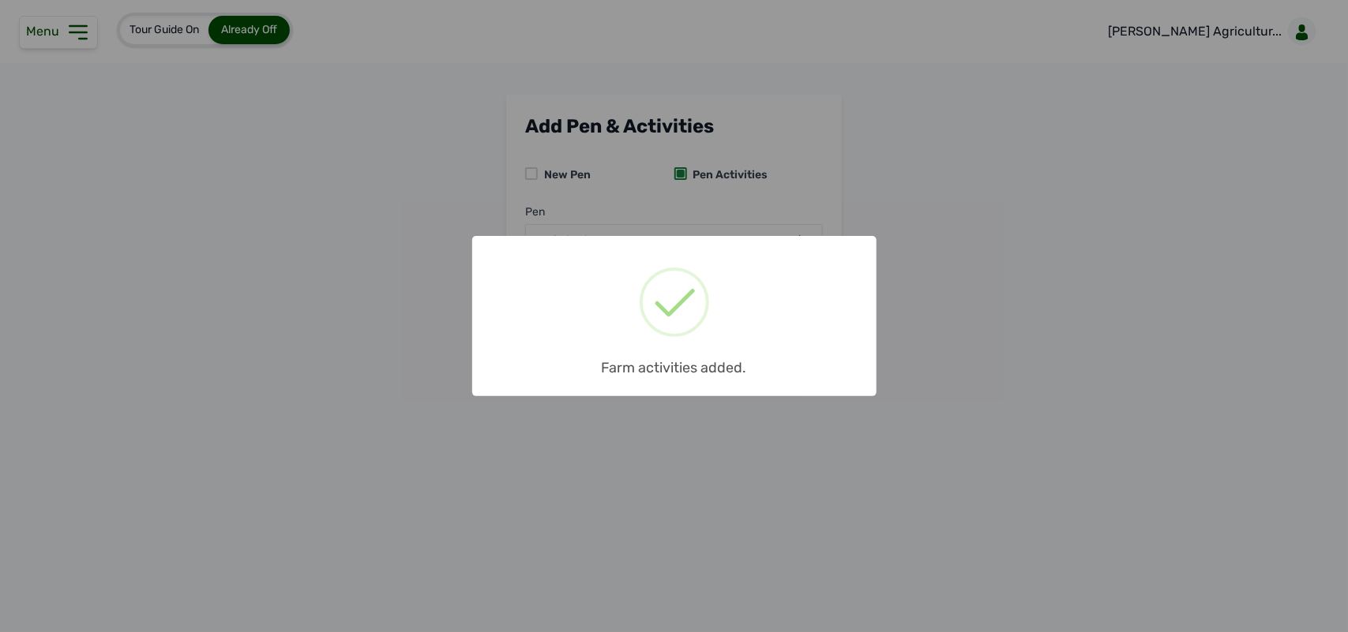
scroll to position [0, 0]
click at [709, 191] on div "× Farm activities added. OK No Cancel" at bounding box center [674, 316] width 1348 height 632
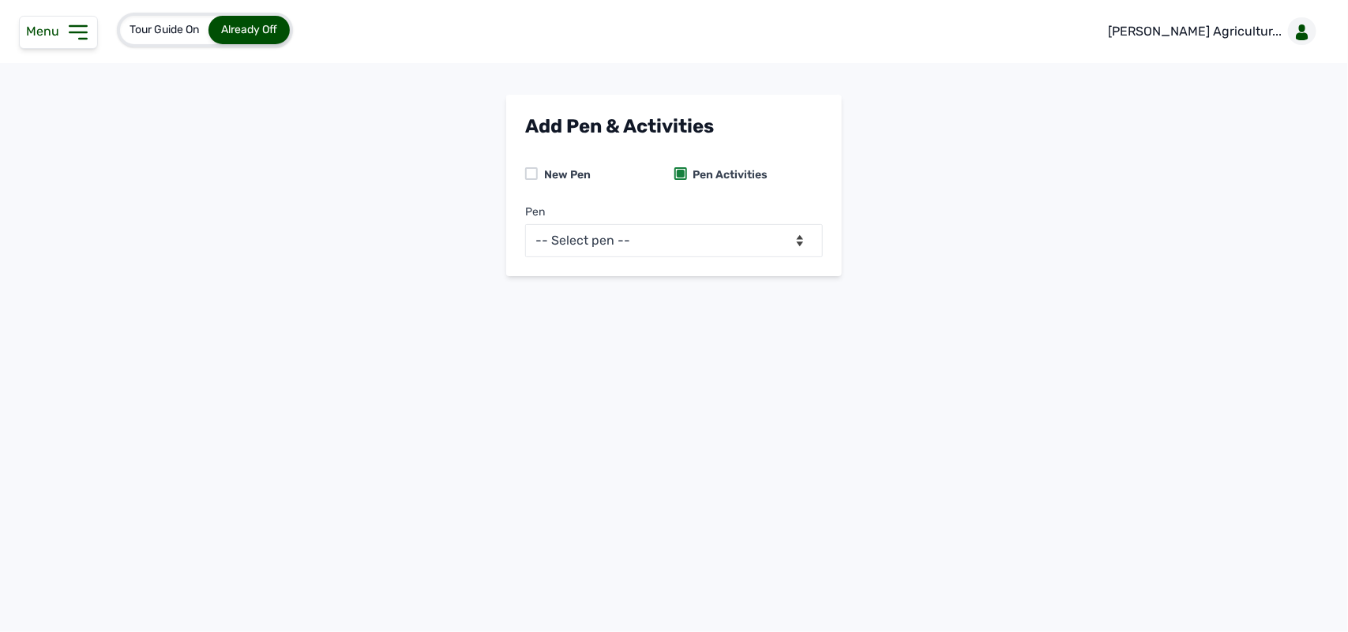
click at [712, 222] on div "Pen -- Select pen -- PEN A (Broilers) PEN B (Broilers)" at bounding box center [674, 225] width 298 height 65
click at [703, 251] on select "-- Select pen -- PEN A (Broilers) PEN B (Broilers)" at bounding box center [674, 240] width 298 height 33
select select "me00sq3e0909"
click at [525, 224] on select "-- Select pen -- PEN A (Broilers) PEN B (Broilers)" at bounding box center [674, 240] width 298 height 33
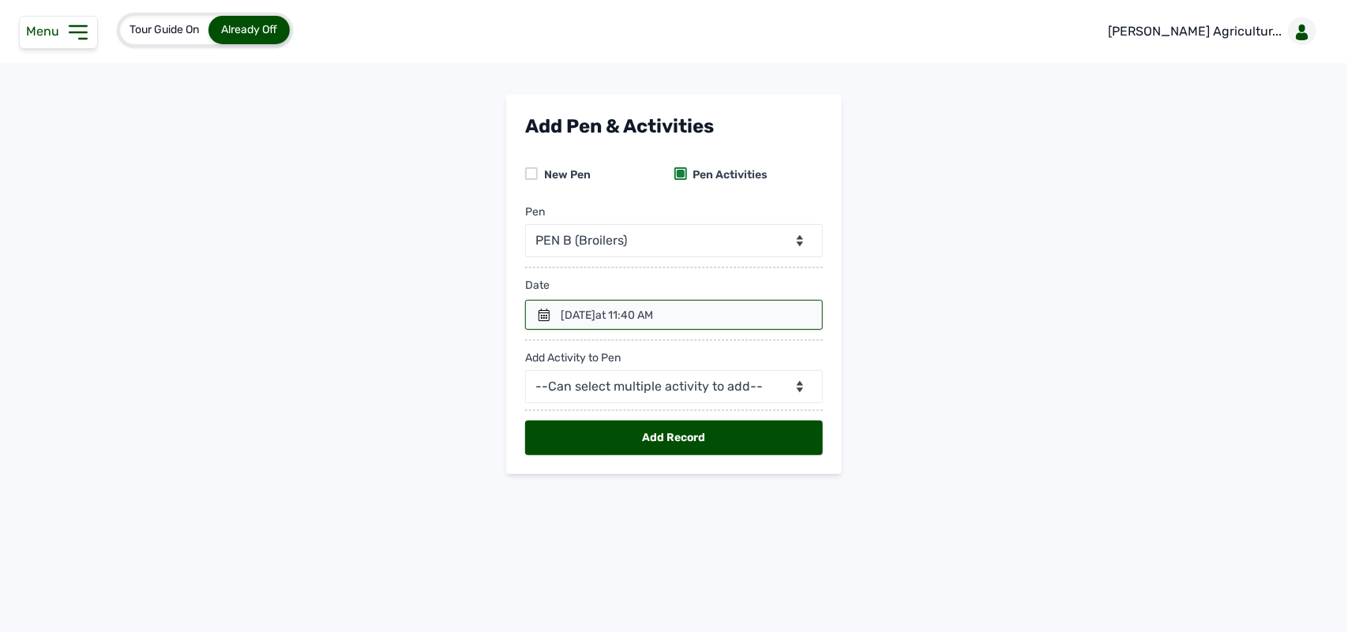
click at [538, 316] on icon at bounding box center [543, 315] width 11 height 13
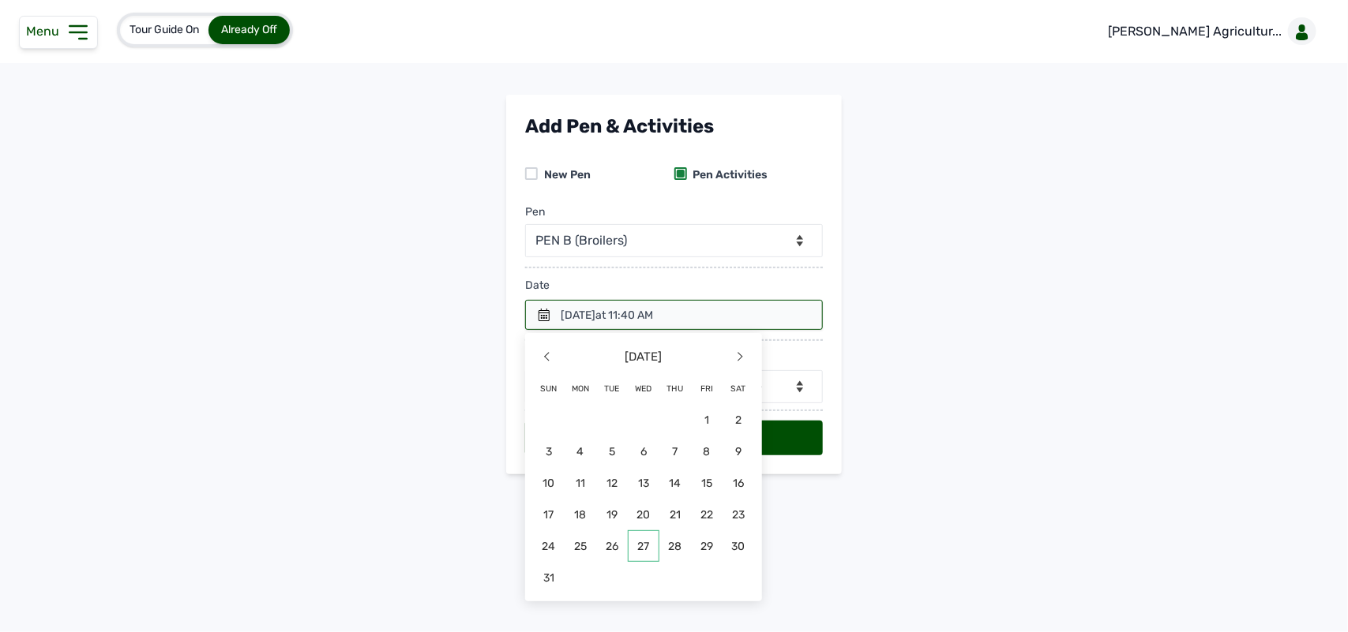
click at [642, 543] on span "27" at bounding box center [644, 546] width 32 height 32
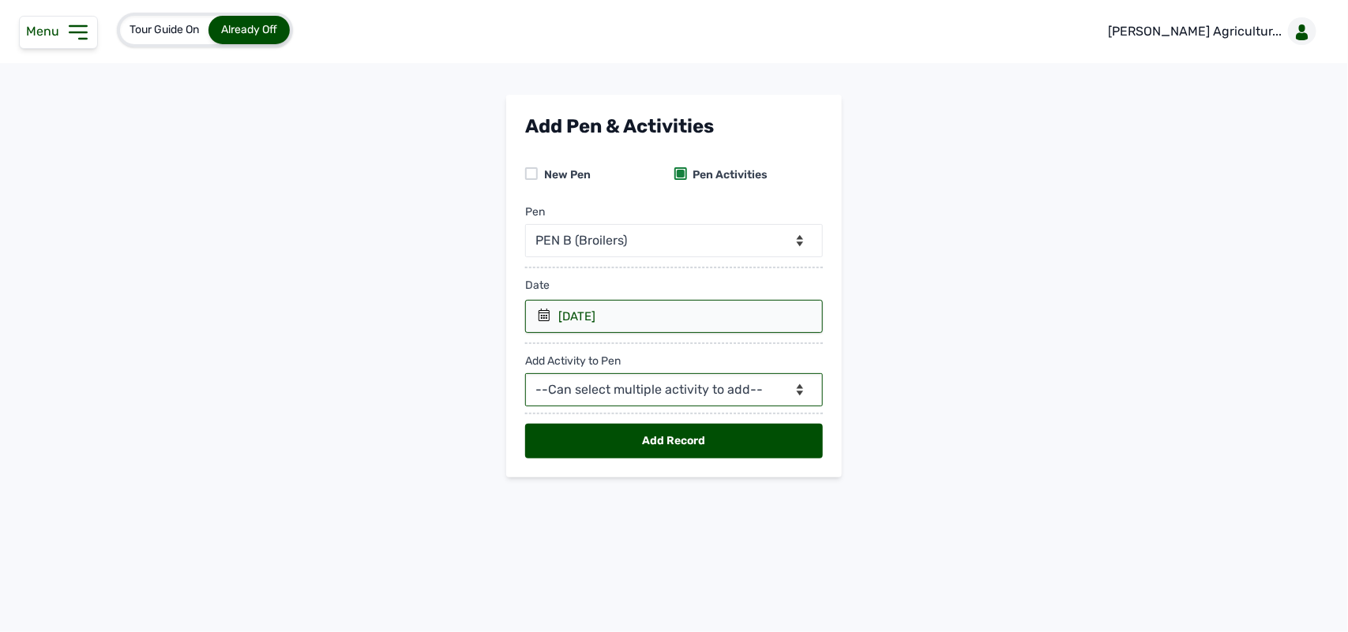
click at [646, 391] on select "--Can select multiple activity to add-- Raw Material Losses Weight" at bounding box center [674, 389] width 298 height 33
select select "Raw Material"
click at [525, 374] on select "--Can select multiple activity to add-- Raw Material Losses Weight" at bounding box center [674, 389] width 298 height 33
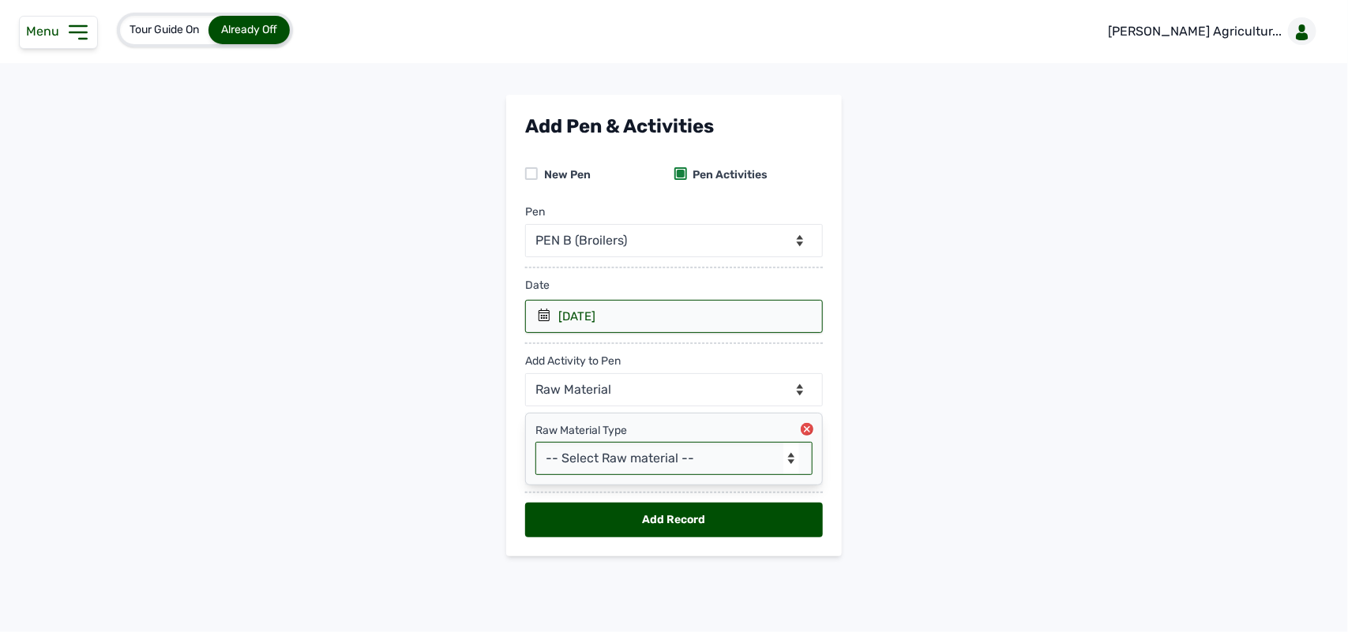
click at [618, 459] on select "-- Select Raw material -- feeds medications vaccines Biomass Fuel" at bounding box center [673, 458] width 277 height 33
select select "feeds"
click at [535, 443] on select "-- Select Raw material -- feeds medications vaccines Biomass Fuel" at bounding box center [673, 458] width 277 height 33
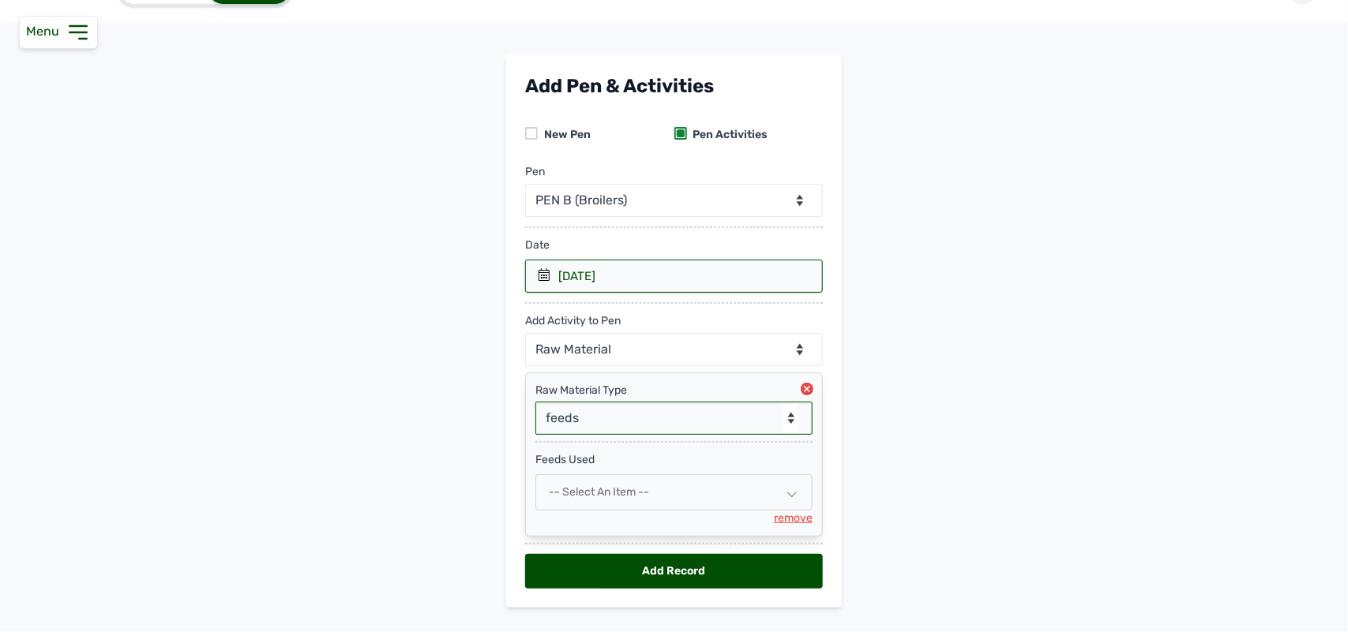
scroll to position [75, 0]
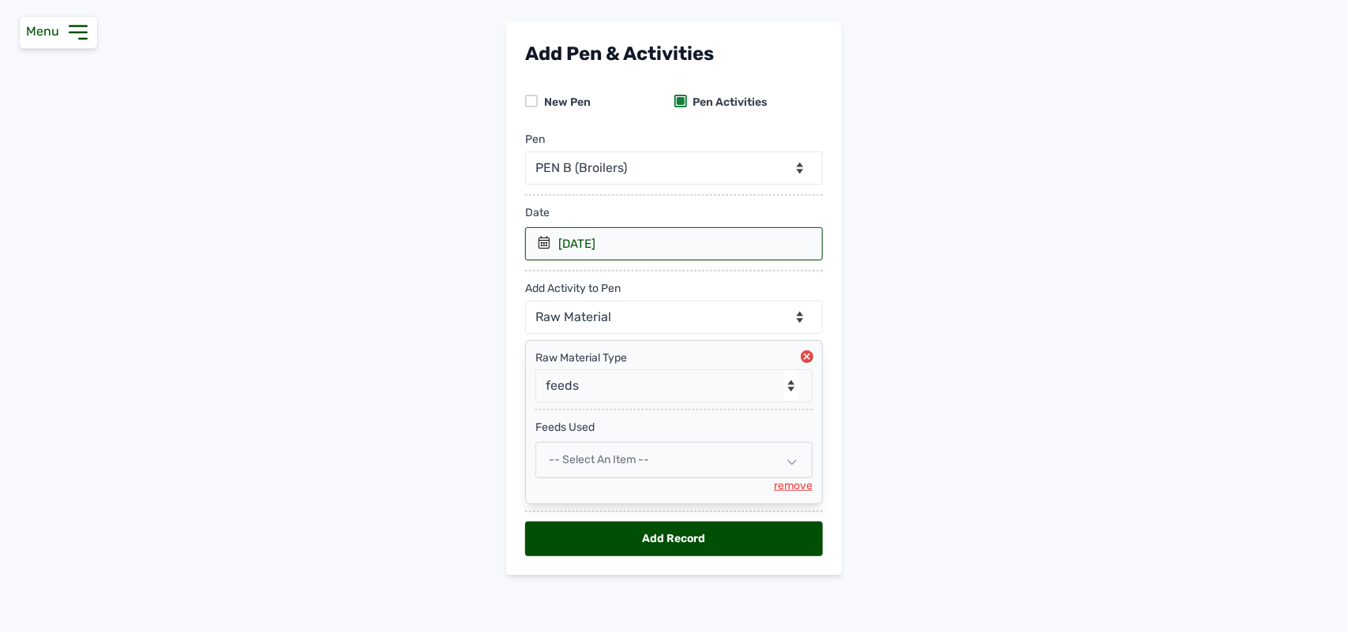
click at [620, 463] on span "-- Select an Item --" at bounding box center [599, 459] width 100 height 13
select select
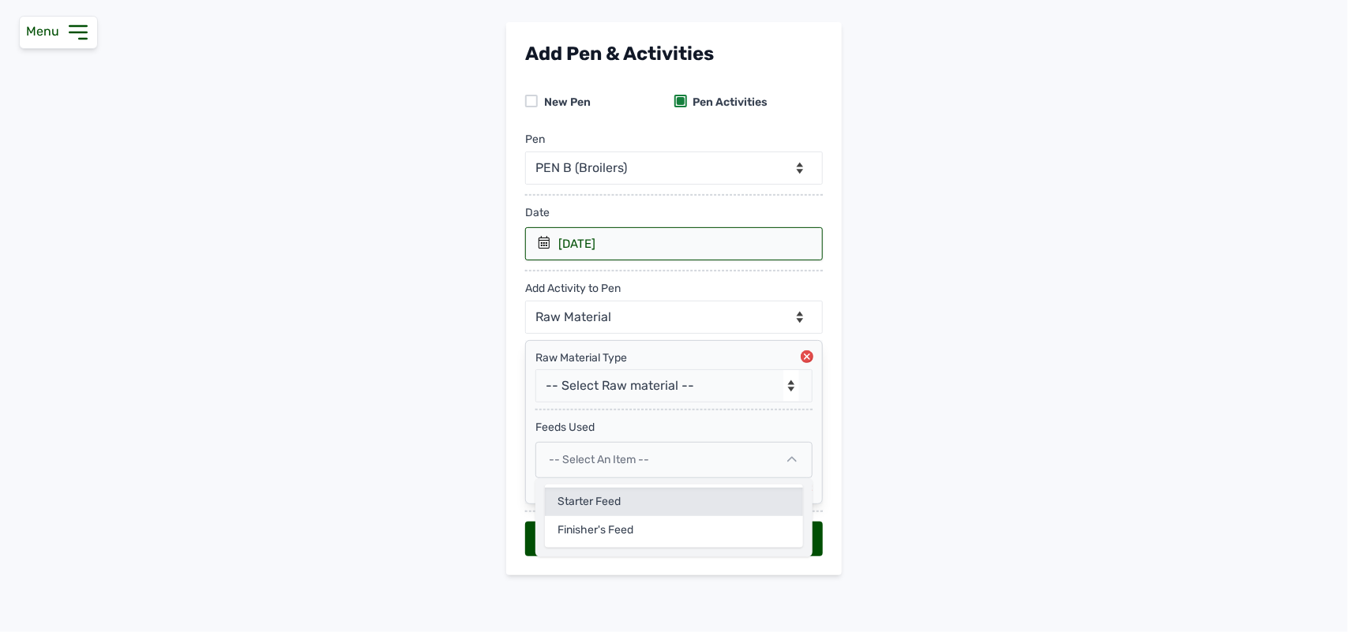
click at [609, 516] on div "Starter Feed" at bounding box center [674, 530] width 258 height 28
select select
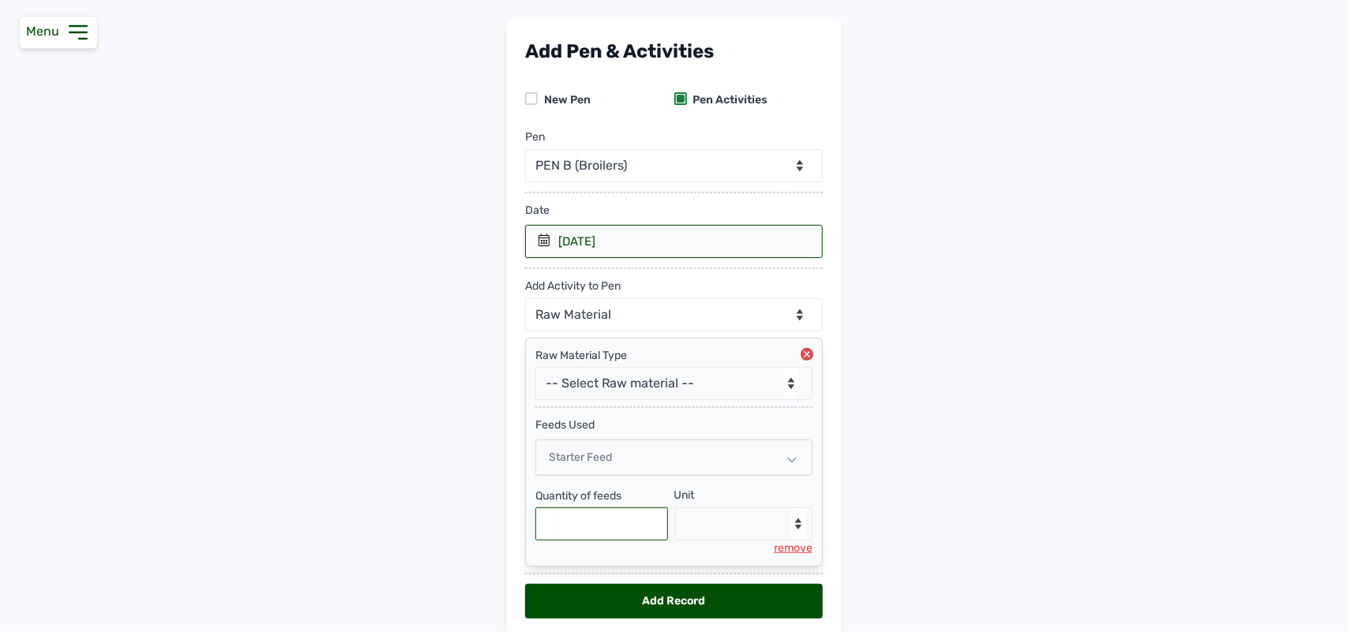
click at [602, 510] on input "text" at bounding box center [601, 524] width 133 height 33
type input "800"
click at [710, 527] on select "--Select unit-- Bag(s) Kg" at bounding box center [743, 524] width 139 height 33
select select "Kg"
click at [674, 510] on select "--Select unit-- Bag(s) Kg" at bounding box center [743, 524] width 139 height 33
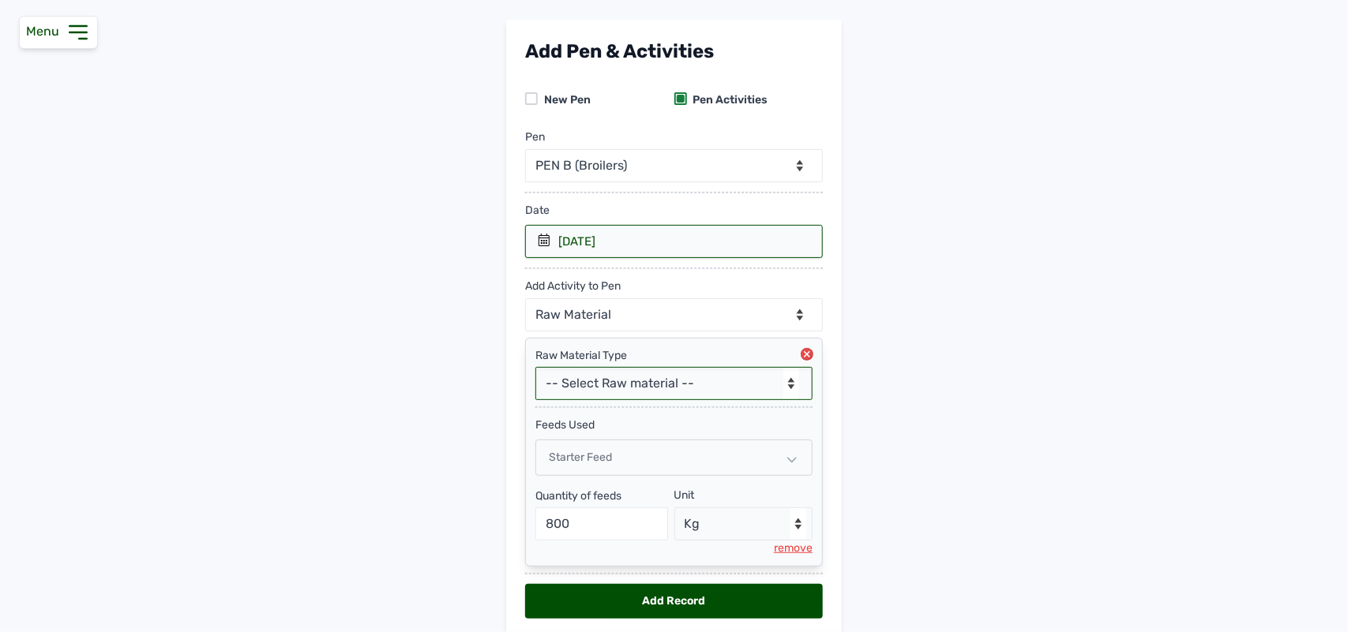
click at [677, 380] on select "-- Select Raw material -- feeds medications vaccines Biomass Fuel" at bounding box center [673, 383] width 277 height 33
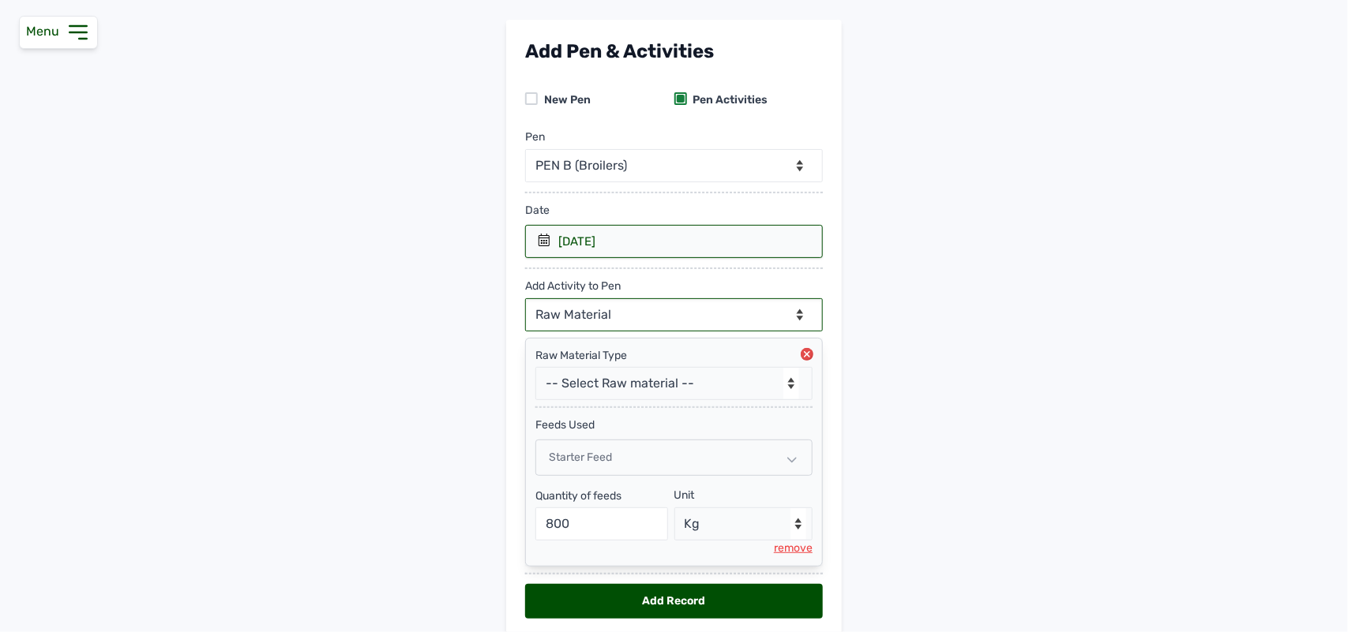
click at [652, 308] on select "--Can select multiple activity to add-- Raw Material Losses Weight" at bounding box center [674, 314] width 298 height 33
select select "Losses"
click at [525, 299] on select "--Can select multiple activity to add-- Raw Material Losses Weight" at bounding box center [674, 314] width 298 height 33
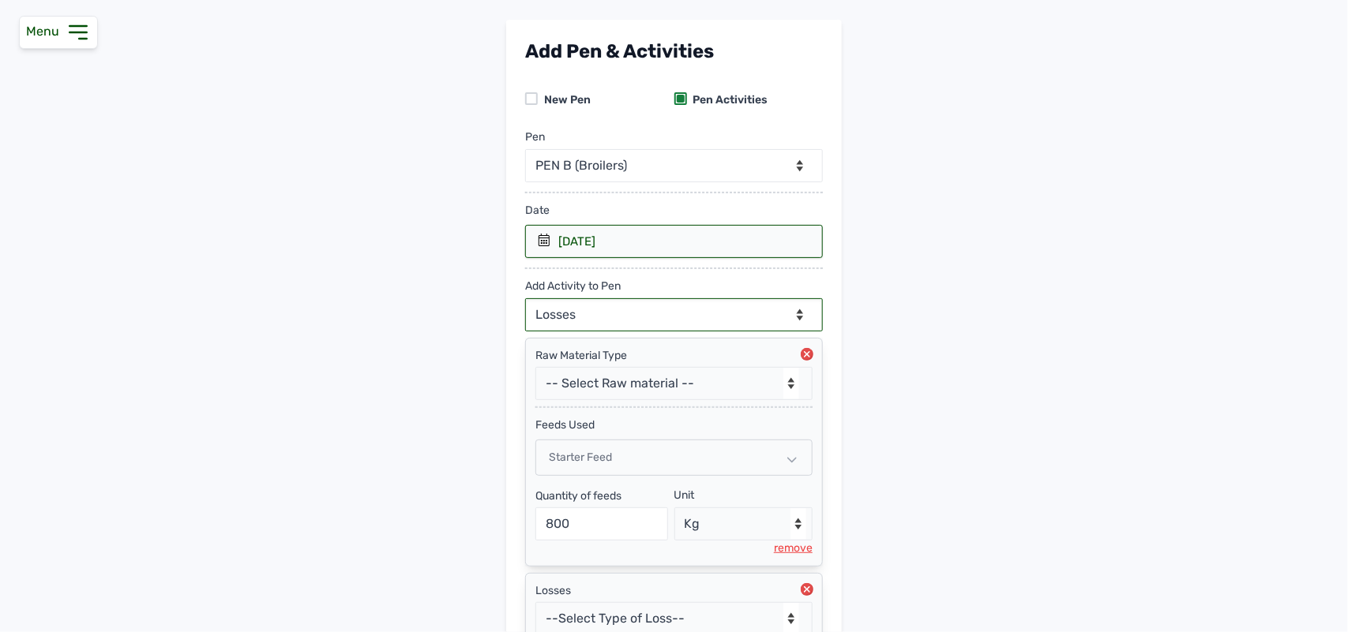
scroll to position [219, 0]
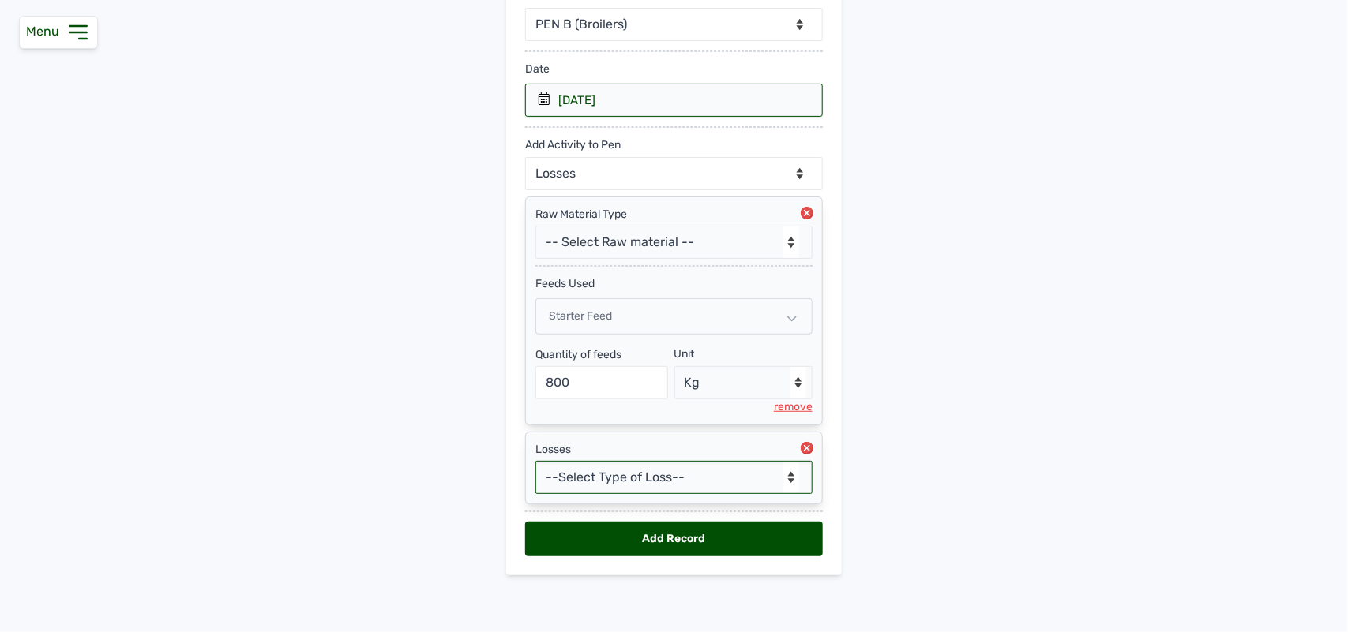
click at [624, 483] on select "--Select Type of Loss-- Mortality Culled Theft" at bounding box center [673, 477] width 277 height 33
select select "Mortality"
click at [535, 461] on select "--Select Type of Loss-- Mortality Culled Theft" at bounding box center [673, 477] width 277 height 33
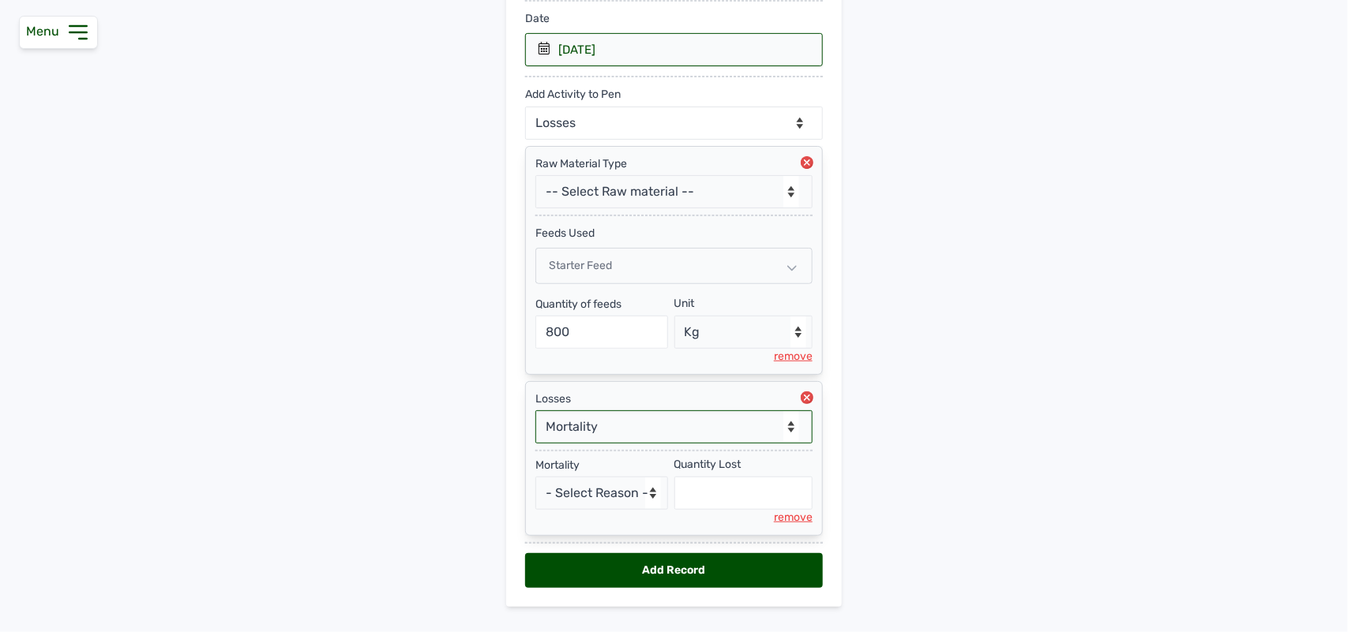
scroll to position [302, 0]
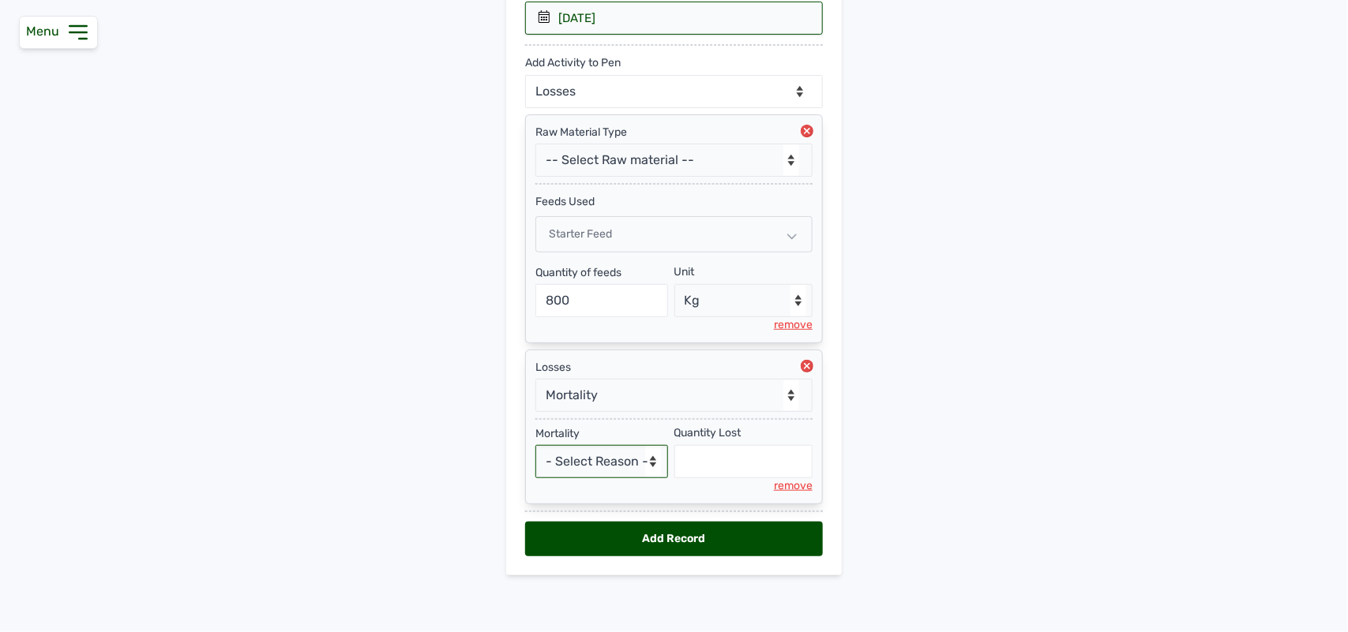
click at [617, 456] on select "- Select Reason - Disease Late Vaccination Wrong Vaccination Heat [MEDICAL_DATA…" at bounding box center [601, 461] width 133 height 33
select select "Others"
click at [535, 445] on select "- Select Reason - Disease Late Vaccination Wrong Vaccination Heat [MEDICAL_DATA…" at bounding box center [601, 461] width 133 height 33
select select "null"
click at [704, 464] on input "text" at bounding box center [743, 461] width 139 height 33
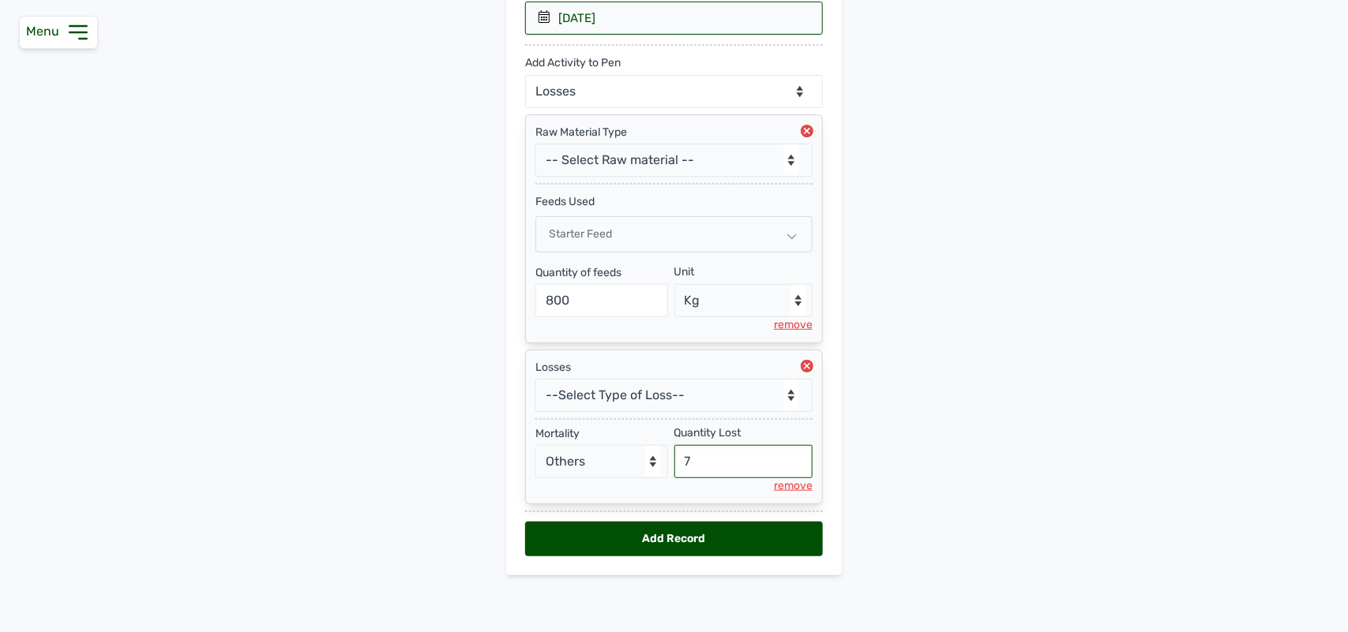
type input "7"
click at [699, 88] on select "--Can select multiple activity to add-- Raw Material Losses Weight" at bounding box center [674, 91] width 298 height 33
select select "Weight"
click at [525, 75] on select "--Can select multiple activity to add-- Raw Material Losses Weight" at bounding box center [674, 91] width 298 height 33
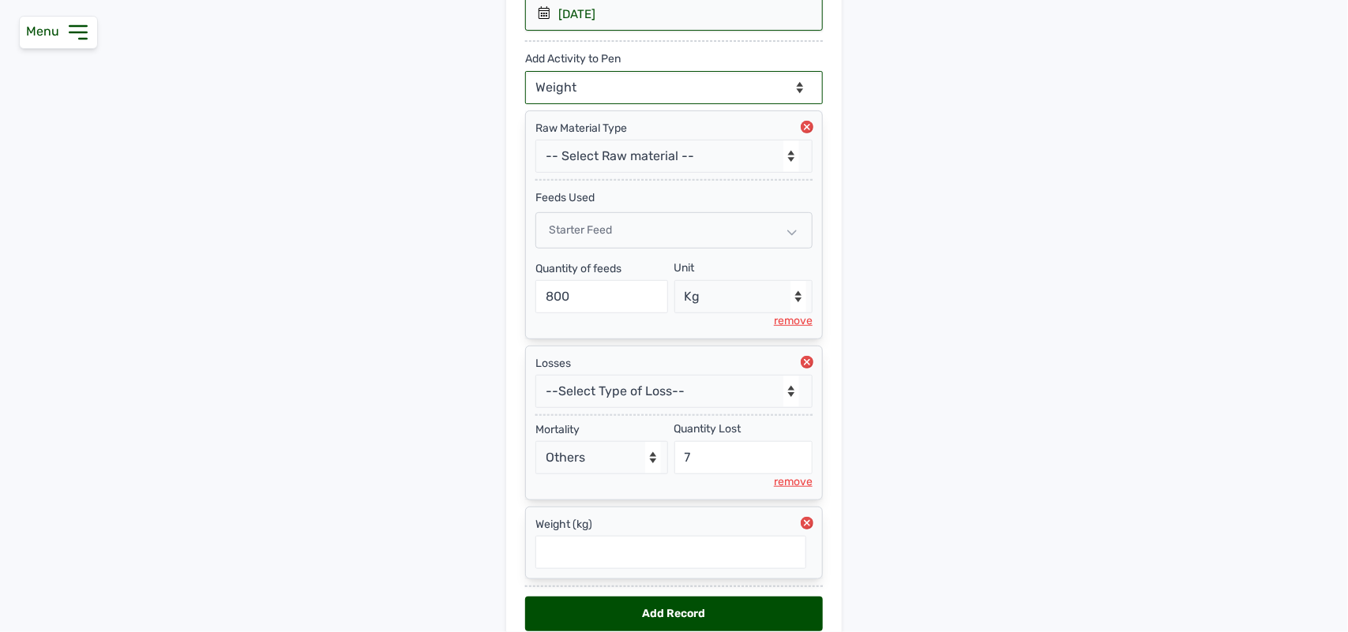
scroll to position [383, 0]
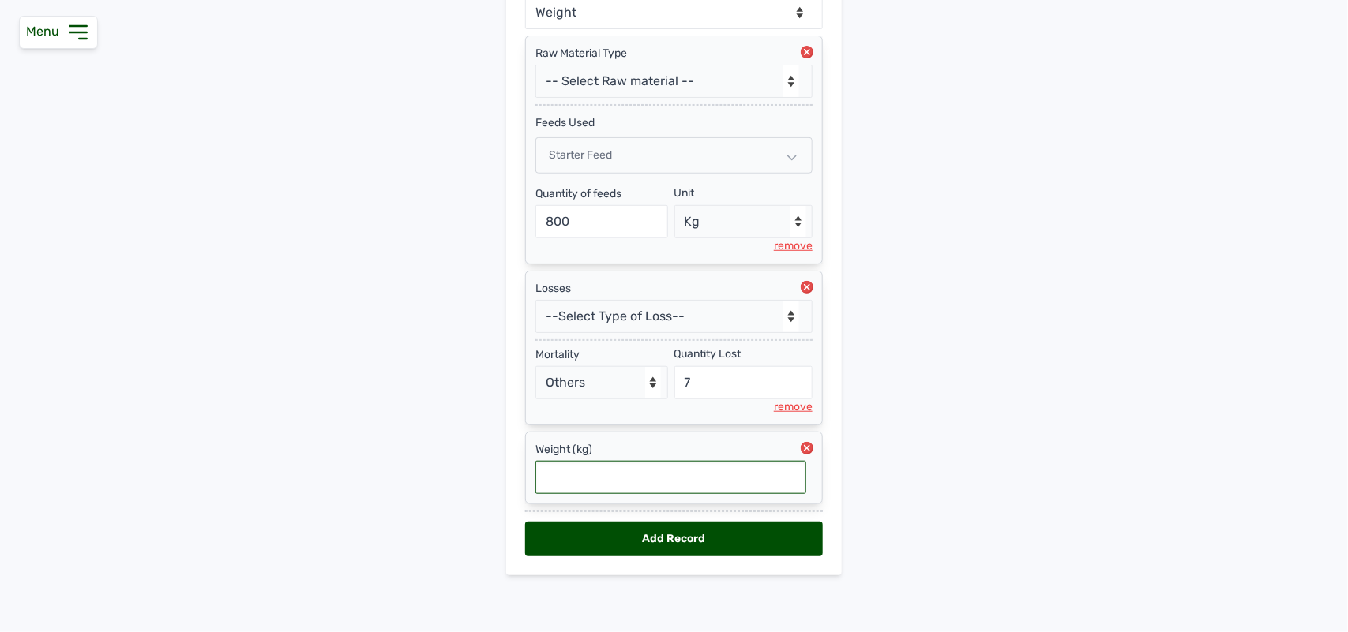
click at [647, 475] on input "text" at bounding box center [670, 477] width 271 height 33
type input "1.91"
click at [596, 549] on div "Add Record" at bounding box center [674, 539] width 298 height 35
select select "null"
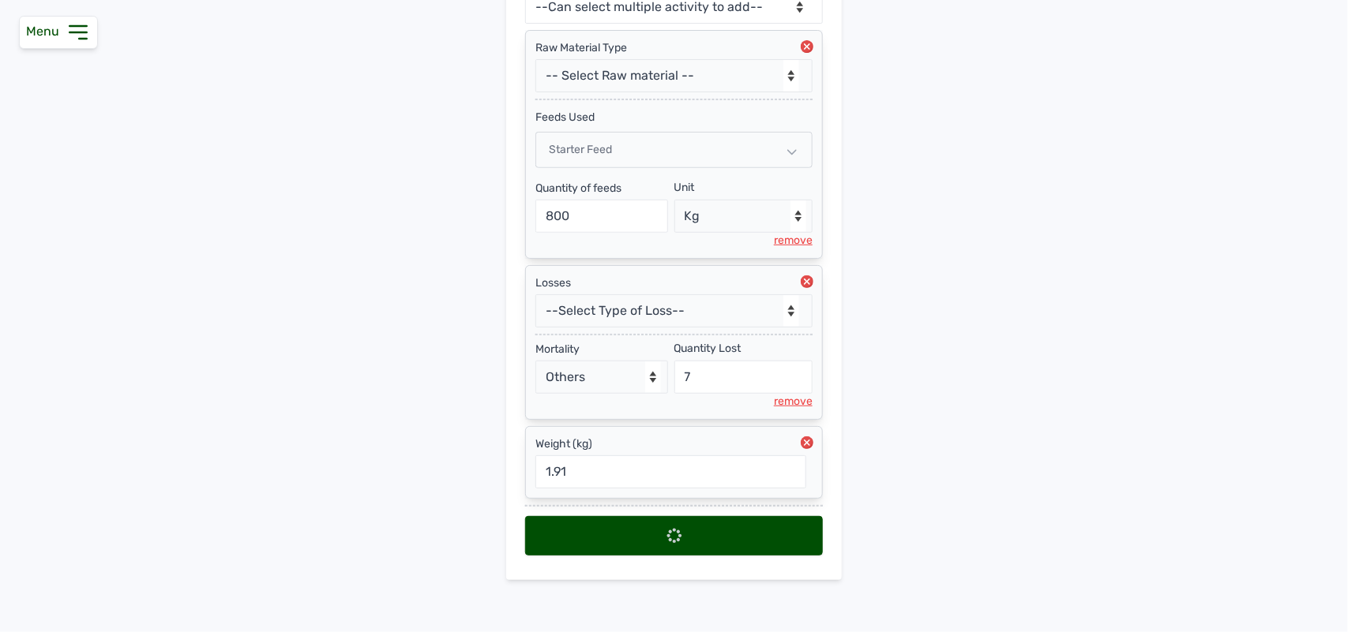
select select
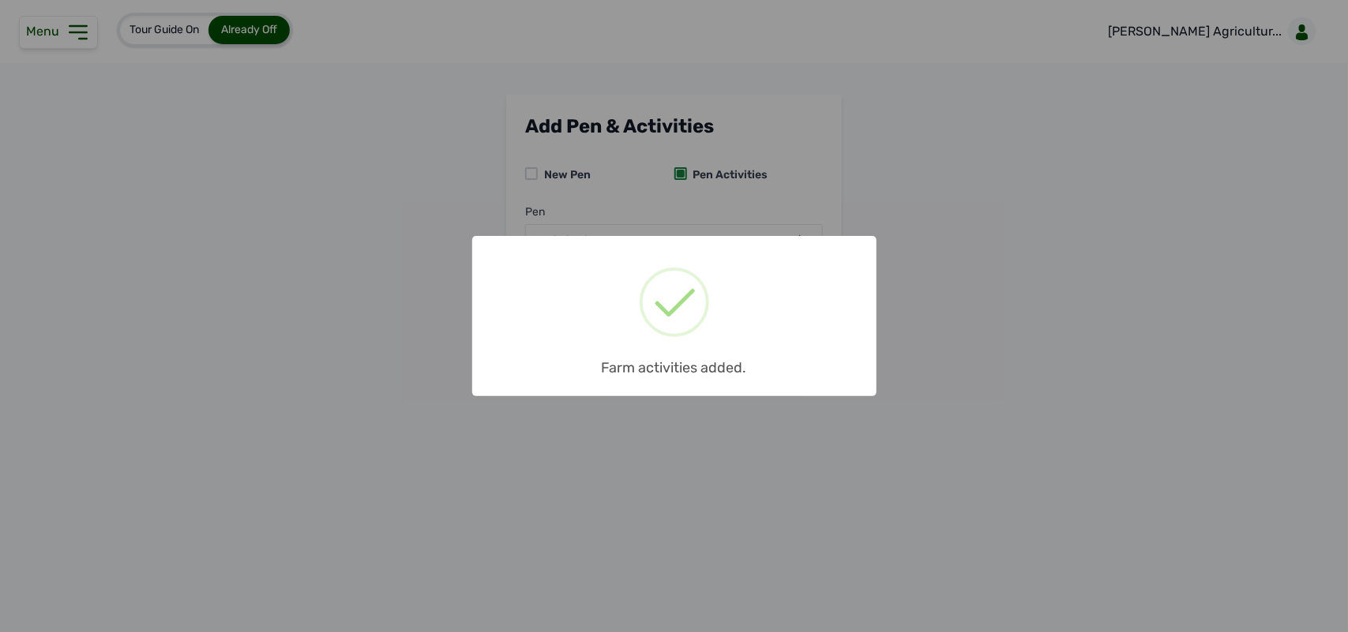
click at [717, 448] on div "× Farm activities added. OK No Cancel" at bounding box center [674, 316] width 1348 height 632
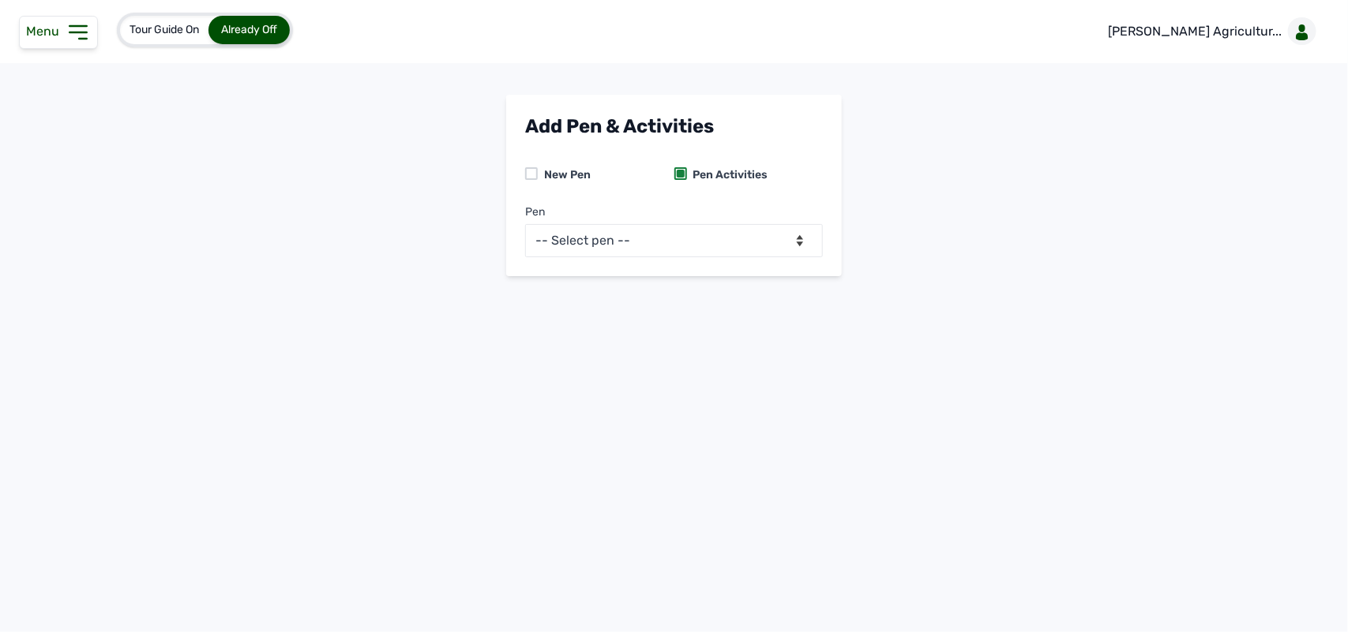
click at [76, 24] on icon at bounding box center [78, 32] width 25 height 25
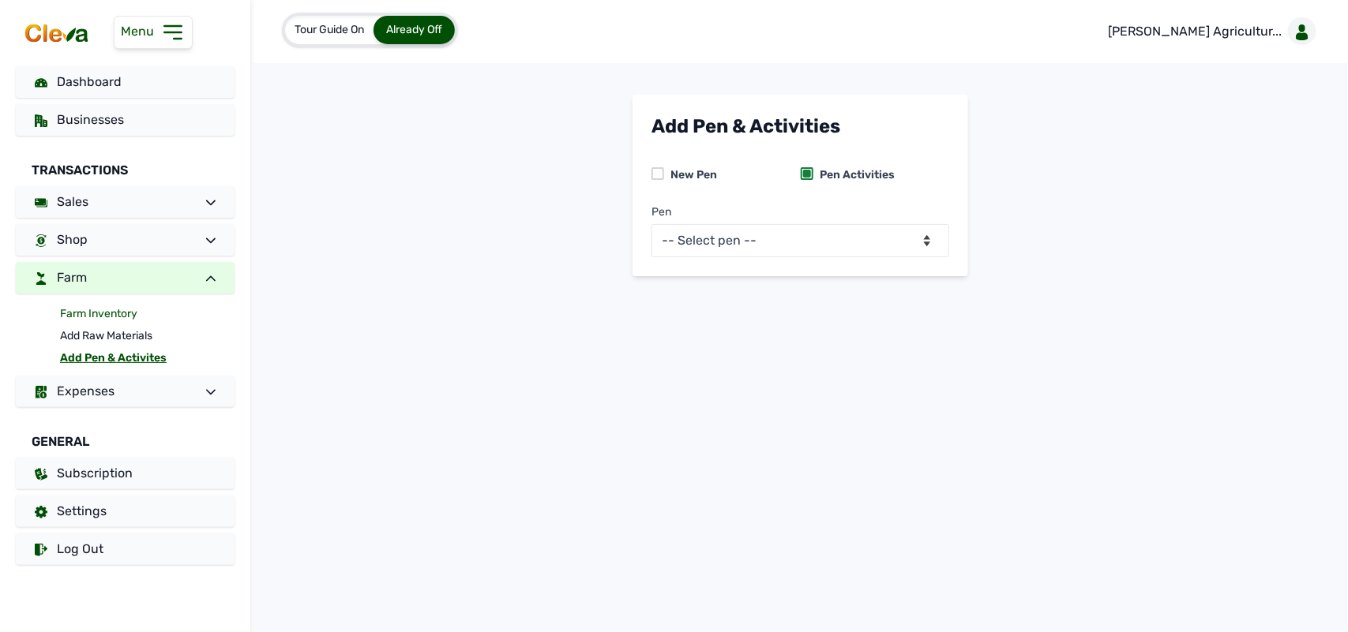
click at [126, 305] on link "Farm Inventory" at bounding box center [147, 314] width 174 height 22
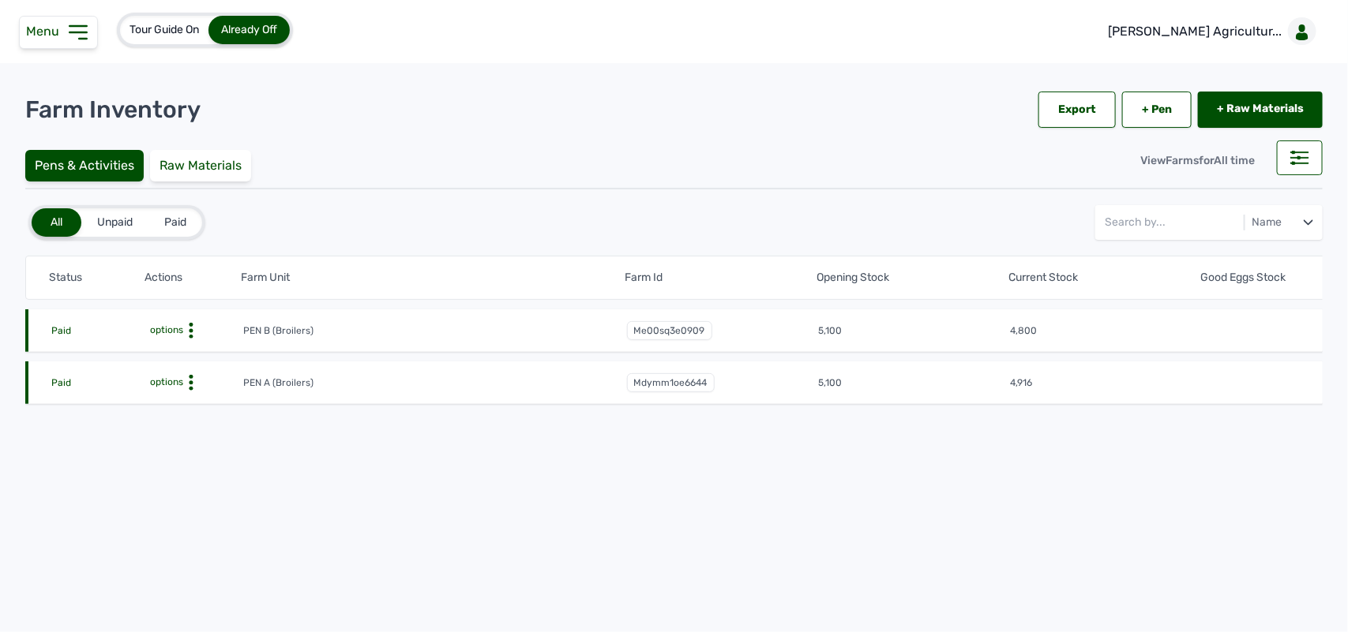
click at [186, 324] on icon at bounding box center [191, 331] width 16 height 16
click at [191, 347] on div "Farm Activities" at bounding box center [185, 355] width 112 height 19
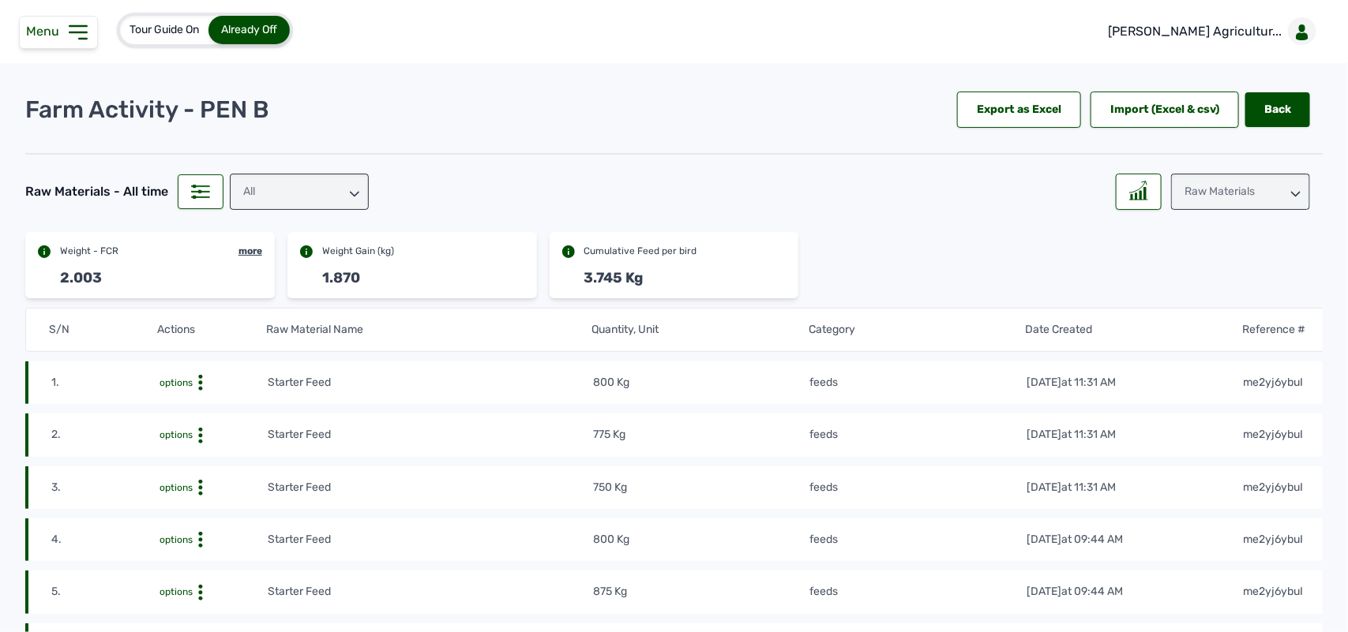
click at [66, 38] on icon at bounding box center [78, 32] width 25 height 25
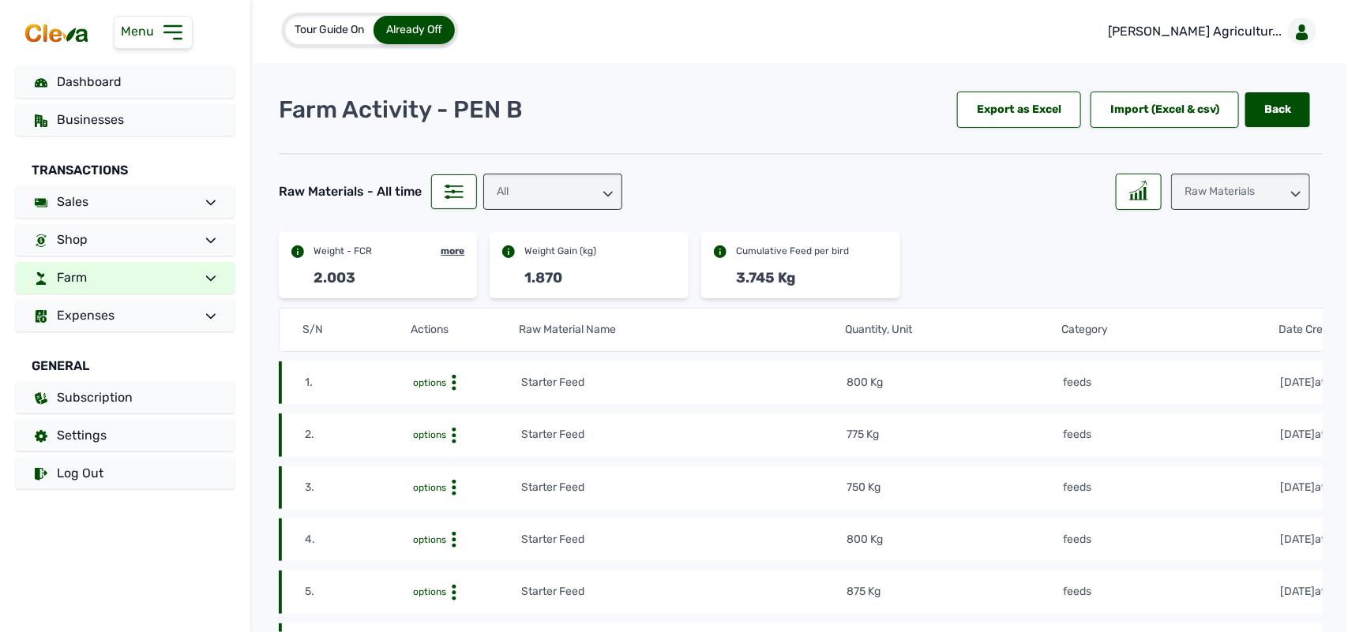
click at [132, 272] on link "Farm" at bounding box center [125, 278] width 219 height 32
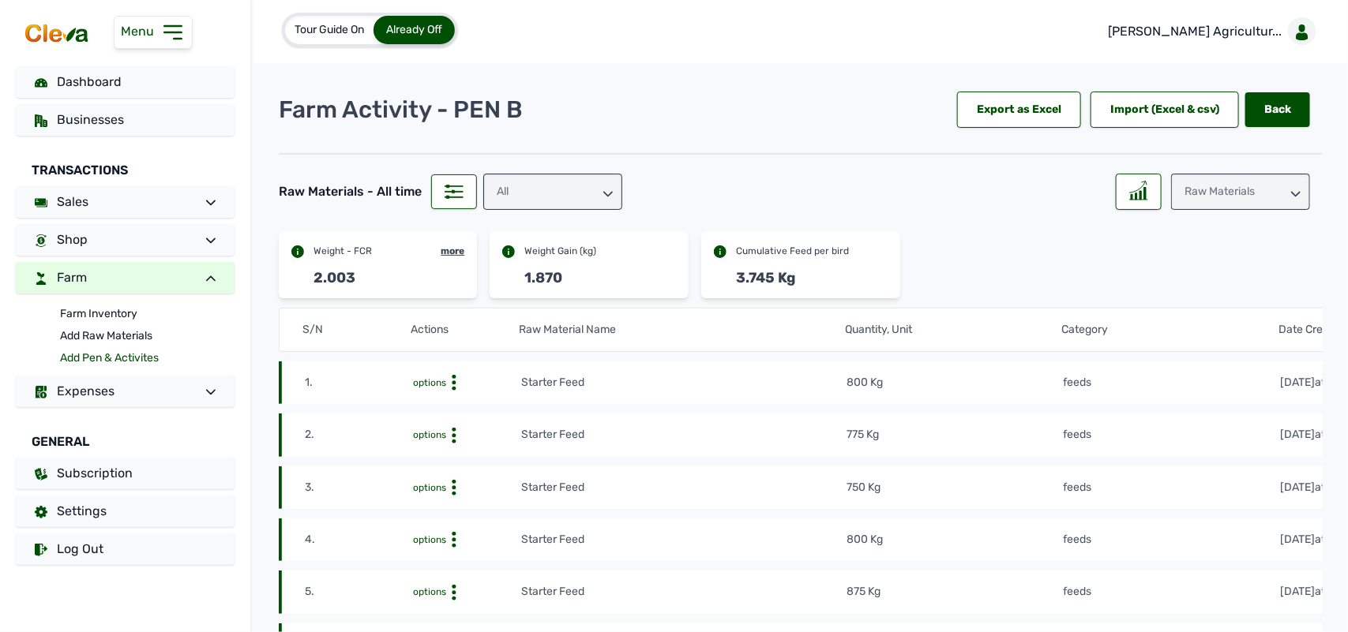
click at [103, 357] on link "Add Pen & Activites" at bounding box center [147, 358] width 174 height 22
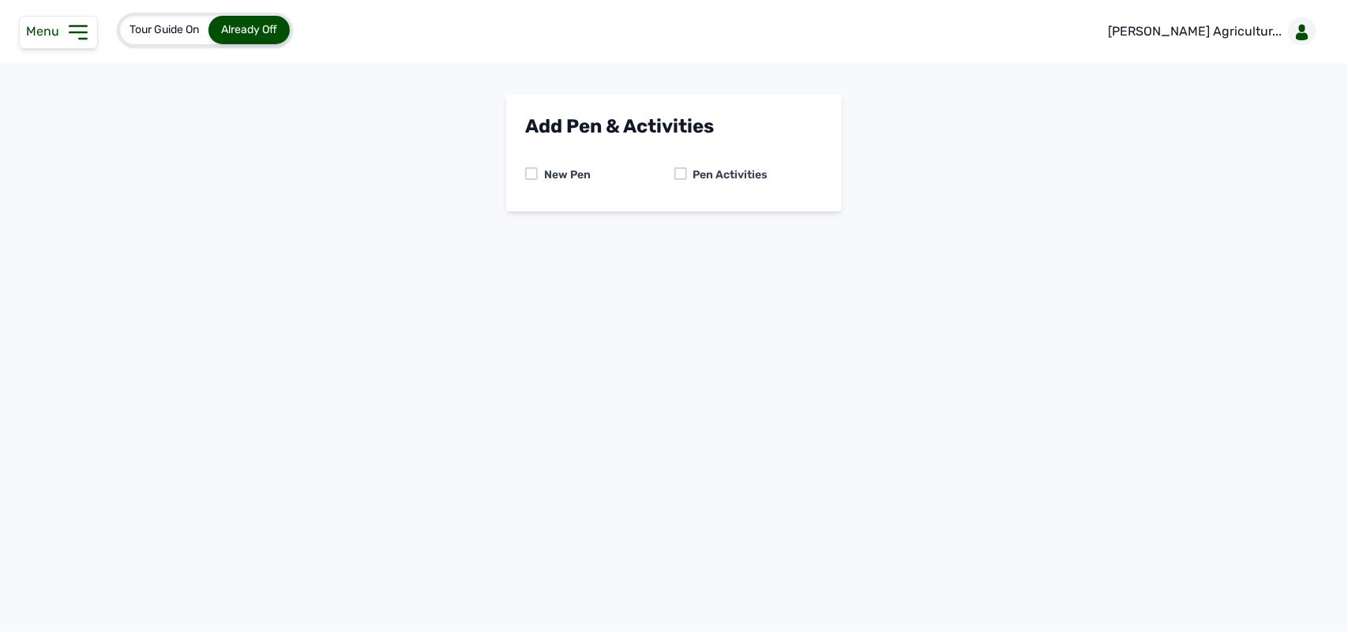
click at [679, 163] on div "New Pen Pen Activities" at bounding box center [674, 175] width 298 height 35
click at [680, 171] on div at bounding box center [680, 173] width 13 height 13
click at [681, 251] on select "-- Select pen -- PEN A (Broilers) PEN B (Broilers)" at bounding box center [674, 240] width 298 height 33
select select "me00sq3e0909"
click at [525, 224] on select "-- Select pen -- PEN A (Broilers) PEN B (Broilers)" at bounding box center [674, 240] width 298 height 33
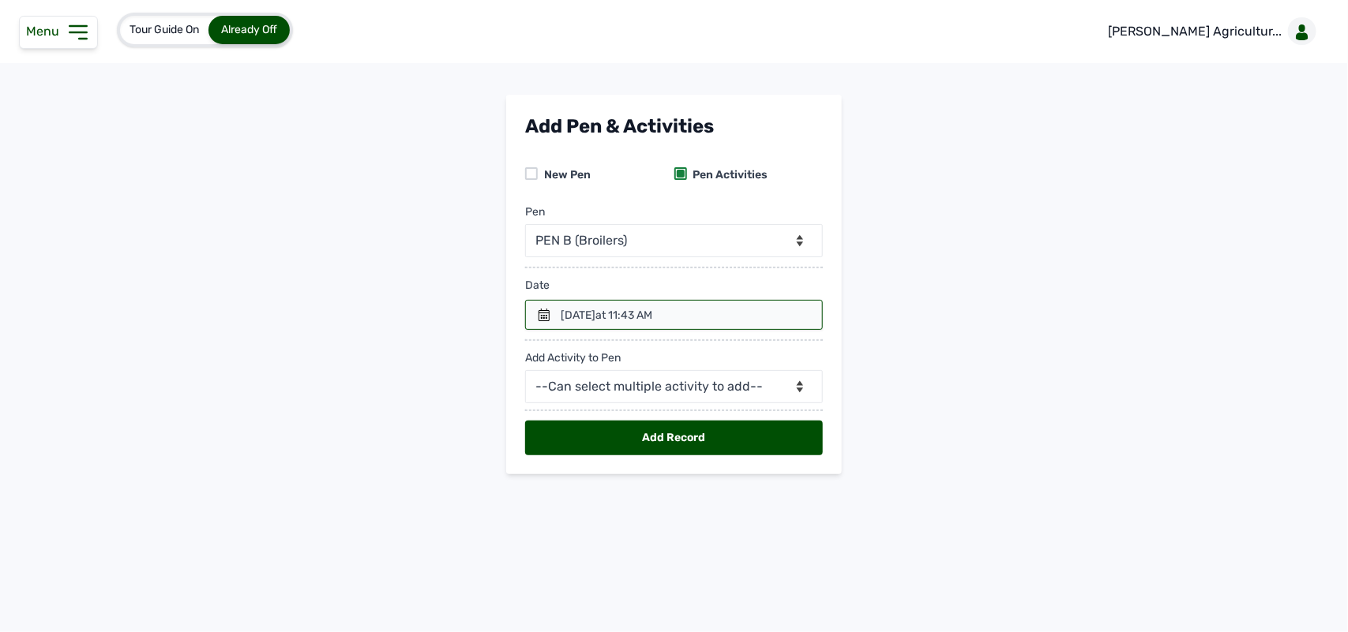
click at [553, 312] on div at bounding box center [674, 315] width 298 height 30
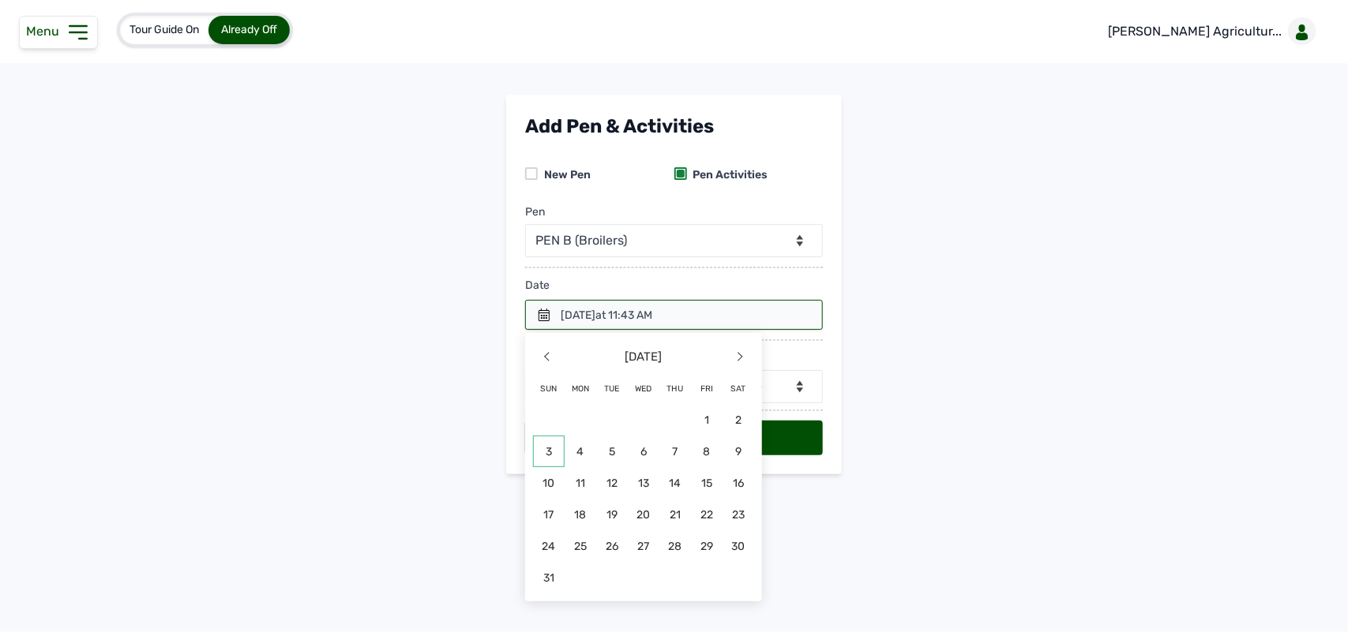
click at [547, 447] on span "3" at bounding box center [549, 452] width 32 height 32
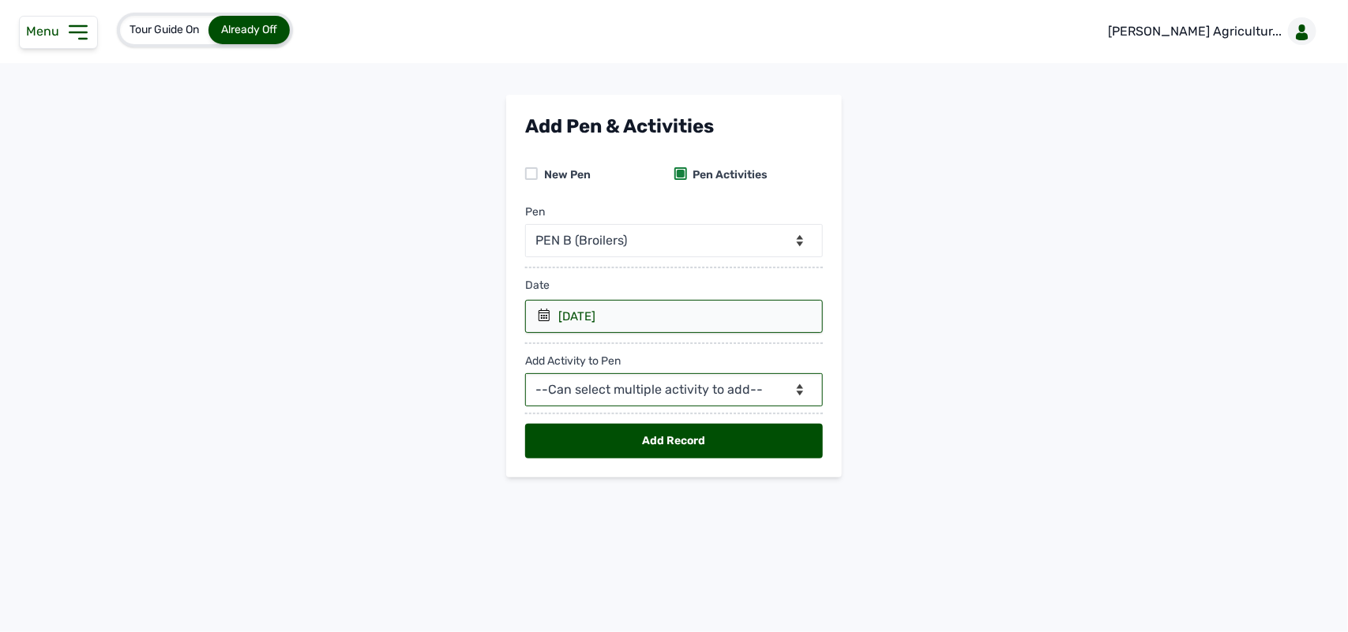
click at [588, 393] on select "--Can select multiple activity to add-- Raw Material Losses Weight" at bounding box center [674, 389] width 298 height 33
select select "Raw Material"
click at [525, 374] on select "--Can select multiple activity to add-- Raw Material Losses Weight" at bounding box center [674, 389] width 298 height 33
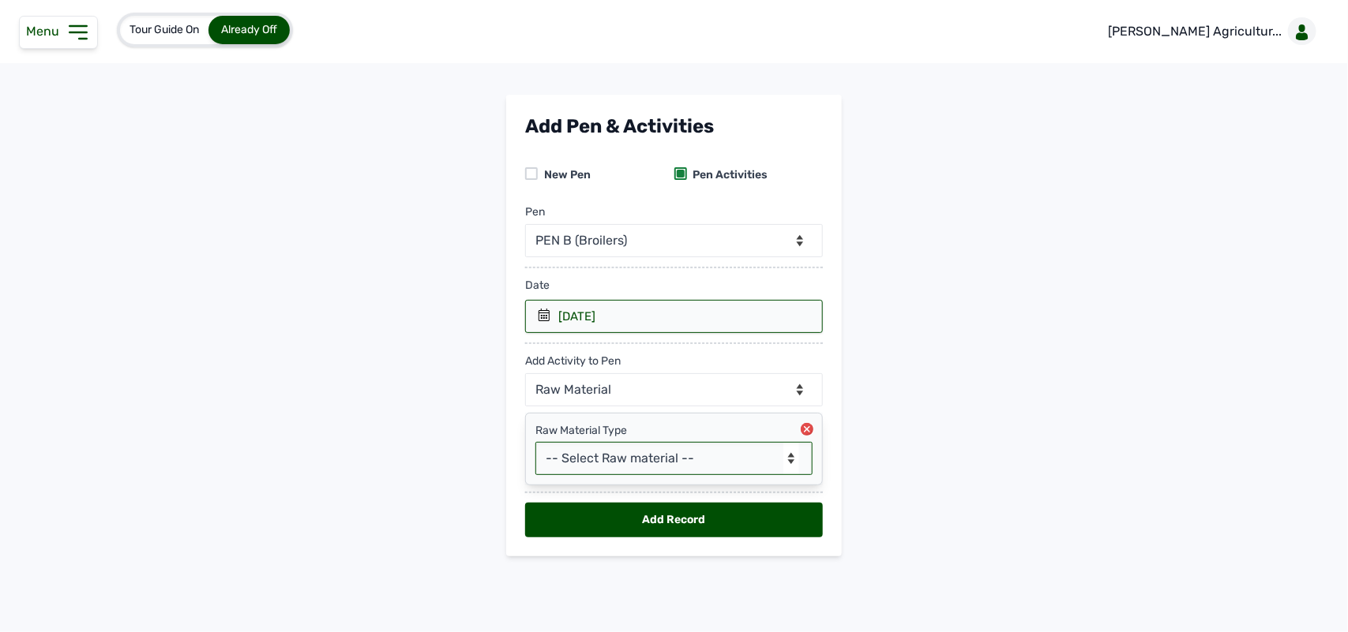
click at [598, 460] on select "-- Select Raw material -- feeds medications vaccines Biomass Fuel" at bounding box center [673, 458] width 277 height 33
select select "Biomass Fuel"
click at [535, 443] on select "-- Select Raw material -- feeds medications vaccines Biomass Fuel" at bounding box center [673, 458] width 277 height 33
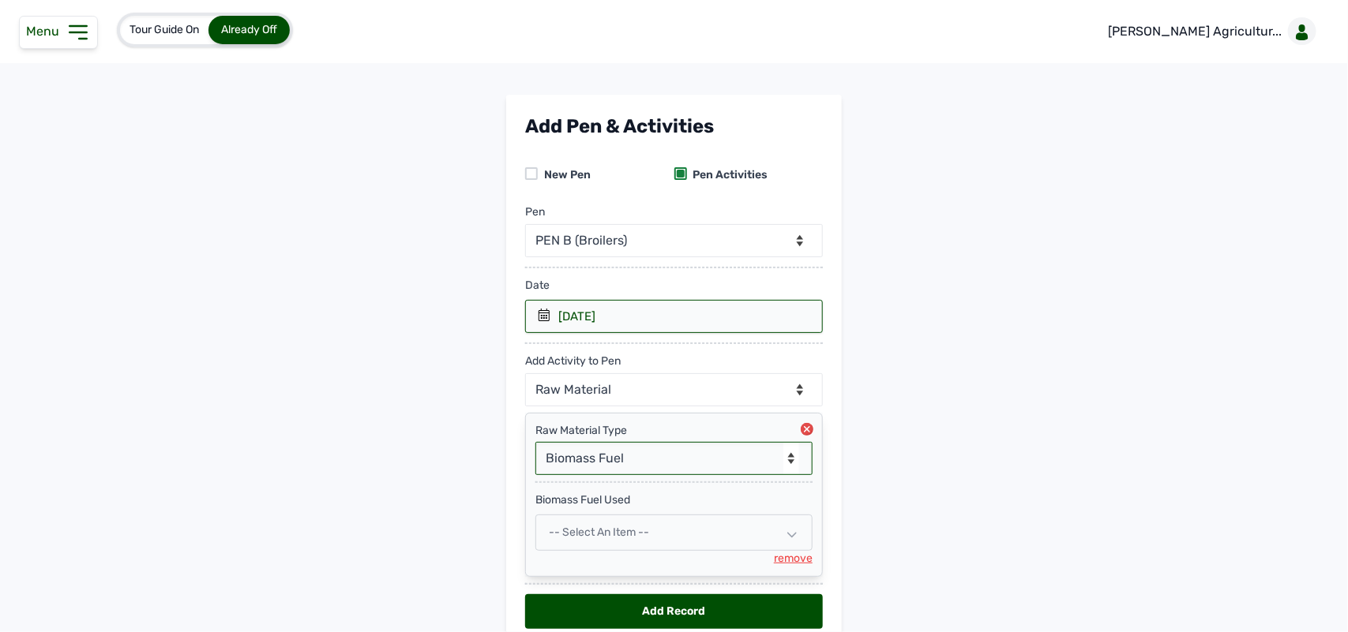
scroll to position [75, 0]
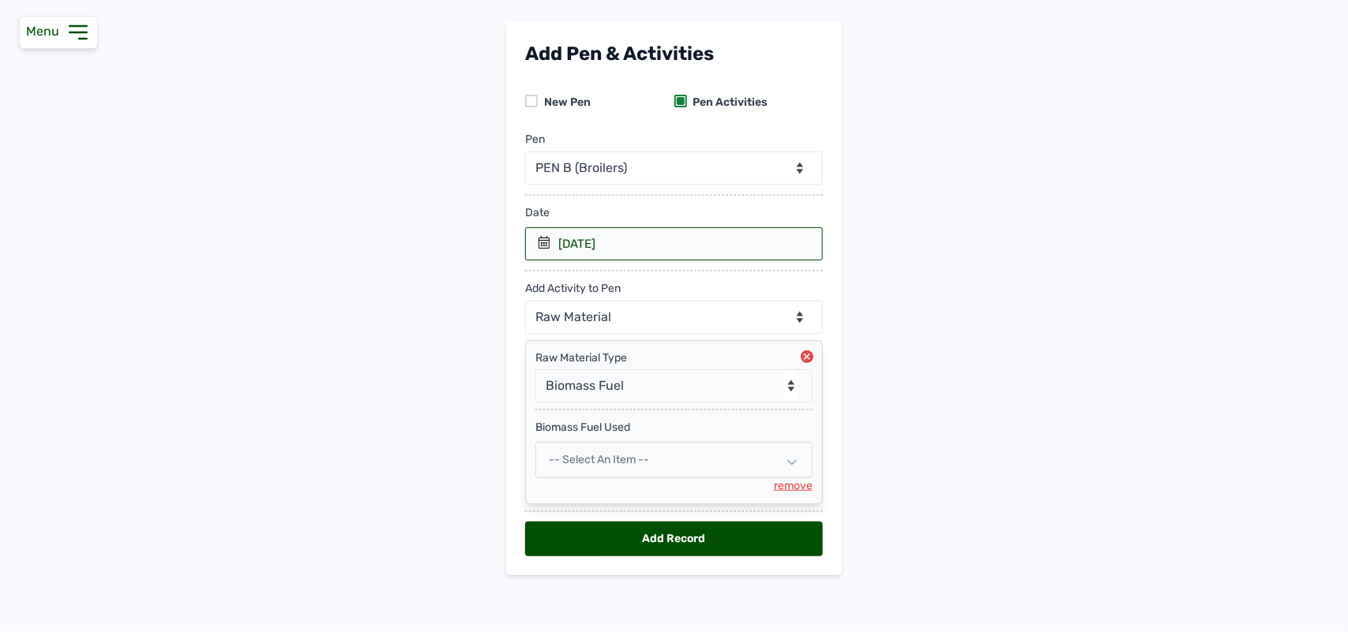
click at [614, 464] on span "-- Select an Item --" at bounding box center [599, 459] width 100 height 13
select select
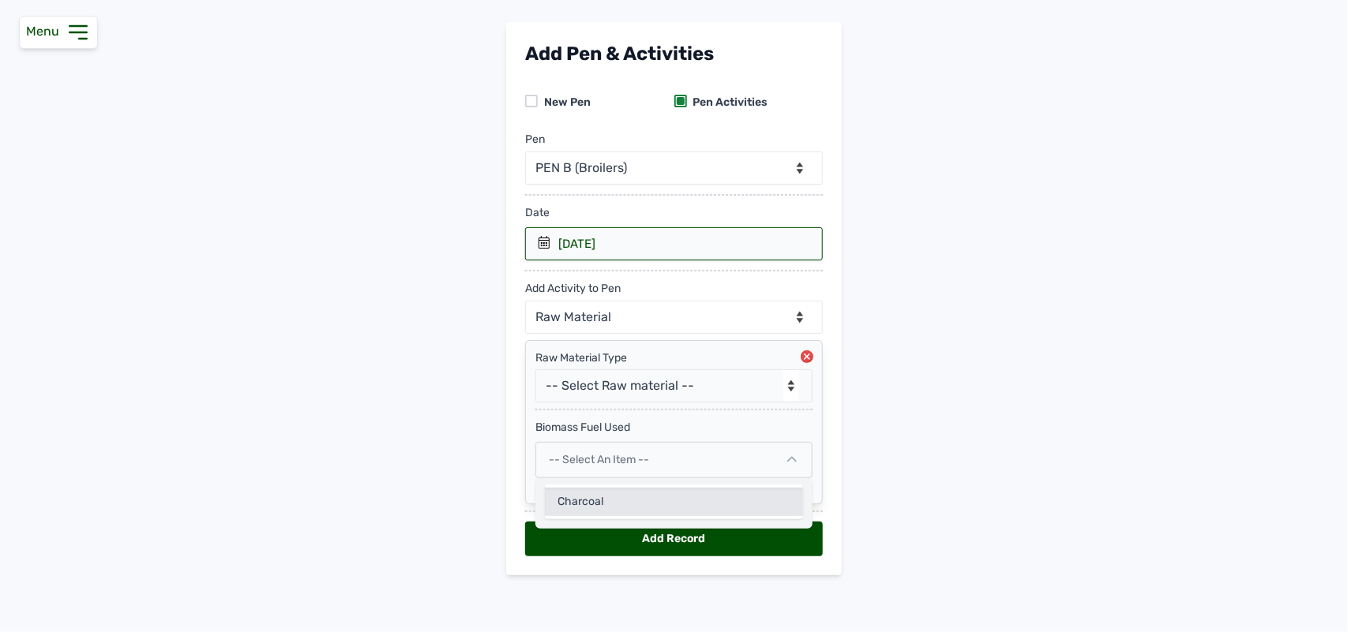
click at [604, 493] on div "Charcoal" at bounding box center [674, 502] width 258 height 28
select select
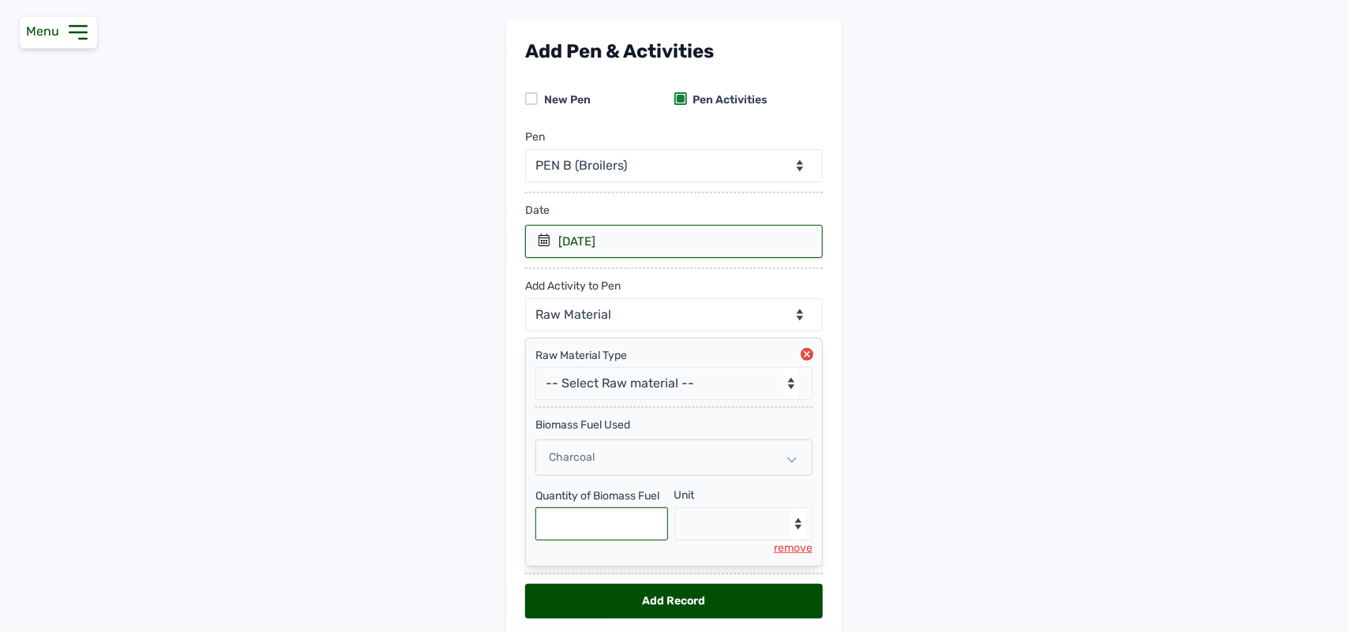
click at [602, 521] on input "text" at bounding box center [601, 524] width 133 height 33
type input "6"
click at [723, 530] on select "--Select unit-- Bags" at bounding box center [743, 524] width 139 height 33
select select "Bags"
click at [674, 510] on select "--Select unit-- Bags" at bounding box center [743, 524] width 139 height 33
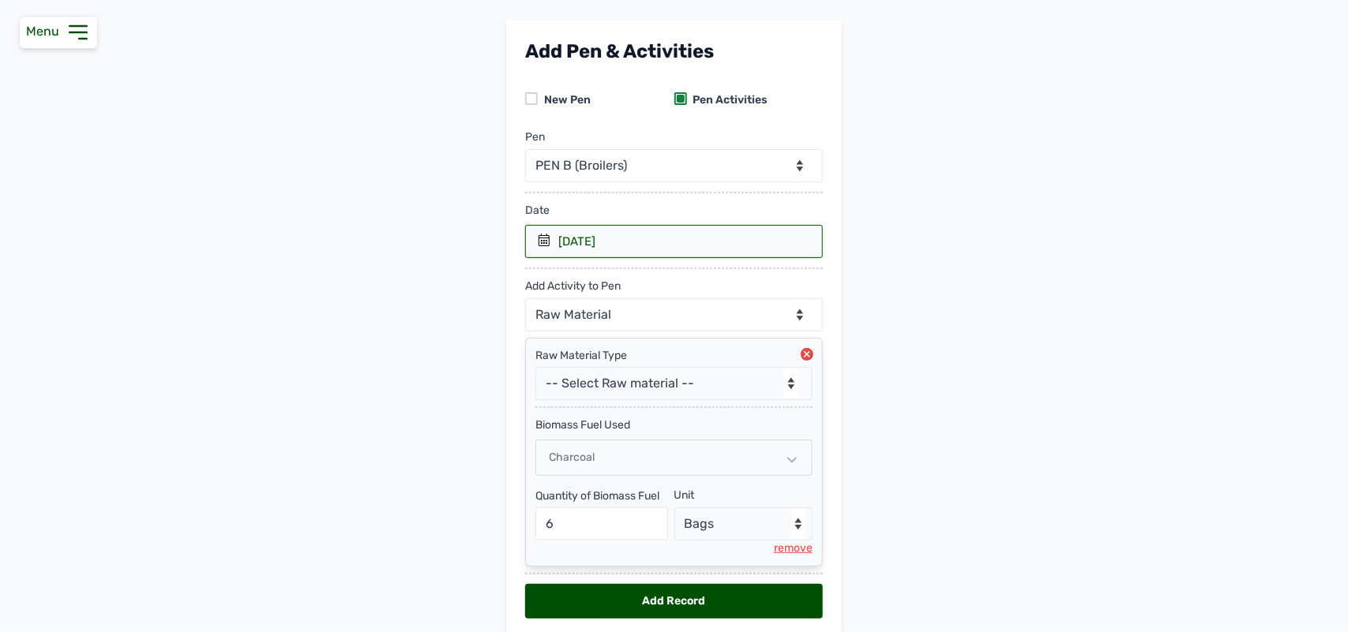
click at [683, 602] on div "Add Record" at bounding box center [674, 601] width 298 height 35
select select "null"
select select
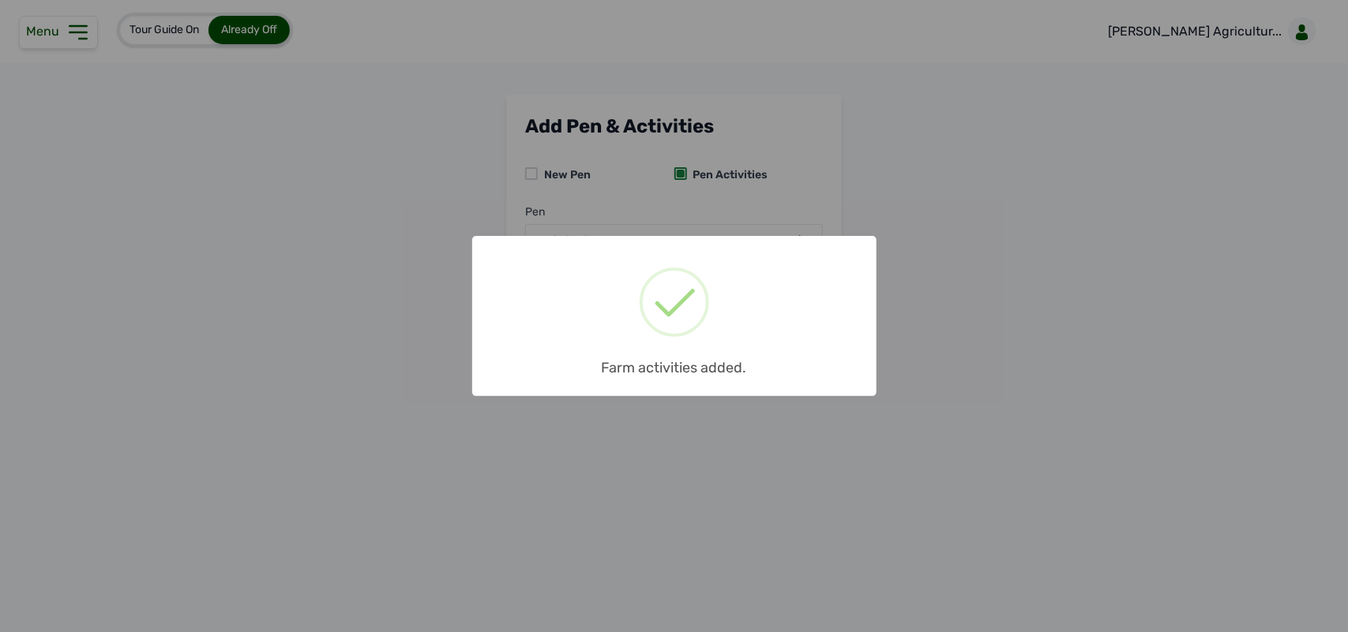
scroll to position [0, 0]
click at [64, 33] on div "× Farm activities added. OK No Cancel" at bounding box center [674, 316] width 1348 height 632
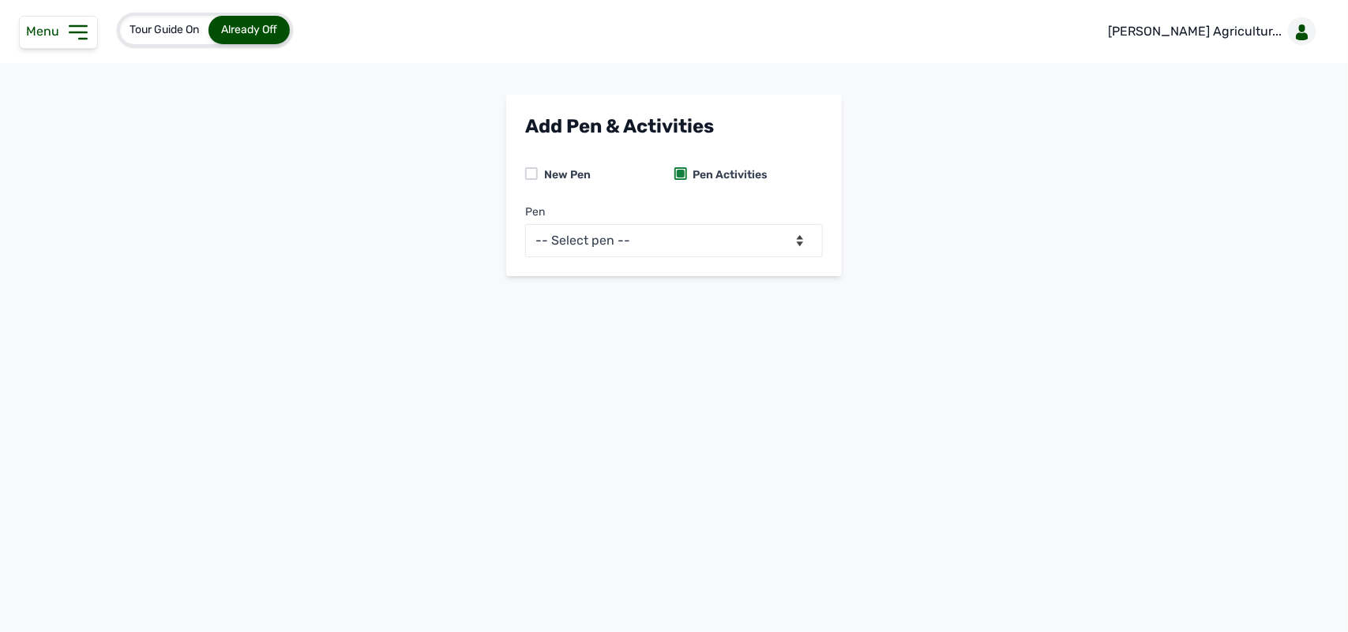
click at [66, 33] on icon at bounding box center [78, 32] width 25 height 25
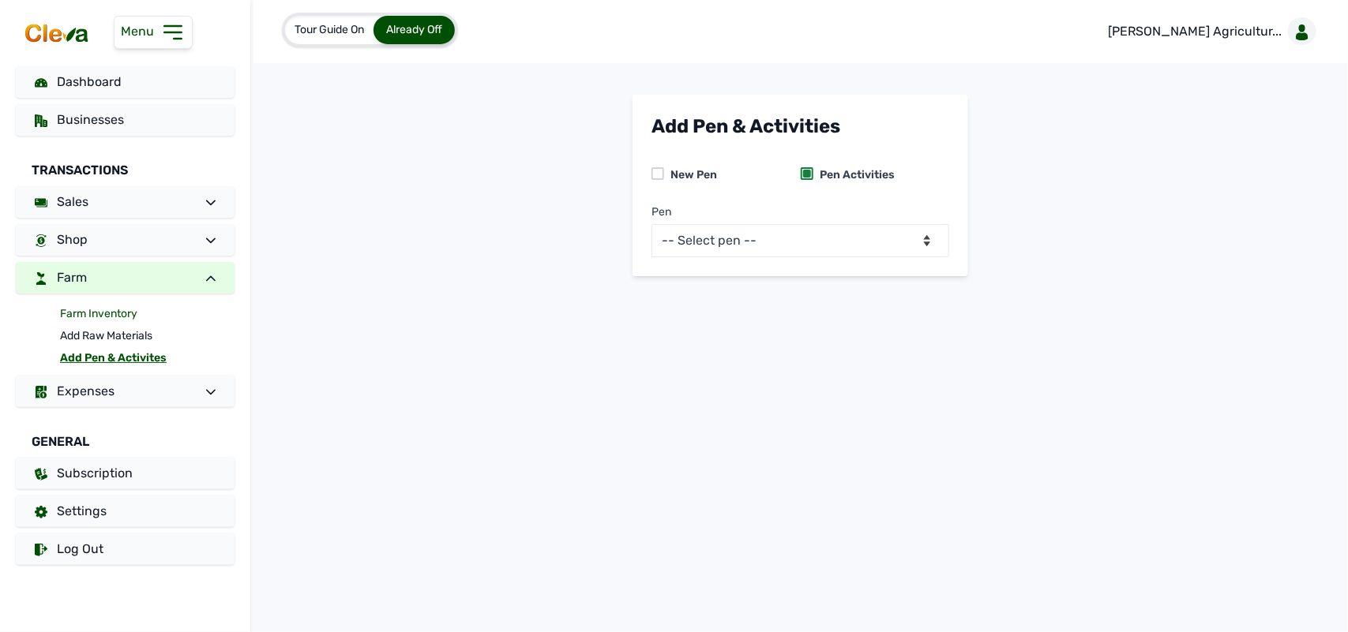
click at [93, 312] on link "Farm Inventory" at bounding box center [147, 314] width 174 height 22
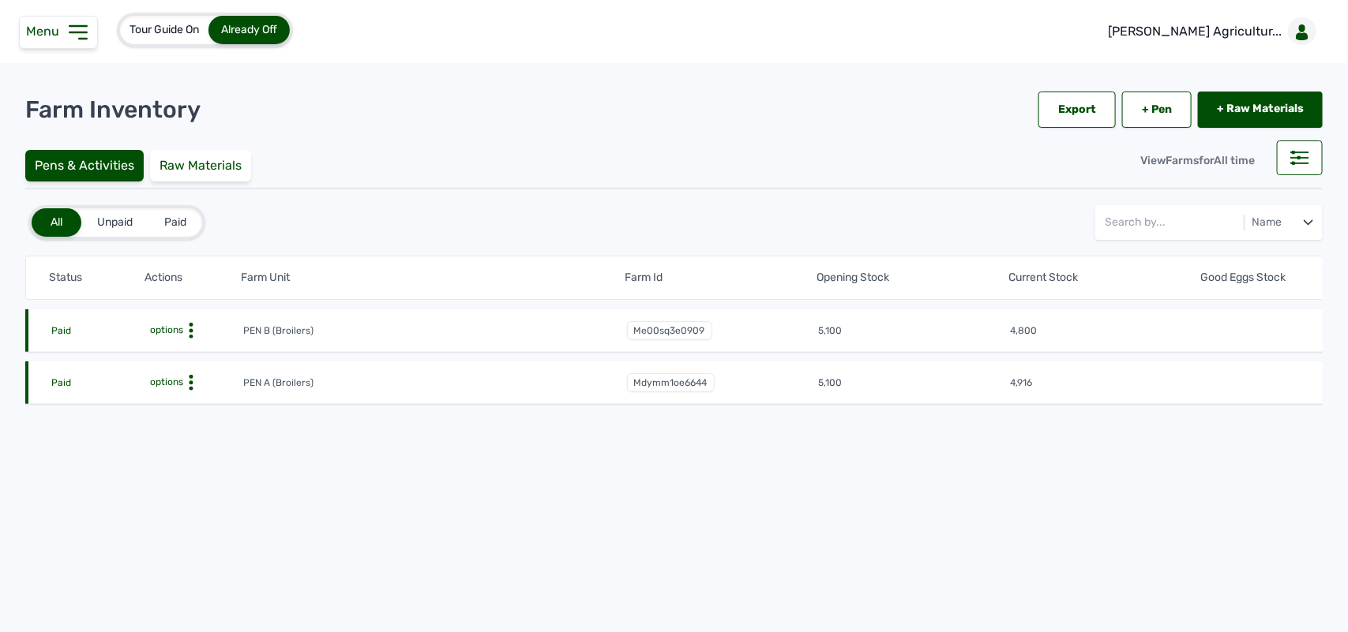
click at [188, 330] on icon at bounding box center [191, 331] width 16 height 16
click at [194, 358] on div "Farm Activities" at bounding box center [185, 355] width 112 height 19
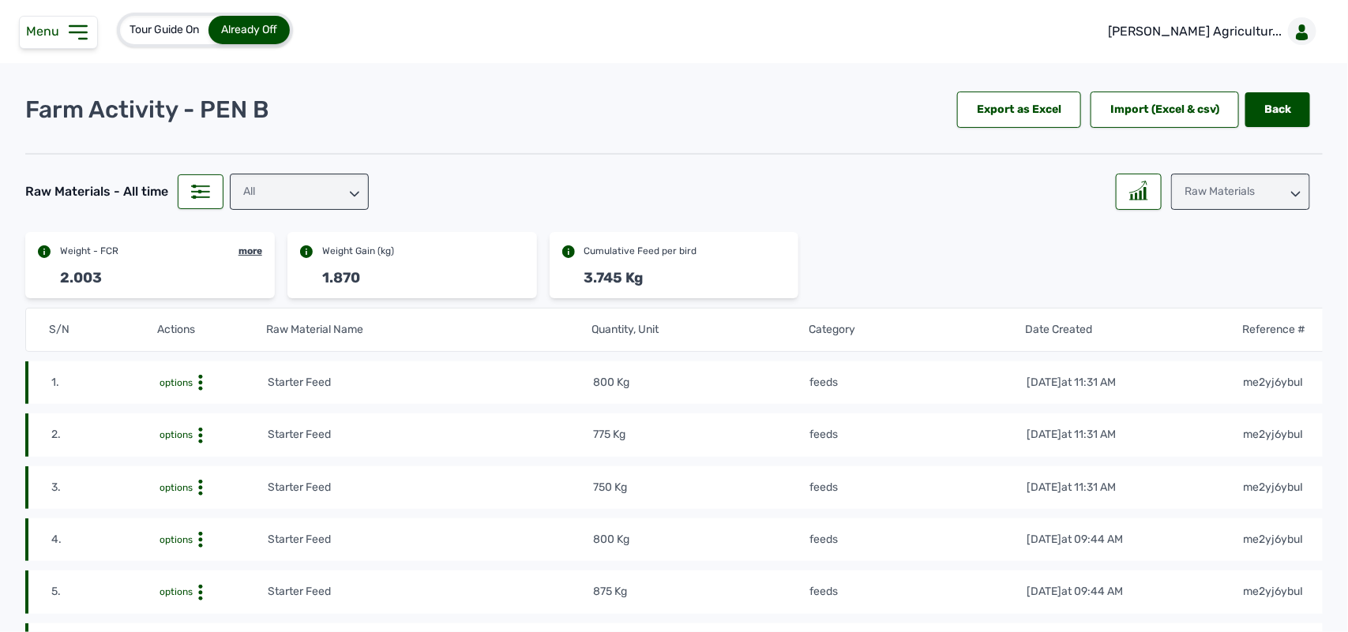
click at [66, 32] on icon at bounding box center [78, 32] width 25 height 25
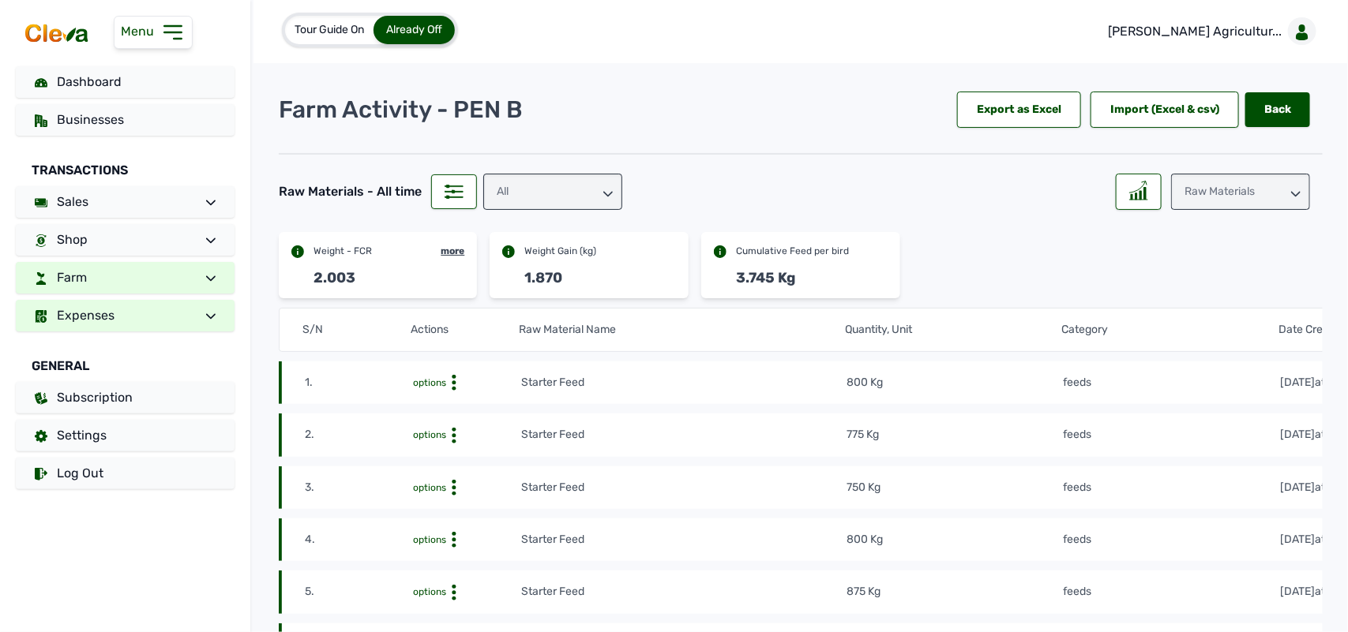
click at [156, 308] on link "Expenses" at bounding box center [125, 316] width 219 height 32
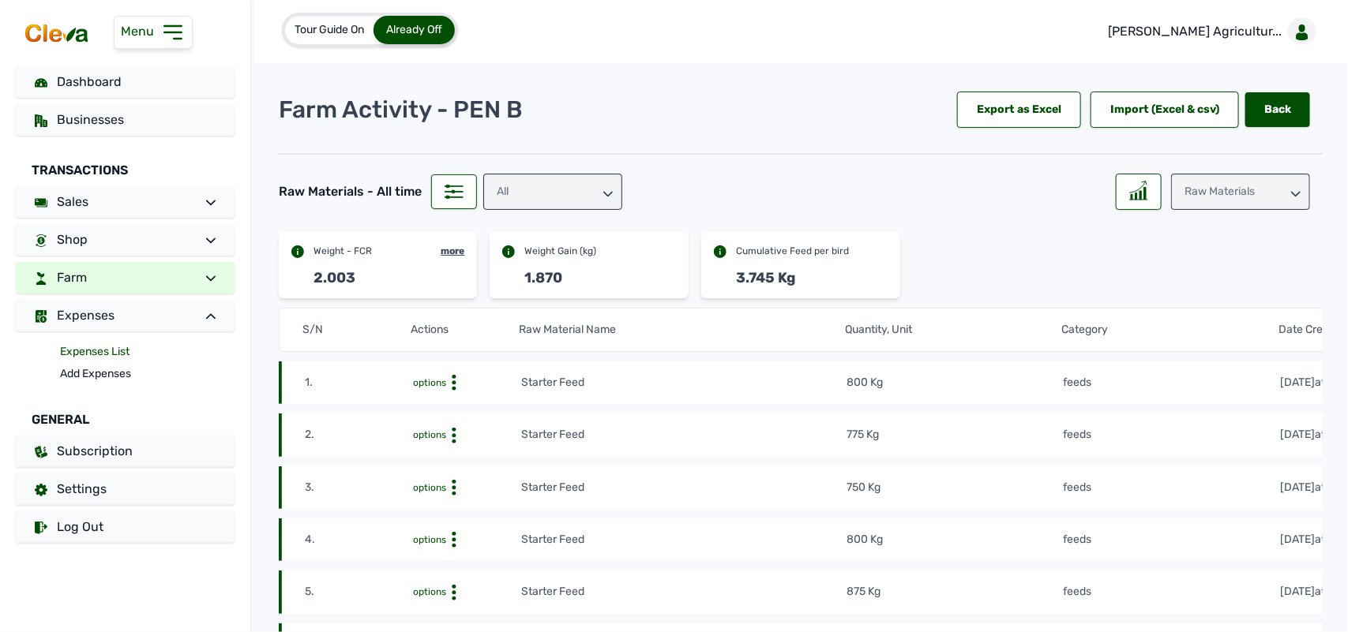
click at [113, 341] on link "Expenses List" at bounding box center [147, 352] width 174 height 22
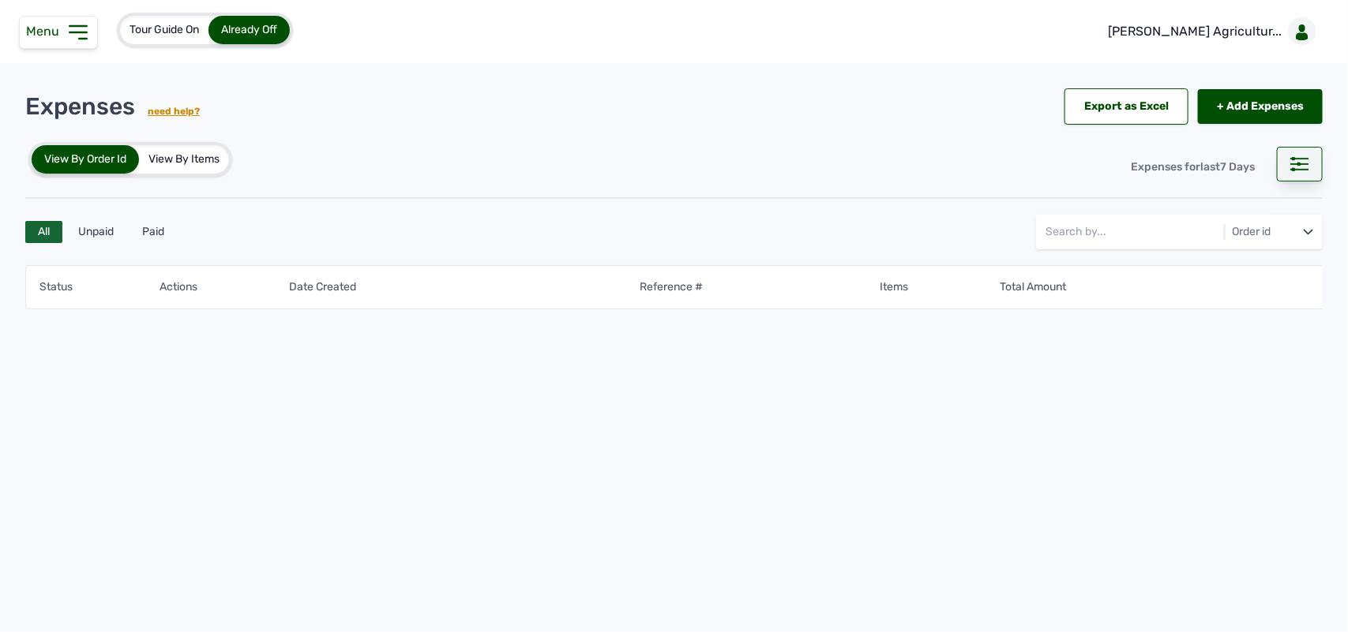
click at [1295, 168] on icon at bounding box center [1299, 164] width 19 height 14
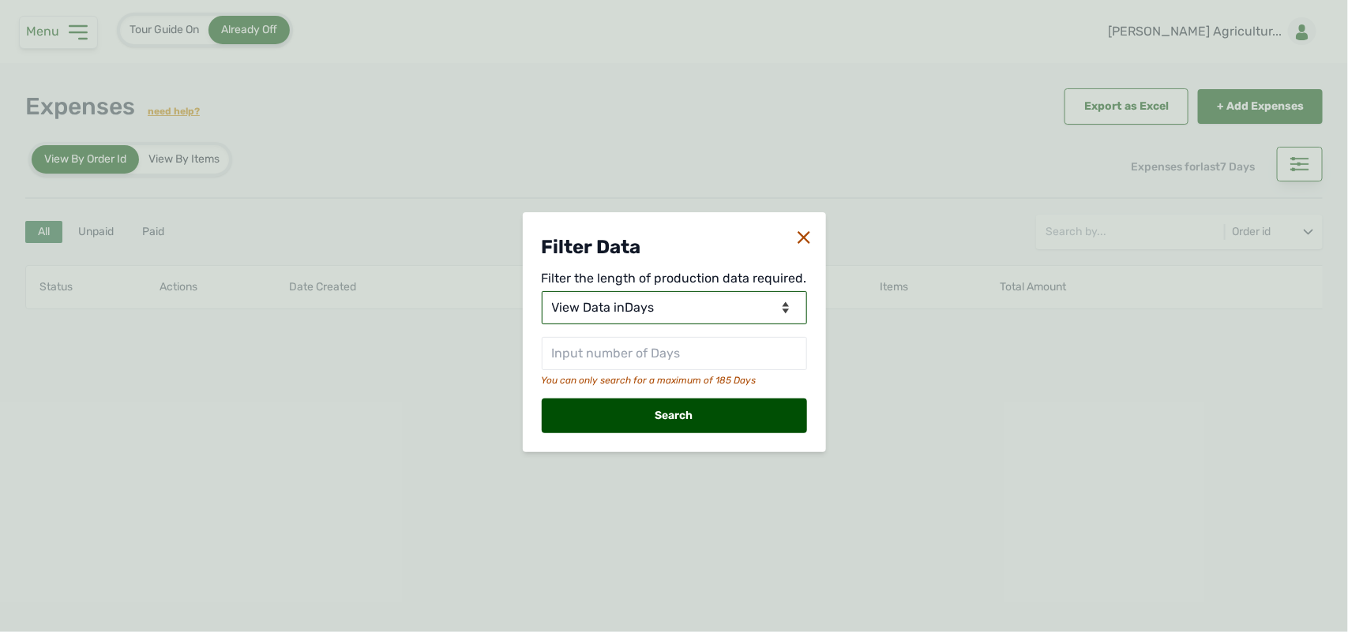
click at [692, 301] on select "View Data for [DATE] View Data in Days View Data in Months View Data in Between…" at bounding box center [674, 307] width 265 height 33
select select "Months"
click at [543, 291] on select "View Data for [DATE] View Data in Days View Data in Months View Data in Between…" at bounding box center [674, 307] width 265 height 33
click at [644, 354] on input "text" at bounding box center [674, 353] width 265 height 33
type input "2"
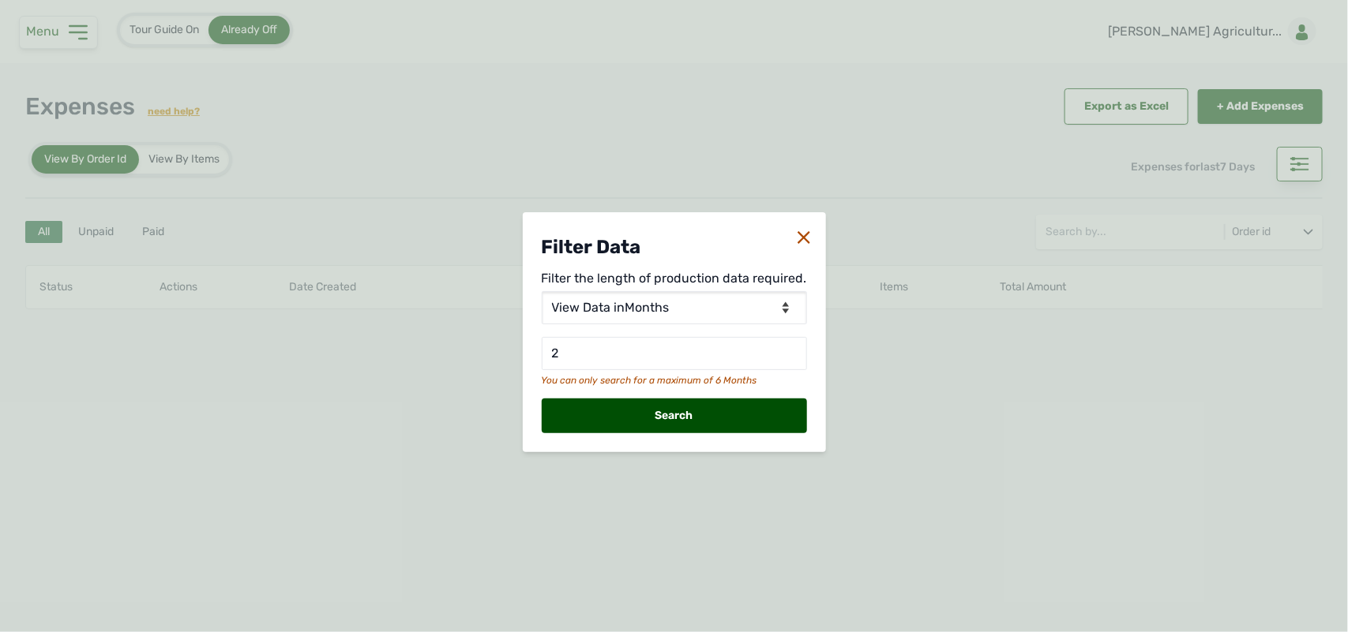
click at [647, 407] on div "Search" at bounding box center [674, 416] width 265 height 35
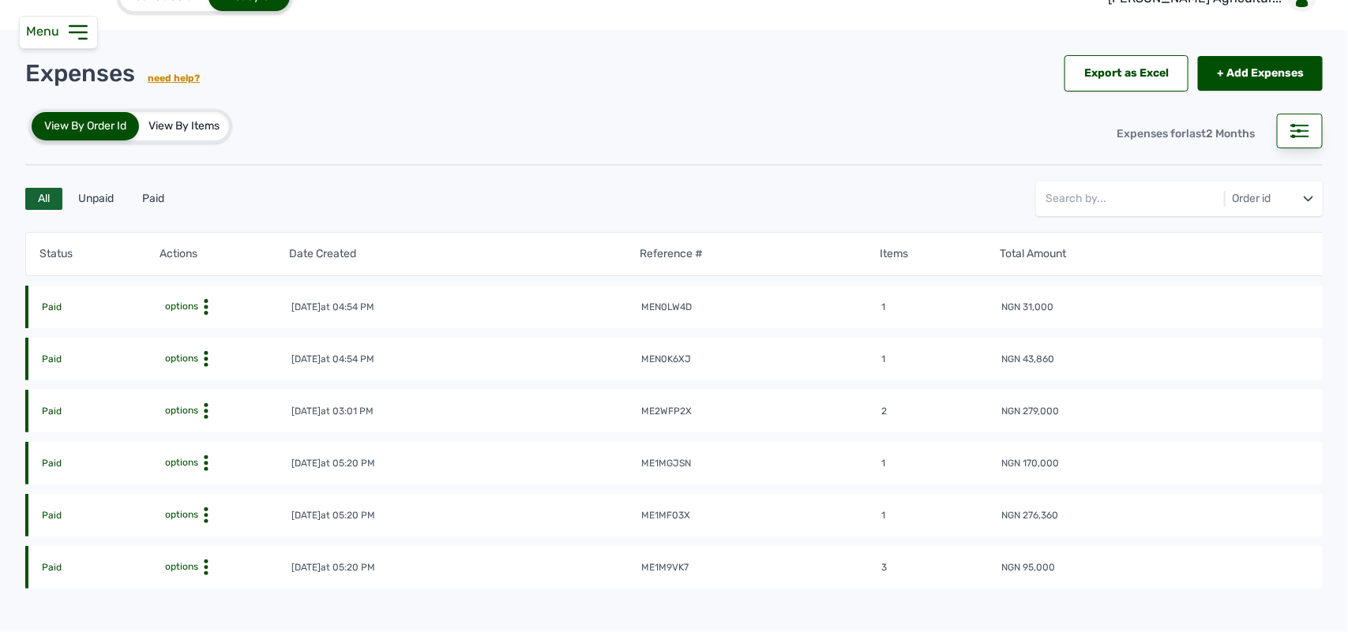
scroll to position [32, 0]
click at [200, 309] on icon at bounding box center [206, 308] width 16 height 16
click at [207, 338] on div "View" at bounding box center [223, 332] width 112 height 19
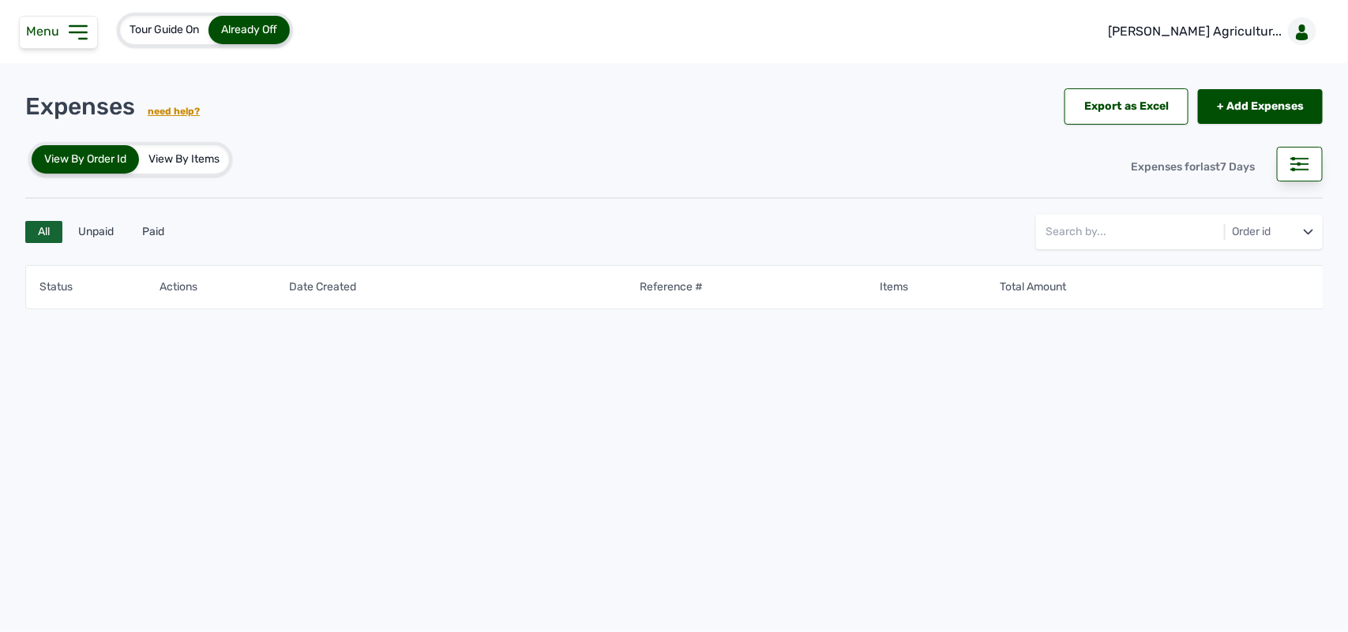
click at [76, 29] on icon at bounding box center [78, 32] width 25 height 25
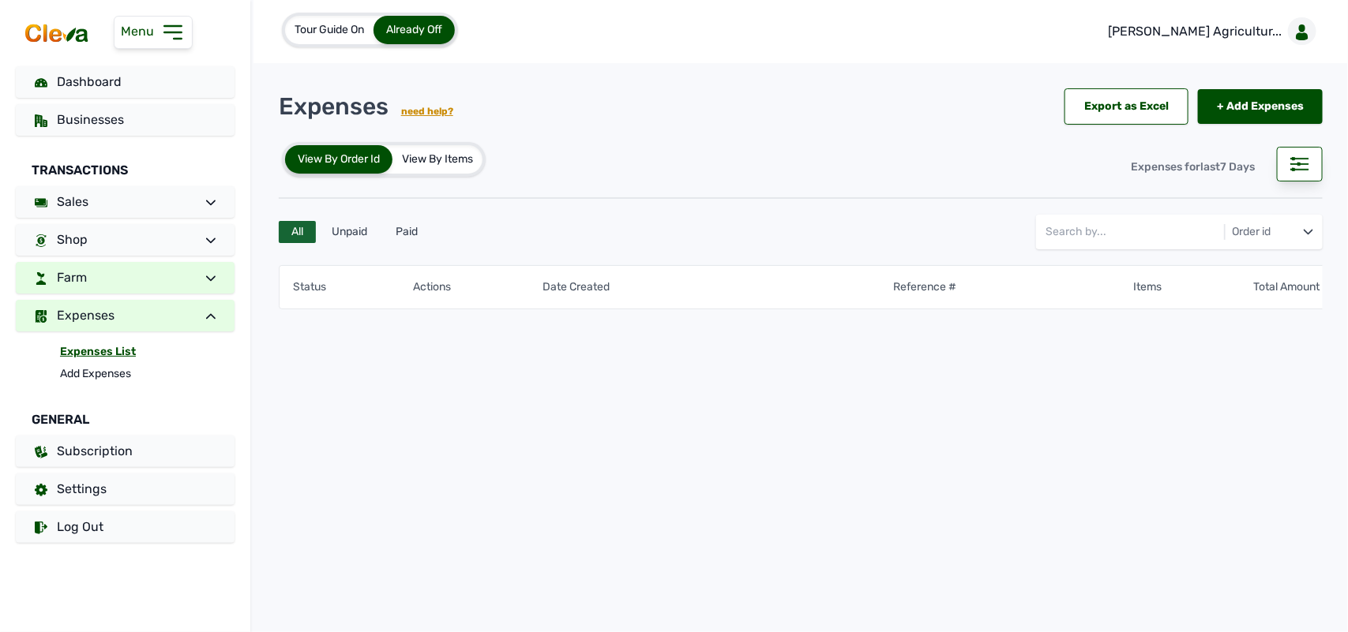
click at [103, 278] on link "Farm" at bounding box center [125, 278] width 219 height 32
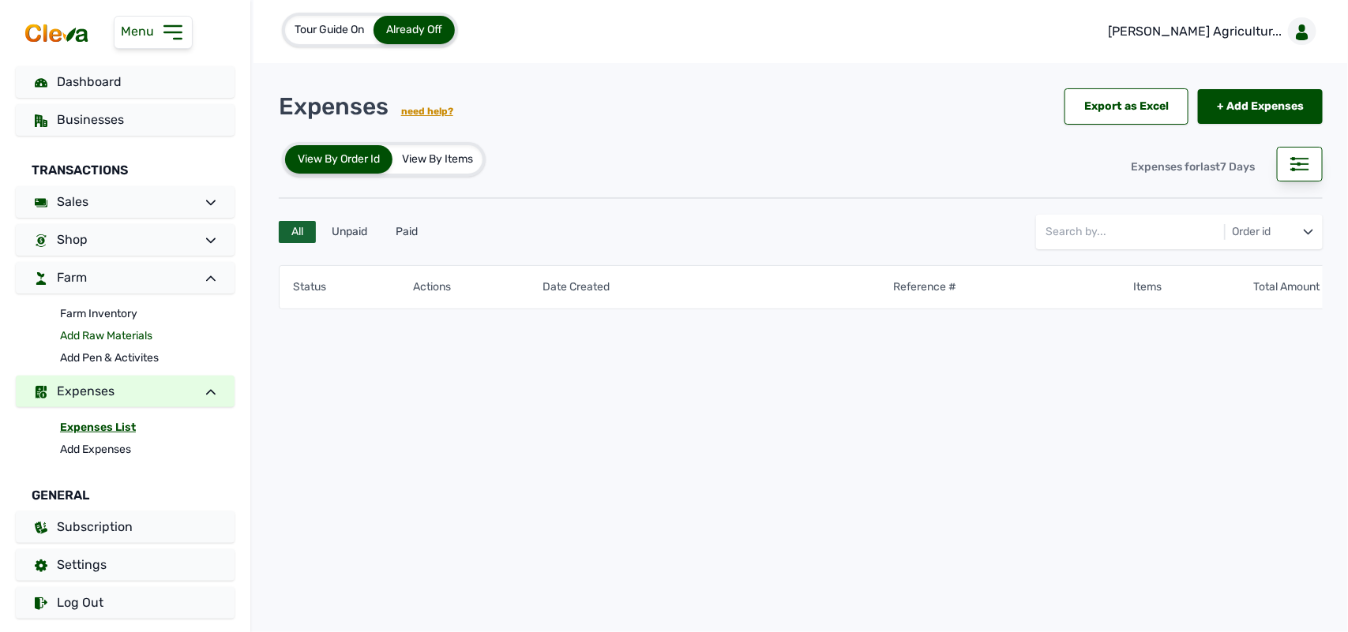
click at [87, 336] on link "Add Raw Materials" at bounding box center [147, 336] width 174 height 22
select select
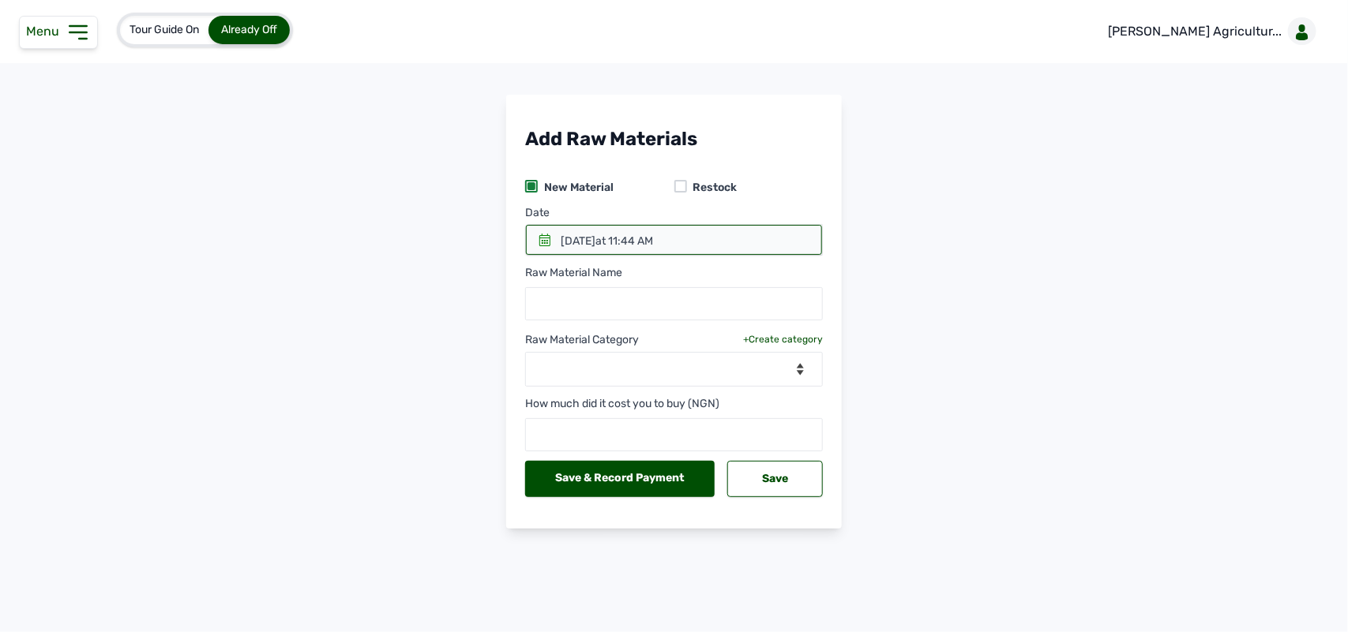
click at [680, 183] on div at bounding box center [680, 186] width 13 height 13
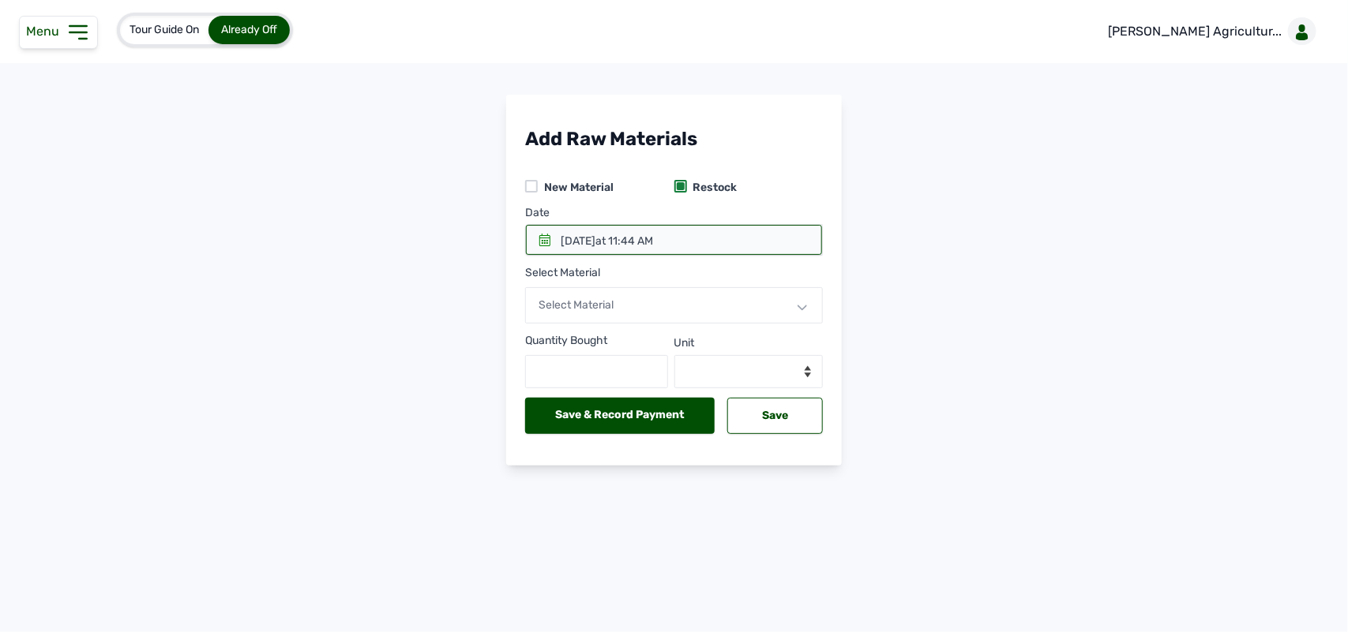
click at [549, 246] on icon at bounding box center [544, 240] width 13 height 13
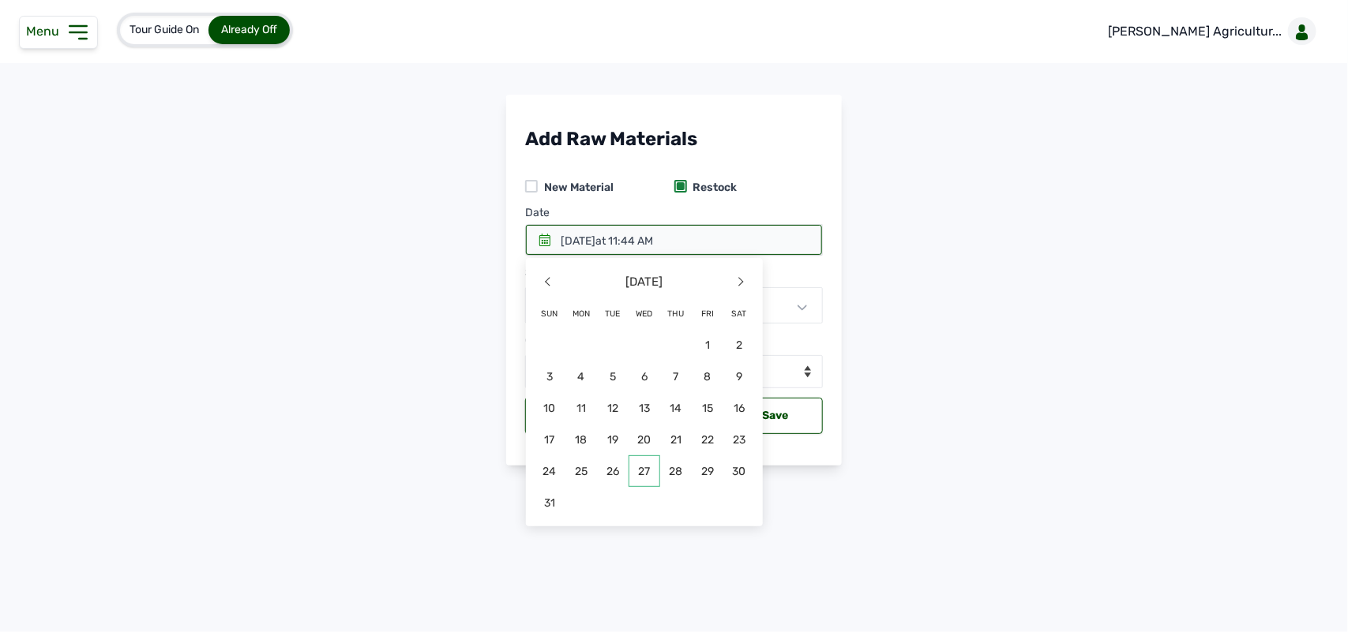
click at [638, 467] on span "27" at bounding box center [644, 471] width 32 height 32
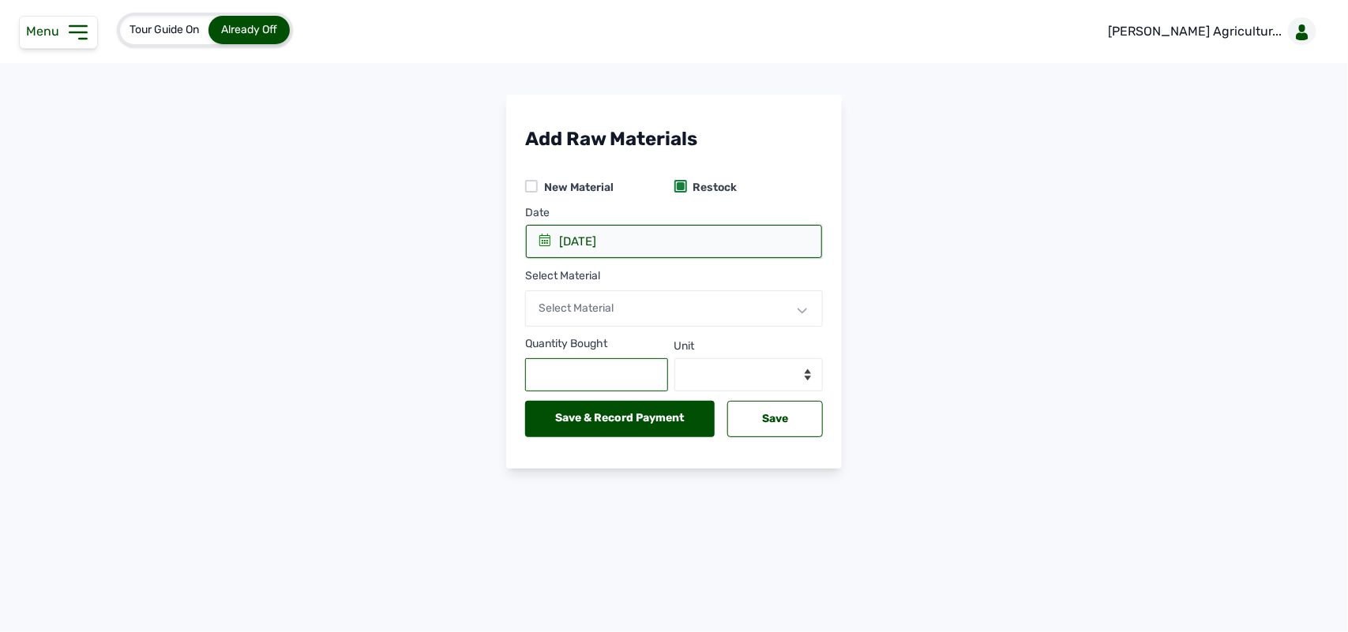
click at [617, 369] on input "text" at bounding box center [596, 374] width 143 height 33
click at [613, 306] on span "Select Material" at bounding box center [575, 308] width 75 height 13
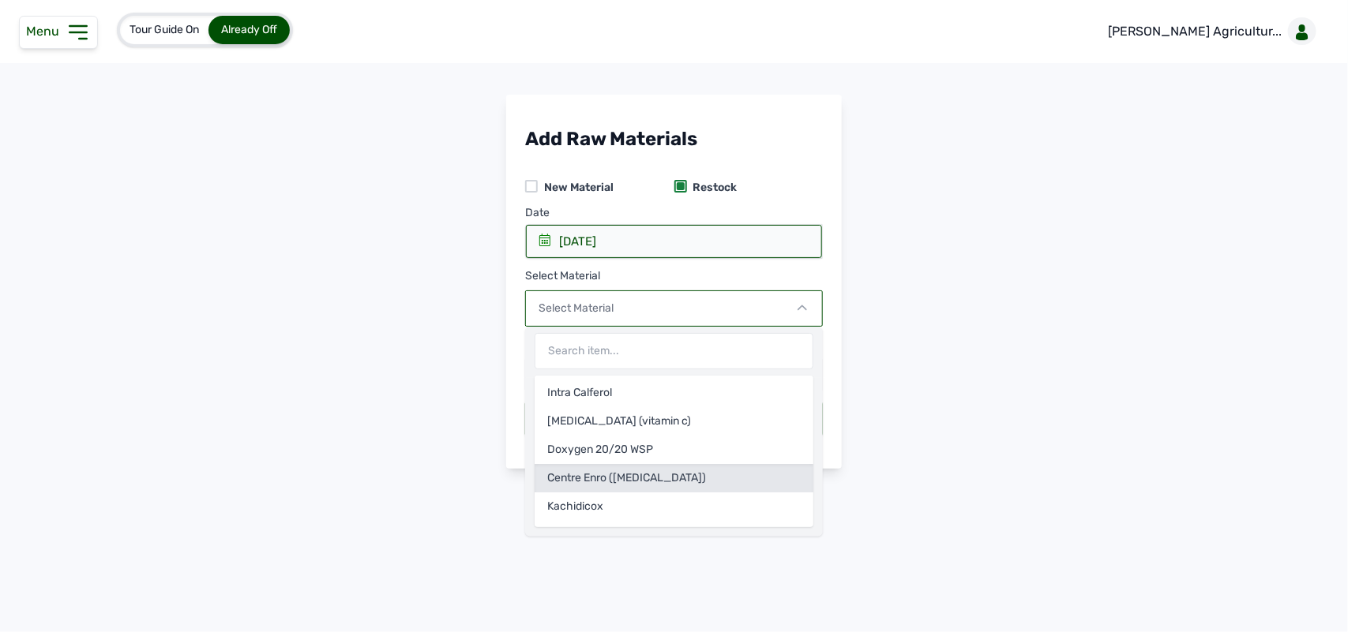
scroll to position [280, 0]
click at [601, 484] on div "Starter Feed" at bounding box center [673, 482] width 279 height 28
select select
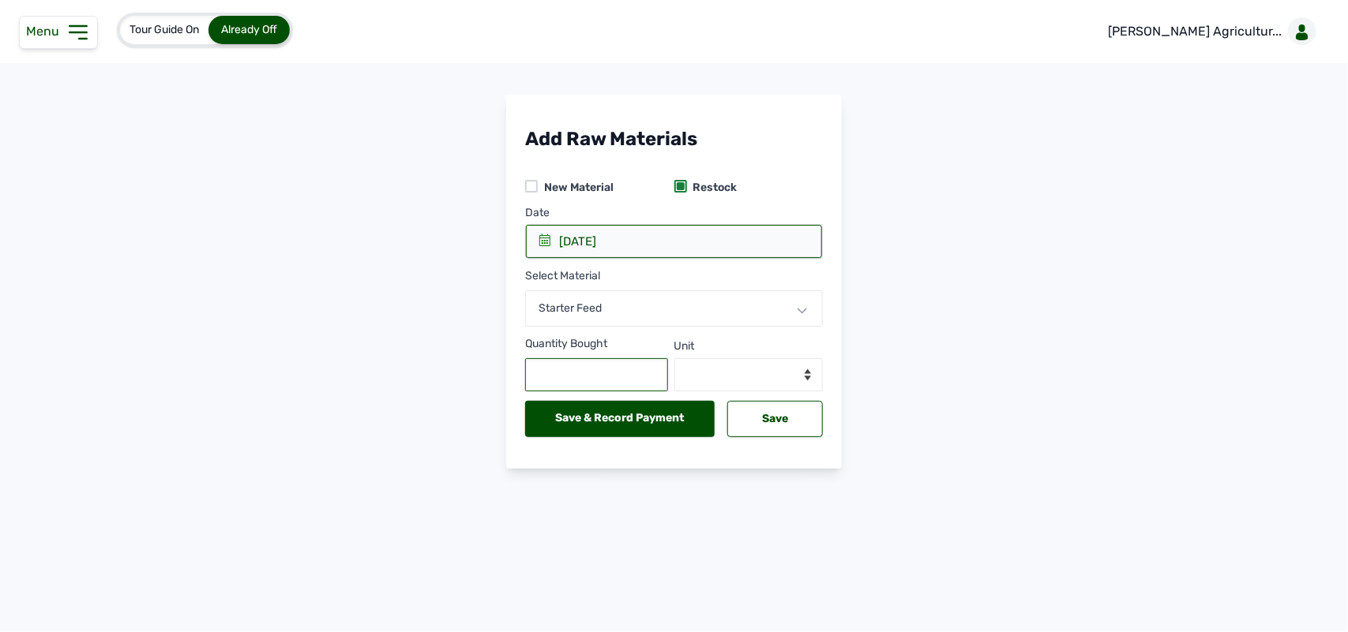
click at [580, 371] on input "text" at bounding box center [596, 374] width 143 height 33
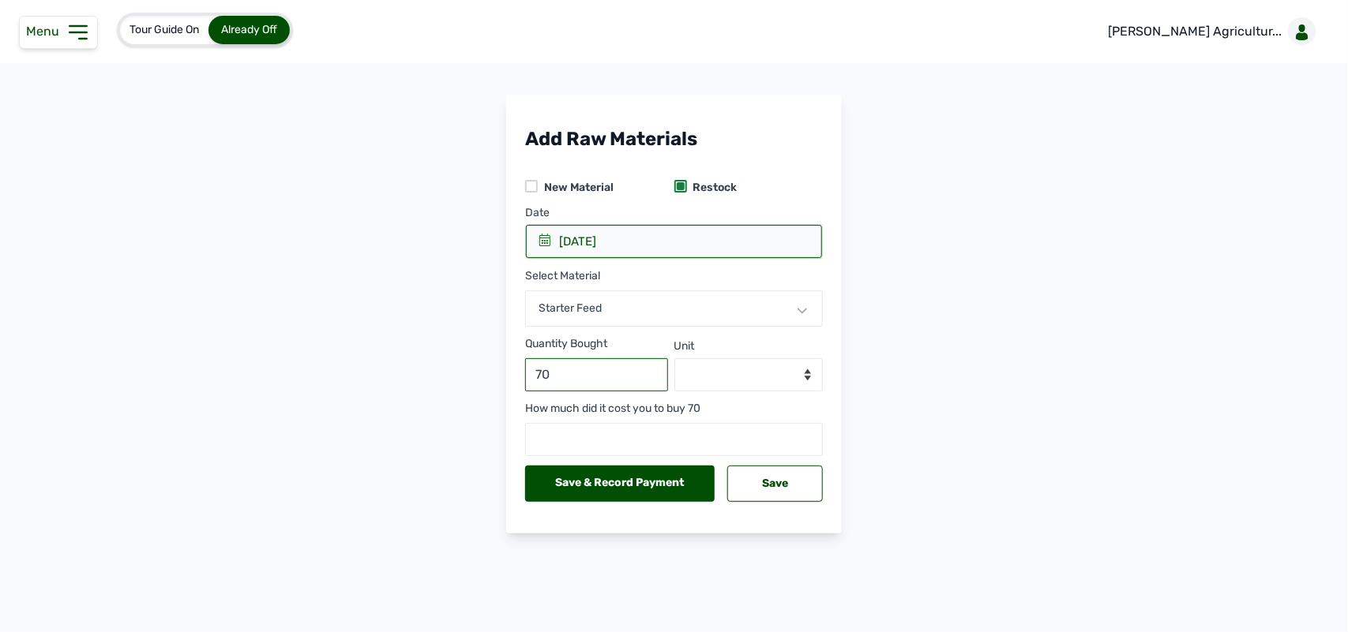
type input "70"
click at [763, 372] on select "--Select unit-- Bag(s) Kg" at bounding box center [748, 374] width 149 height 33
select select "Bag(s)"
click at [674, 359] on select "--Select unit-- Bag(s) Kg" at bounding box center [748, 374] width 149 height 33
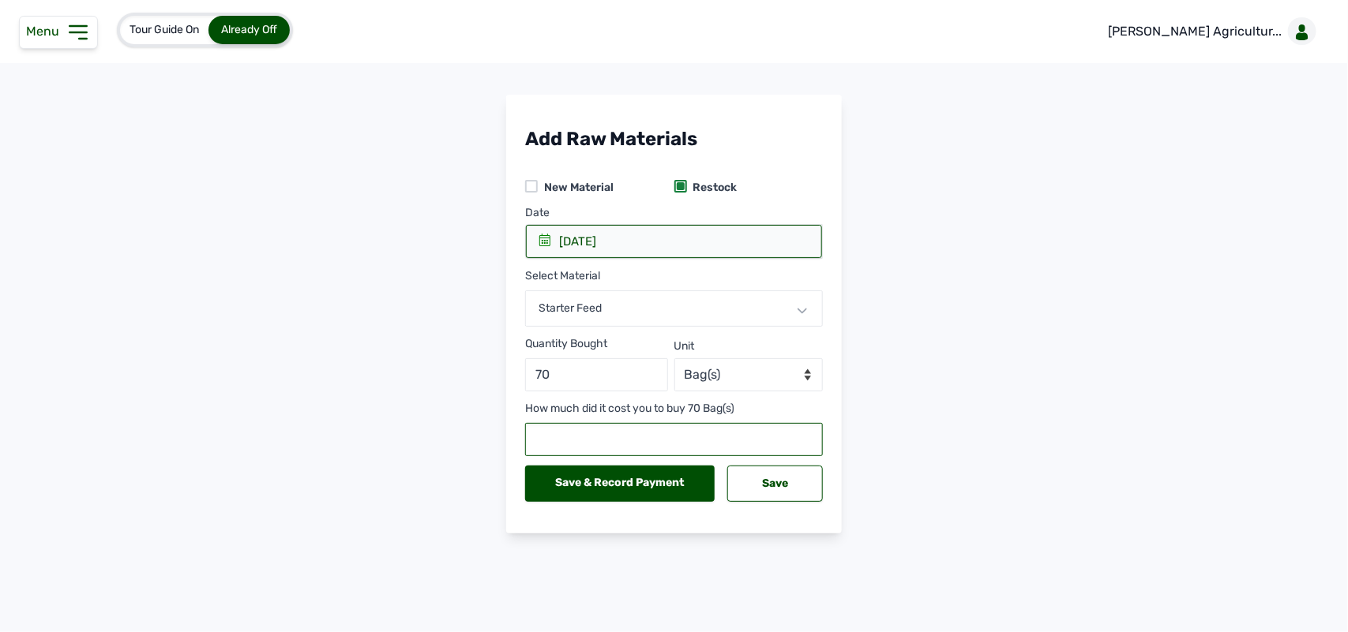
click at [624, 435] on input "number" at bounding box center [674, 439] width 298 height 33
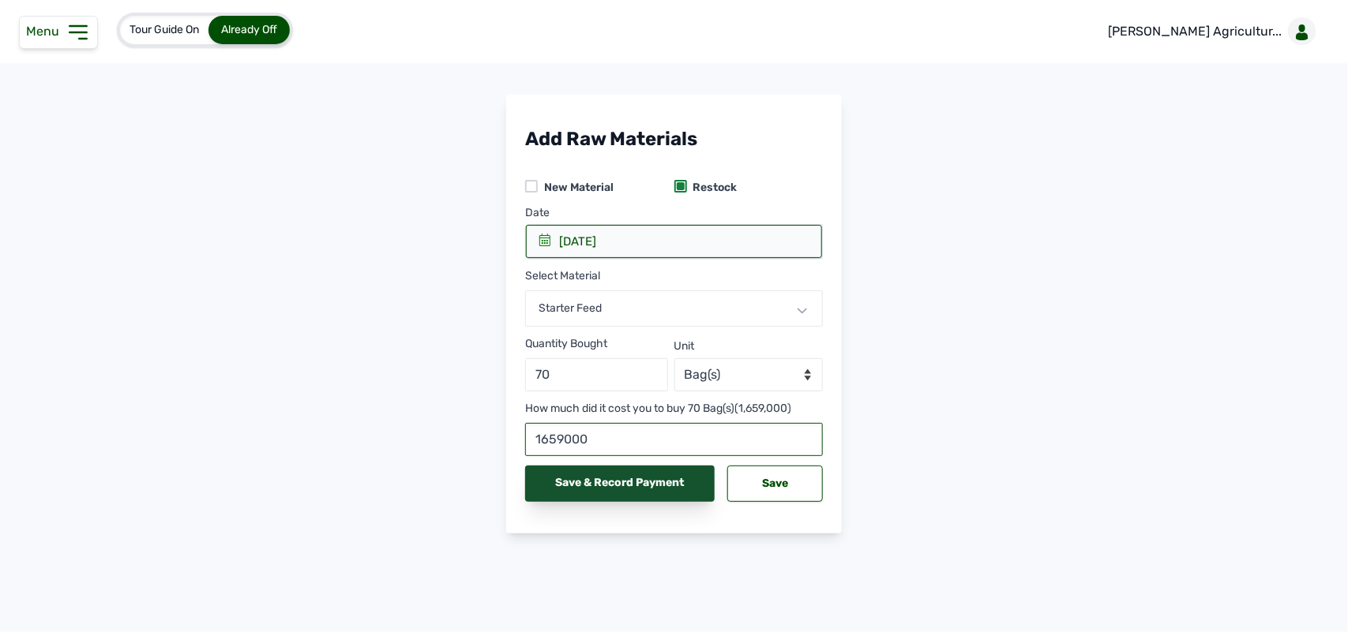
type input "1659000"
click at [605, 482] on div "Save & Record Payment" at bounding box center [619, 484] width 189 height 36
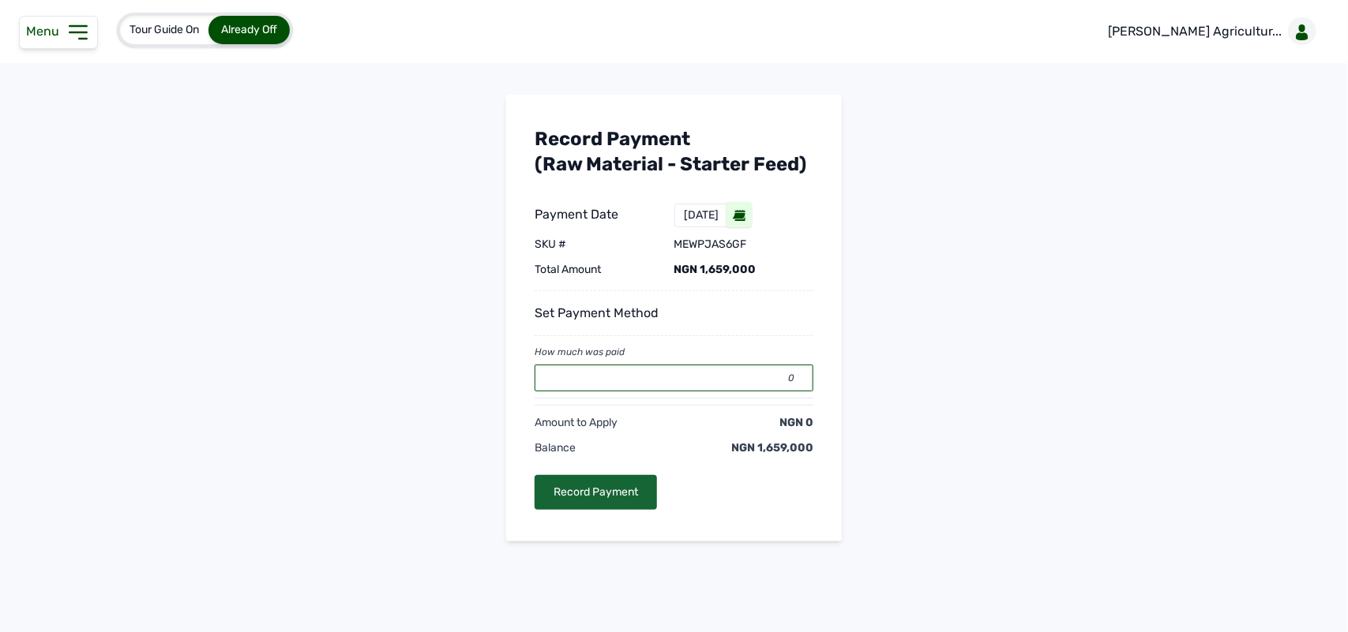
click at [629, 379] on input "0" at bounding box center [673, 378] width 279 height 27
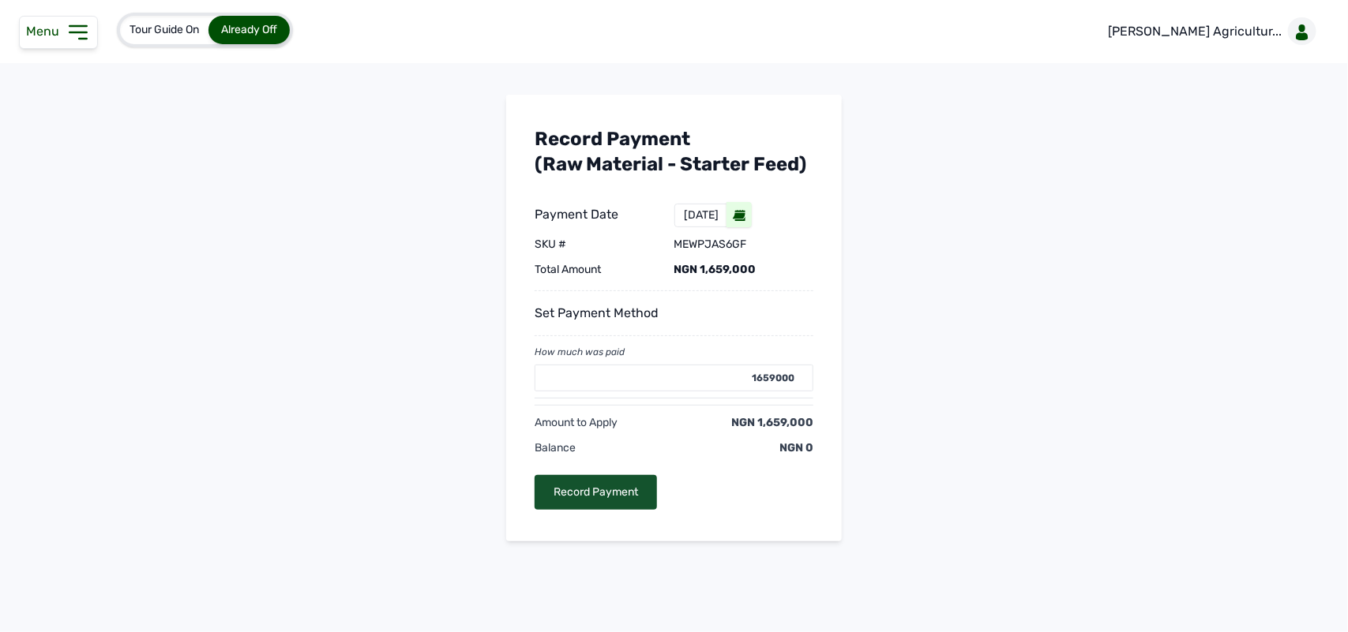
click at [604, 495] on div "Record Payment" at bounding box center [595, 492] width 122 height 35
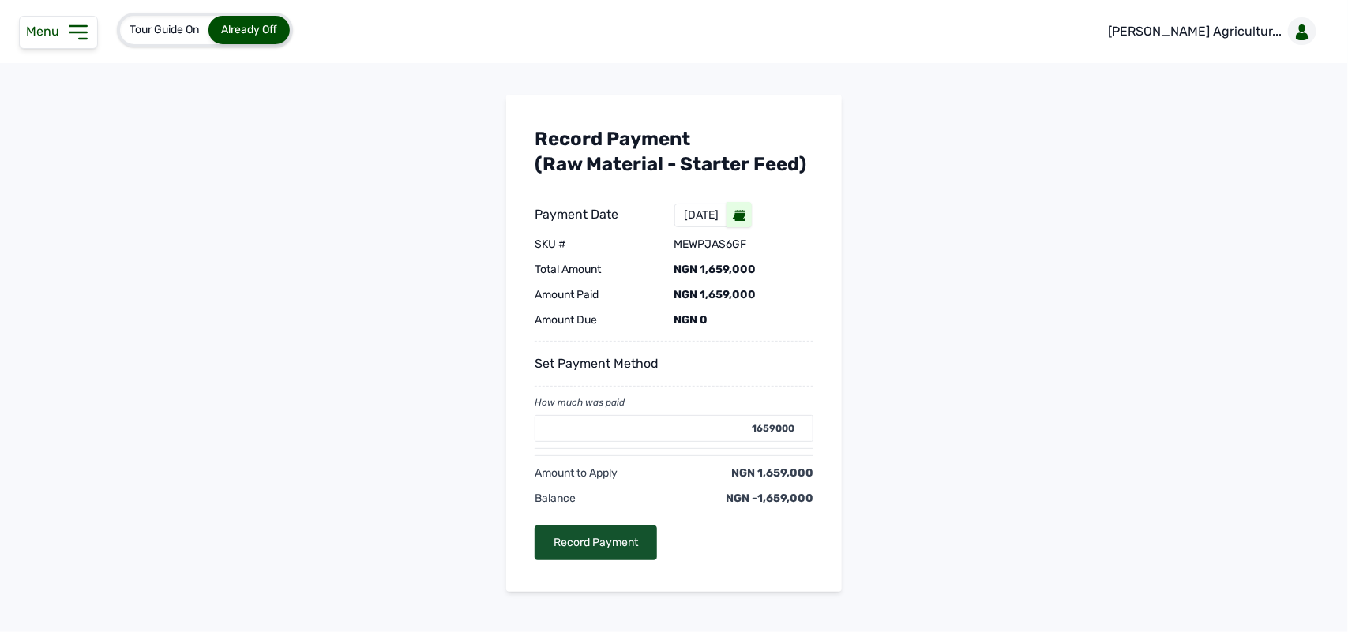
type input "0"
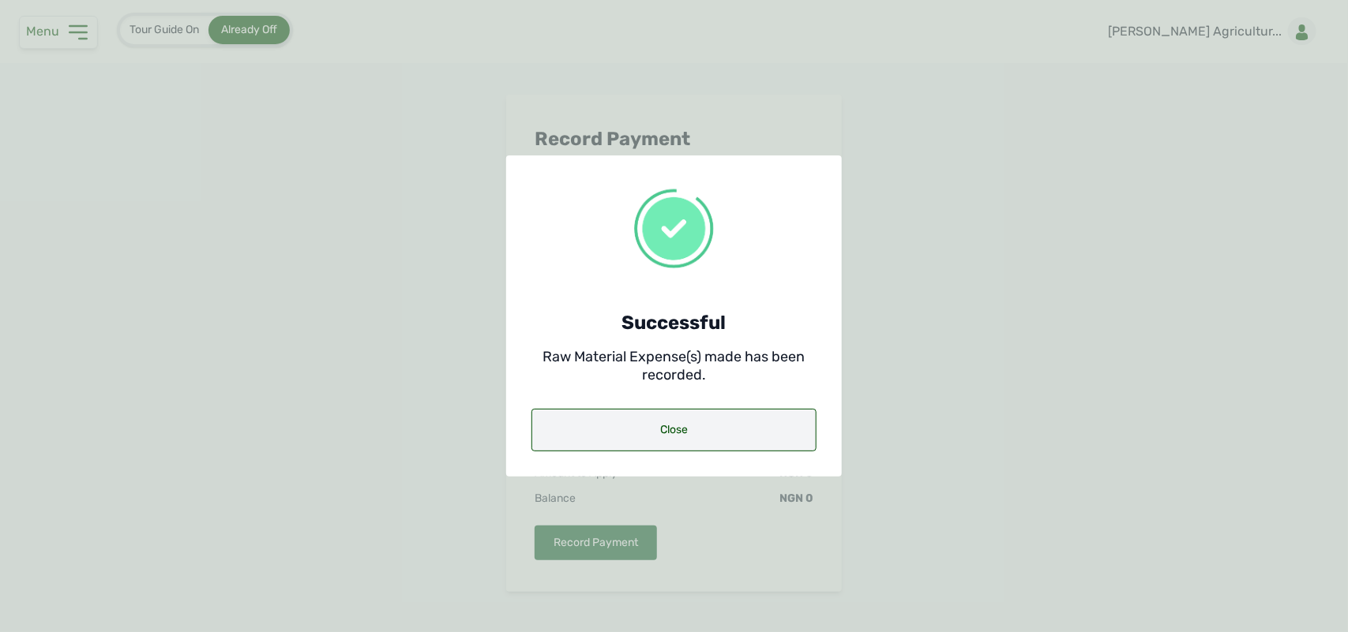
click at [634, 422] on div "Close" at bounding box center [673, 430] width 285 height 43
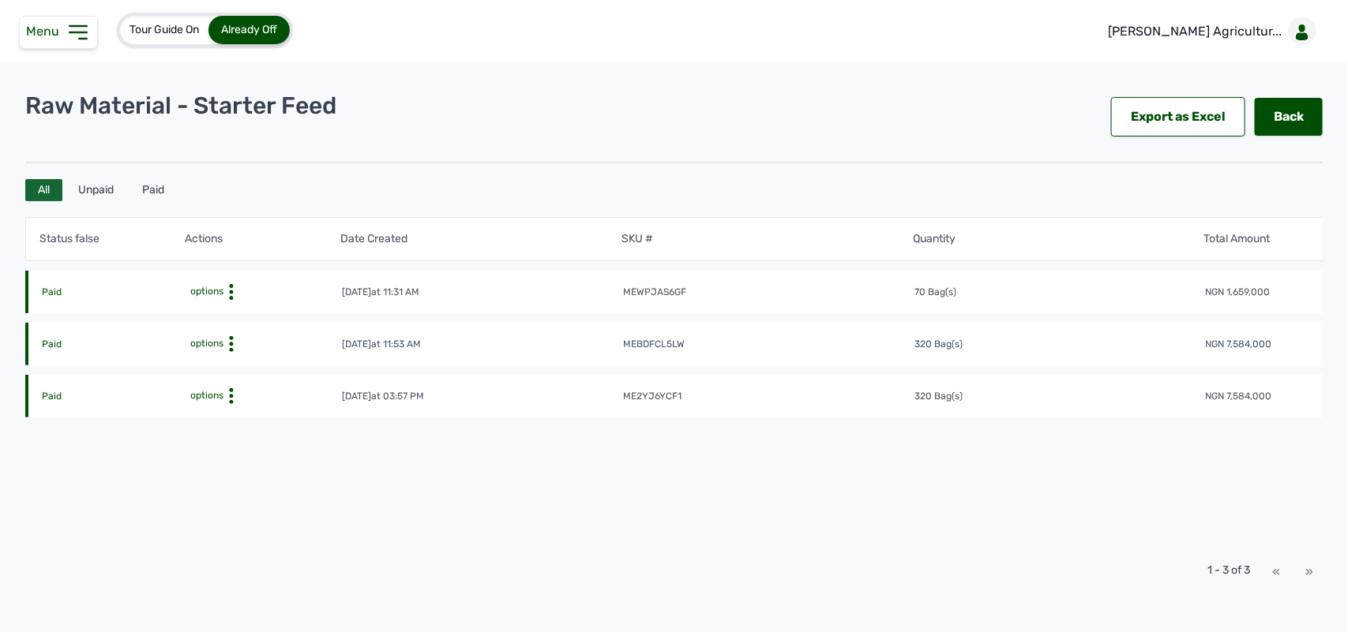
click at [77, 28] on icon at bounding box center [78, 32] width 25 height 25
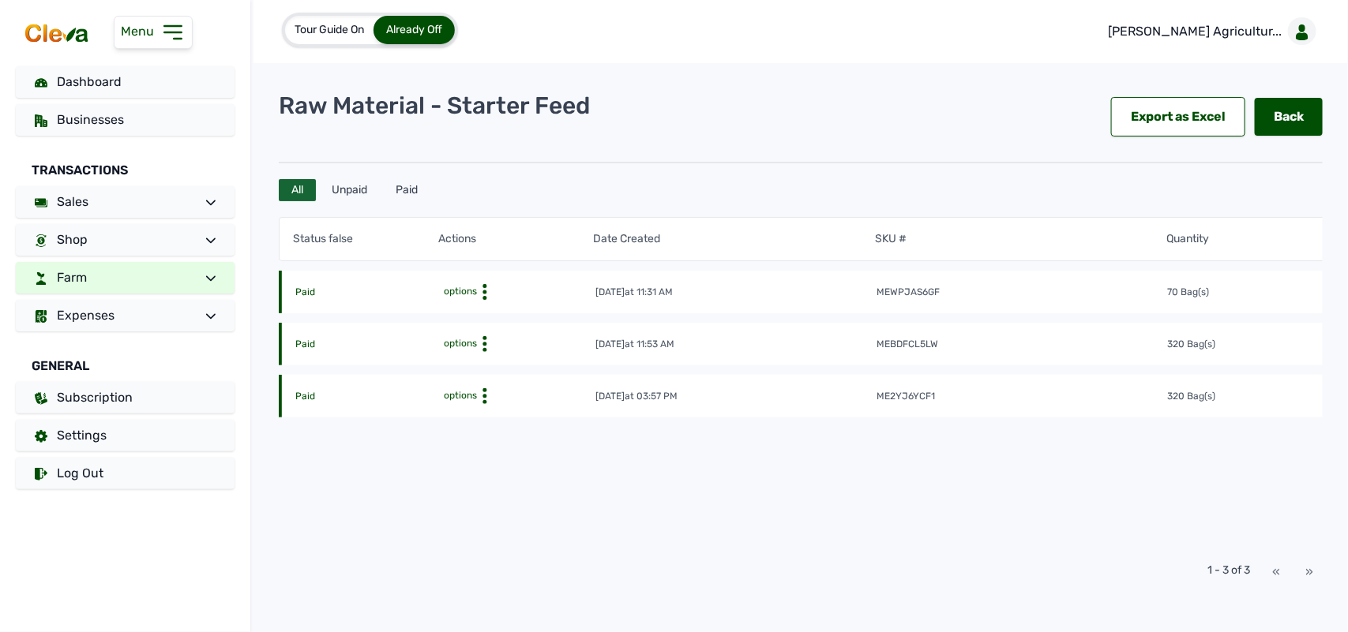
click at [99, 275] on link "Farm" at bounding box center [125, 278] width 219 height 32
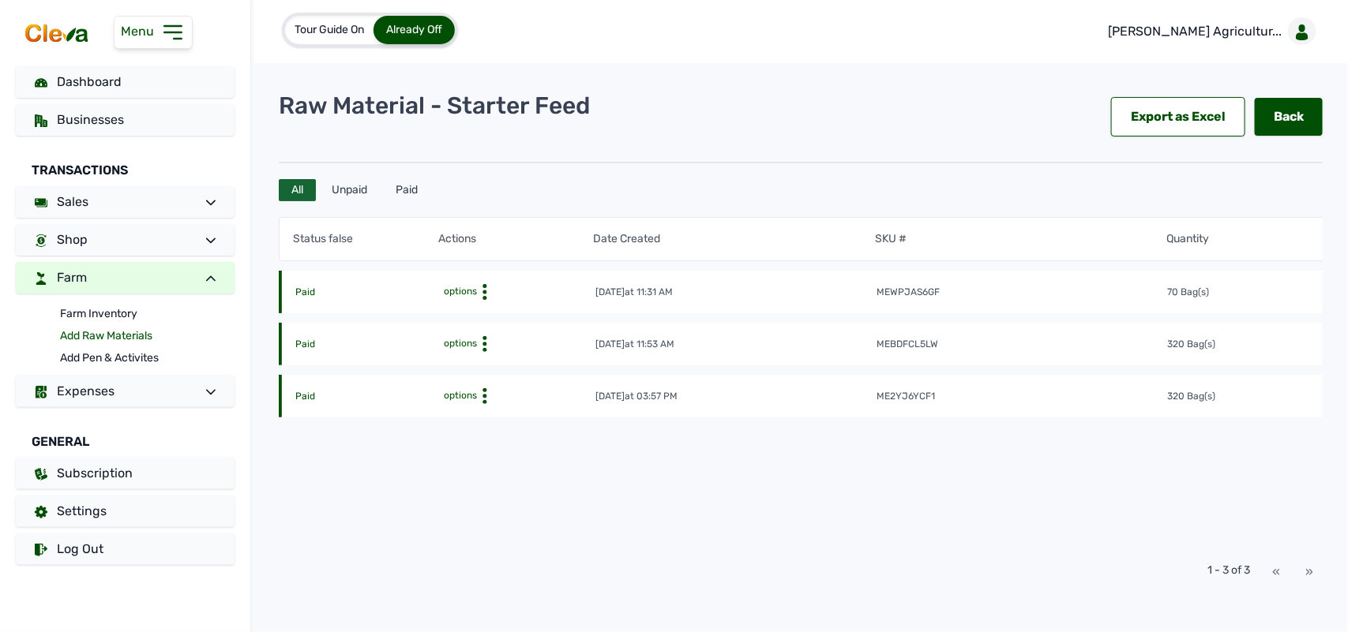
click at [87, 334] on link "Add Raw Materials" at bounding box center [147, 336] width 174 height 22
select select
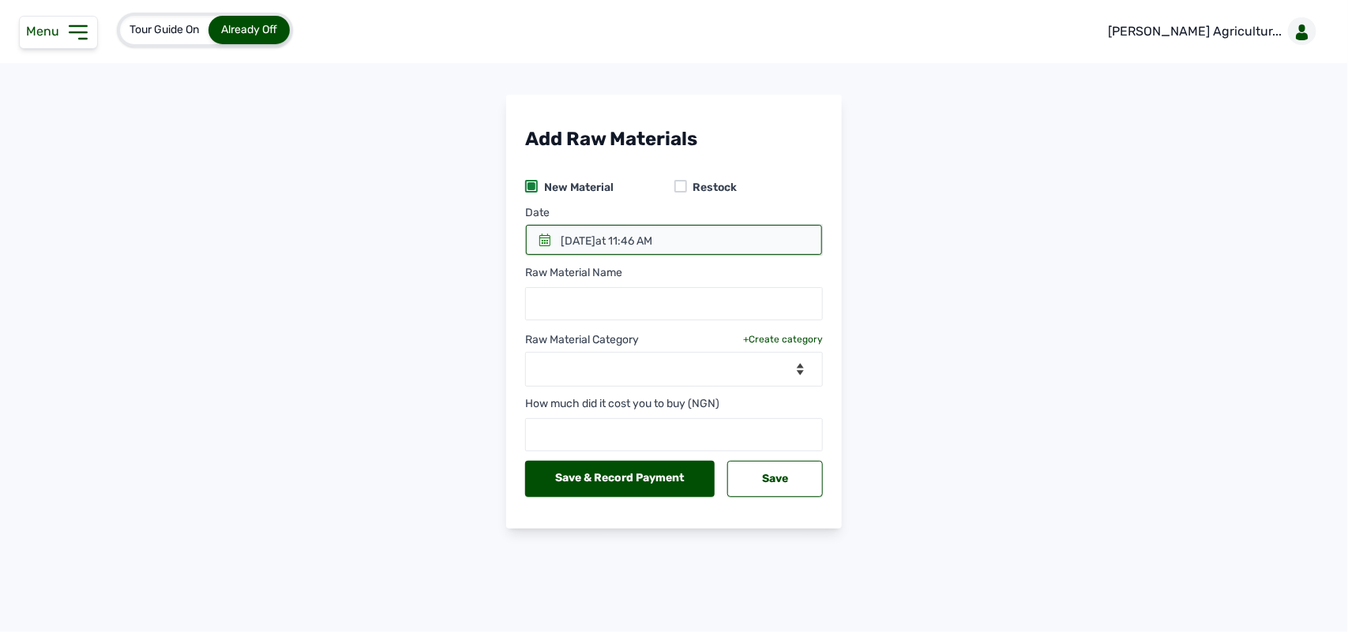
click at [673, 184] on div "New Material" at bounding box center [599, 188] width 149 height 16
click at [680, 186] on div at bounding box center [680, 186] width 13 height 13
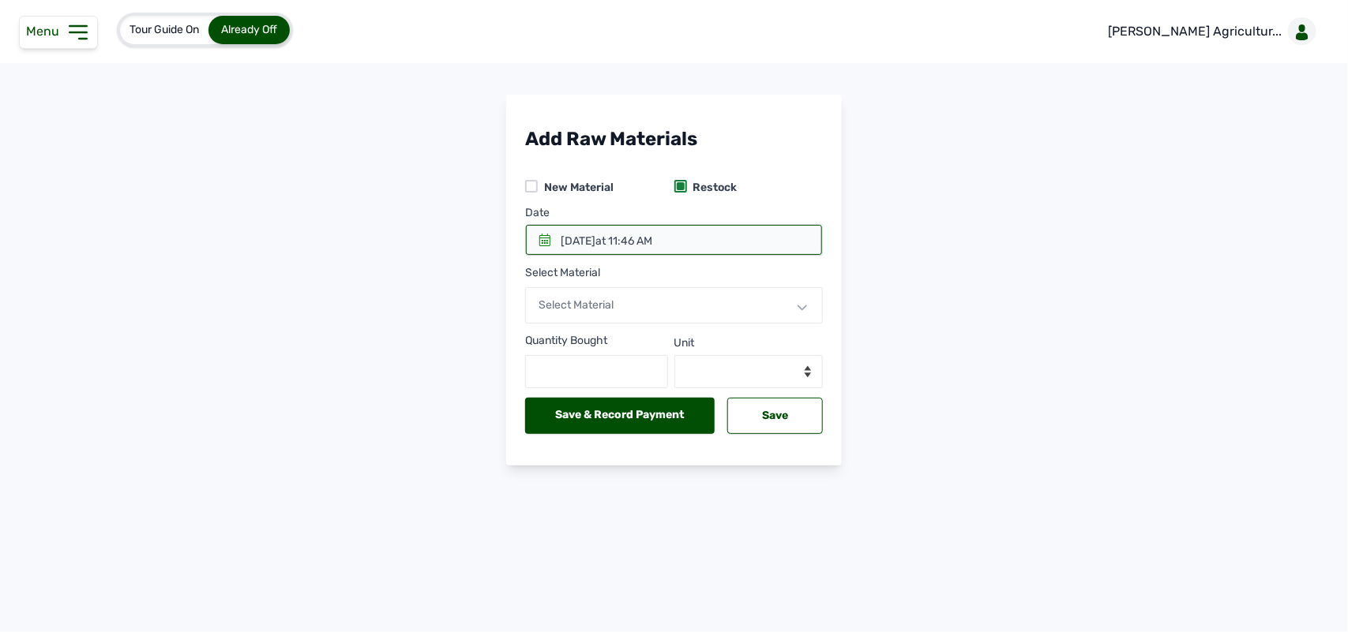
click at [641, 309] on div "Select Material" at bounding box center [674, 305] width 298 height 36
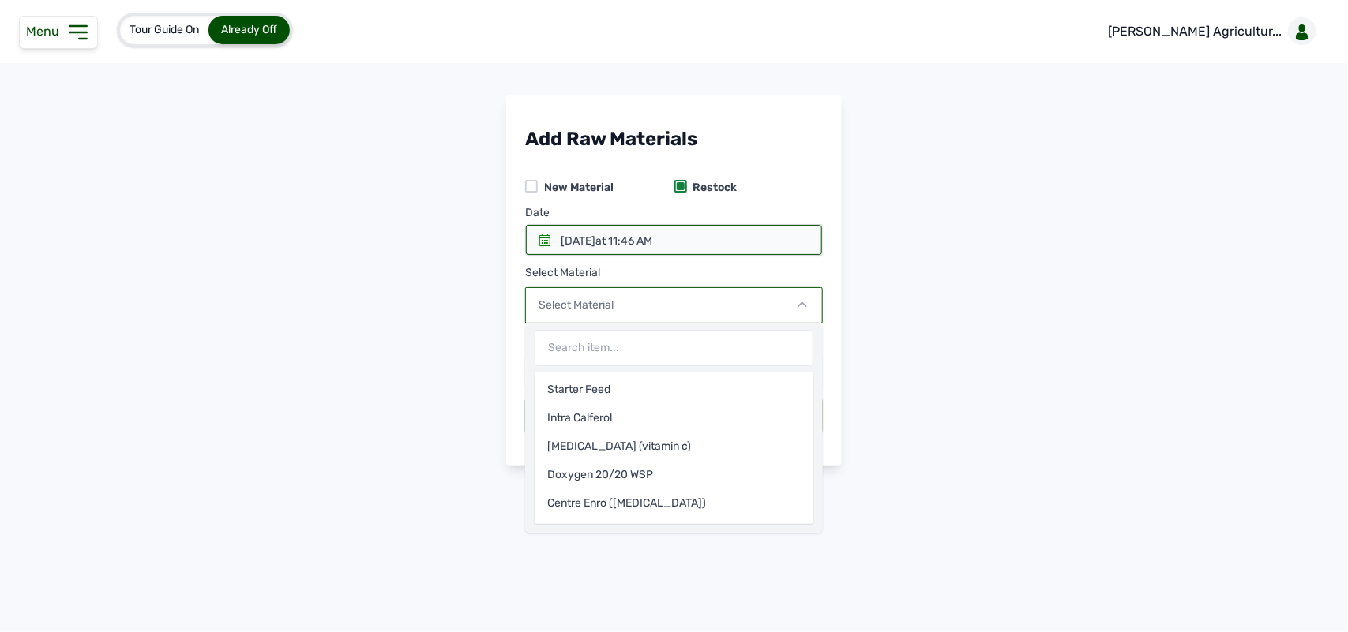
click at [534, 243] on div at bounding box center [674, 240] width 296 height 30
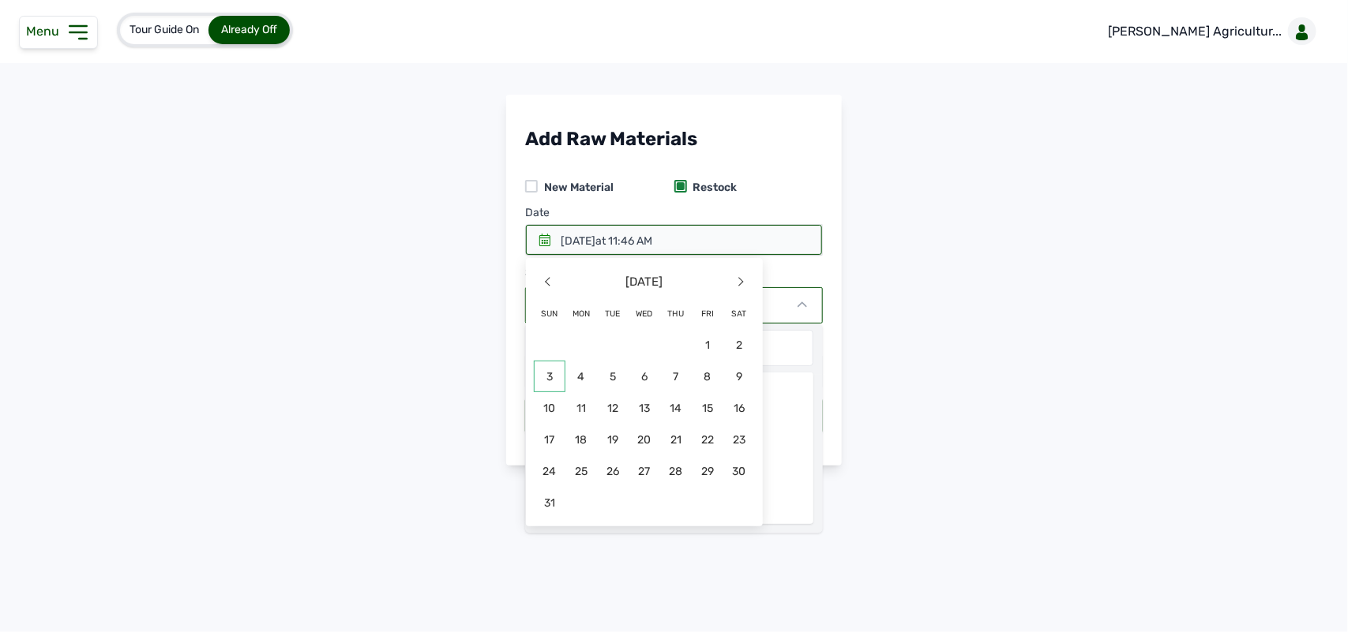
click at [557, 376] on span "3" at bounding box center [550, 377] width 32 height 32
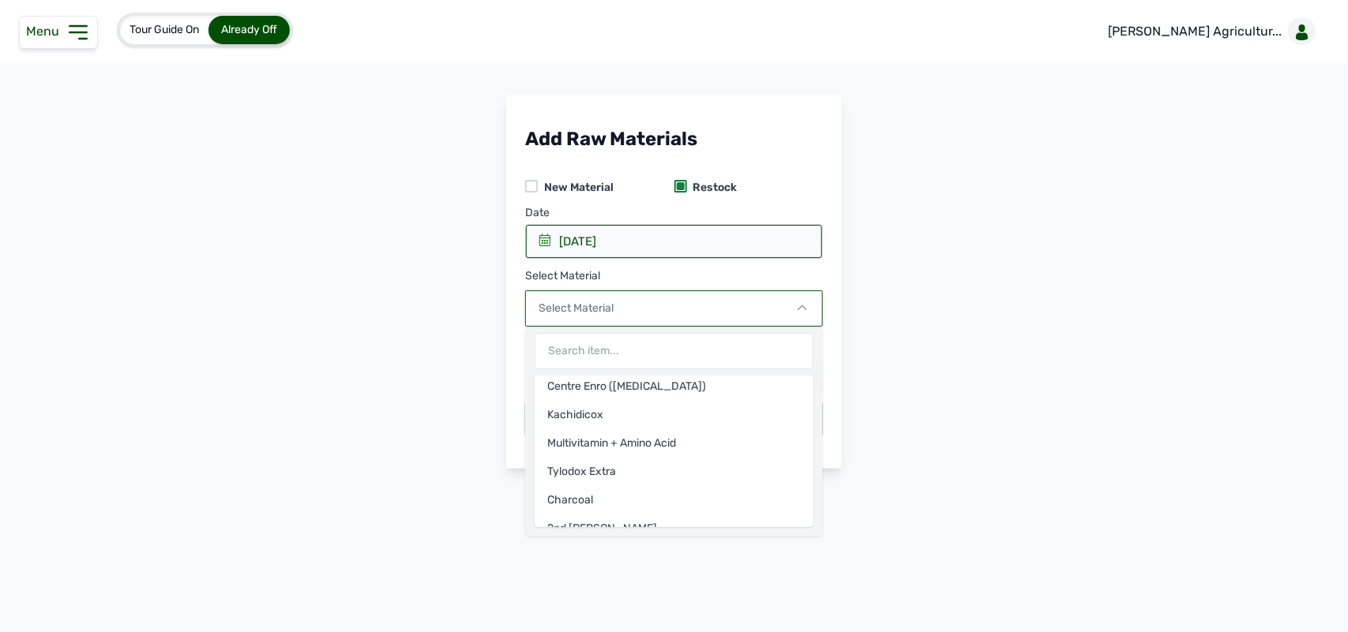
scroll to position [115, 0]
click at [629, 499] on div "Charcoal" at bounding box center [673, 505] width 279 height 28
select select
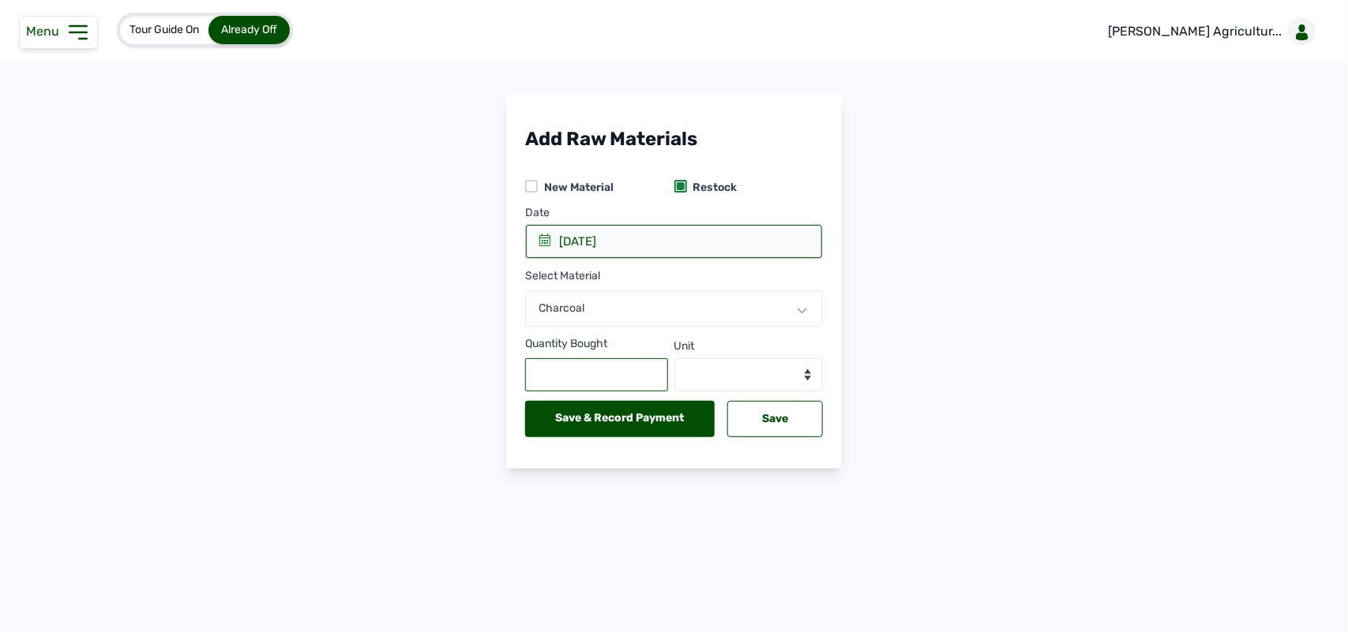
click at [617, 380] on input "text" at bounding box center [596, 374] width 143 height 33
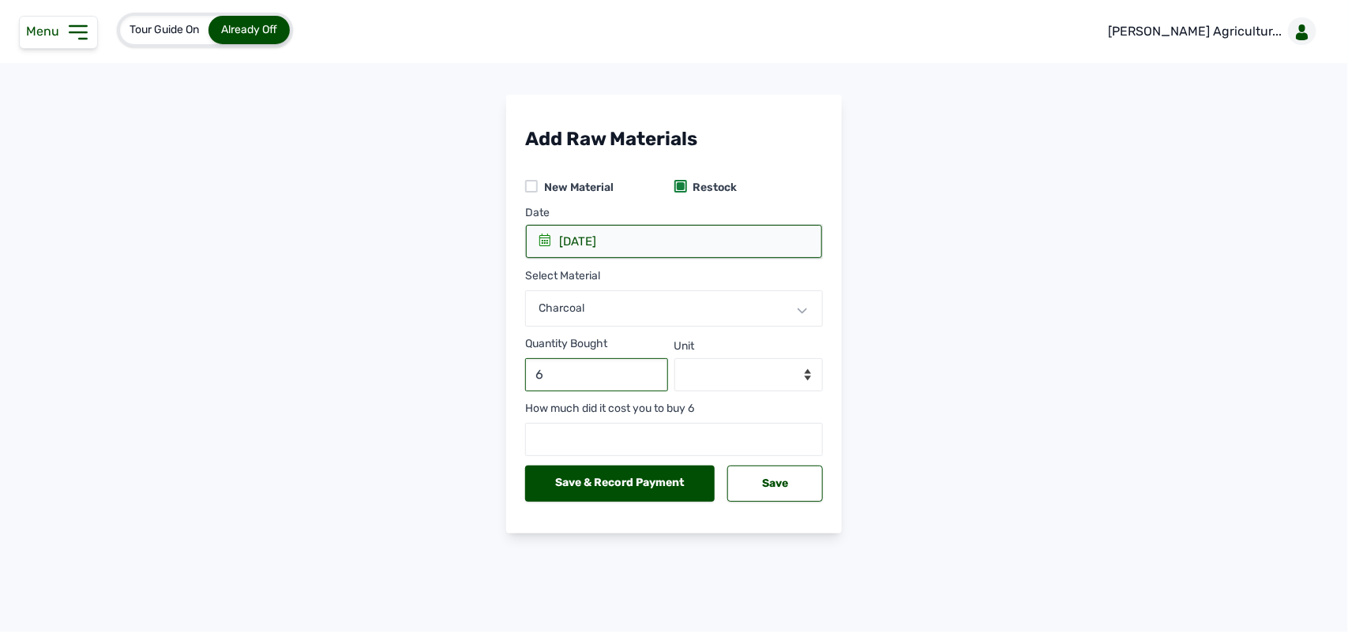
type input "6"
click at [723, 369] on select "--Select unit-- Bags" at bounding box center [748, 374] width 149 height 33
select select "Bags"
click at [674, 359] on select "--Select unit-- Bags" at bounding box center [748, 374] width 149 height 33
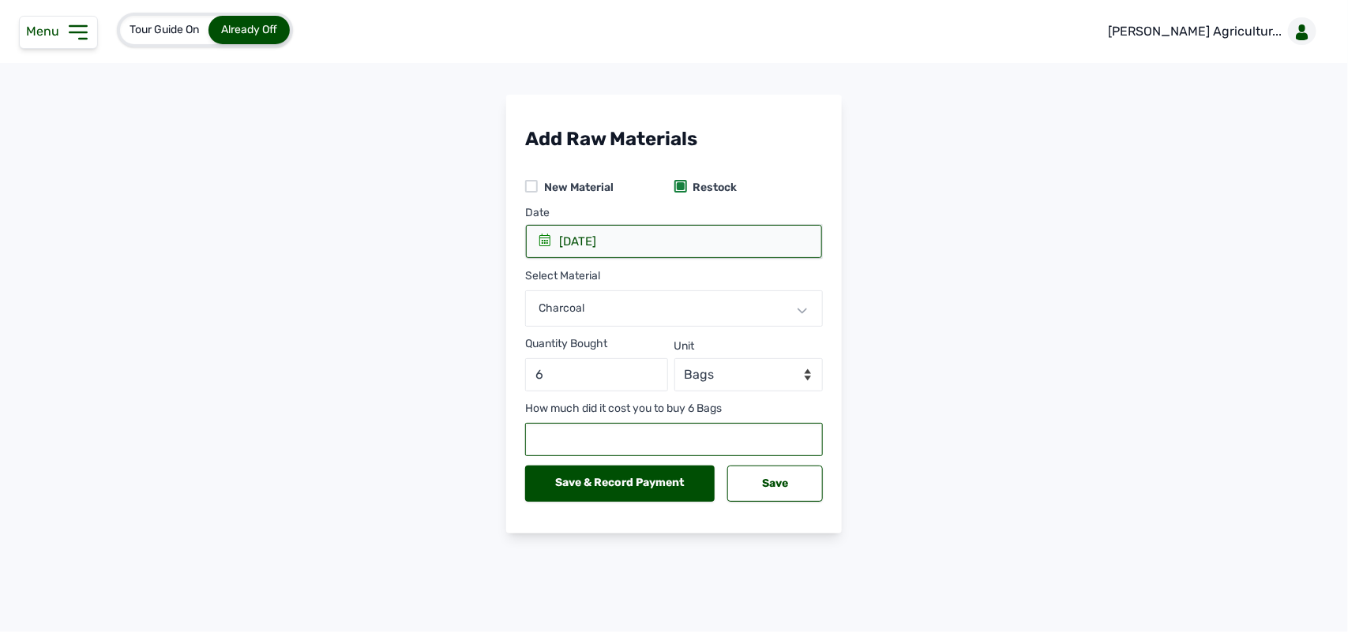
click at [691, 450] on input "number" at bounding box center [674, 439] width 298 height 33
type input "45000"
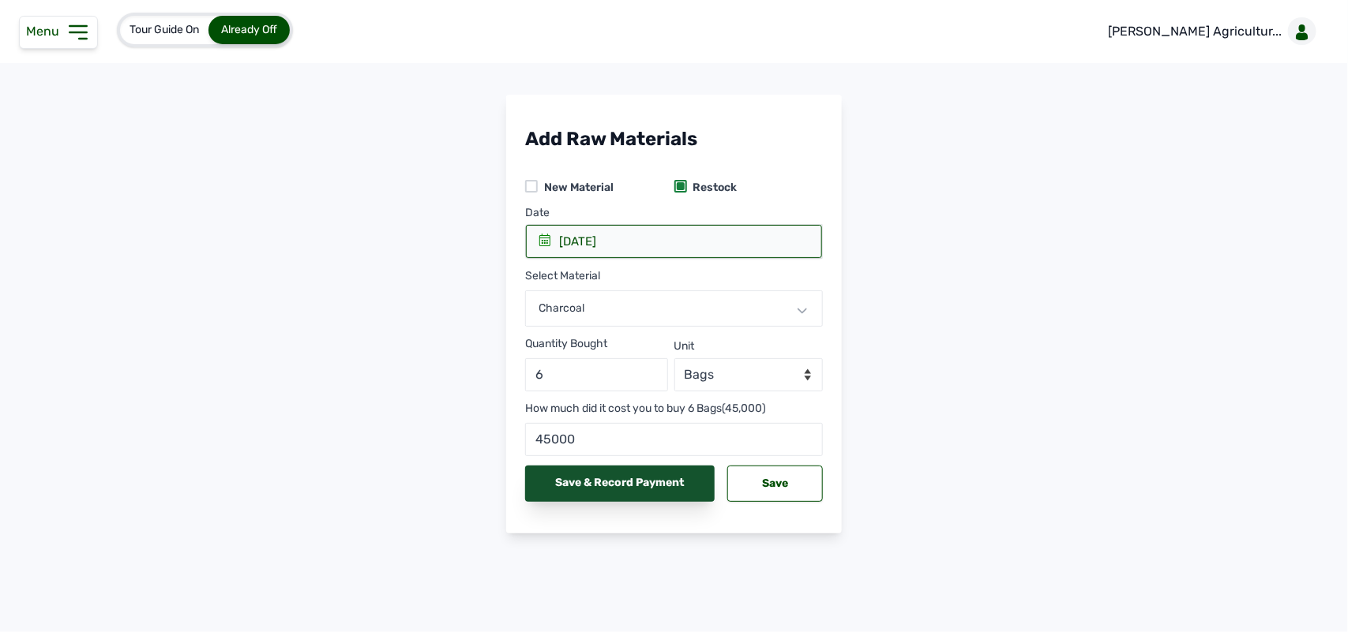
click at [634, 479] on div "Save & Record Payment" at bounding box center [619, 484] width 189 height 36
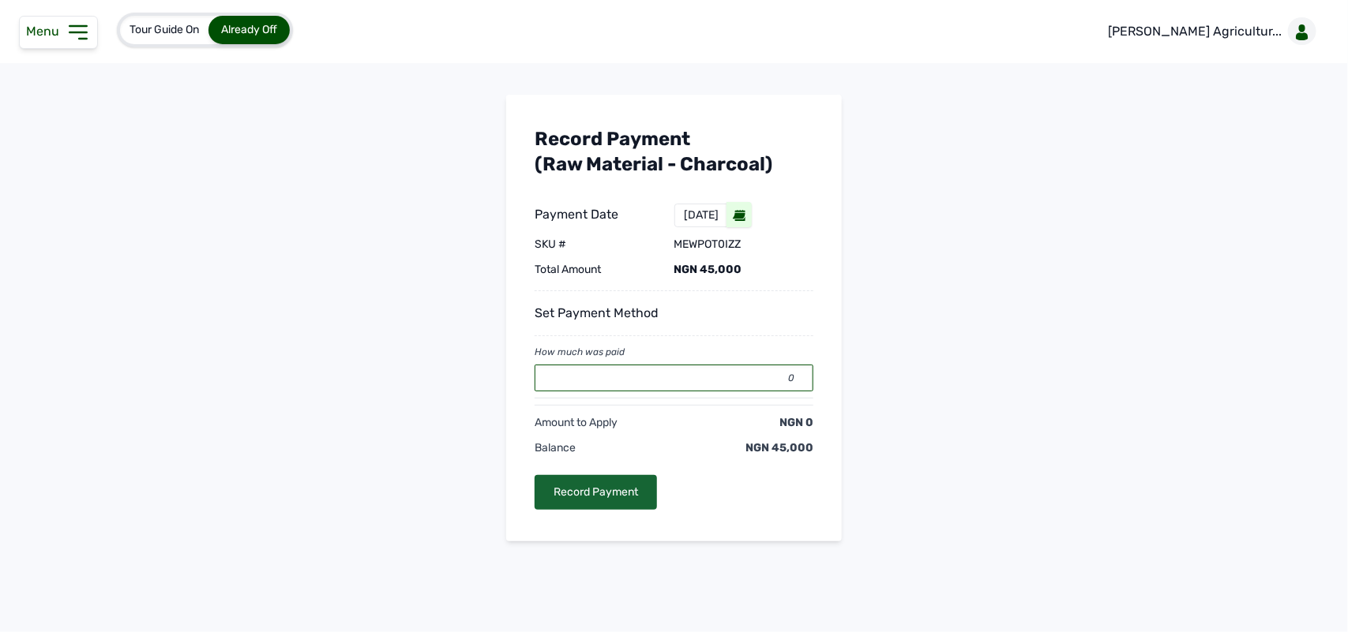
click at [597, 383] on input "0" at bounding box center [673, 378] width 279 height 27
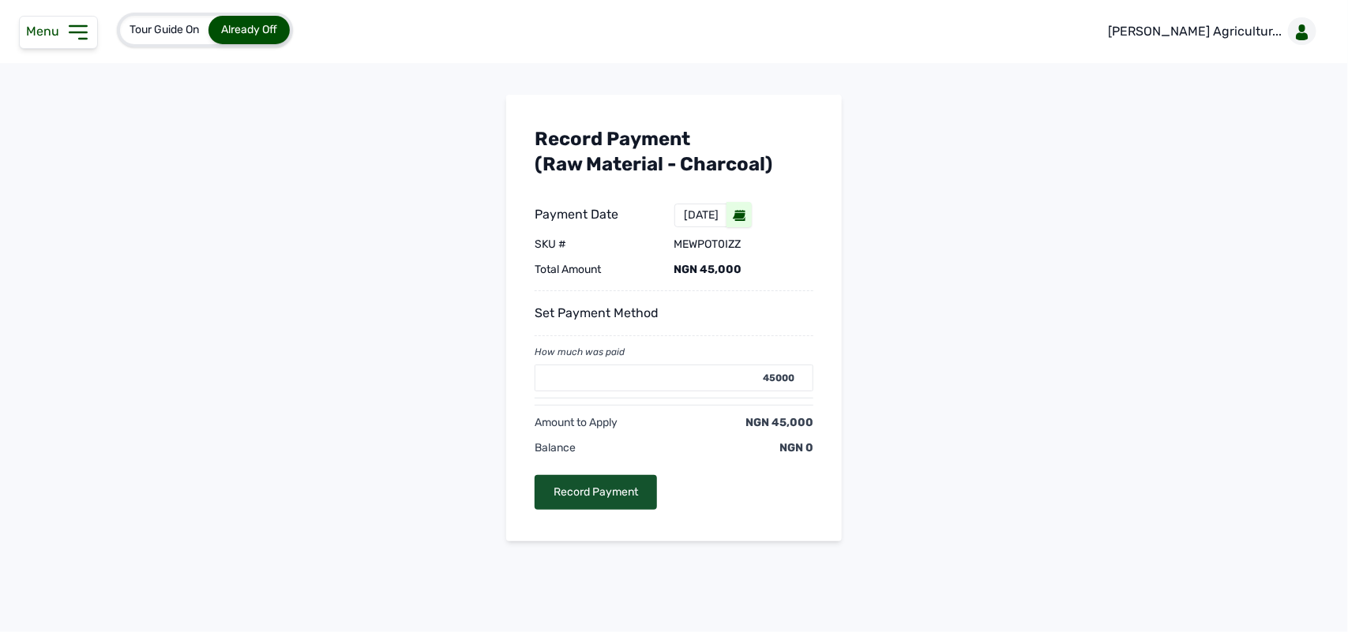
click at [620, 491] on div "Record Payment" at bounding box center [595, 492] width 122 height 35
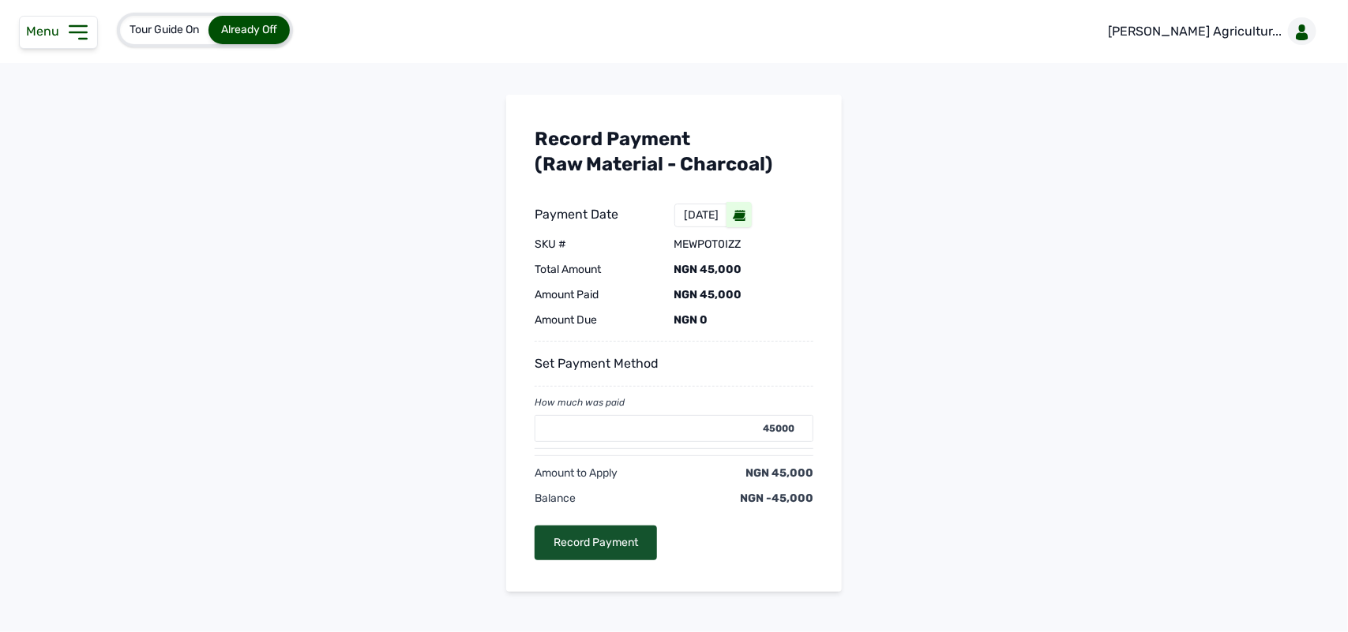
type input "0"
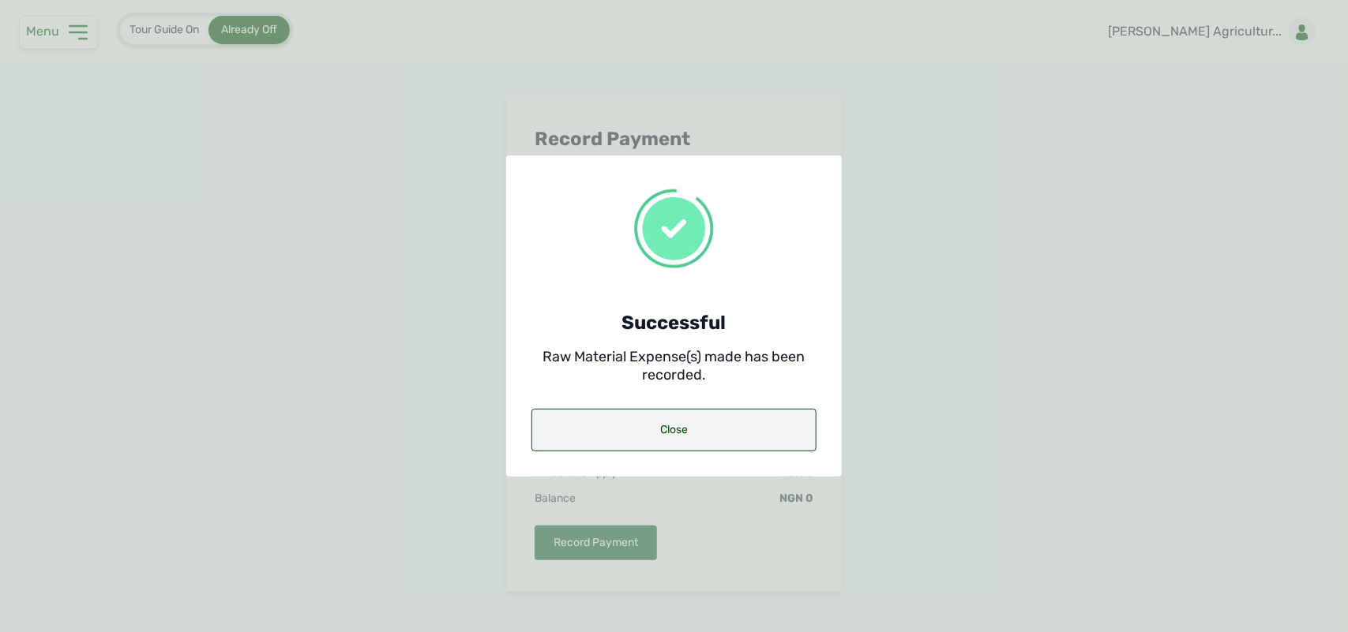
click at [657, 415] on div "Close" at bounding box center [673, 430] width 285 height 43
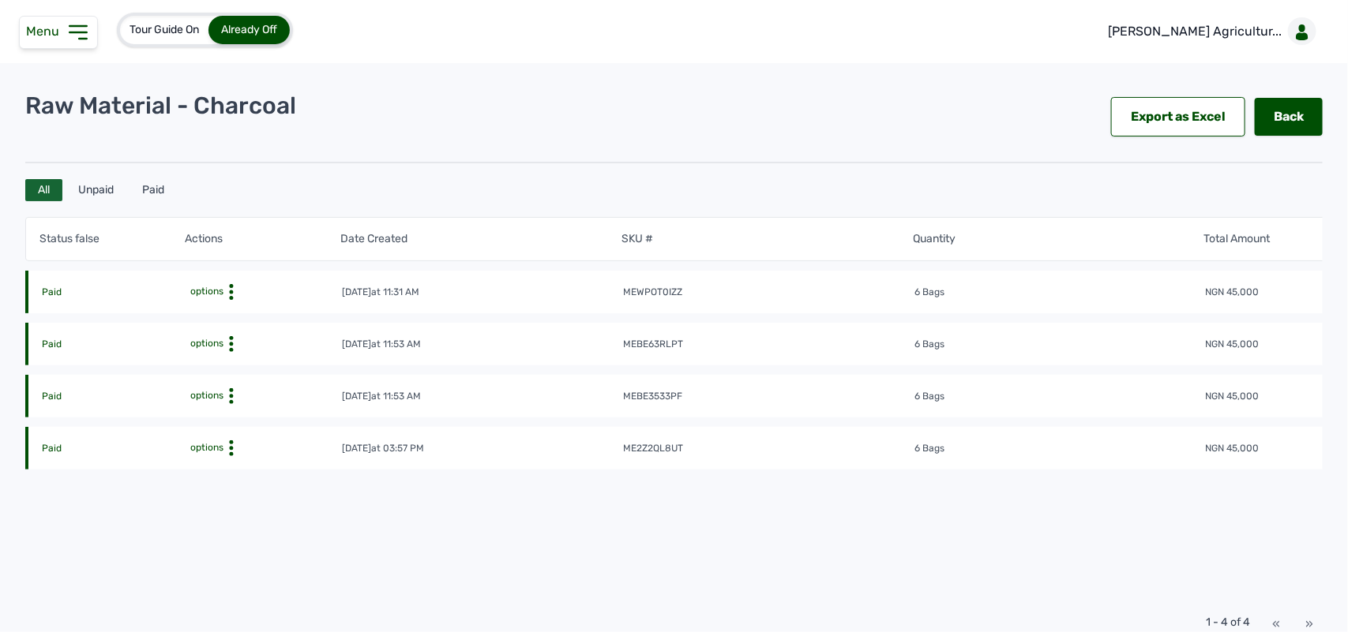
click at [225, 300] on icon at bounding box center [231, 292] width 16 height 16
click at [250, 387] on div "Payment History" at bounding box center [274, 387] width 112 height 19
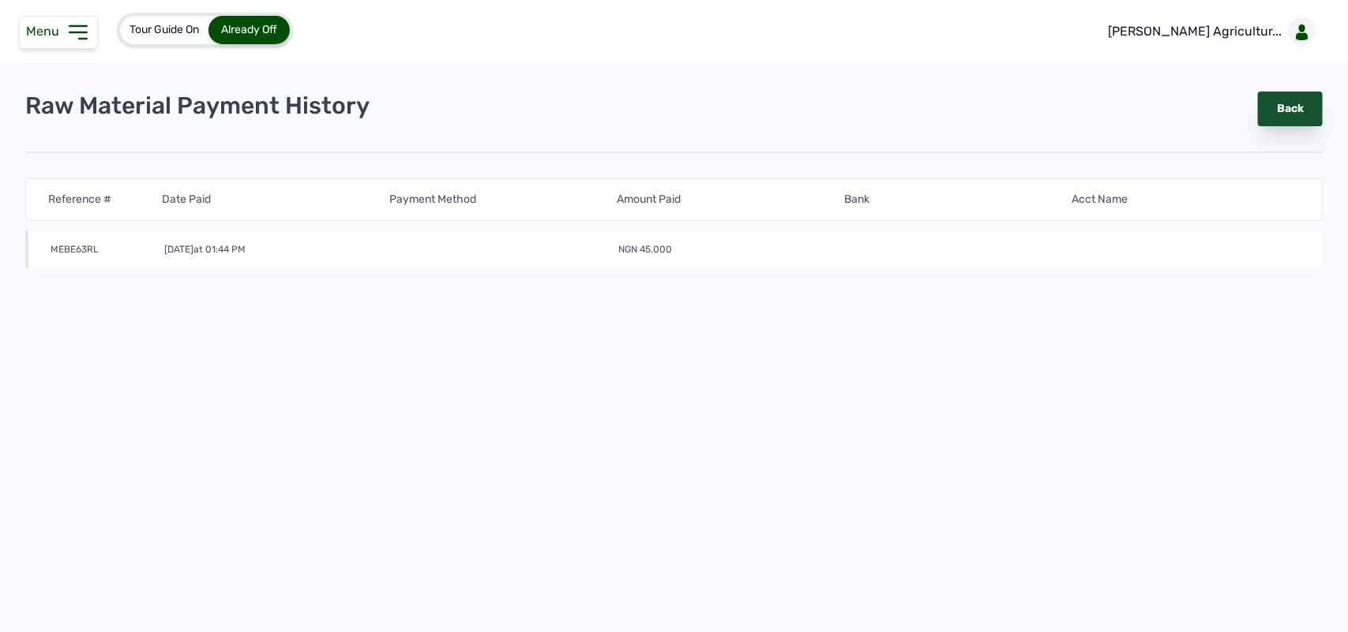
click at [1269, 111] on link "Back" at bounding box center [1290, 109] width 65 height 35
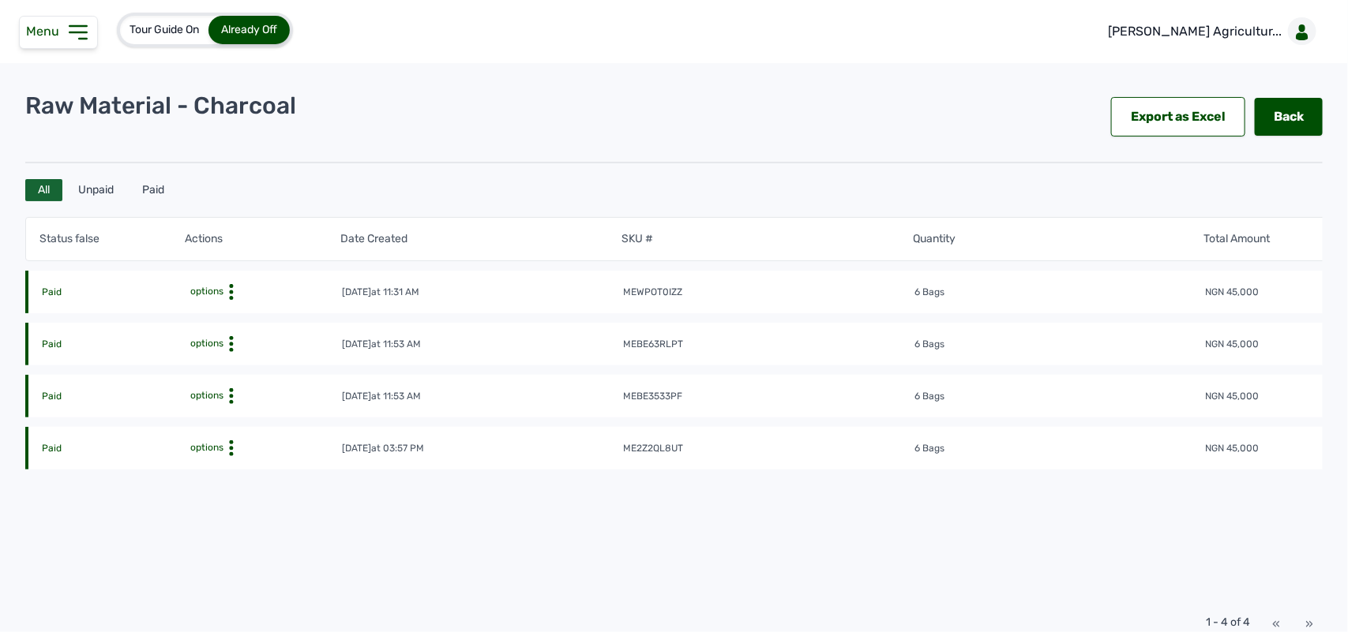
click at [231, 290] on circle at bounding box center [232, 292] width 4 height 4
click at [247, 324] on div "Edit" at bounding box center [274, 316] width 112 height 19
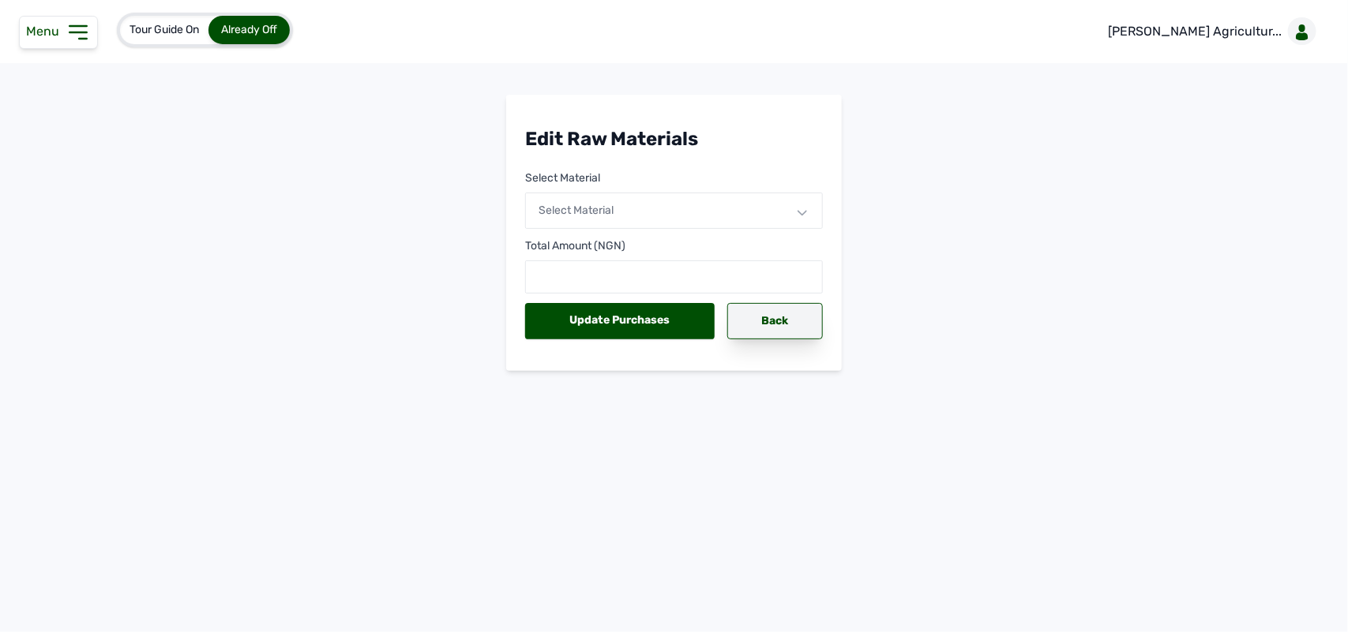
click at [779, 312] on div "Back" at bounding box center [775, 321] width 96 height 36
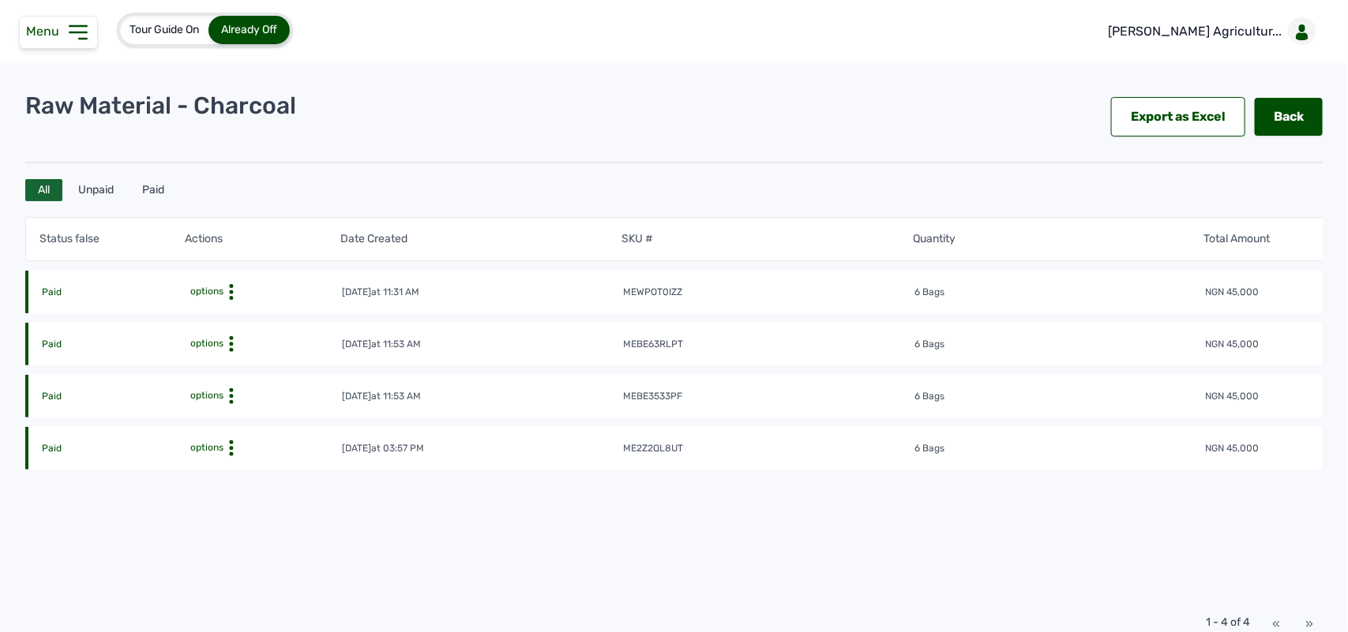
click at [88, 39] on icon at bounding box center [78, 32] width 25 height 25
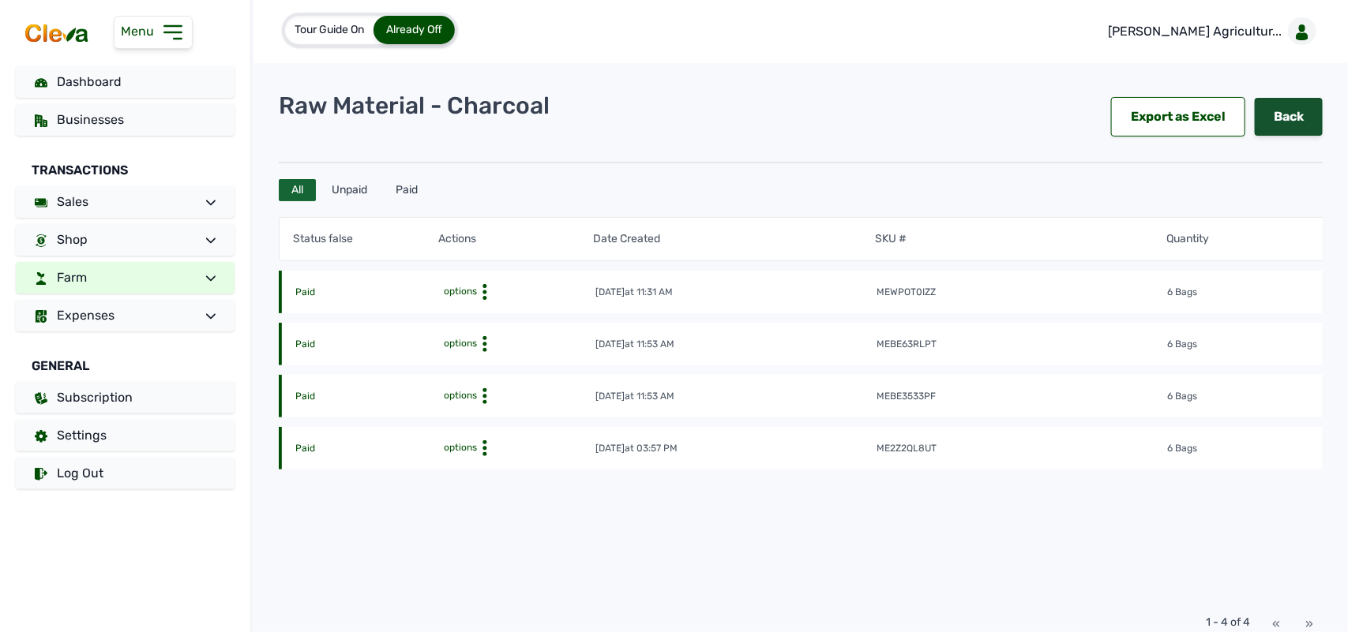
click at [1281, 126] on link "Back" at bounding box center [1288, 117] width 68 height 38
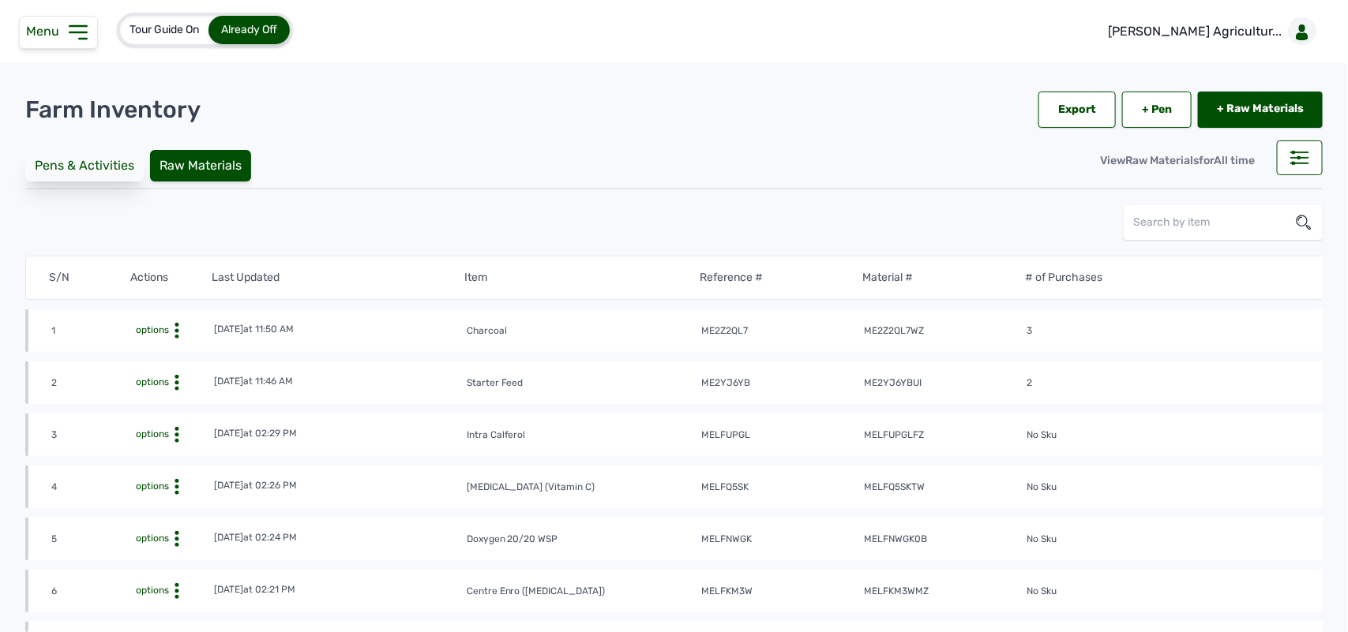
click at [105, 166] on div "Pens & Activities" at bounding box center [84, 166] width 118 height 32
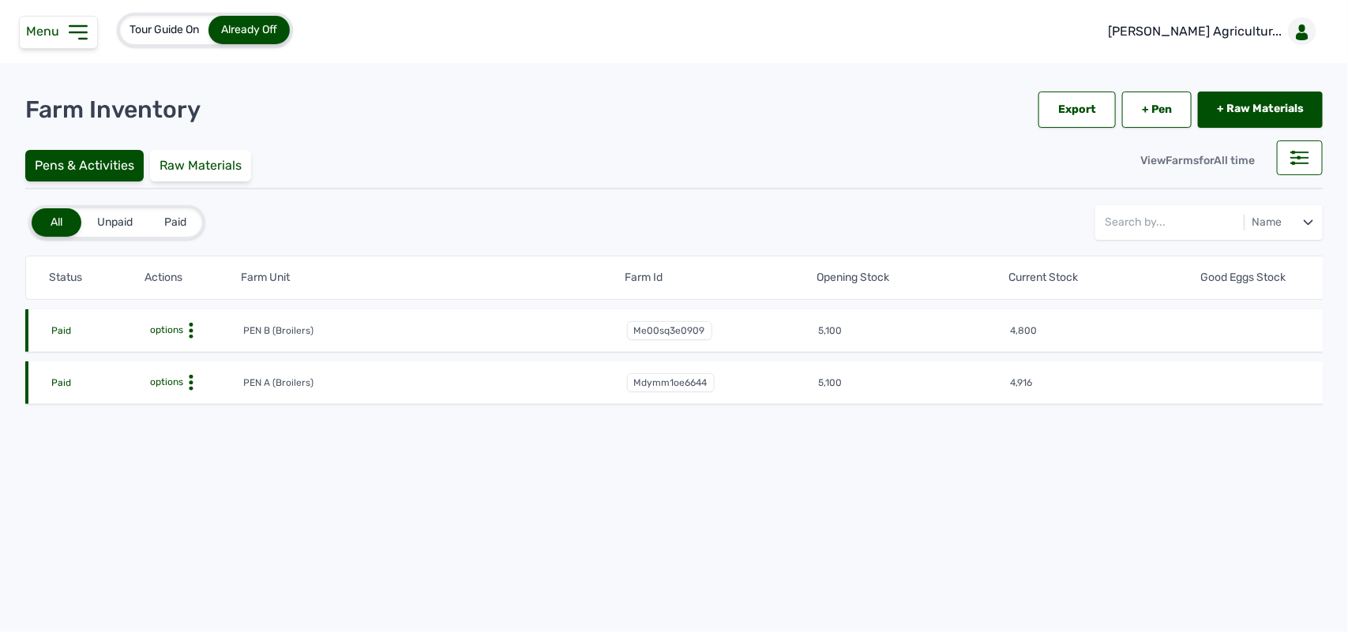
click at [187, 333] on icon at bounding box center [191, 331] width 16 height 16
click at [187, 353] on div "Farm Activities" at bounding box center [185, 355] width 112 height 19
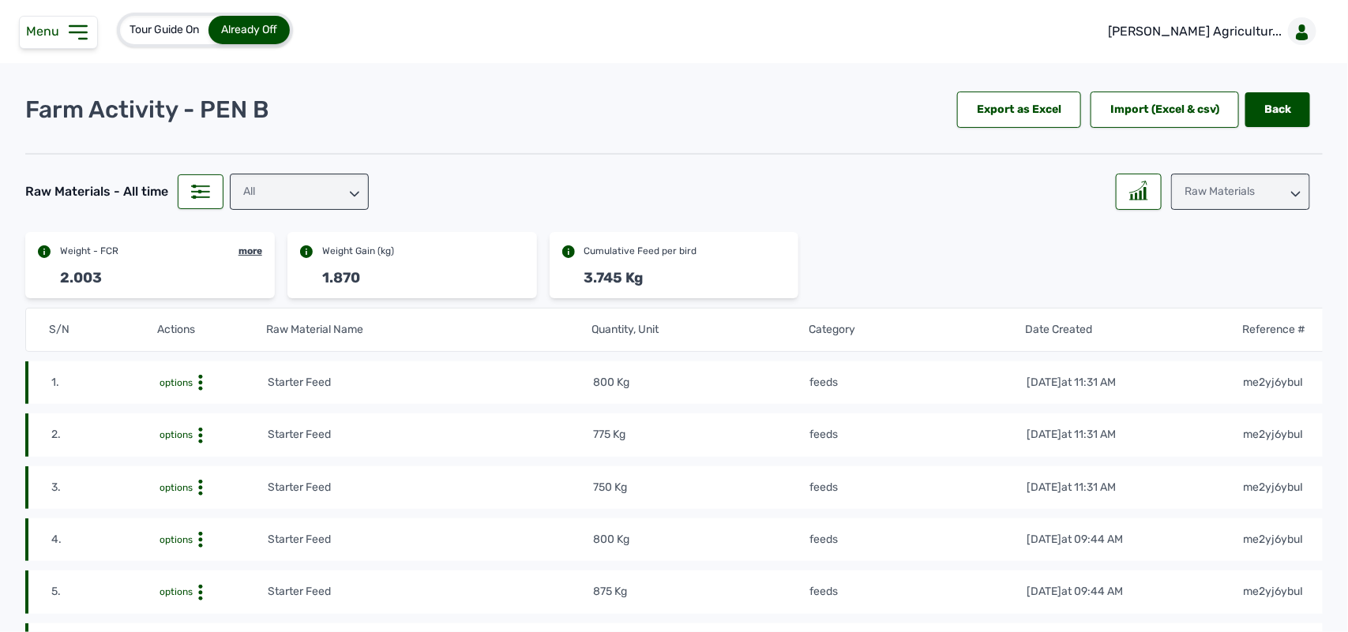
click at [1197, 198] on div "Raw Materials" at bounding box center [1240, 192] width 139 height 36
click at [1197, 278] on div "Losses" at bounding box center [1240, 290] width 139 height 28
